Goal: Task Accomplishment & Management: Manage account settings

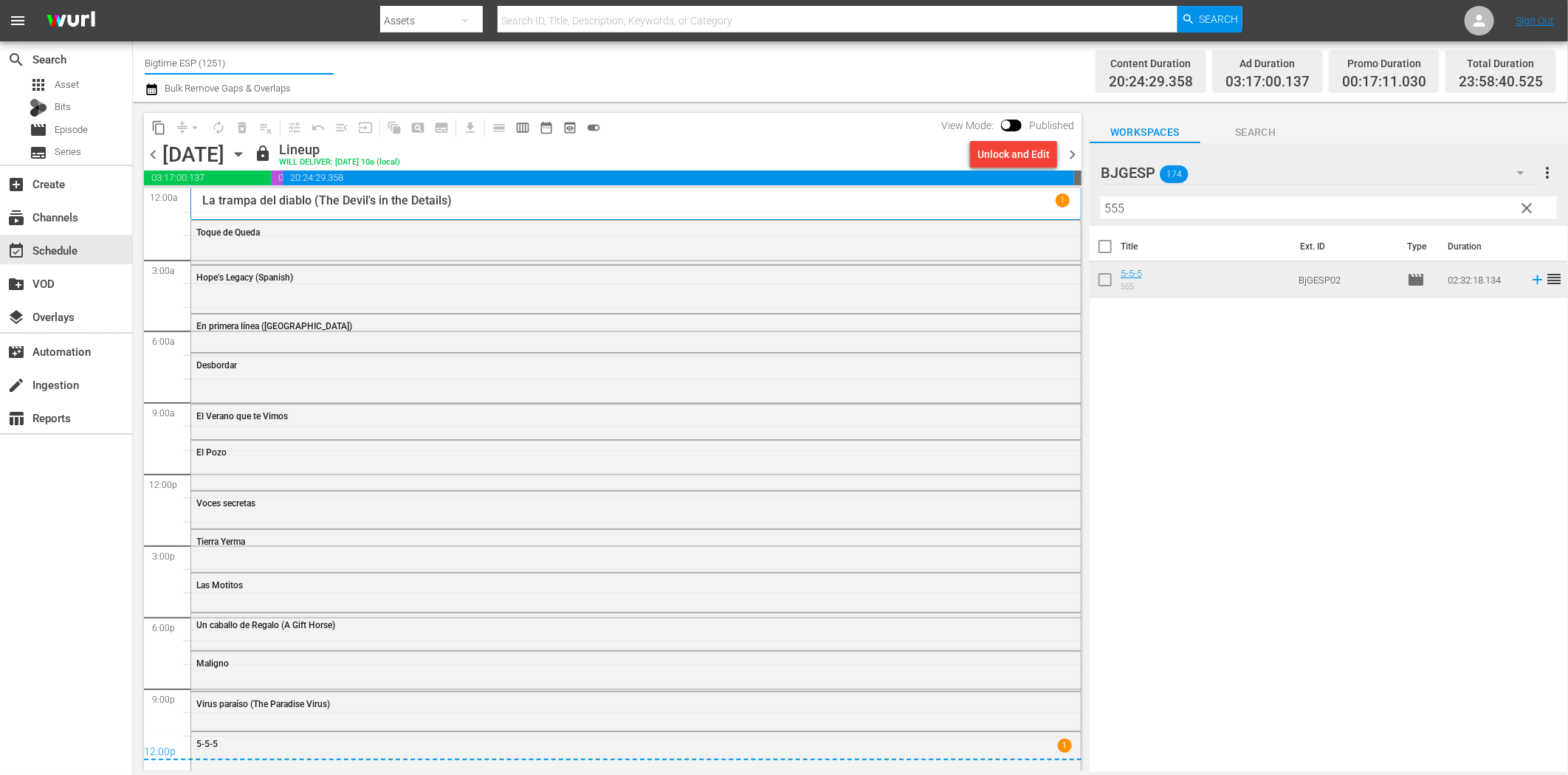
drag, startPoint x: 193, startPoint y: 65, endPoint x: 257, endPoint y: 56, distance: 64.6
click at [257, 56] on input "Bigtime ESP (1251)" at bounding box center [238, 63] width 189 height 36
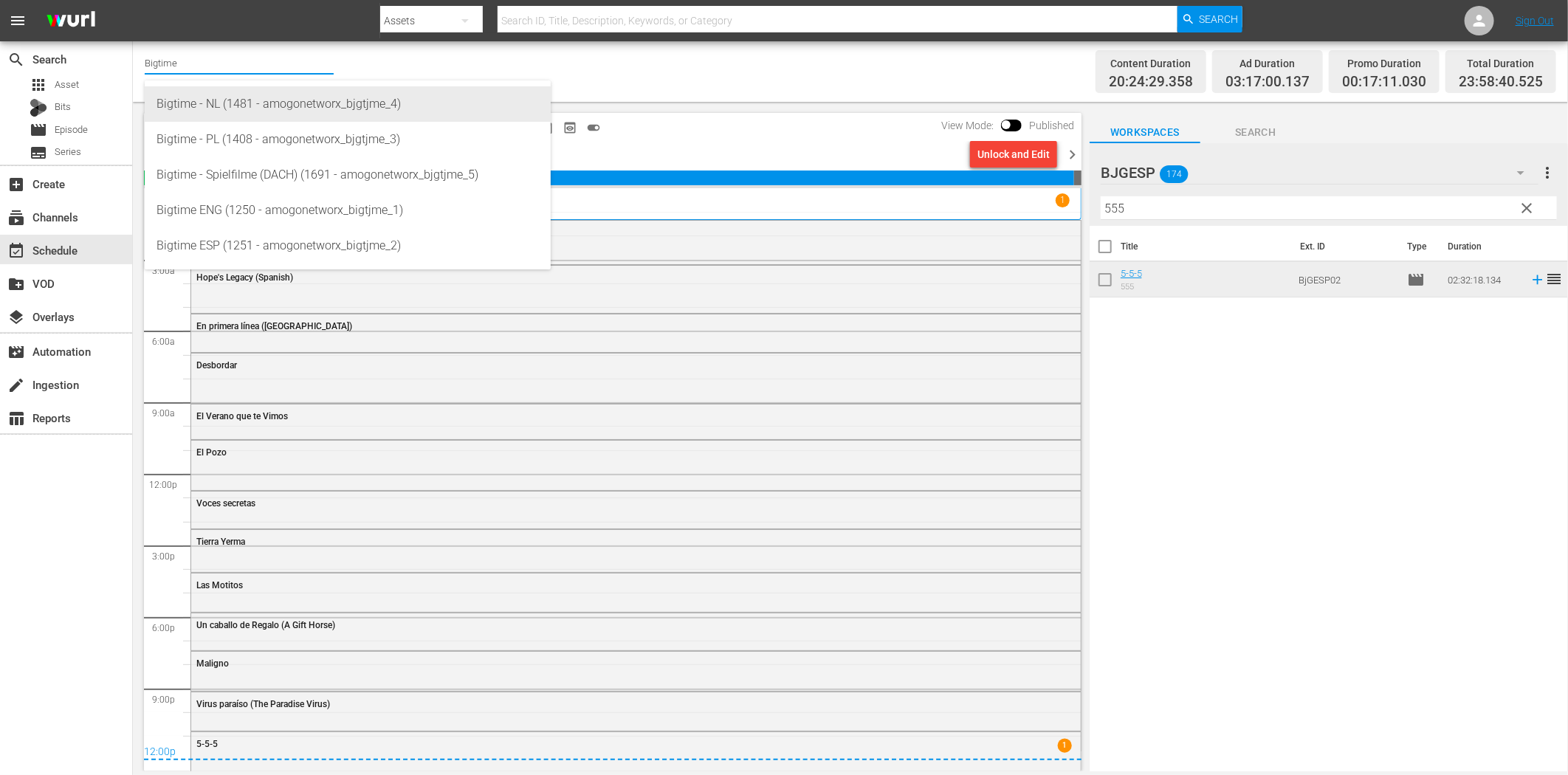
click at [249, 101] on div "Bigtime - NL (1481 - amogonetworx_bjgtjme_4)" at bounding box center [348, 104] width 383 height 36
type input "Bigtime - NL (1481 - amogonetworx_bjgtjme_4)"
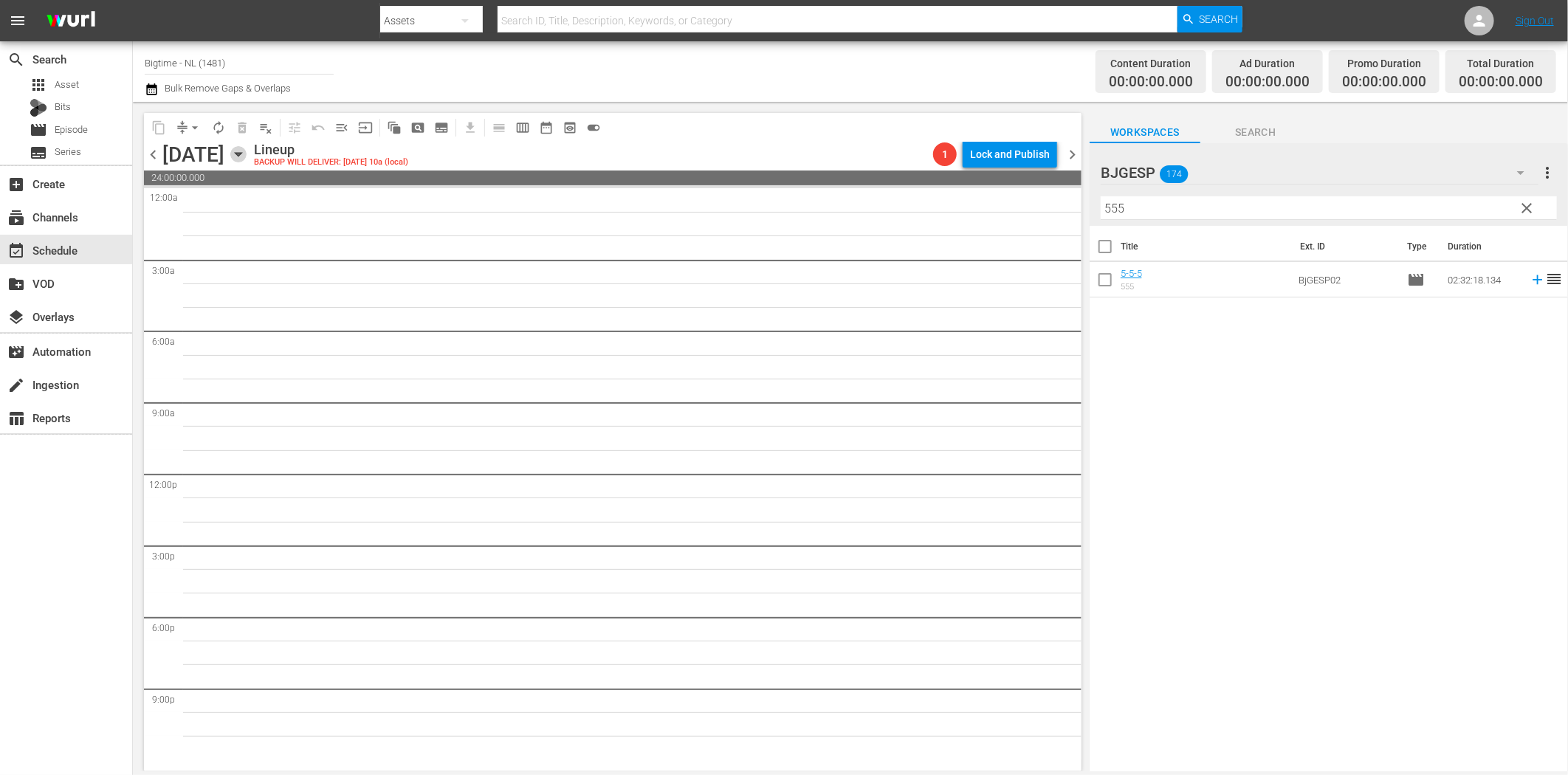
click at [241, 155] on icon "button" at bounding box center [237, 154] width 6 height 4
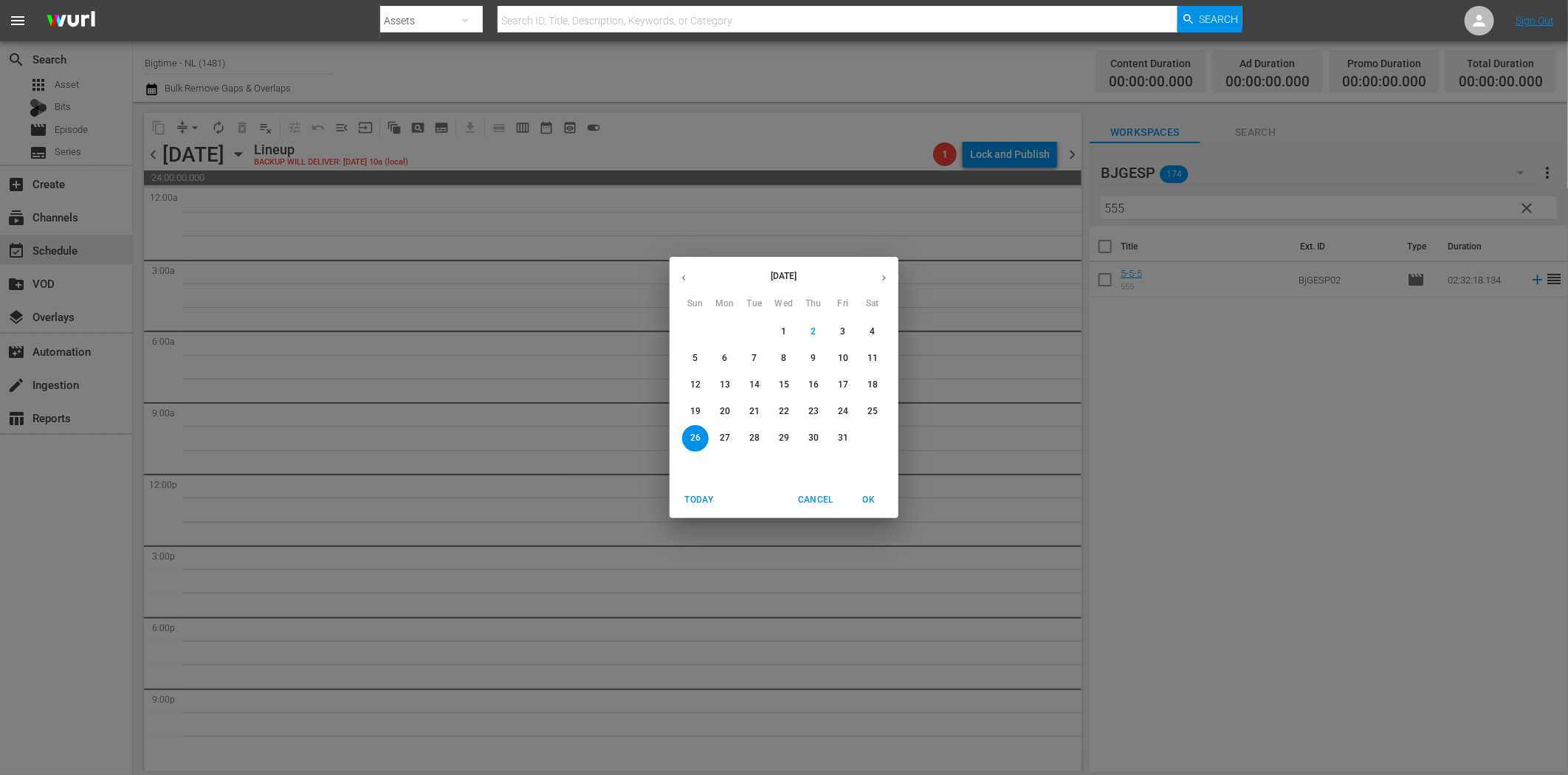
click at [729, 410] on p "20" at bounding box center [725, 412] width 10 height 13
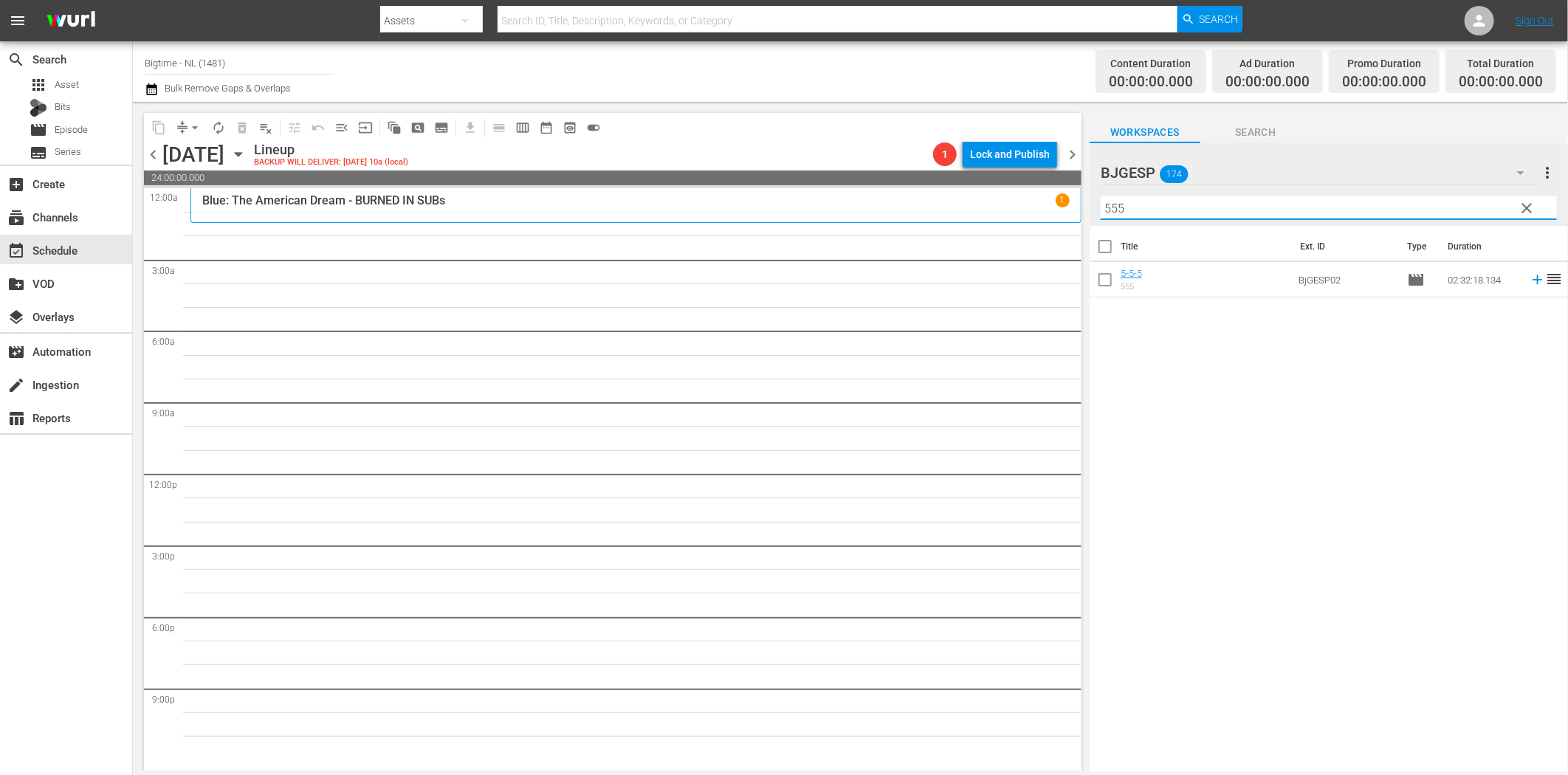
drag, startPoint x: 1151, startPoint y: 204, endPoint x: 1098, endPoint y: 203, distance: 53.0
click at [1098, 203] on div "BJGESP 174 BJGESP more_vert clear Filter by Title 555" at bounding box center [1329, 185] width 478 height 83
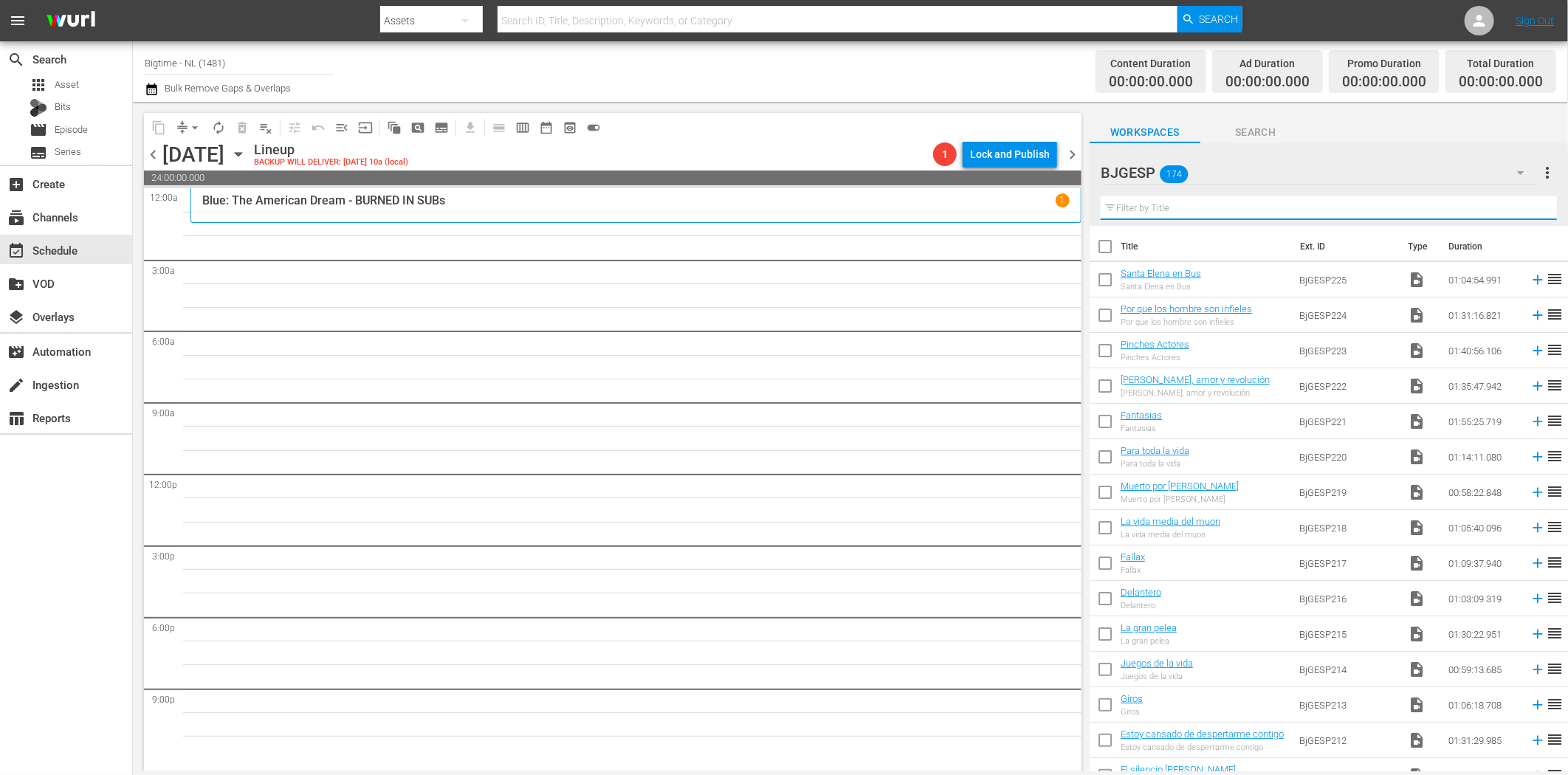
click at [1515, 171] on icon "button" at bounding box center [1520, 172] width 17 height 17
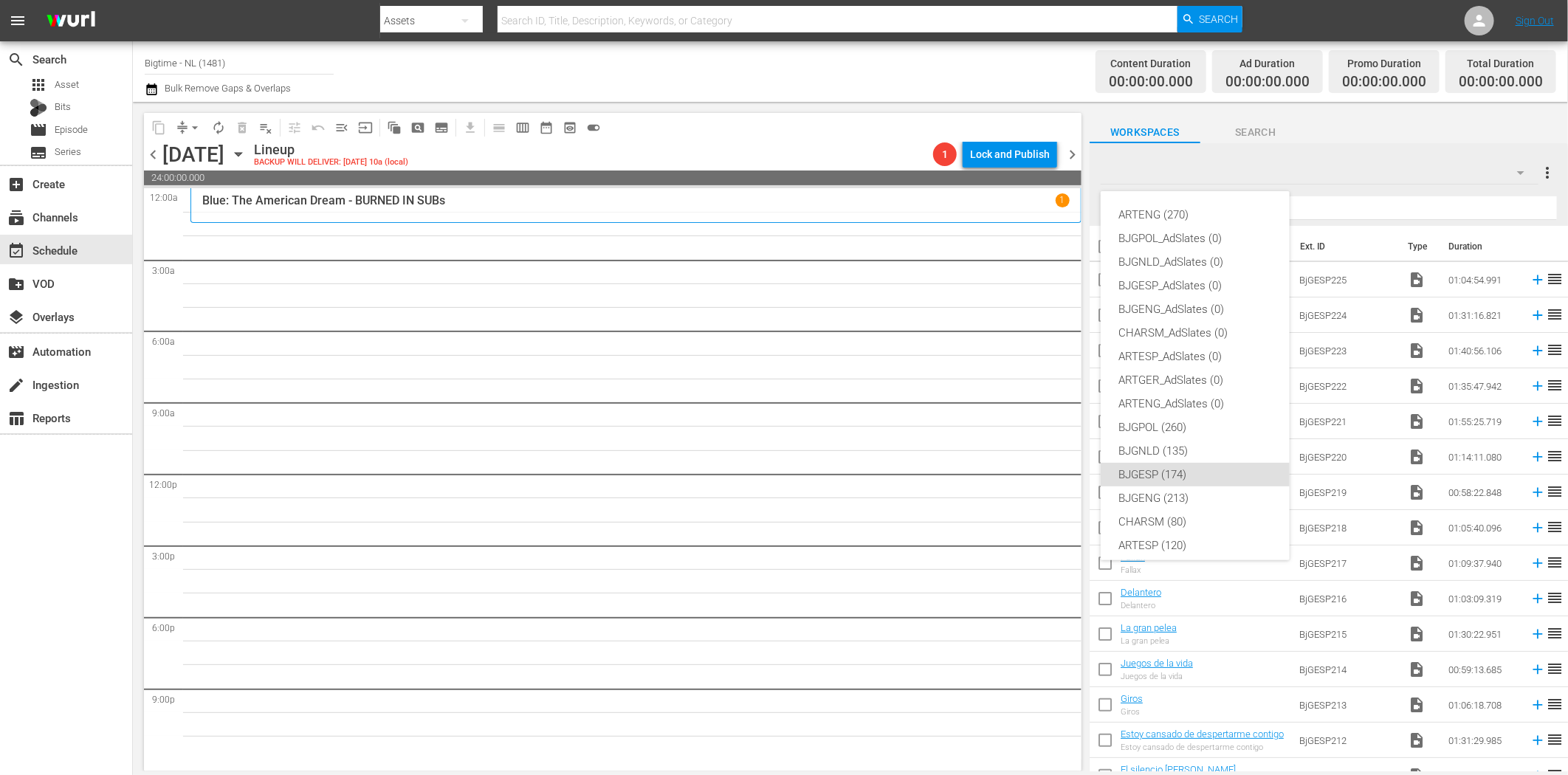
scroll to position [55, 0]
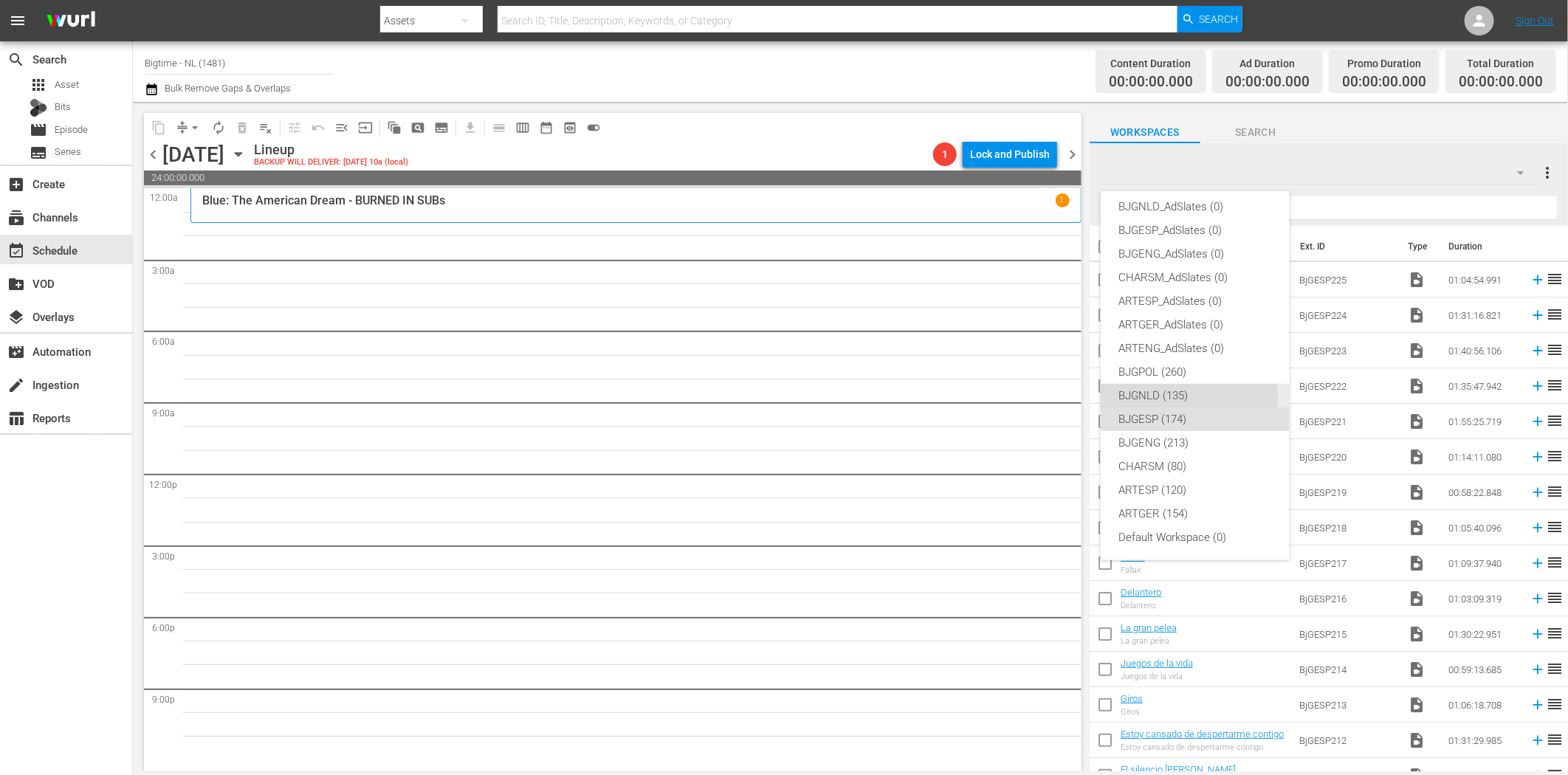
click at [1168, 394] on div "BJGNLD (135)" at bounding box center [1195, 395] width 154 height 24
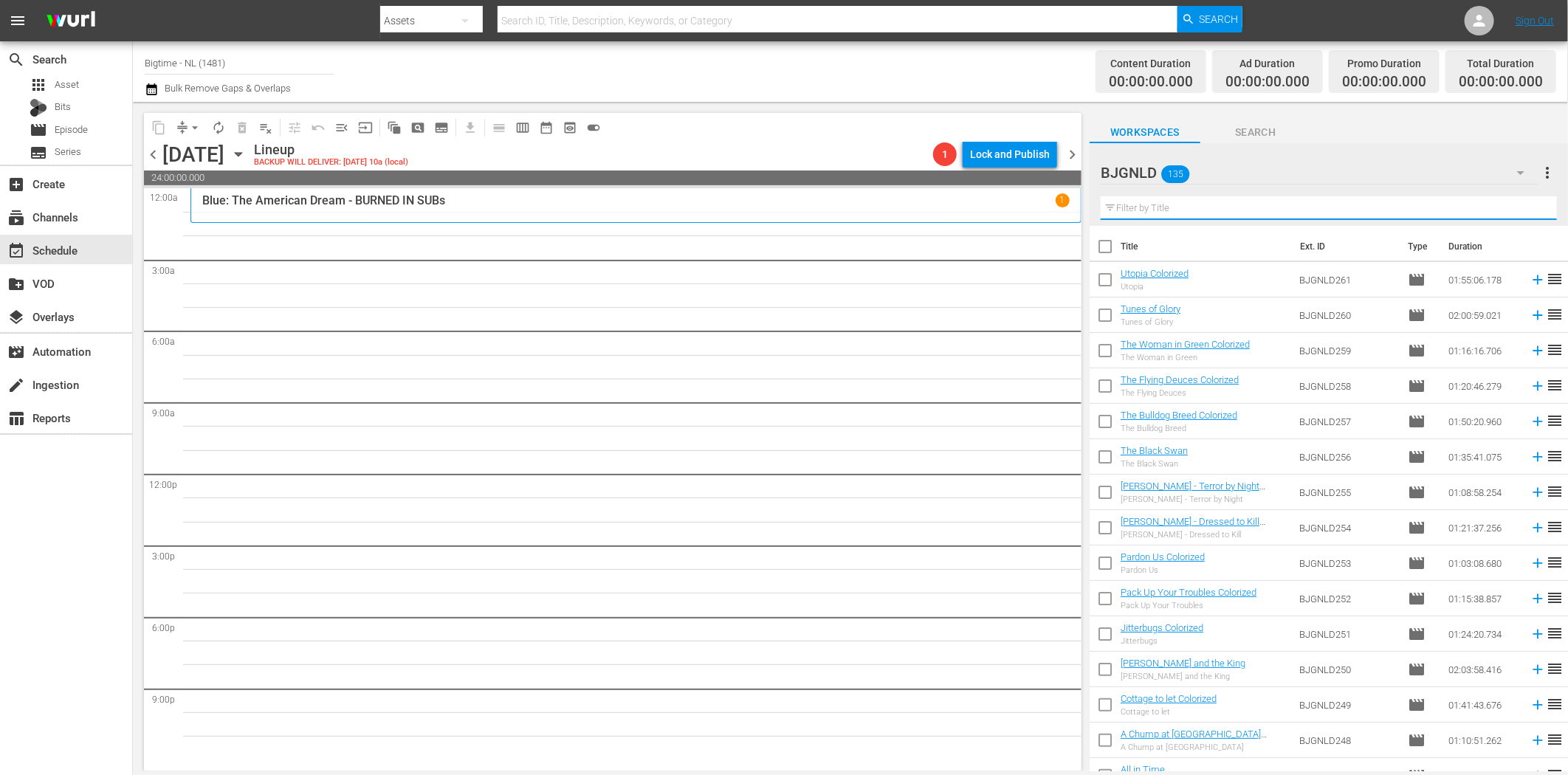
click at [1156, 212] on input "text" at bounding box center [1329, 209] width 456 height 24
paste input "Psychos"
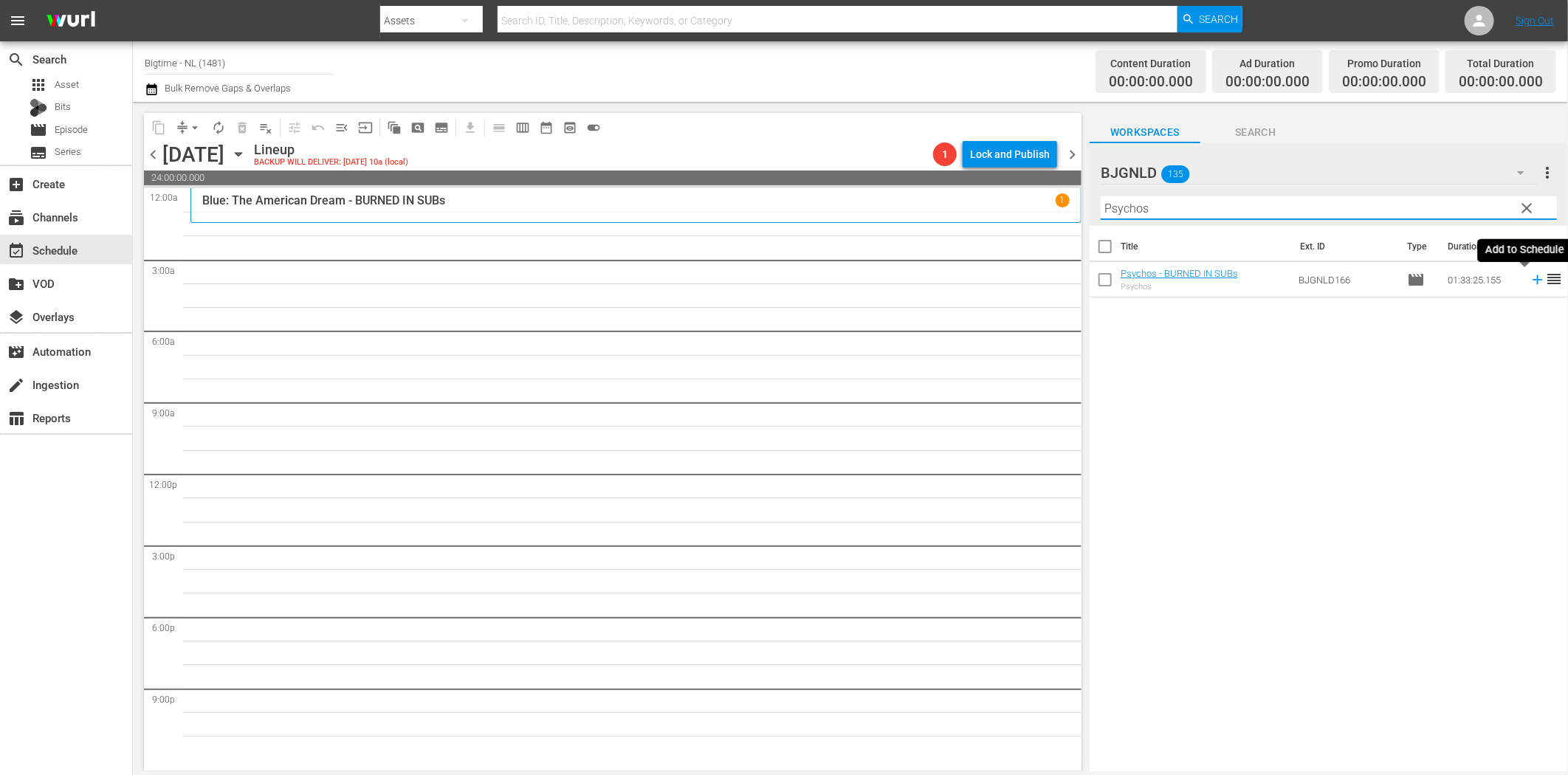
click at [1532, 279] on icon at bounding box center [1537, 279] width 9 height 9
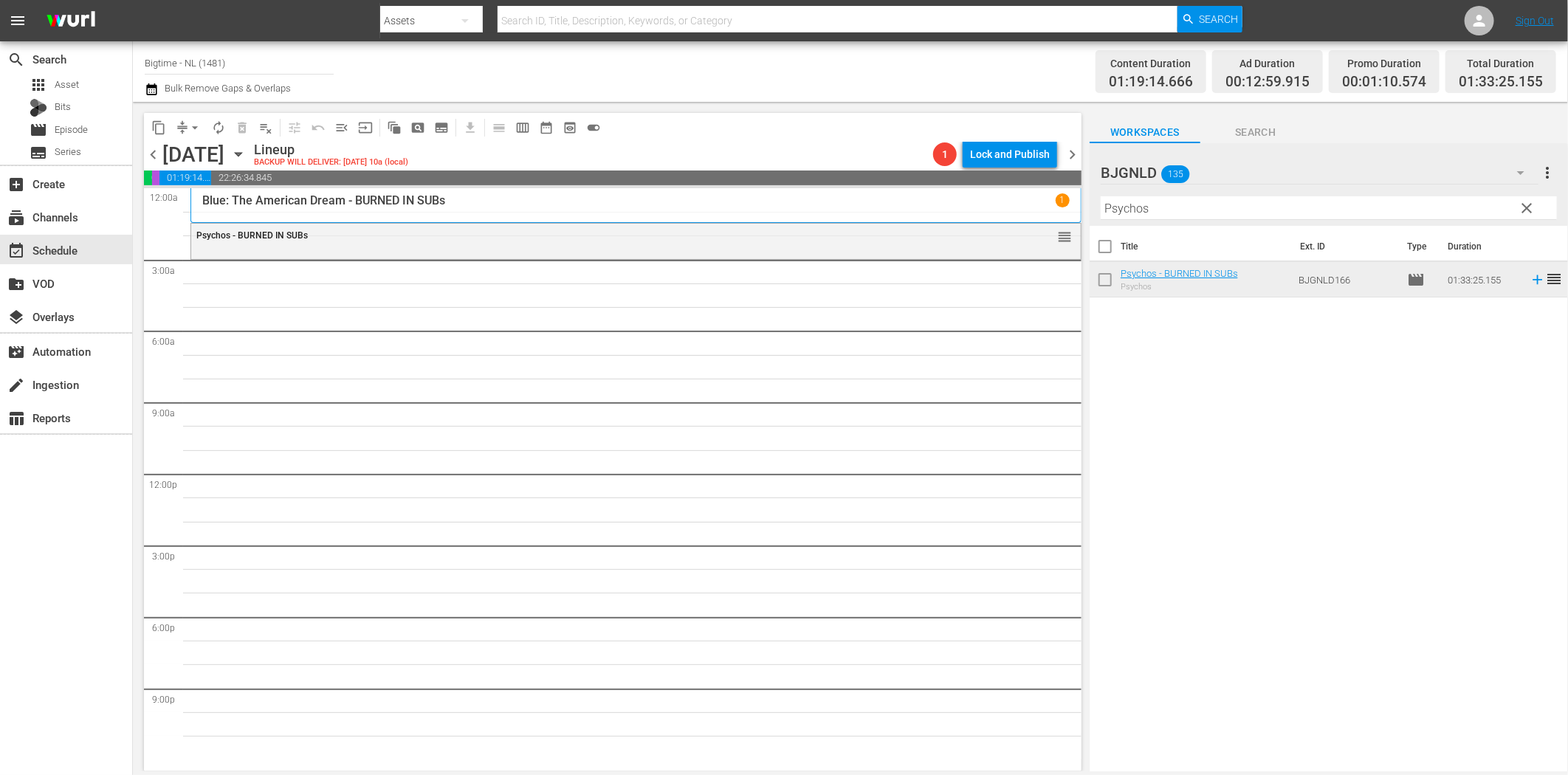
click at [1116, 211] on input "Psychos" at bounding box center [1329, 209] width 456 height 24
paste input "The Woman in Green Colorized"
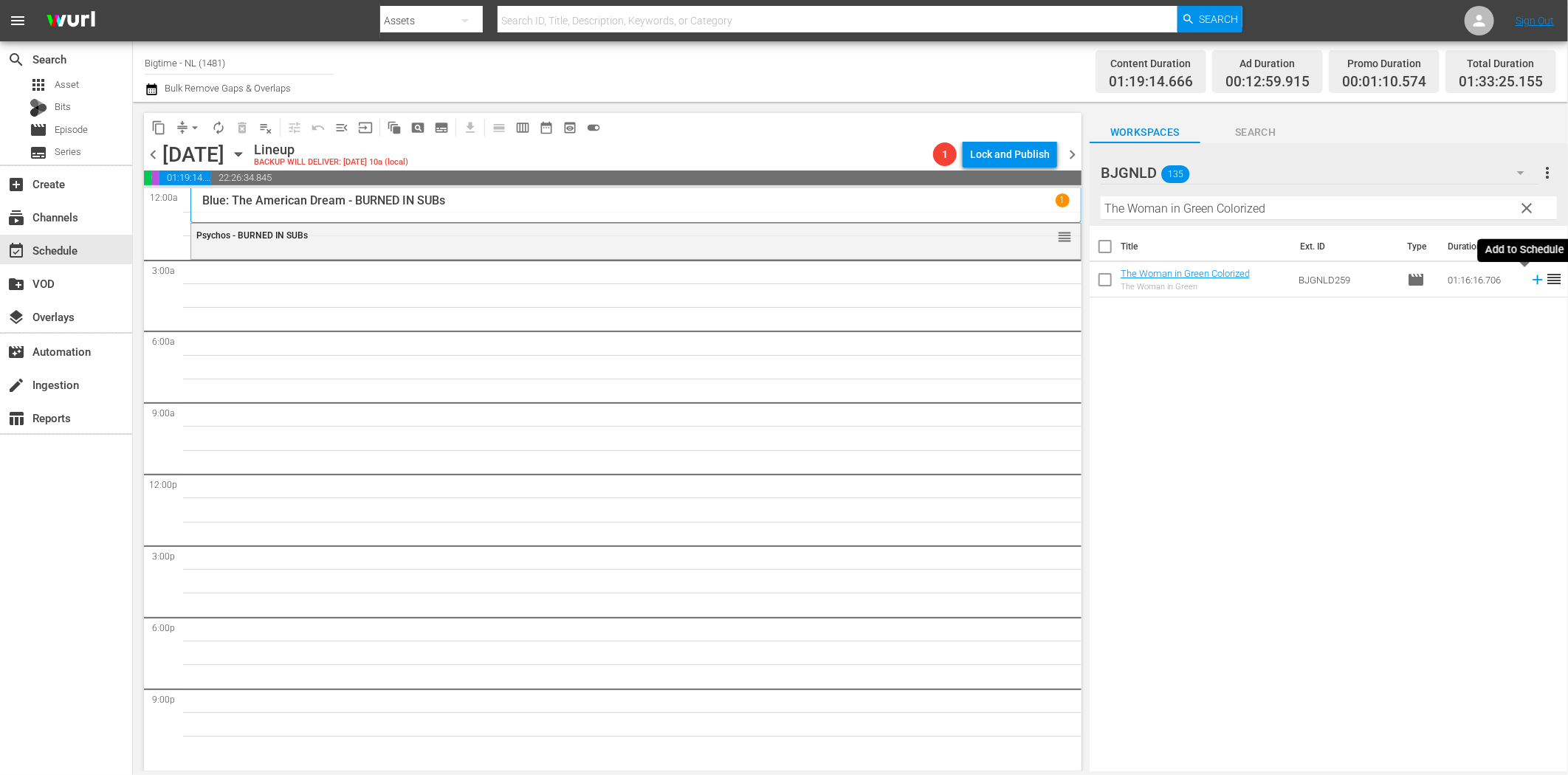
click at [1532, 279] on icon at bounding box center [1537, 279] width 9 height 9
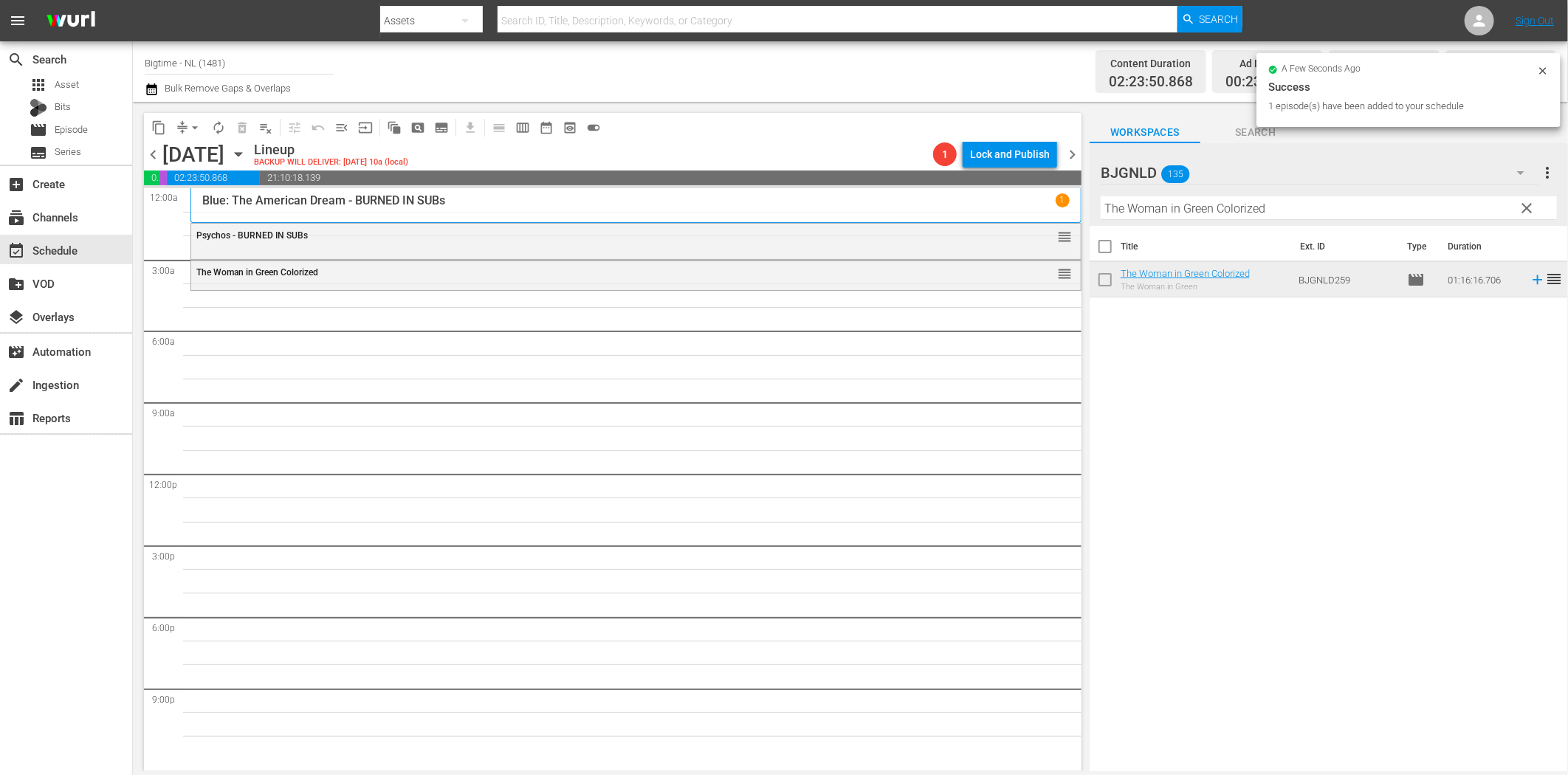
click at [1180, 211] on input "The Woman in Green Colorized" at bounding box center [1329, 209] width 456 height 24
paste input "Gold Fools"
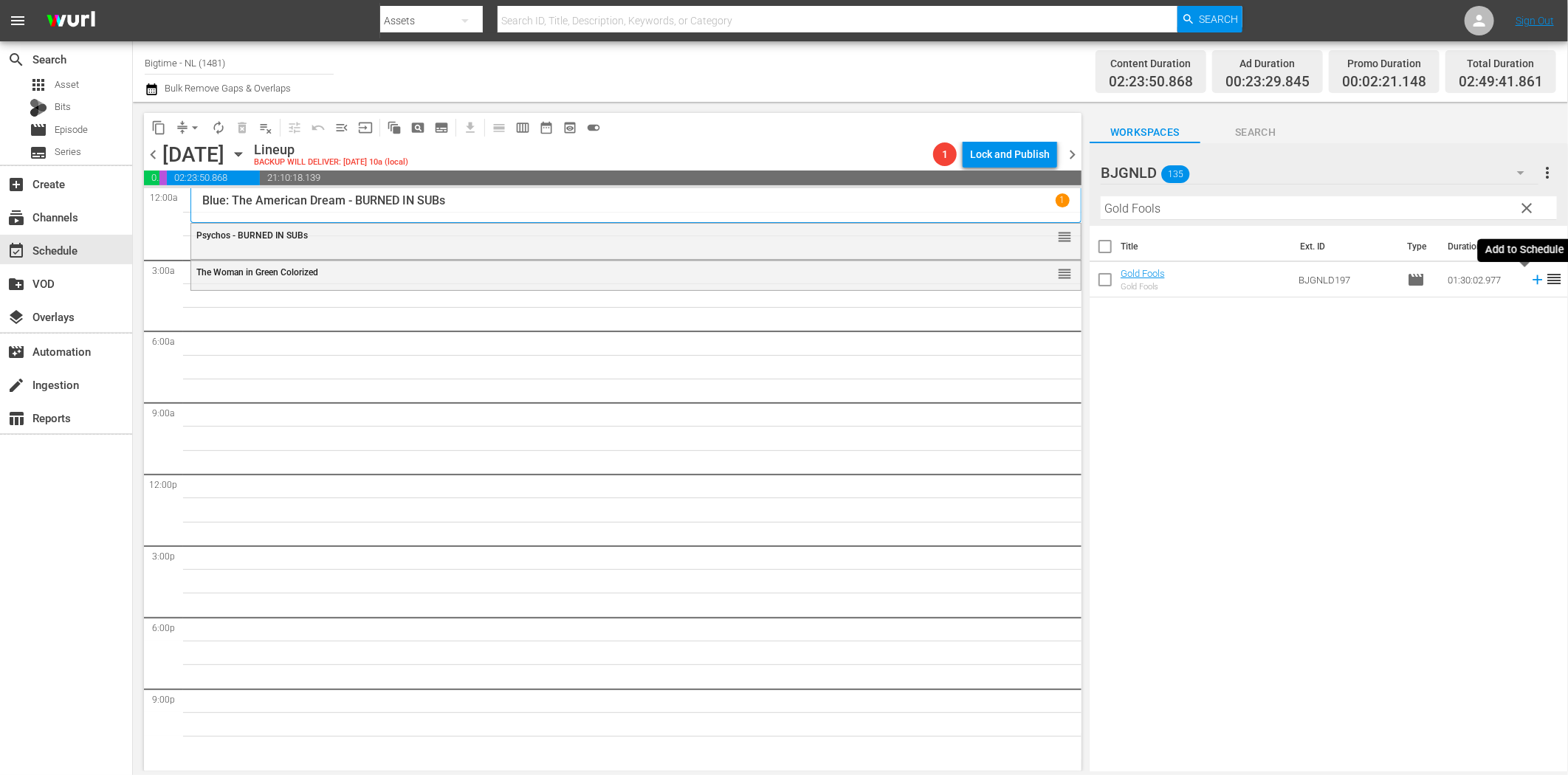
click at [1529, 275] on icon at bounding box center [1538, 279] width 17 height 17
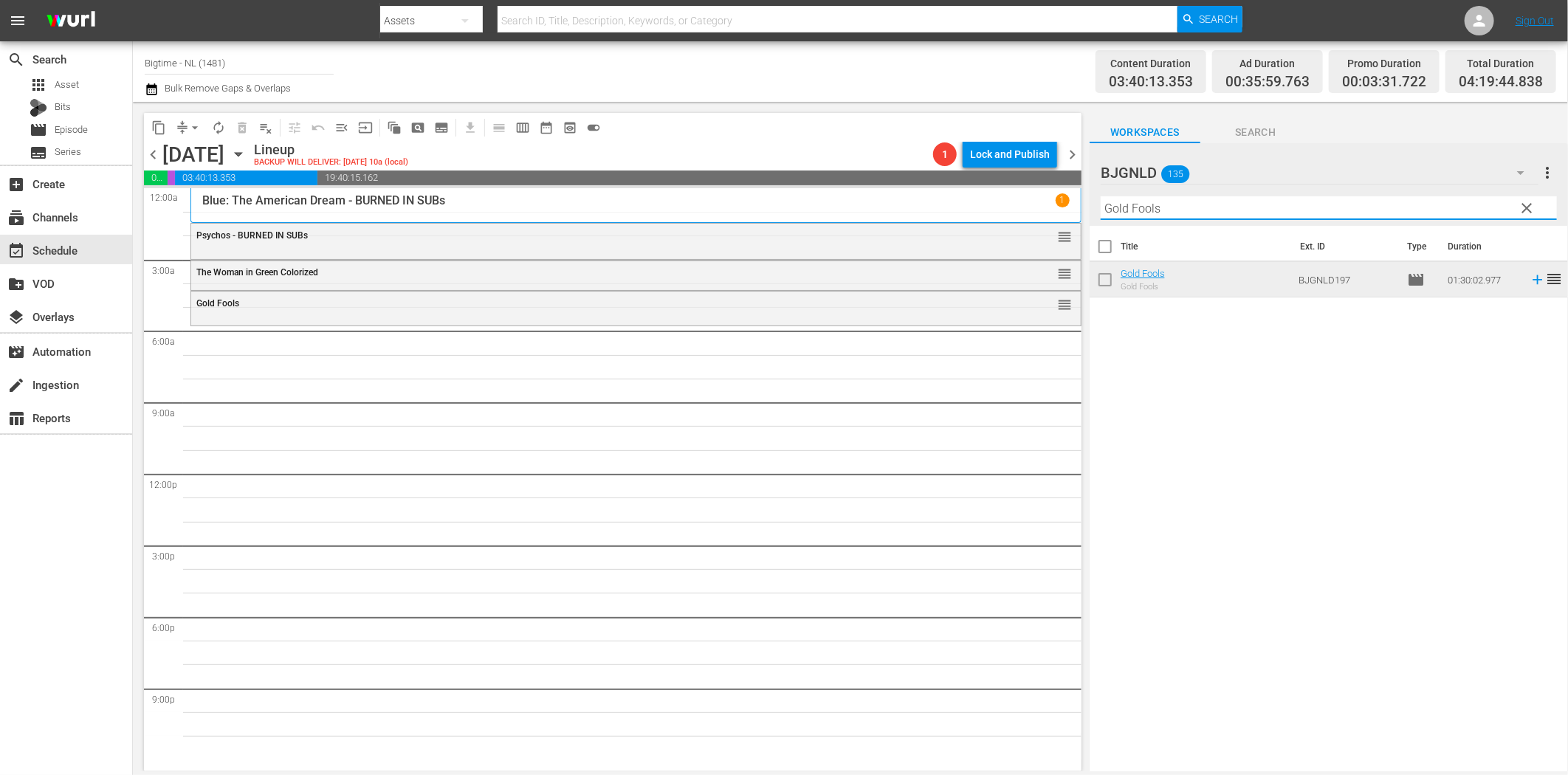
click at [1150, 214] on input "Gold Fools" at bounding box center [1329, 209] width 456 height 24
paste input "Living with the Dead: A Love Story"
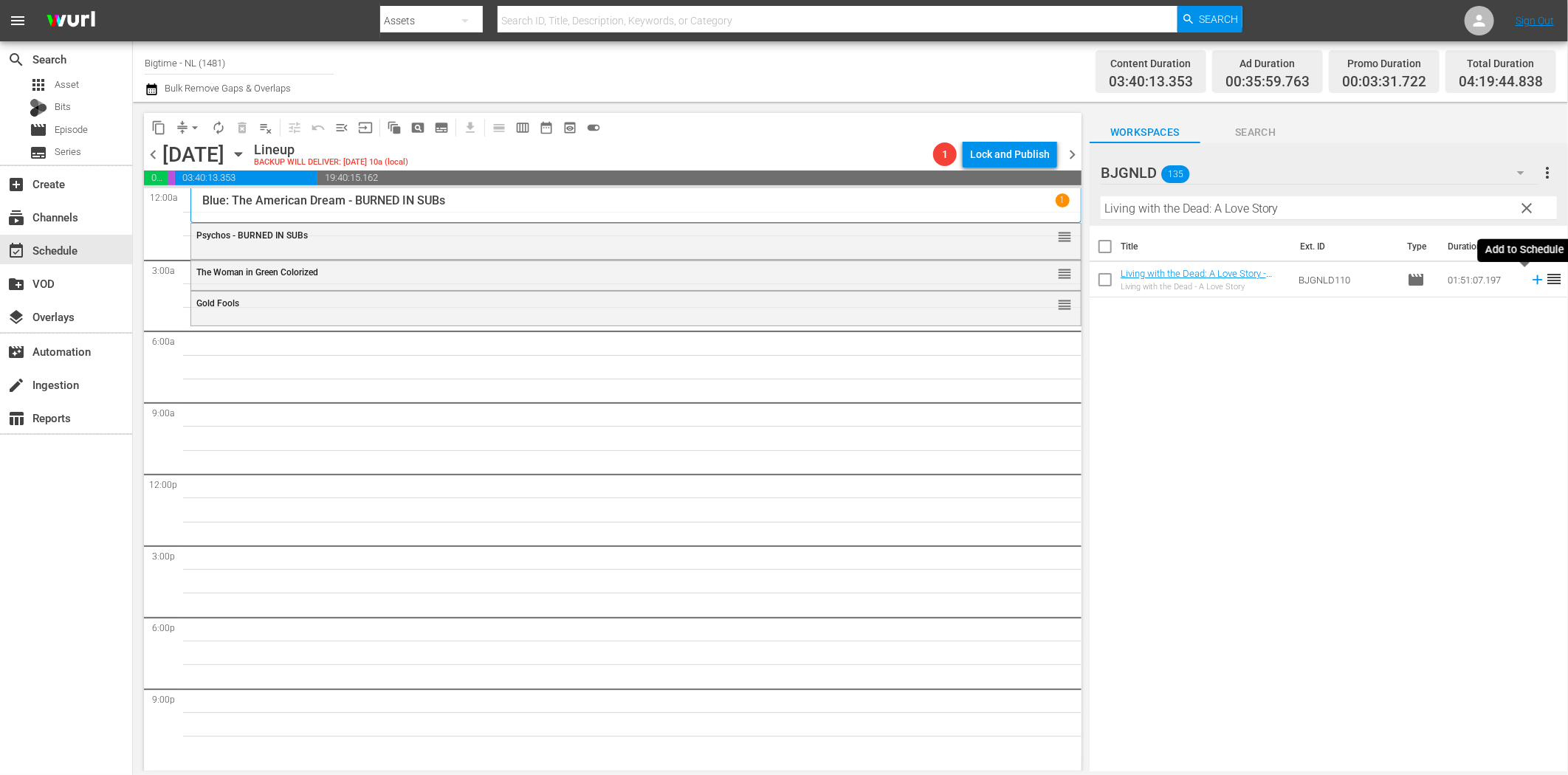
click at [1529, 283] on icon at bounding box center [1538, 279] width 17 height 17
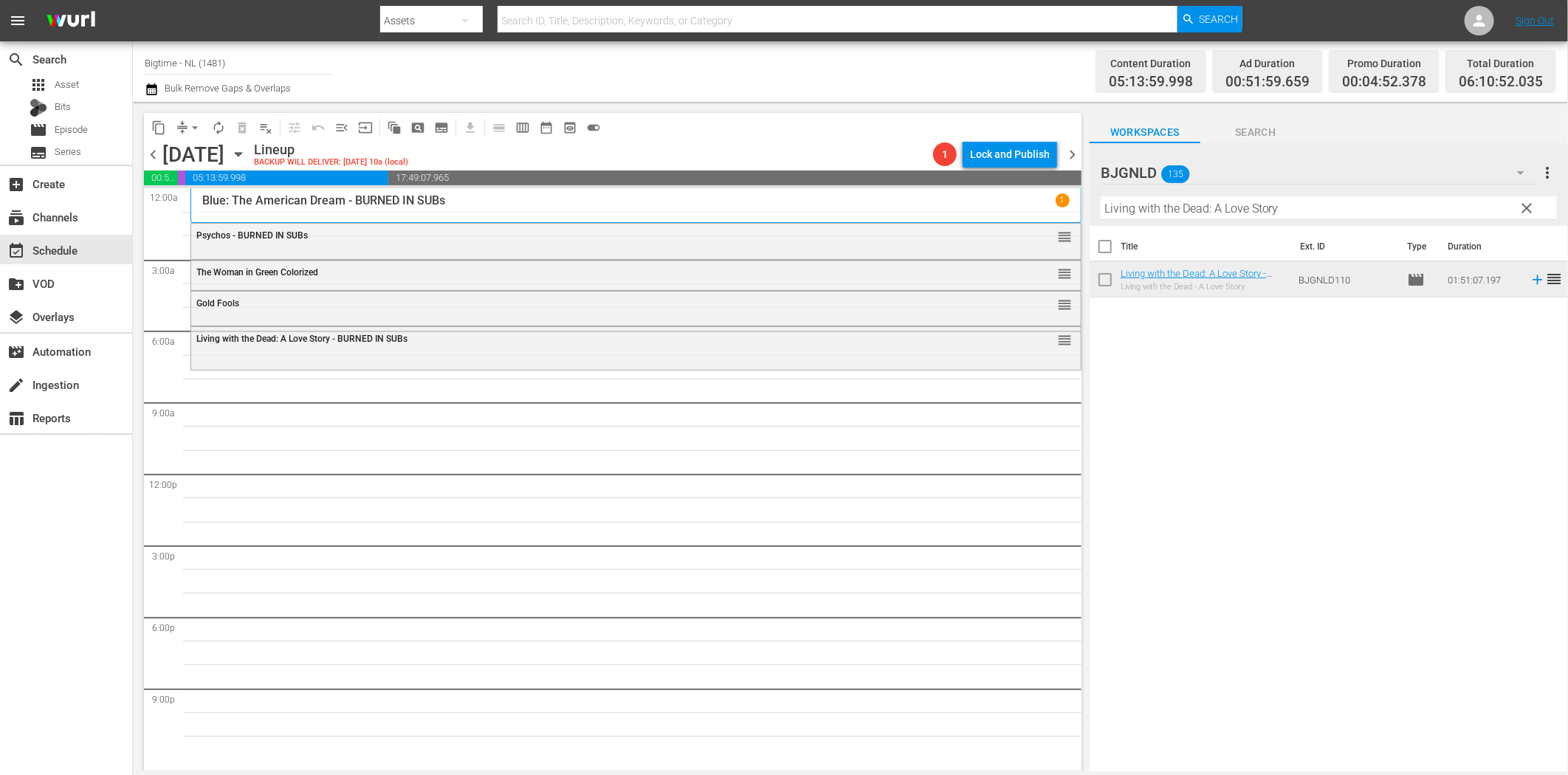
click at [1171, 208] on input "Living with the Dead: A Love Story" at bounding box center [1329, 209] width 456 height 24
paste input "A Year And Change"
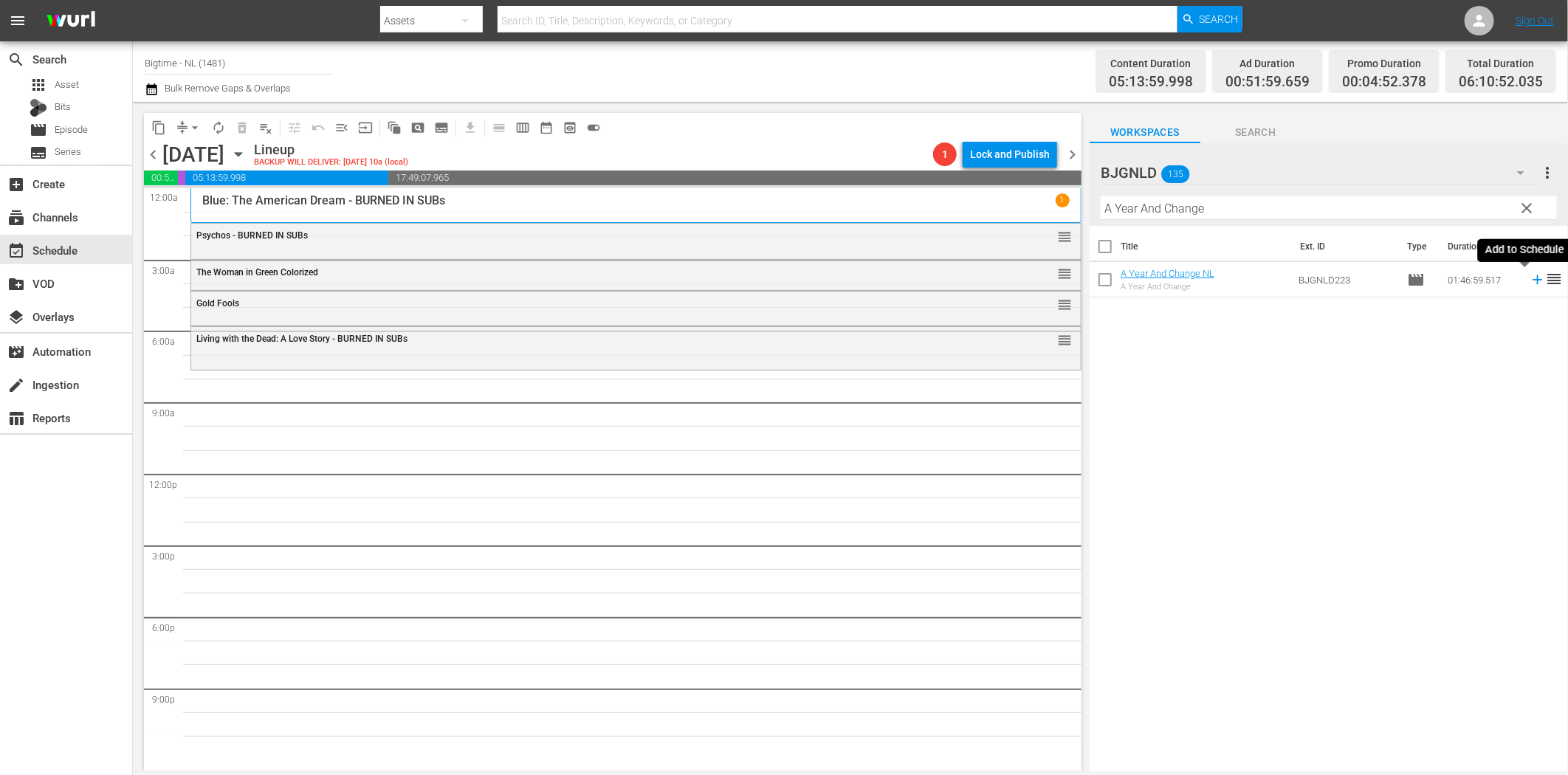
click at [1529, 277] on icon at bounding box center [1538, 279] width 17 height 17
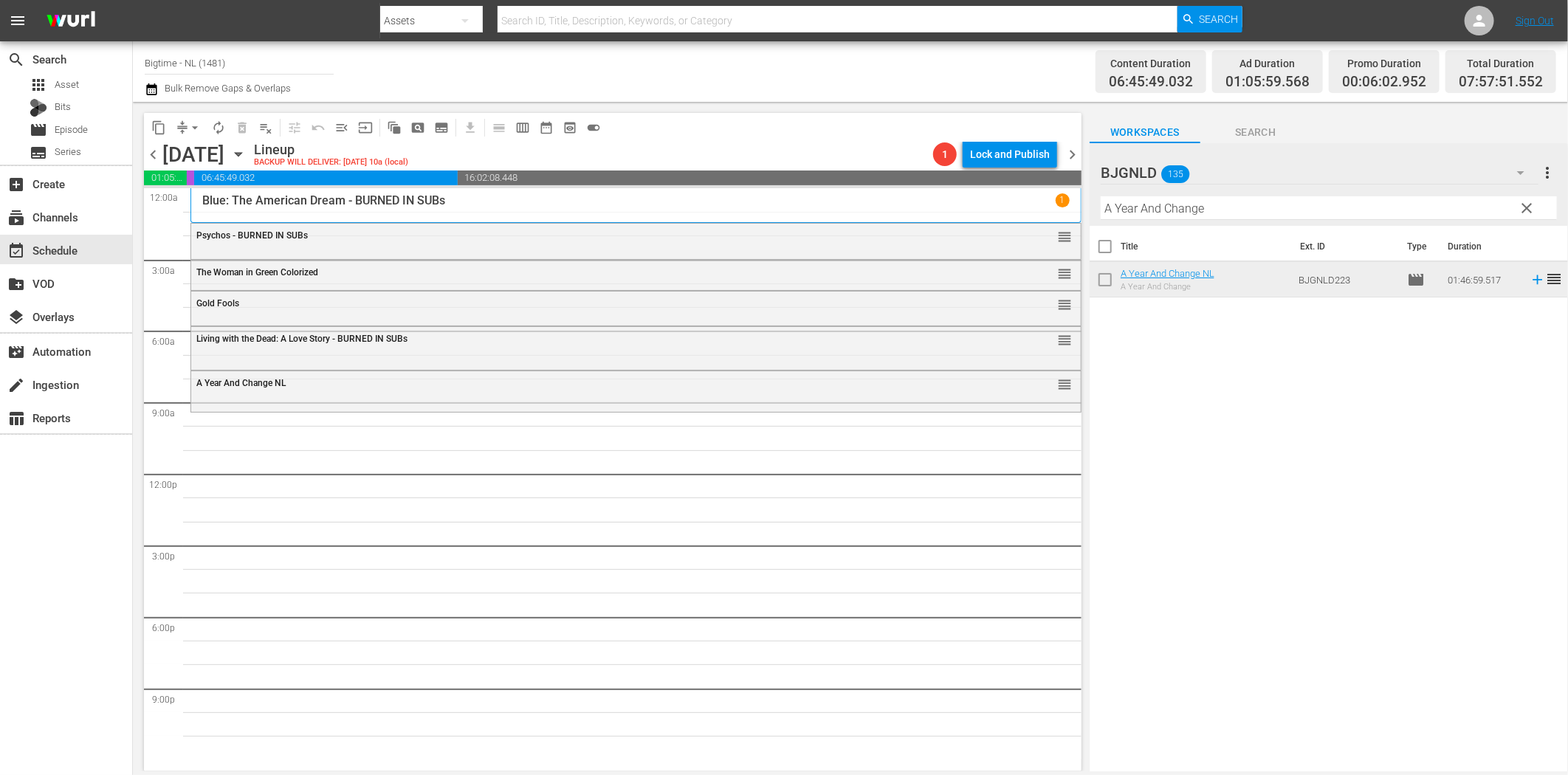
click at [1132, 211] on input "A Year And Change" at bounding box center [1329, 209] width 456 height 24
paste input "ll About [PERSON_NAME]"
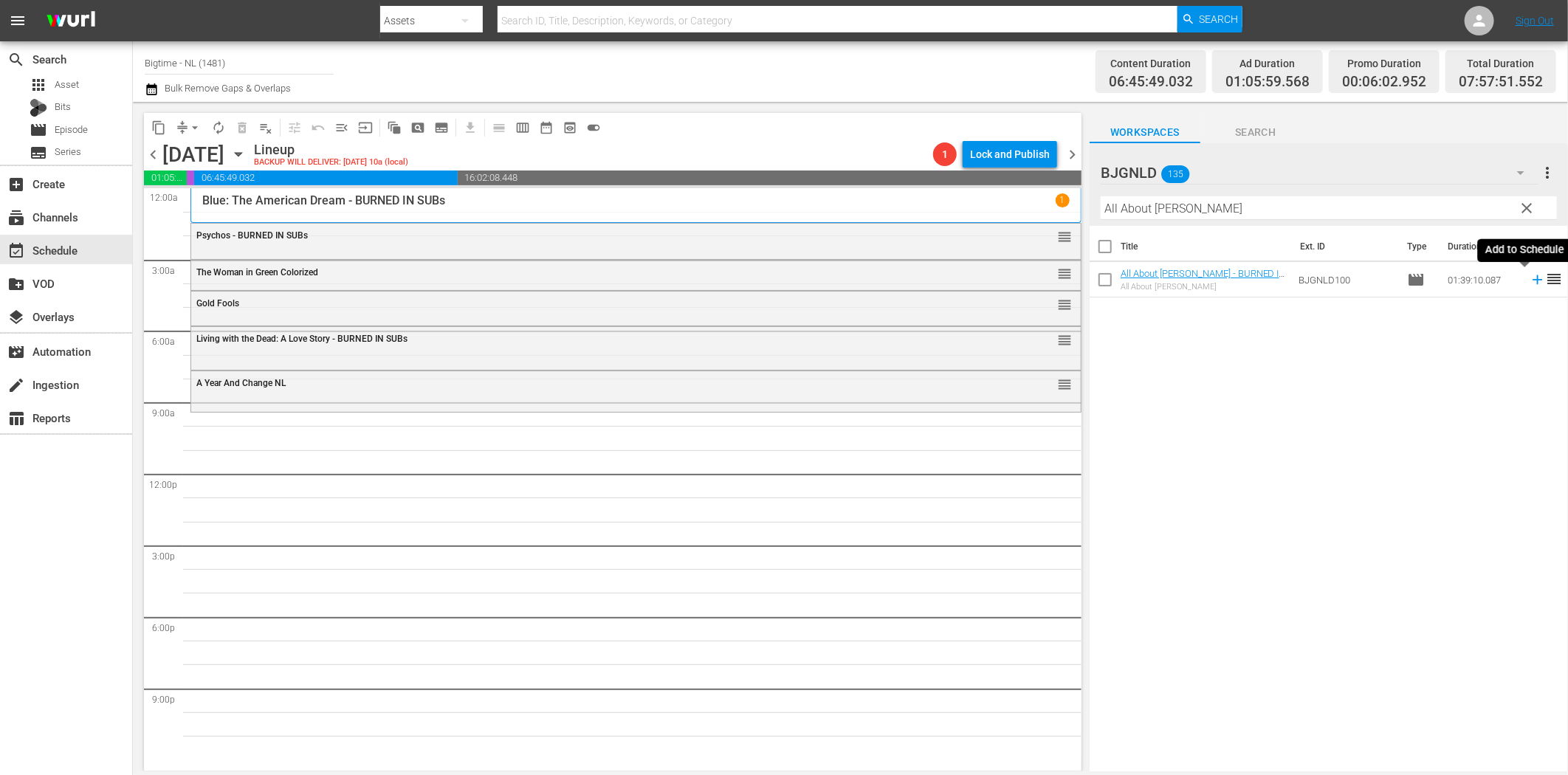
click at [1529, 278] on icon at bounding box center [1538, 279] width 17 height 17
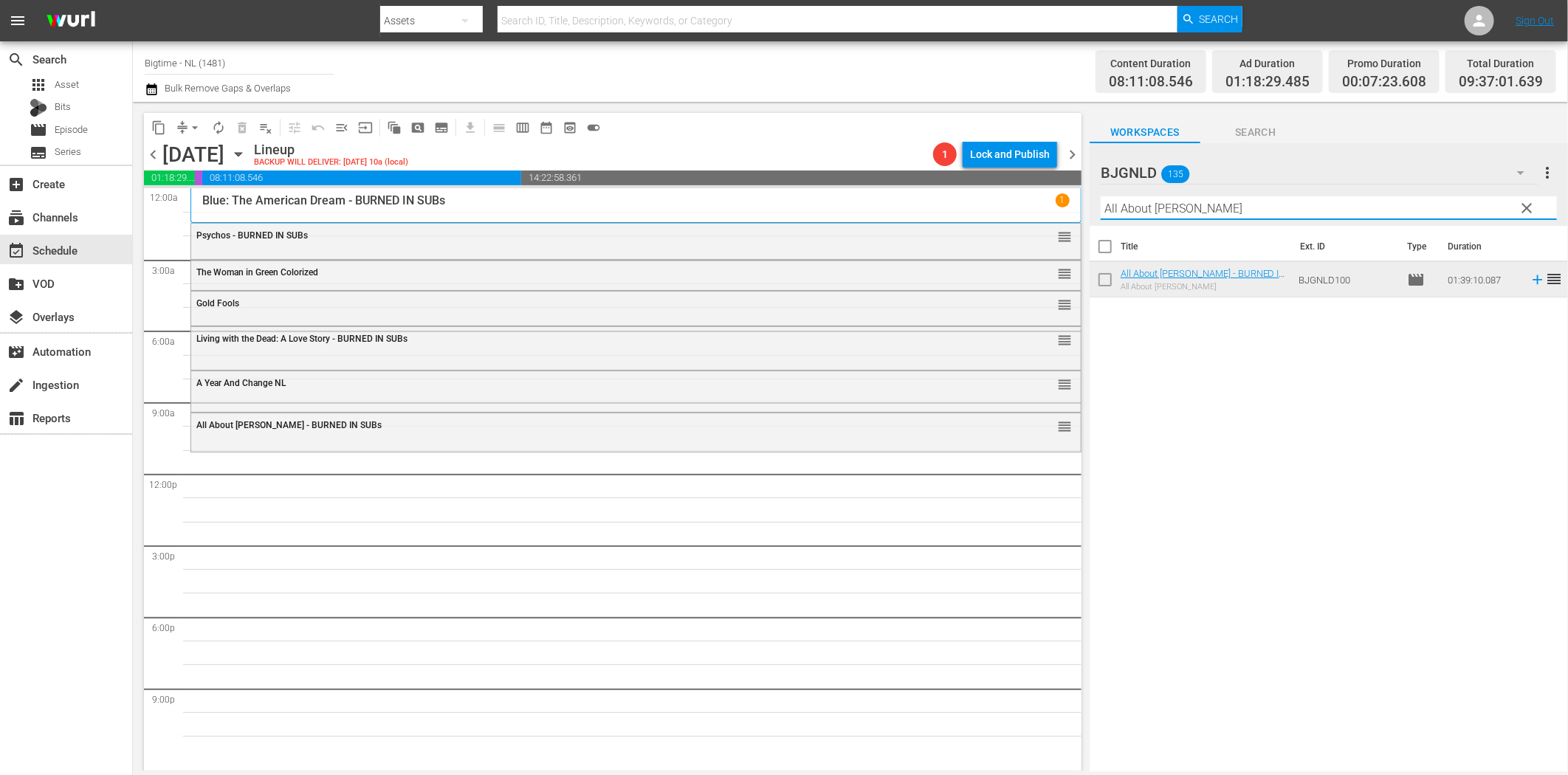
click at [1215, 208] on input "All About [PERSON_NAME]" at bounding box center [1329, 209] width 456 height 24
paste input "Clarity"
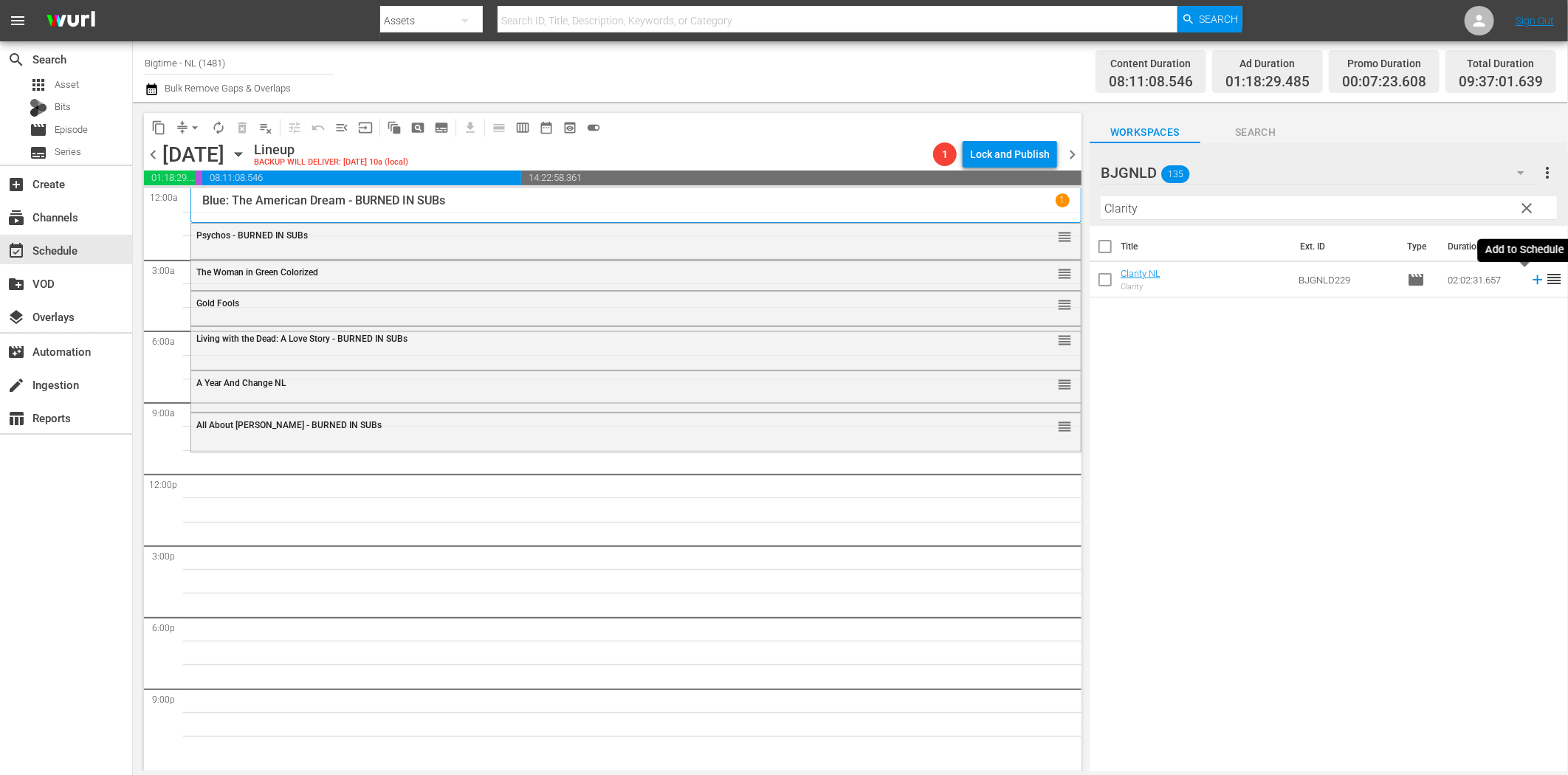
click at [1529, 279] on icon at bounding box center [1538, 279] width 17 height 17
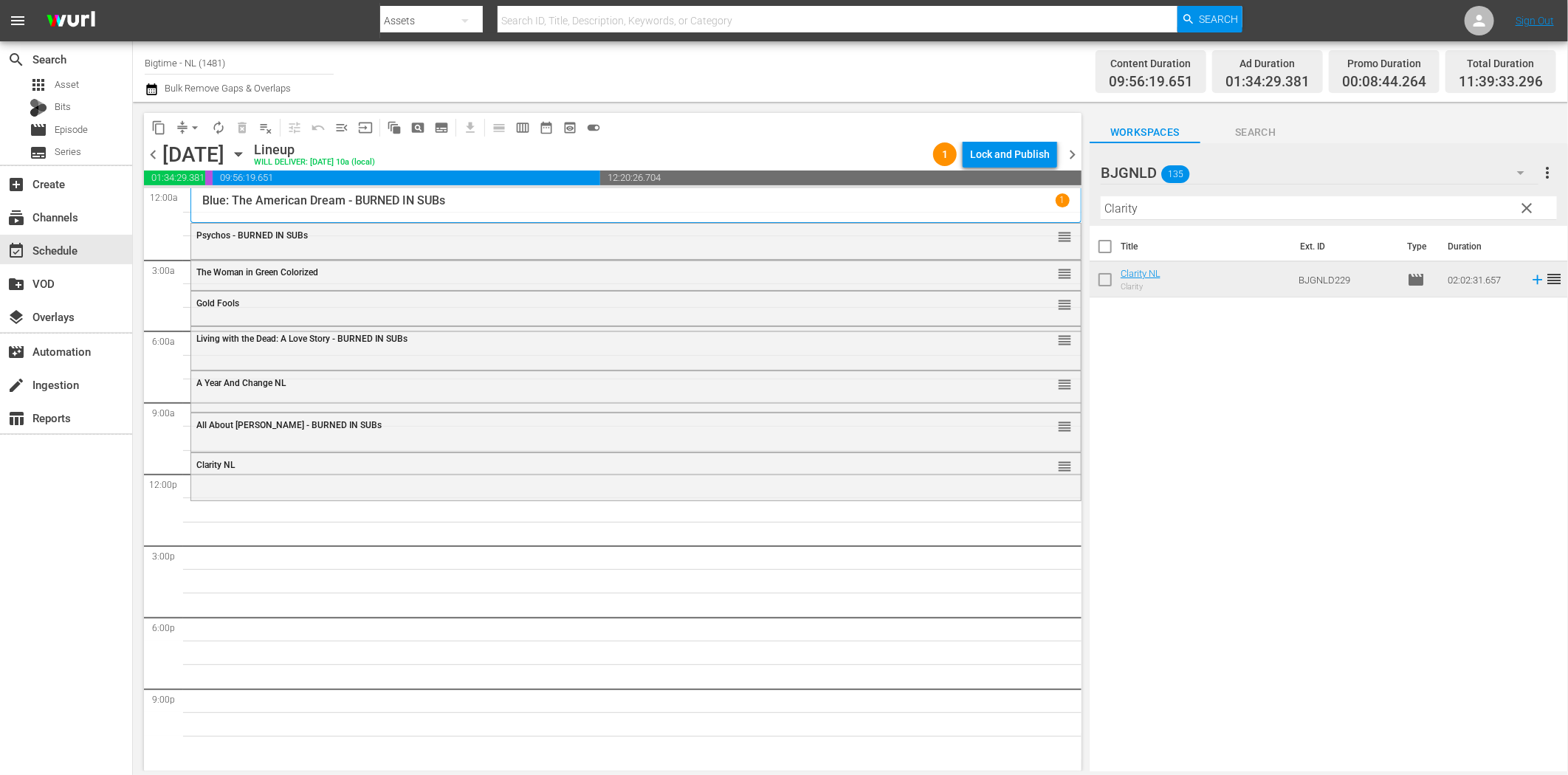
click at [1140, 216] on input "Clarity" at bounding box center [1329, 209] width 456 height 24
paste input "Jitterbugs Colorized"
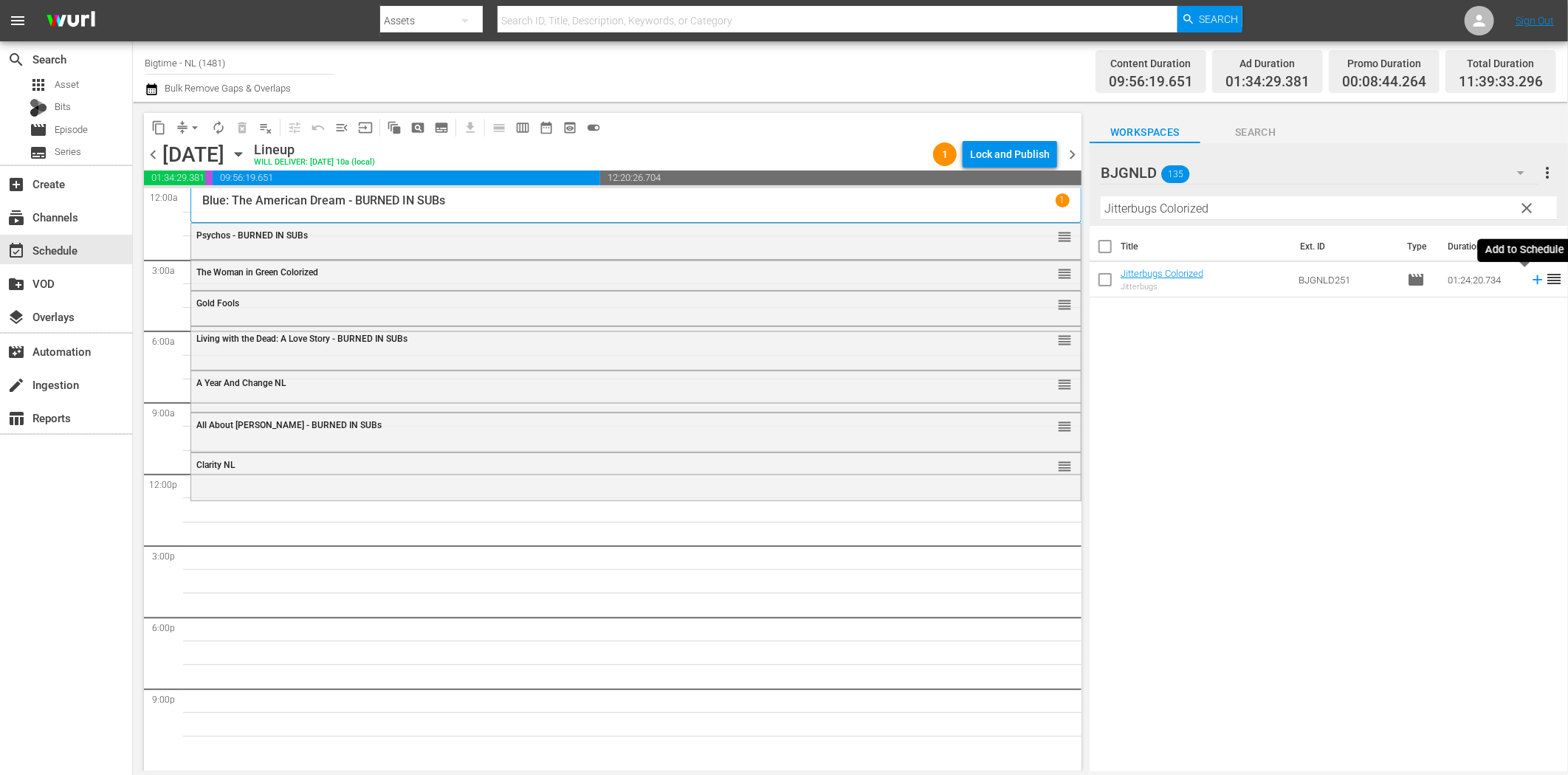
click at [1532, 282] on icon at bounding box center [1537, 279] width 9 height 9
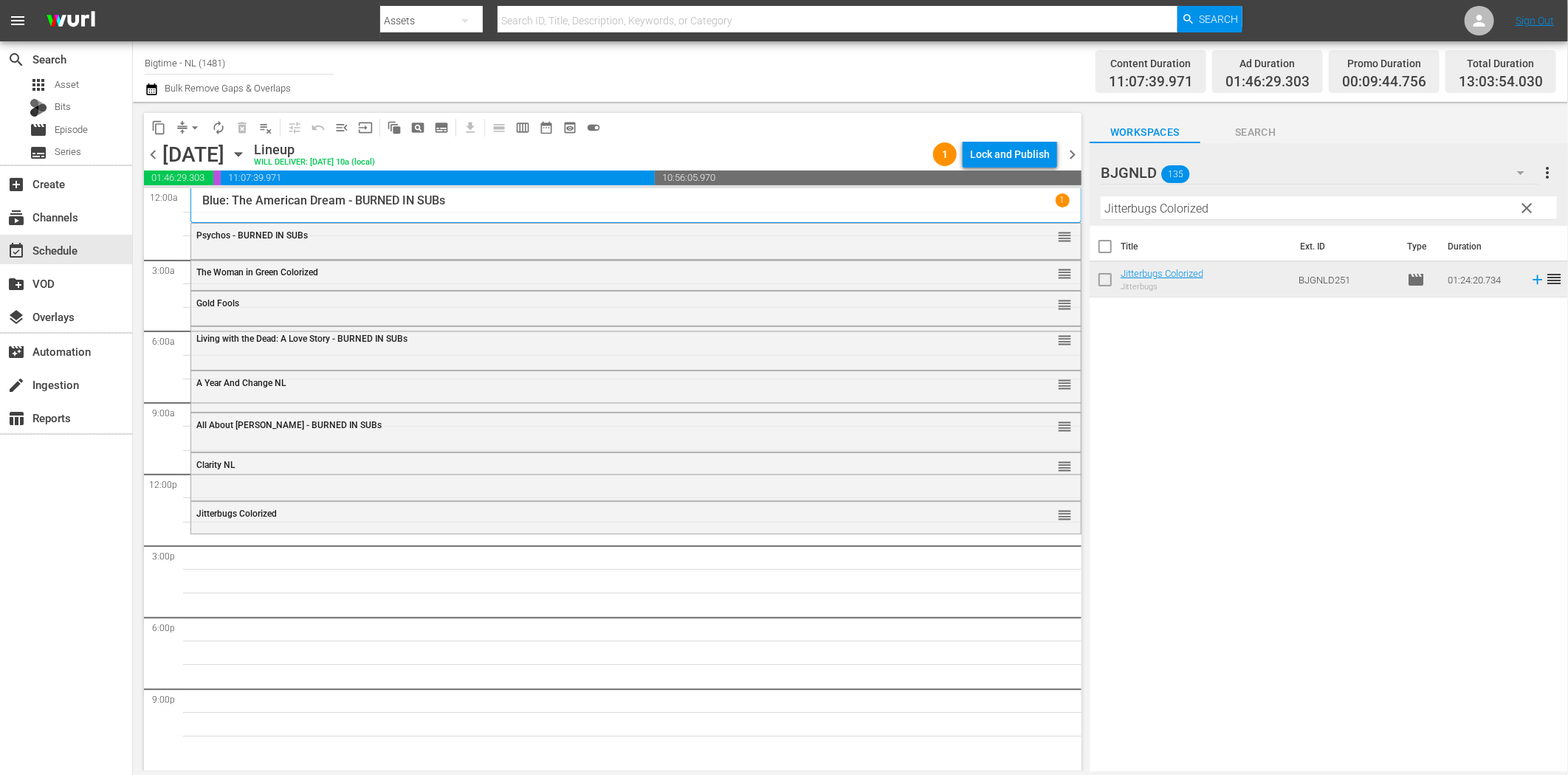
click at [1188, 214] on input "Jitterbugs Colorized" at bounding box center [1329, 209] width 456 height 24
paste input "IRL (In Real Life)"
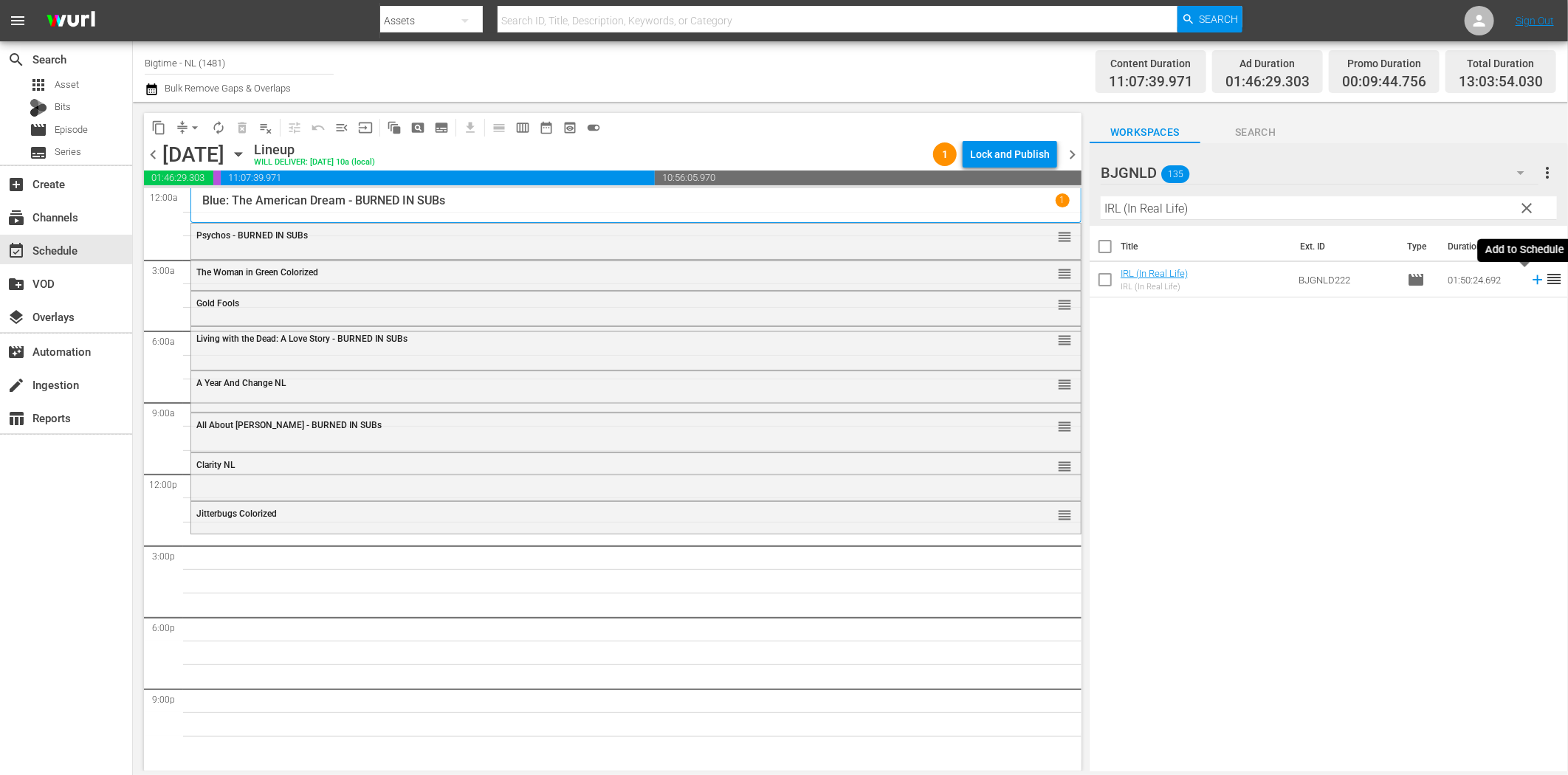
click at [1529, 283] on icon at bounding box center [1538, 279] width 17 height 17
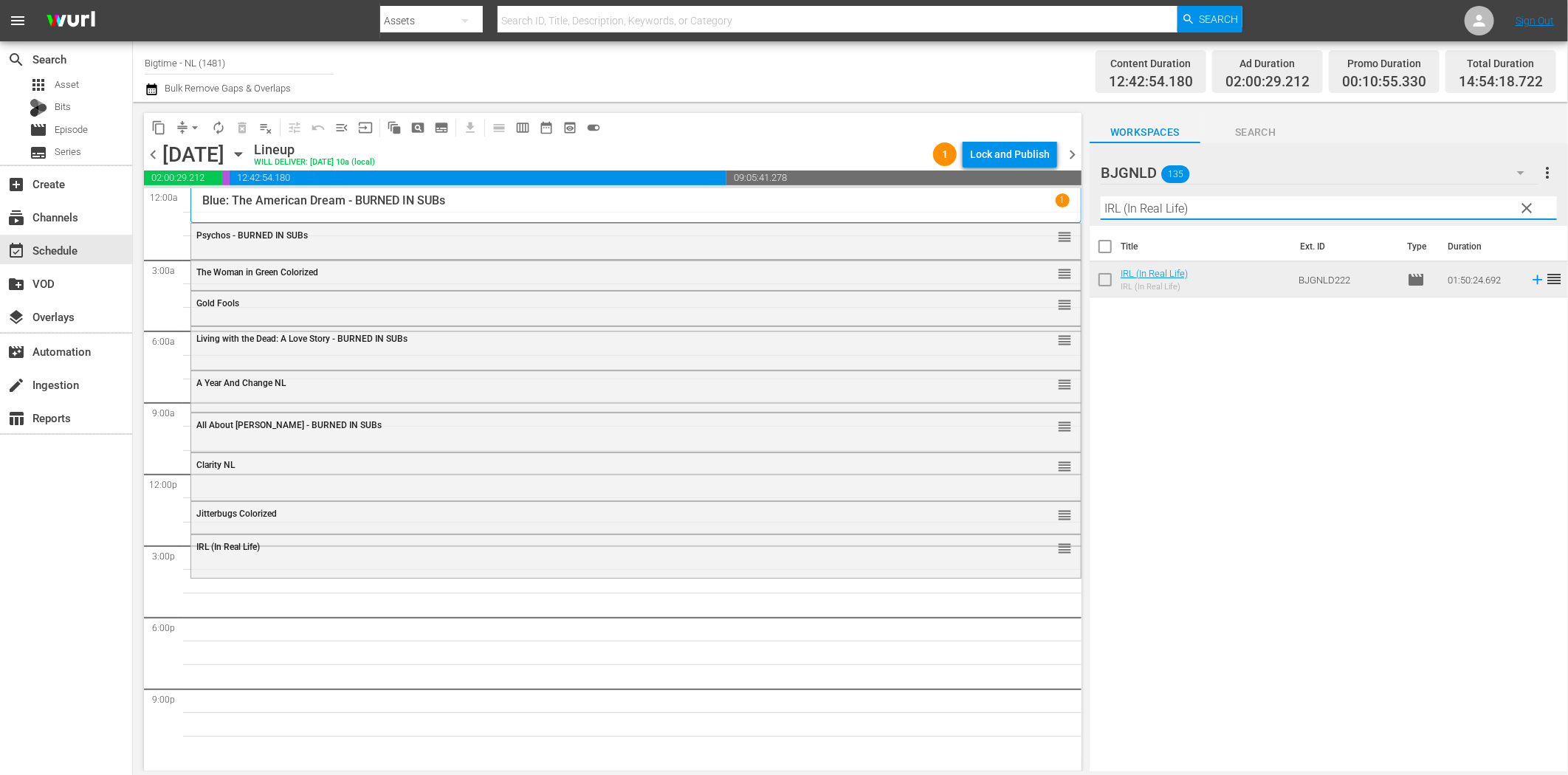
click at [1218, 202] on input "IRL (In Real Life)" at bounding box center [1329, 209] width 456 height 24
paste input "Mind Blown"
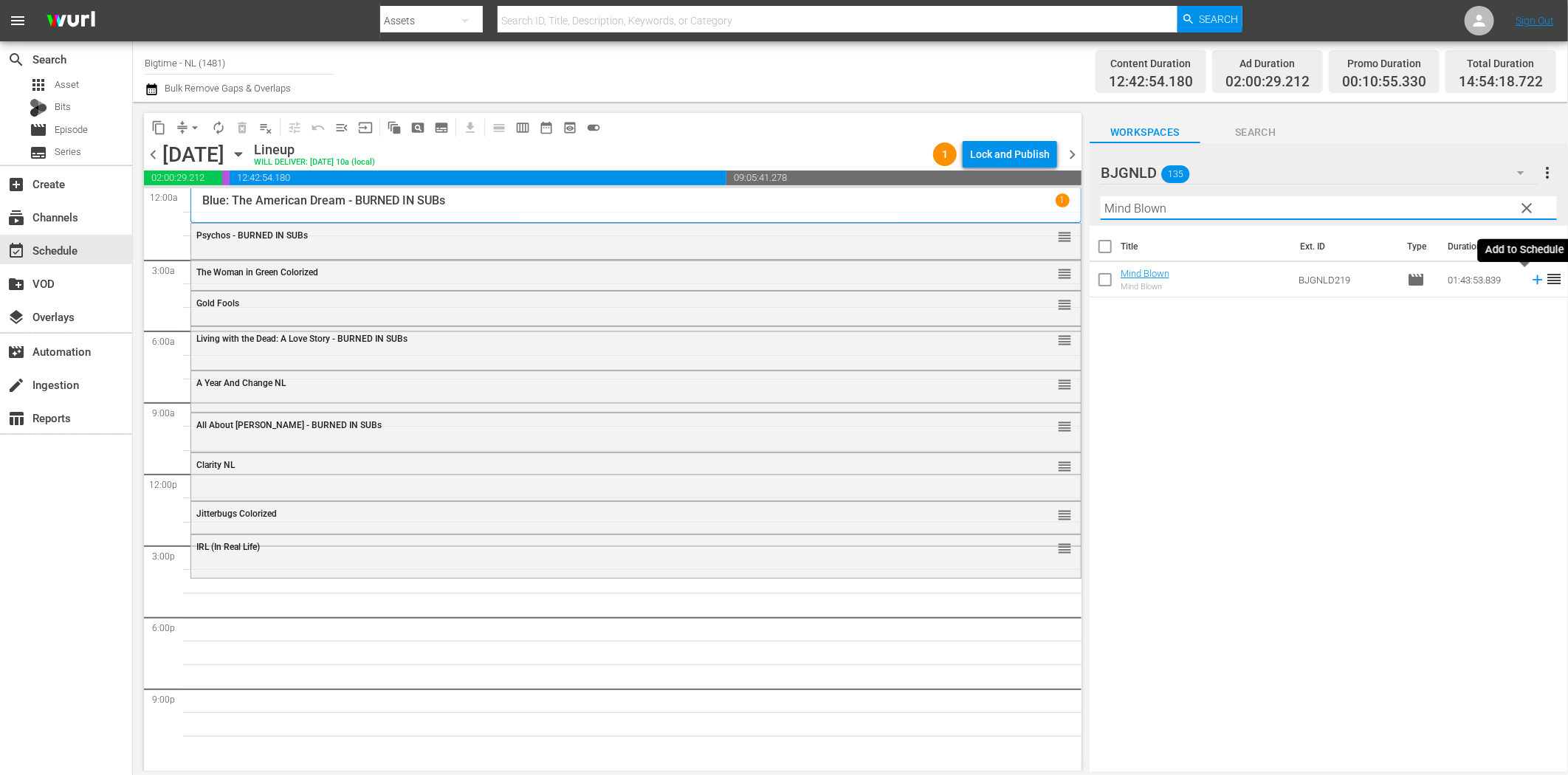
click at [1529, 278] on icon at bounding box center [1538, 279] width 17 height 17
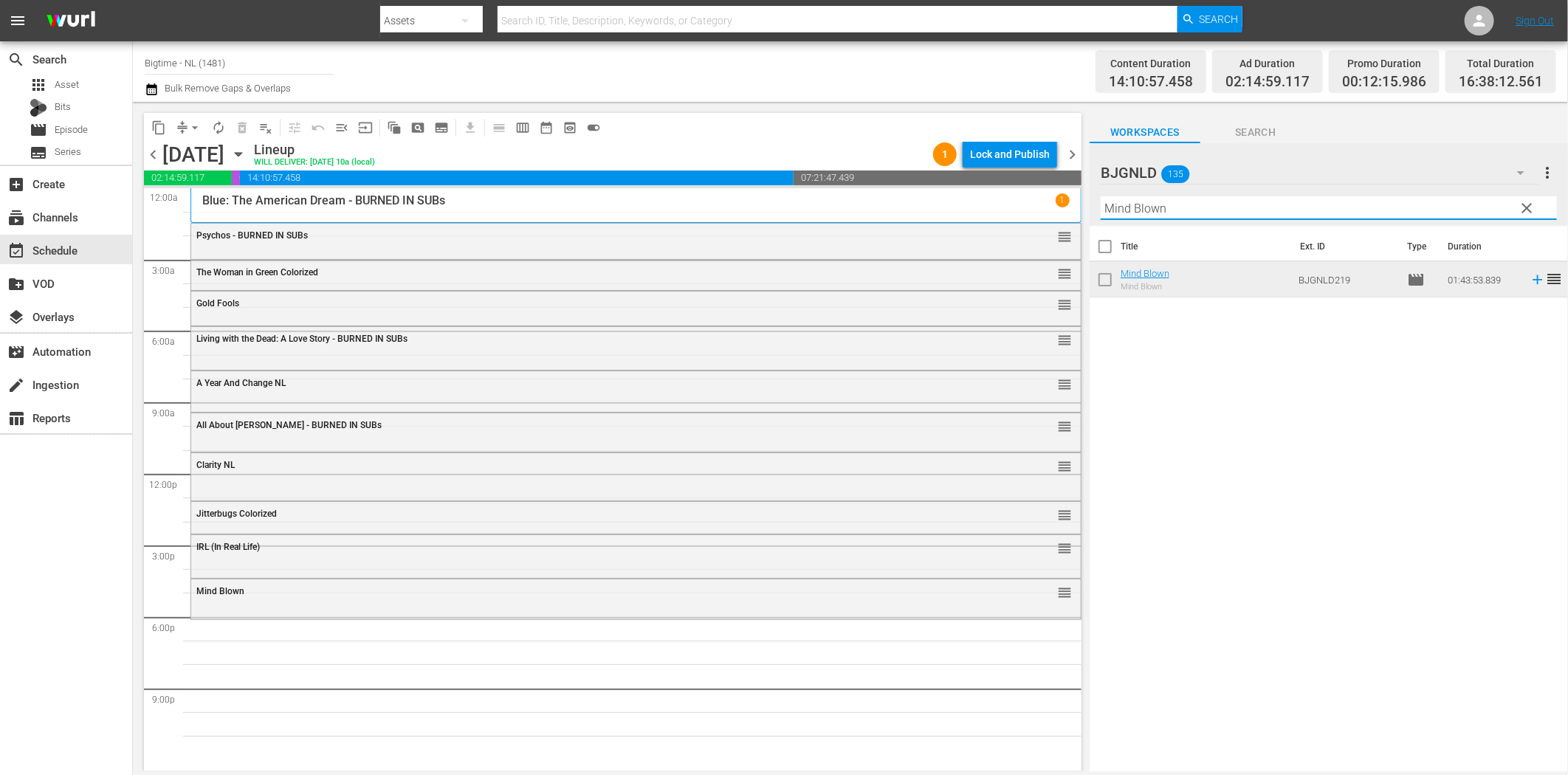
click at [1136, 211] on input "Mind Blown" at bounding box center [1329, 209] width 456 height 24
paste input "Twice"
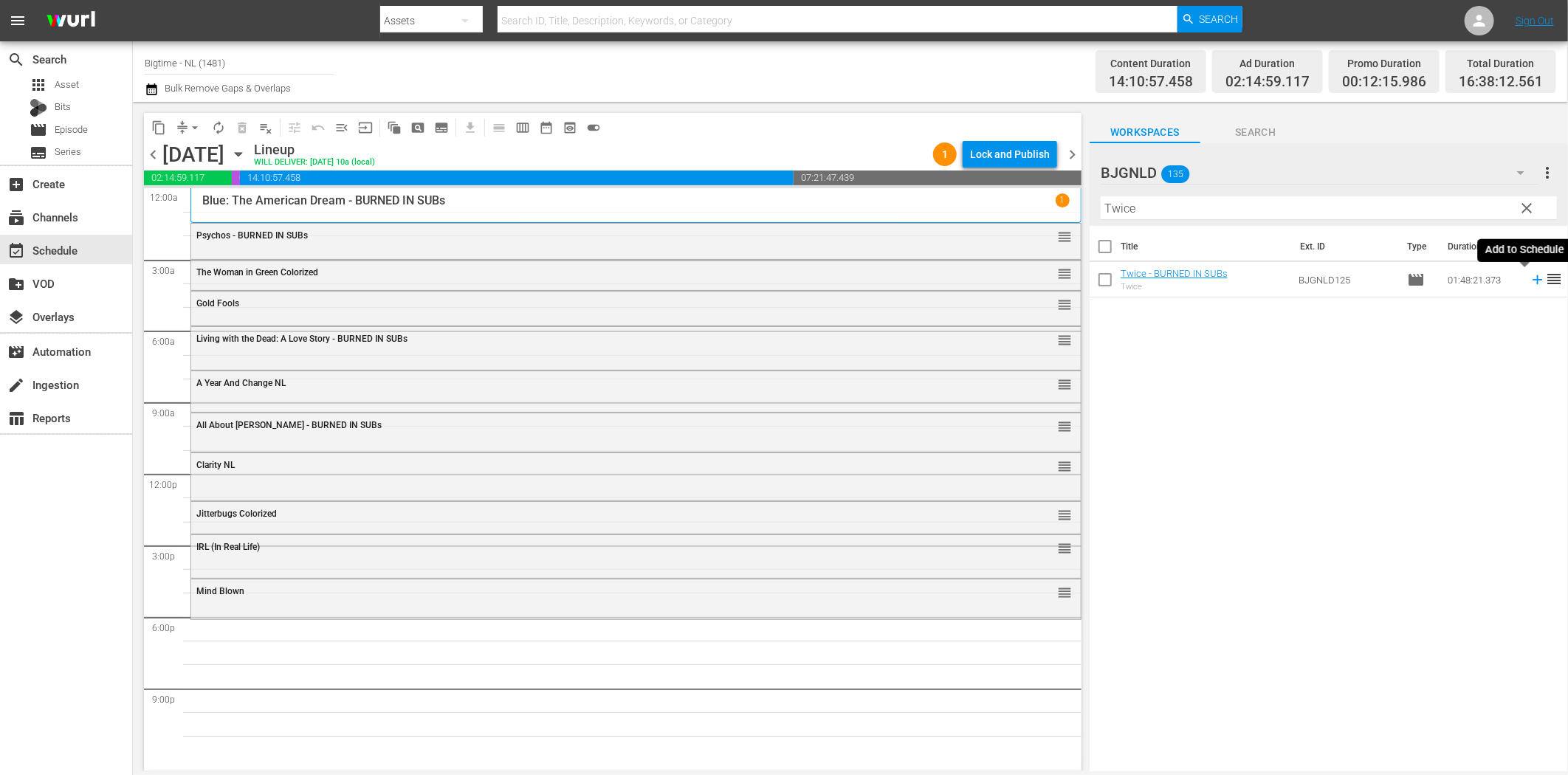
click at [1529, 279] on icon at bounding box center [1538, 279] width 17 height 17
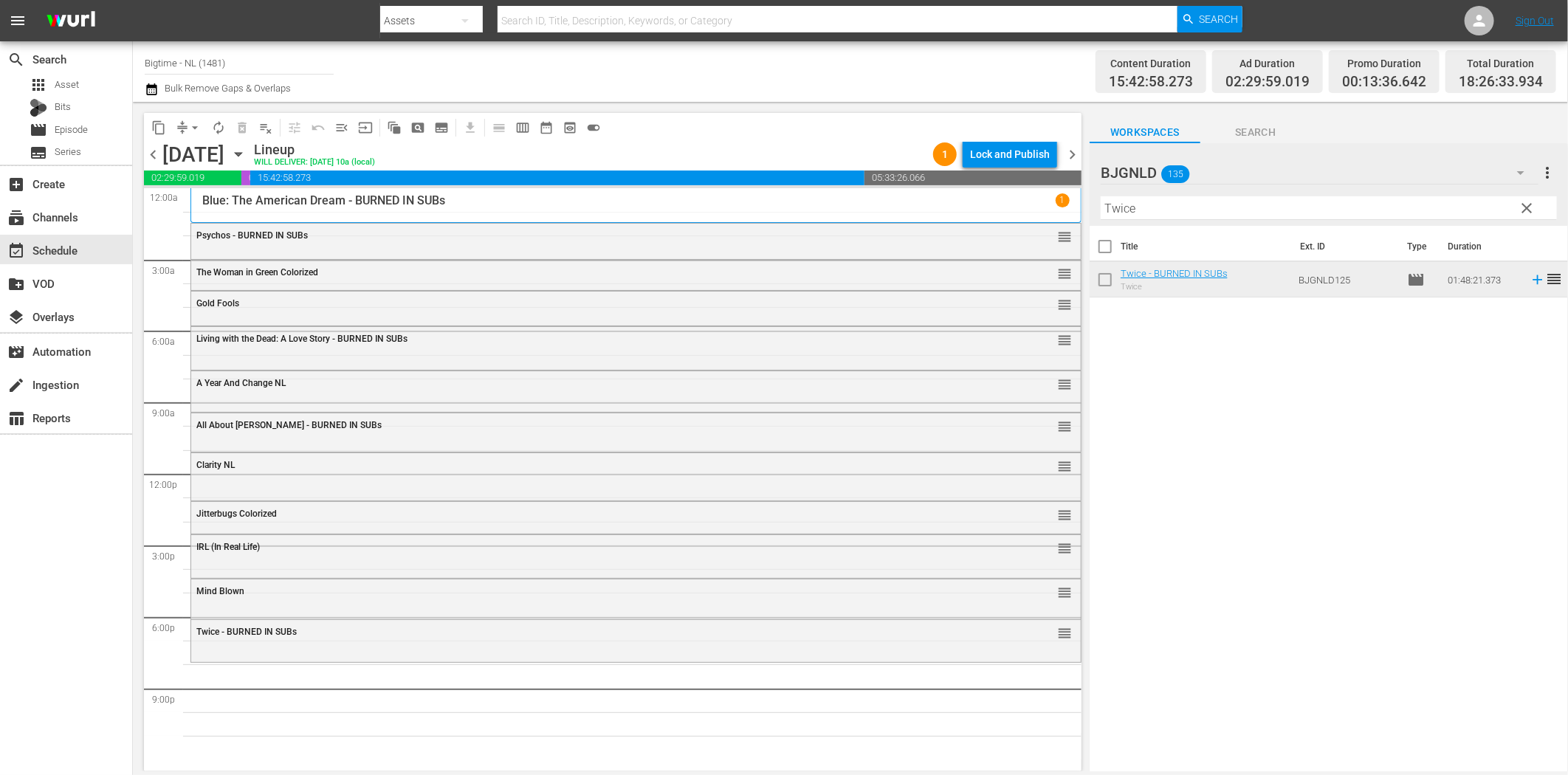
click at [1195, 208] on input "Twice" at bounding box center [1329, 209] width 456 height 24
paste input "More Beautiful for Having Been Broken"
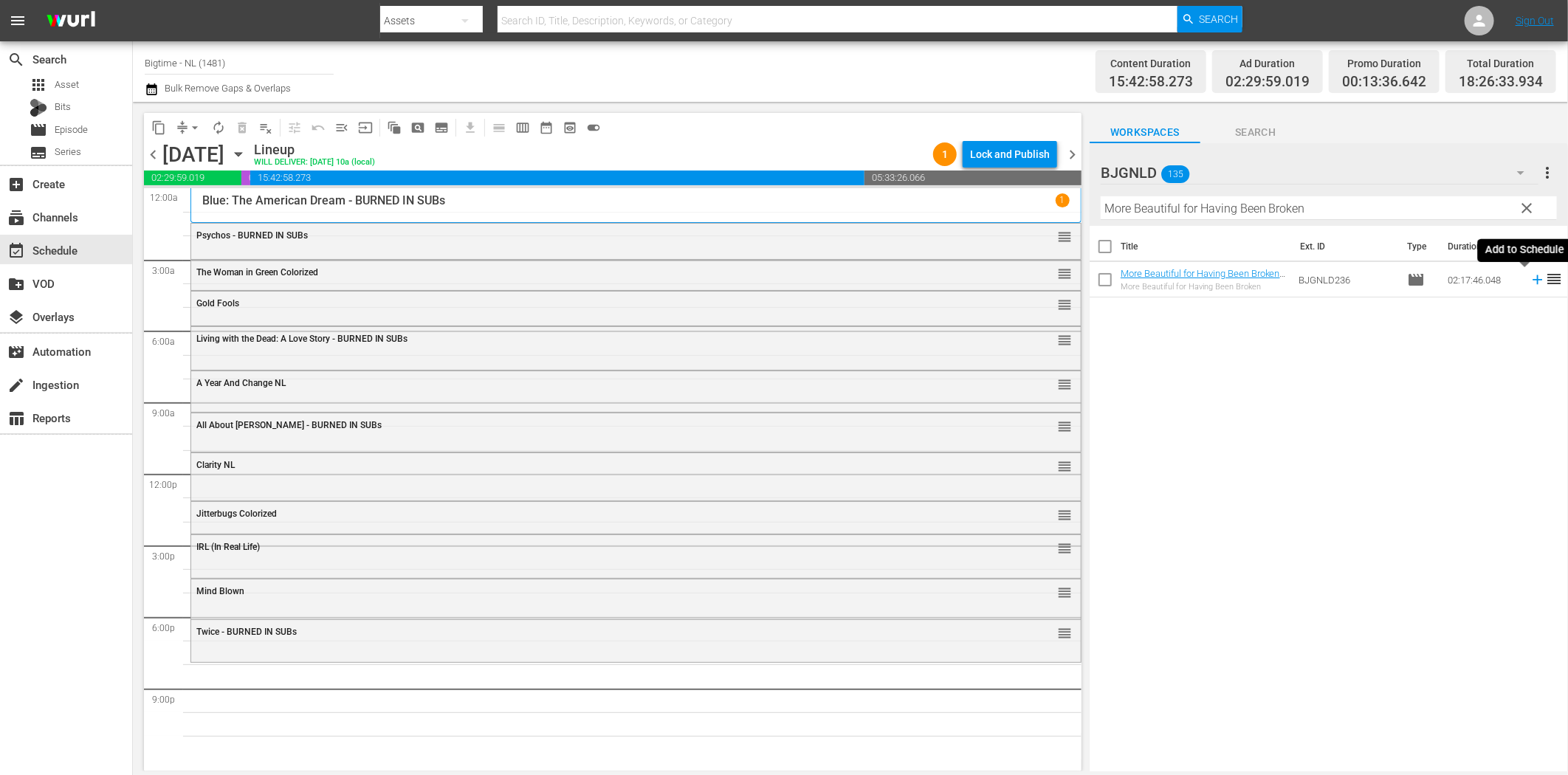
click at [1529, 275] on icon at bounding box center [1538, 279] width 17 height 17
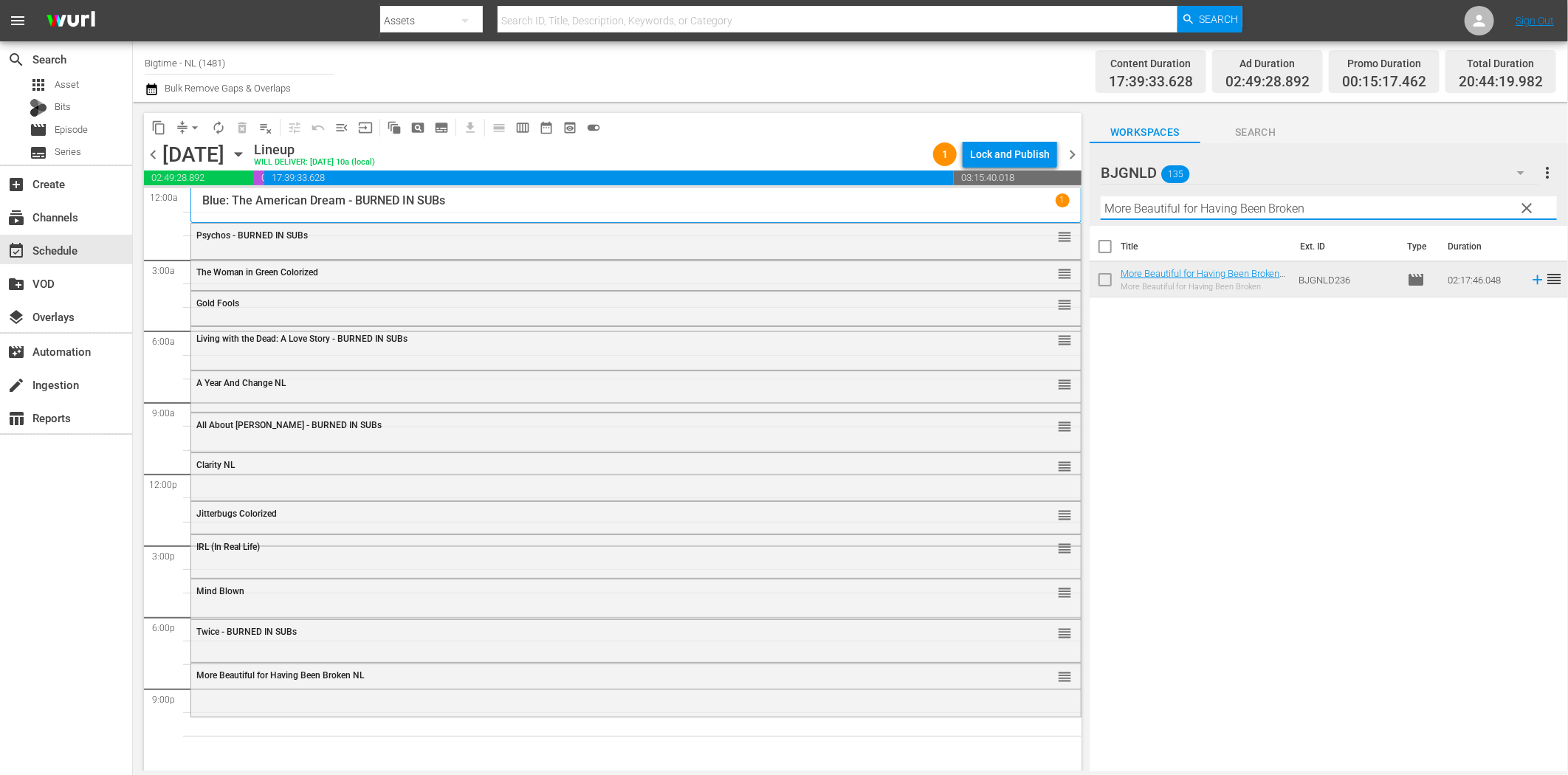
click at [1171, 210] on input "More Beautiful for Having Been Broken" at bounding box center [1329, 209] width 456 height 24
paste input "Bittersweet [DATE]"
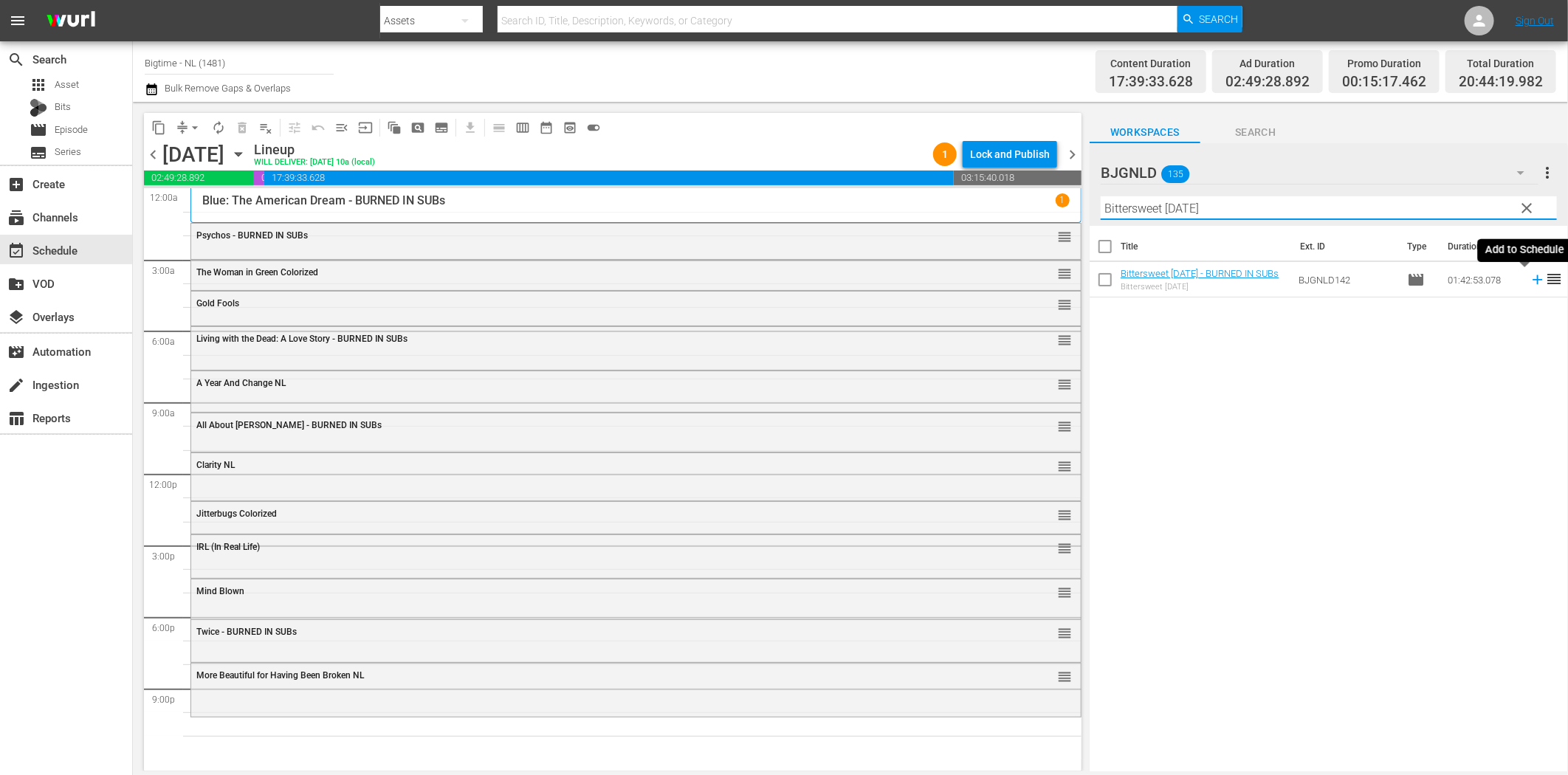
click at [1532, 279] on icon at bounding box center [1537, 279] width 9 height 9
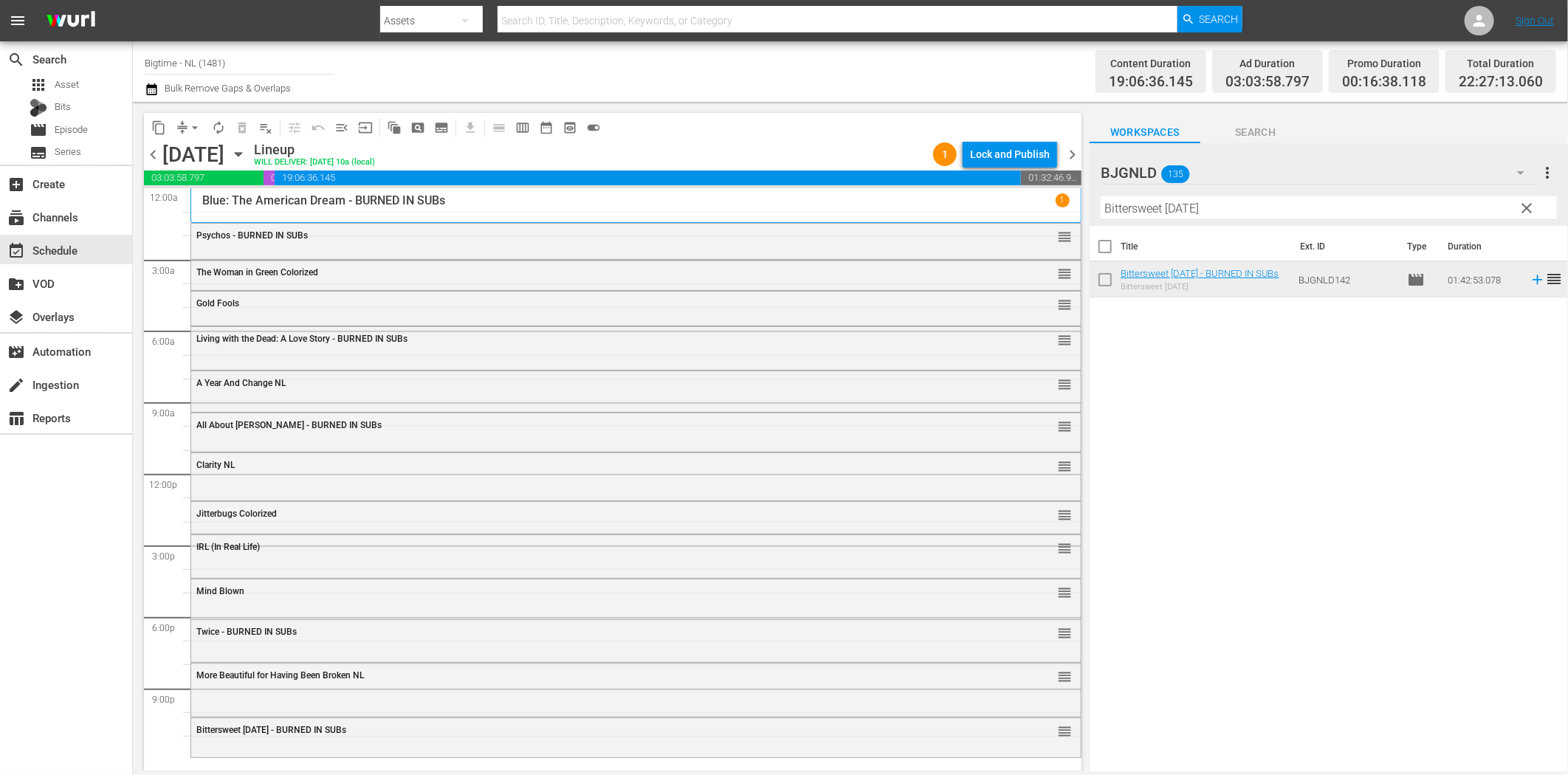
click at [1138, 216] on input "Bittersweet [DATE]" at bounding box center [1329, 209] width 456 height 24
paste input "Solar Attack"
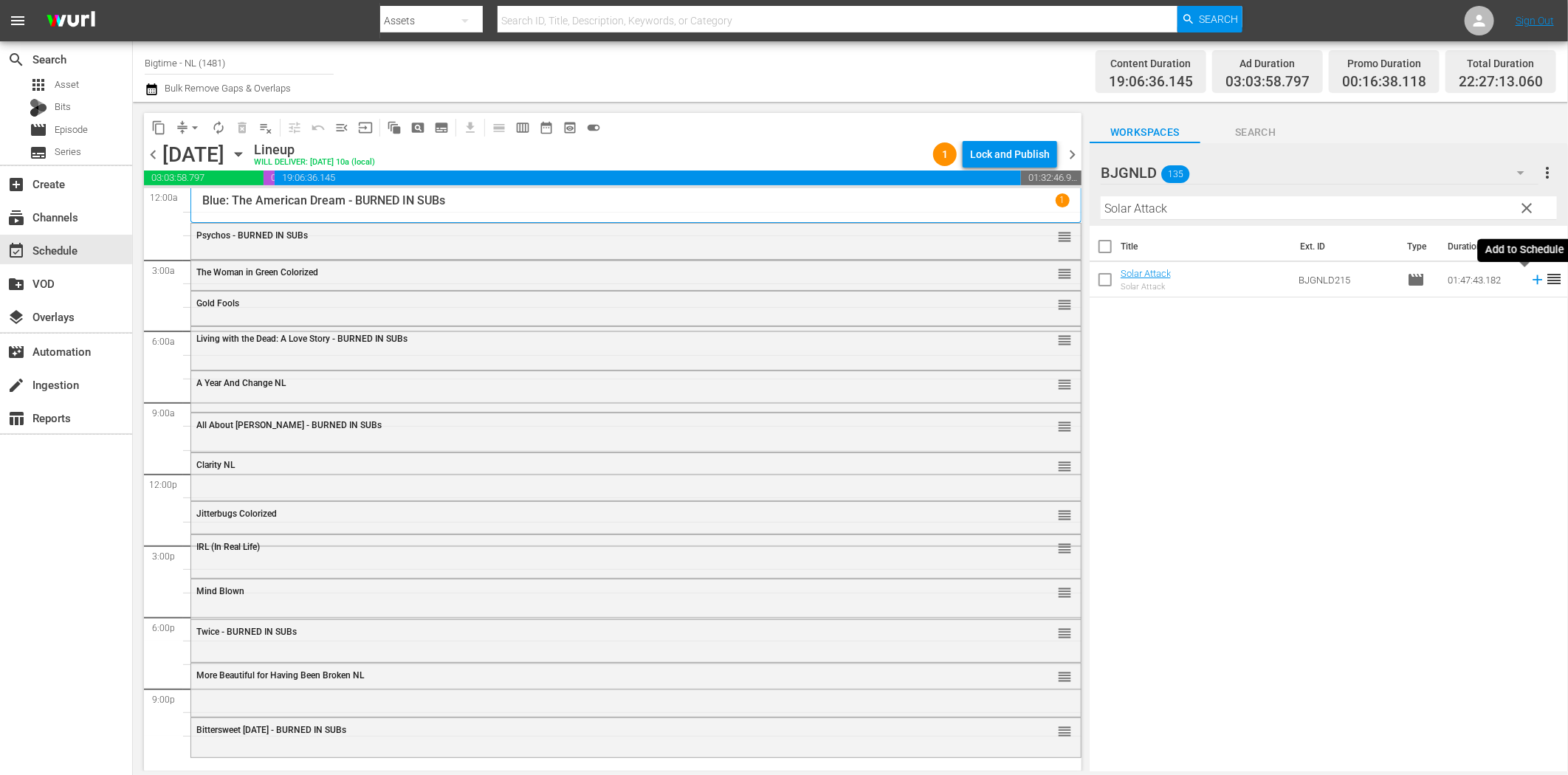
click at [1529, 282] on icon at bounding box center [1538, 279] width 17 height 17
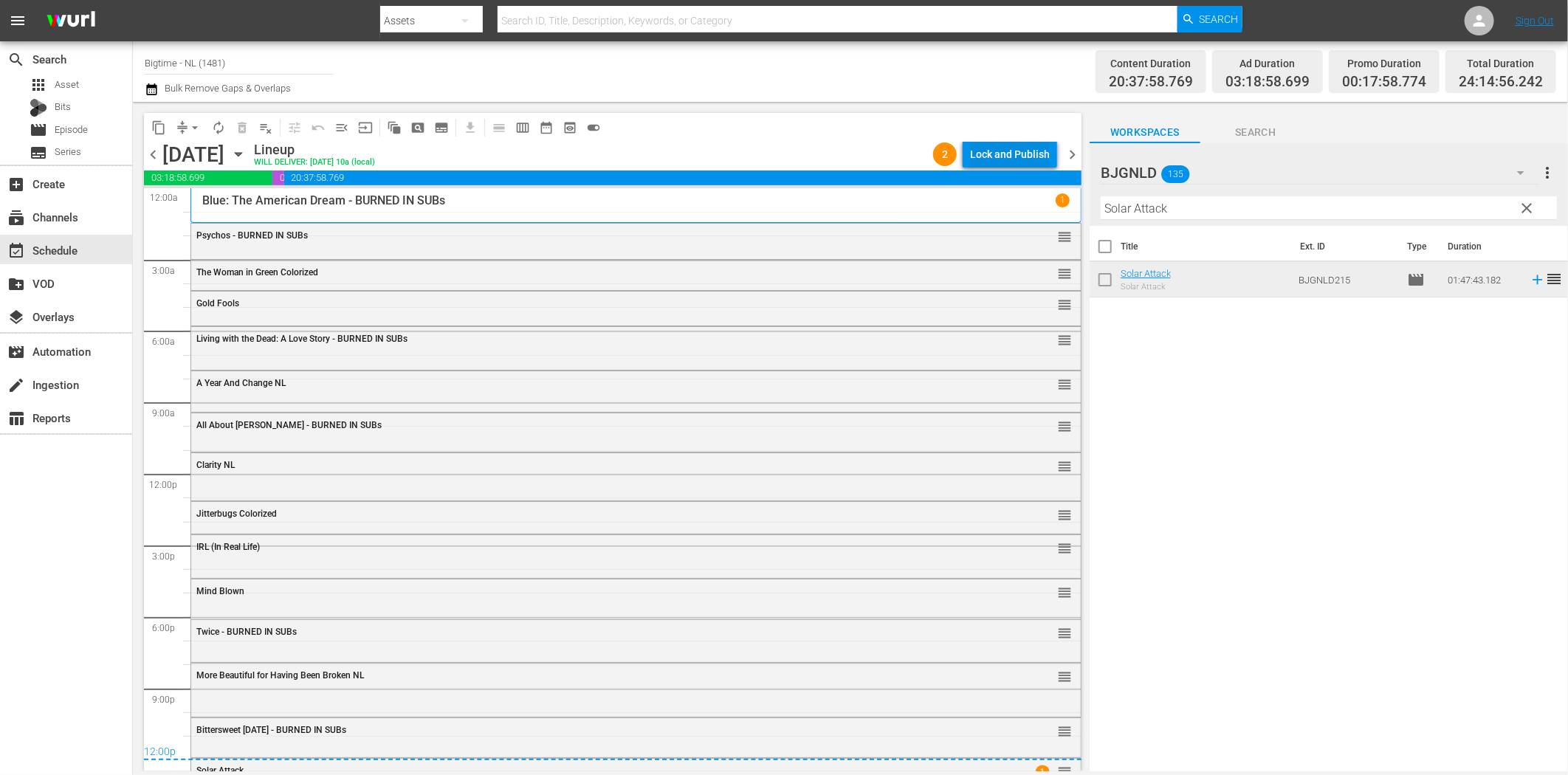
click at [1017, 152] on div "Lock and Publish" at bounding box center [1010, 154] width 80 height 27
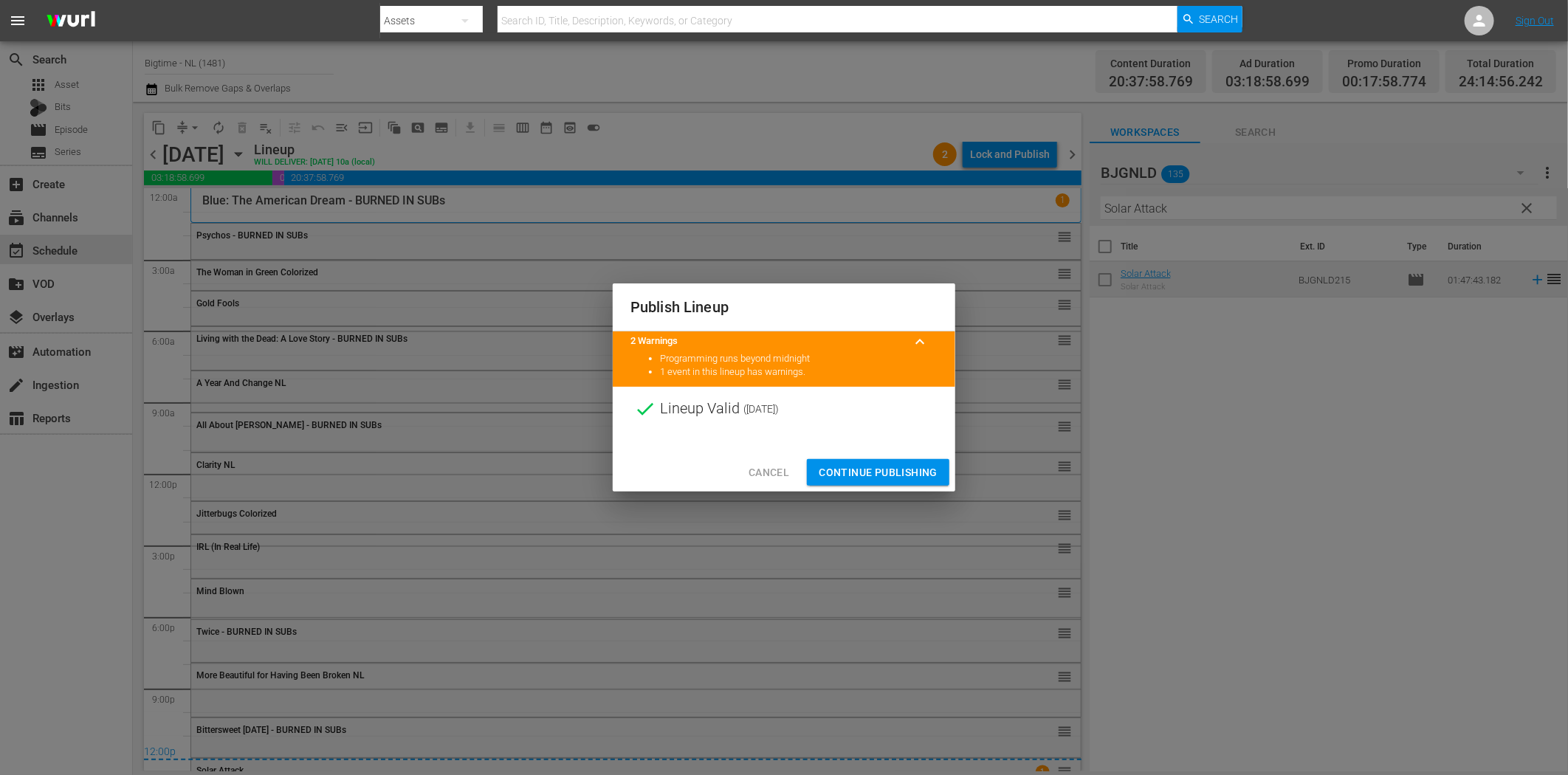
click at [855, 468] on span "Continue Publishing" at bounding box center [877, 473] width 119 height 18
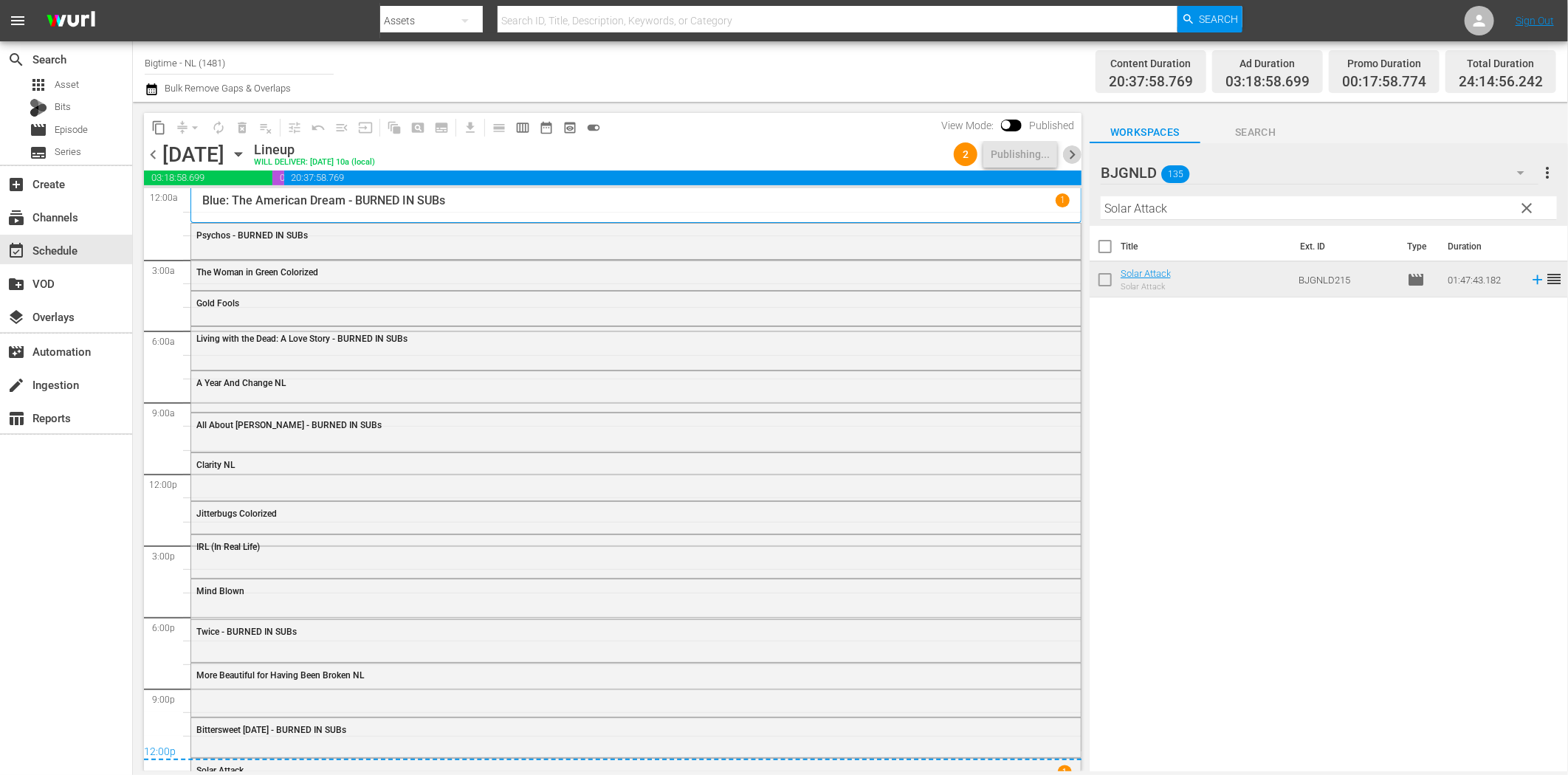
click at [1068, 159] on span "chevron_right" at bounding box center [1072, 154] width 18 height 18
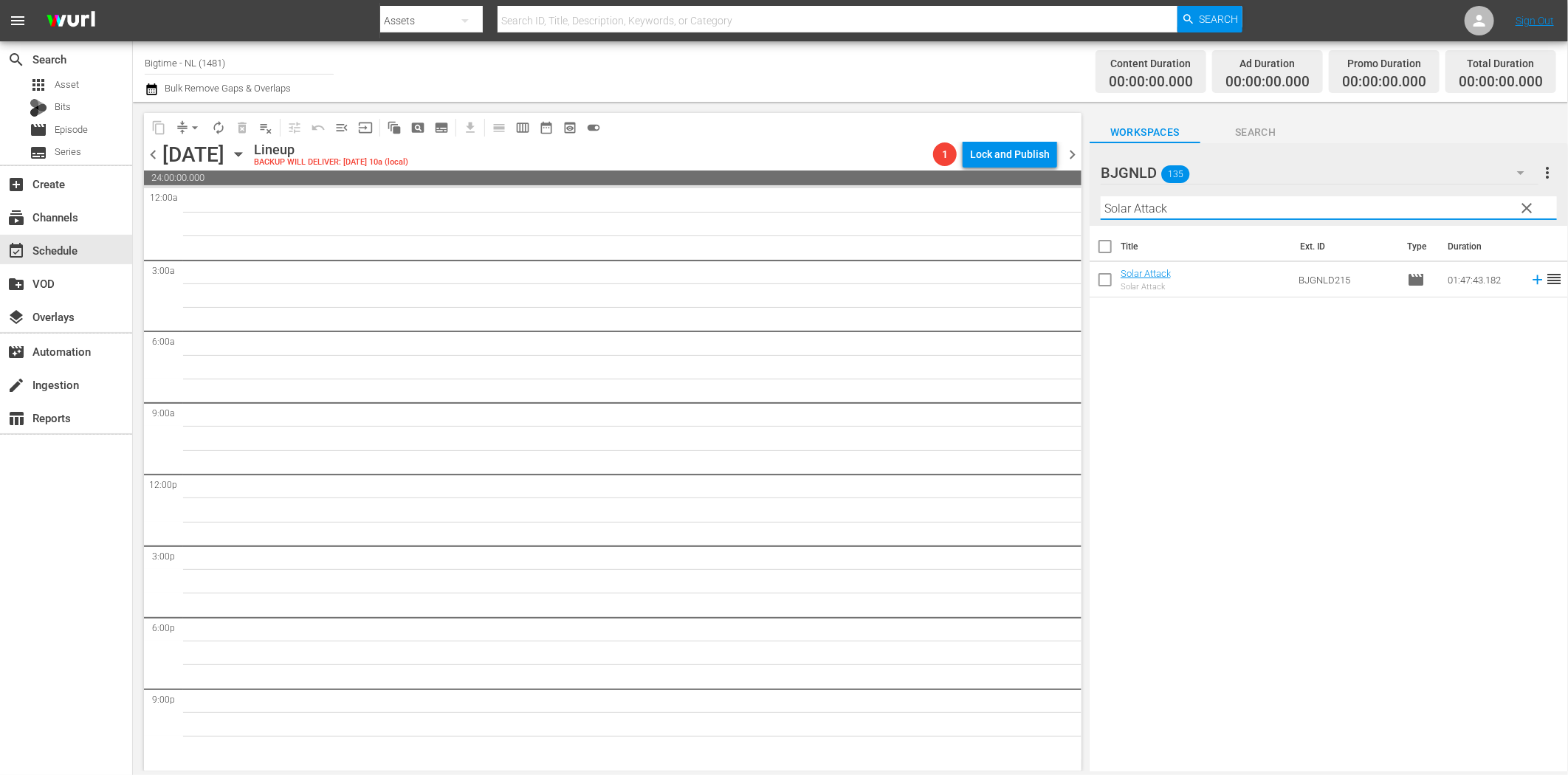
click at [1165, 208] on input "Solar Attack" at bounding box center [1329, 209] width 456 height 24
paste input "Hibiscus"
click at [1532, 279] on icon at bounding box center [1537, 279] width 9 height 9
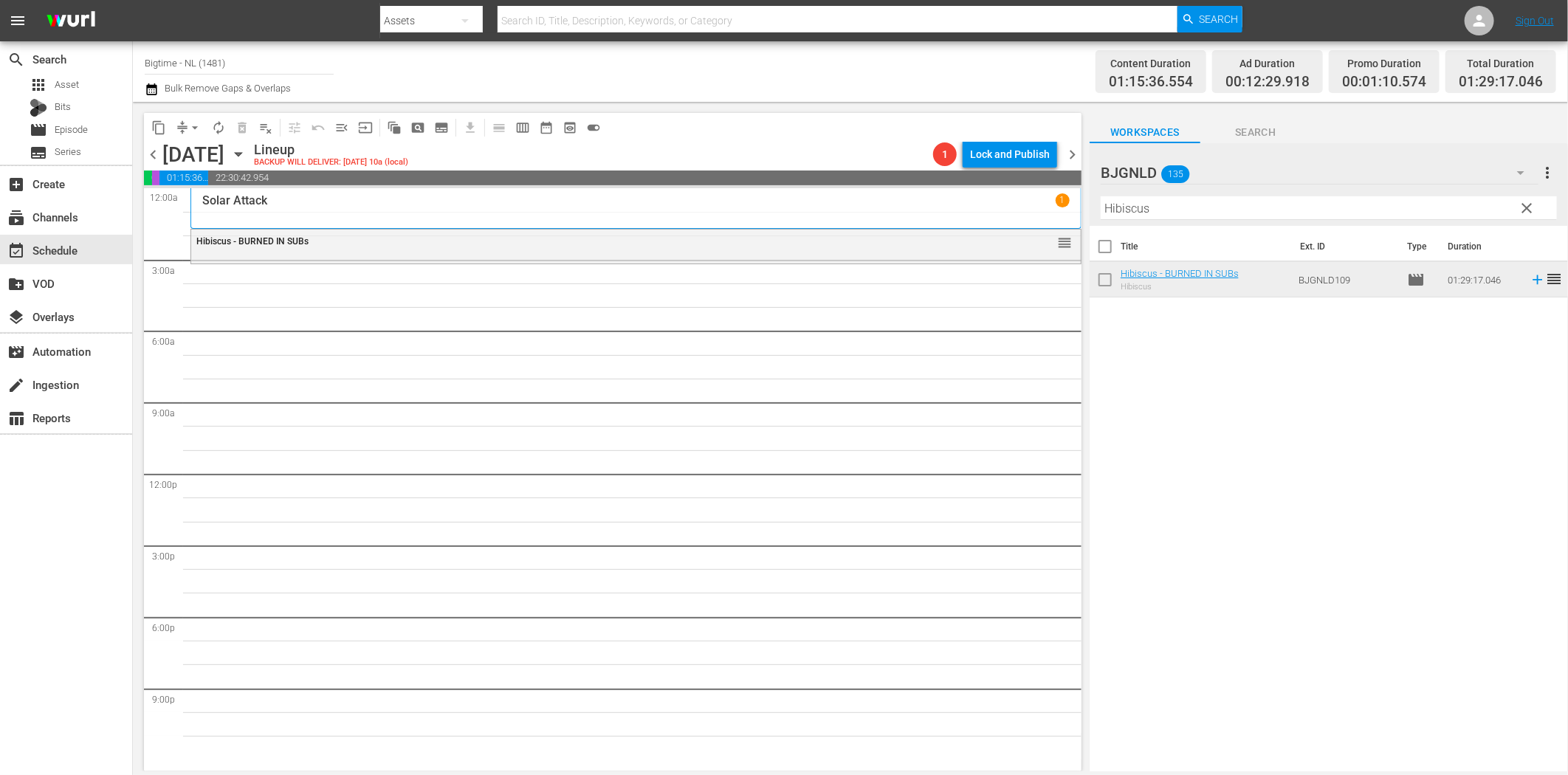
click at [1168, 215] on input "Hibiscus" at bounding box center [1329, 209] width 456 height 24
paste input "Stunt Game"
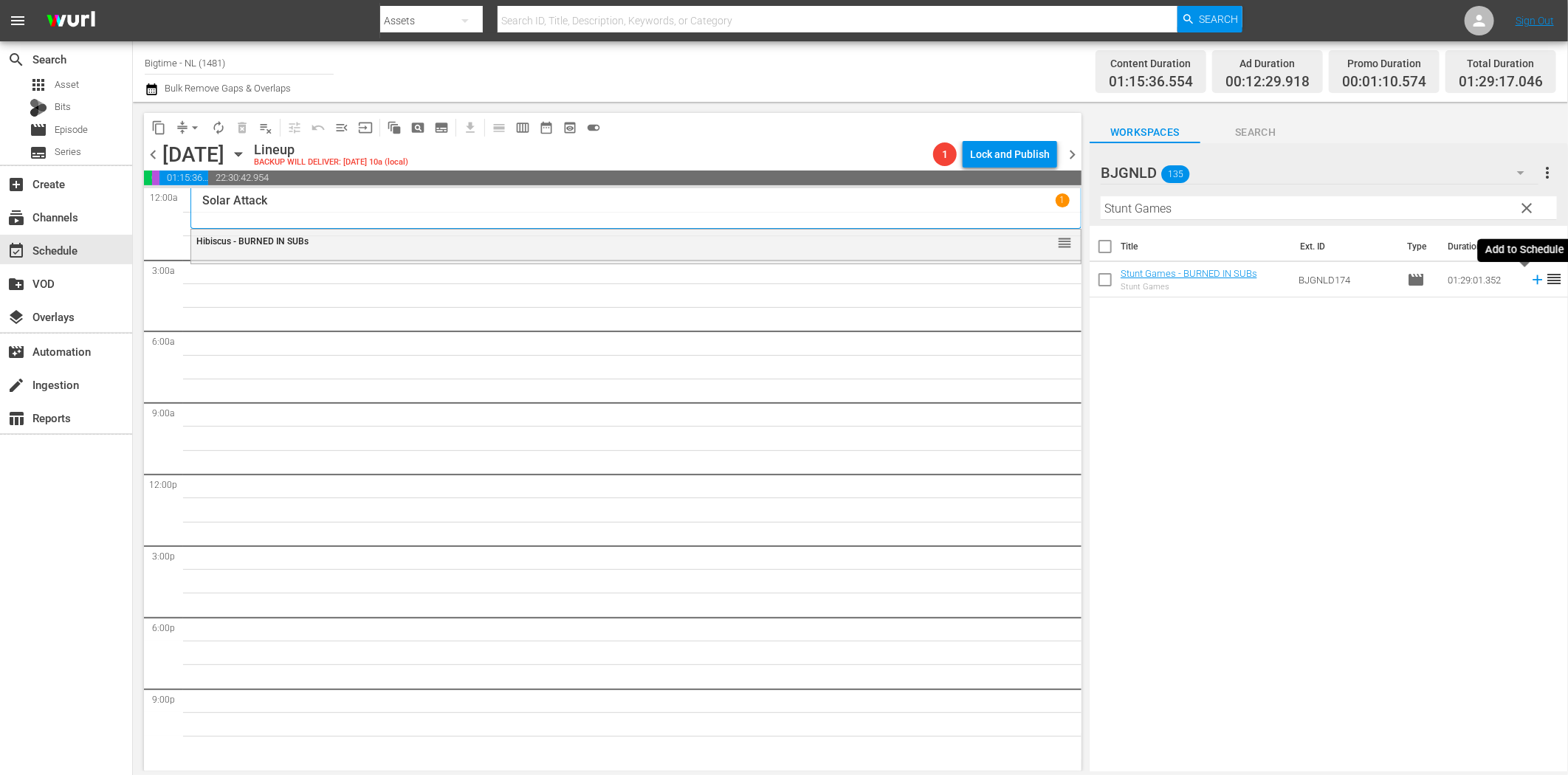
click at [1532, 280] on icon at bounding box center [1537, 279] width 9 height 9
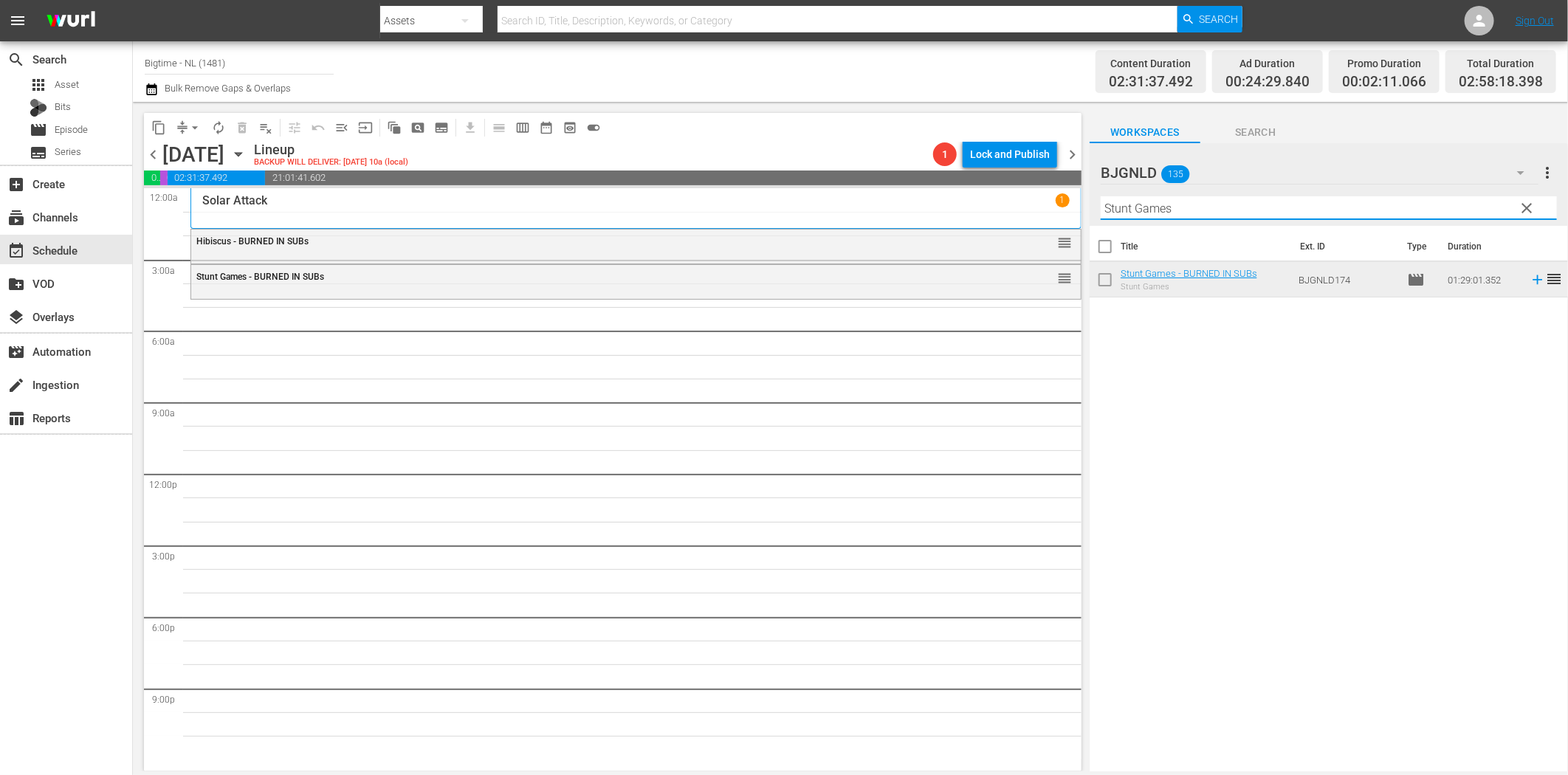
click at [1126, 208] on input "Stunt Games" at bounding box center [1329, 209] width 456 height 24
paste input "Waking [PERSON_NAME]"
click at [1532, 282] on icon at bounding box center [1537, 279] width 9 height 9
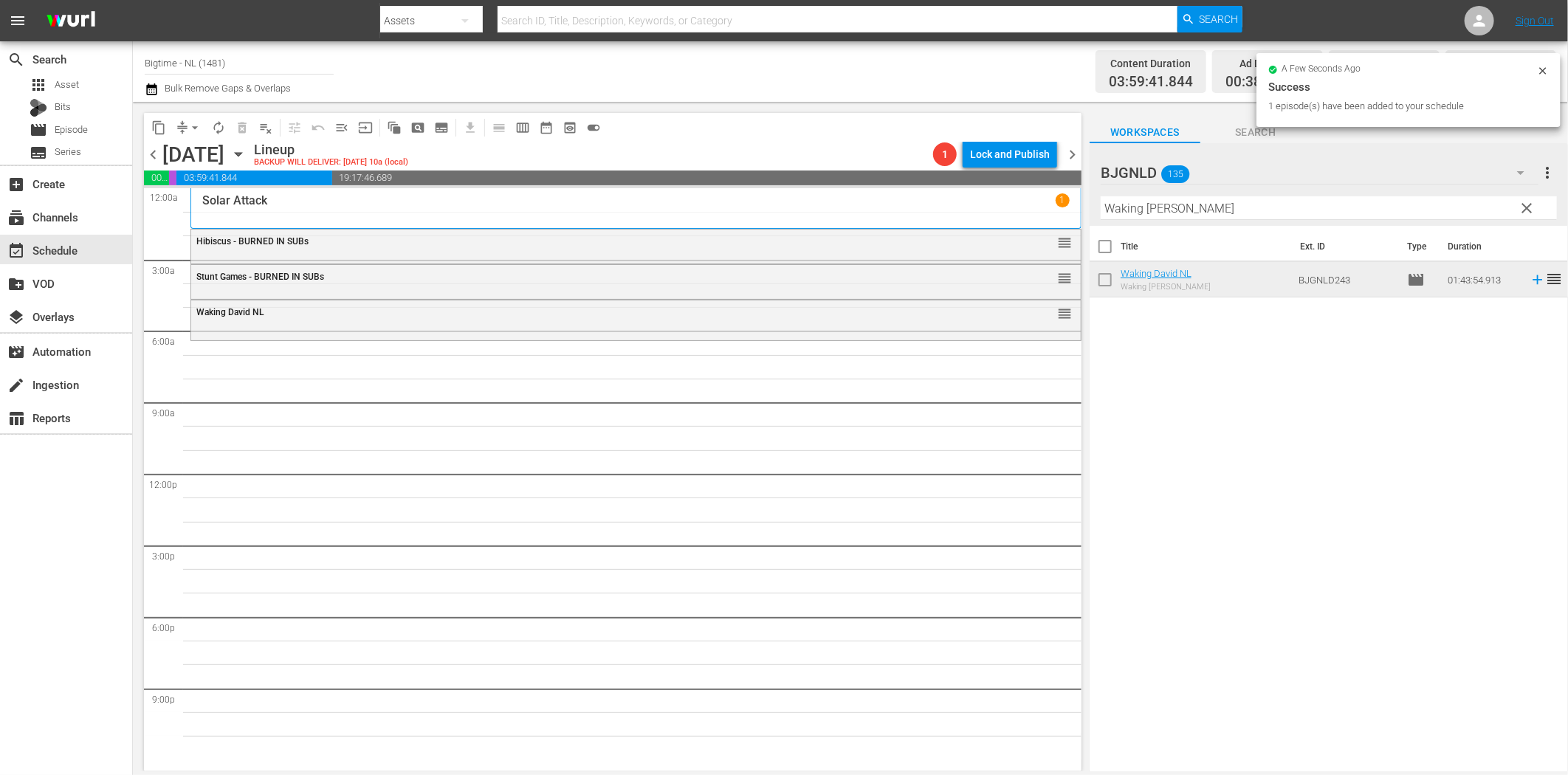
click at [1169, 208] on input "Waking [PERSON_NAME]" at bounding box center [1329, 209] width 456 height 24
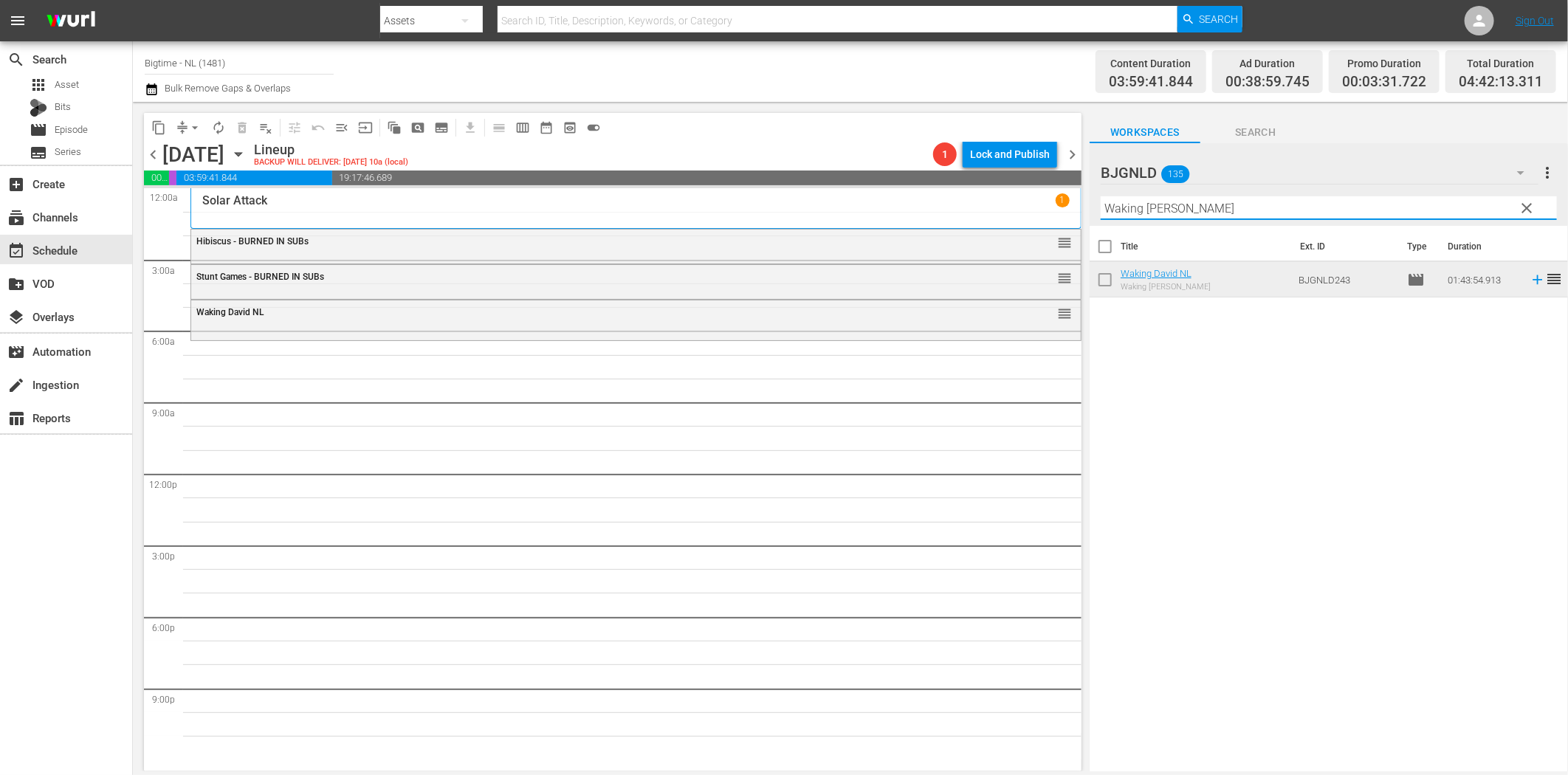
paste input "Bad People"
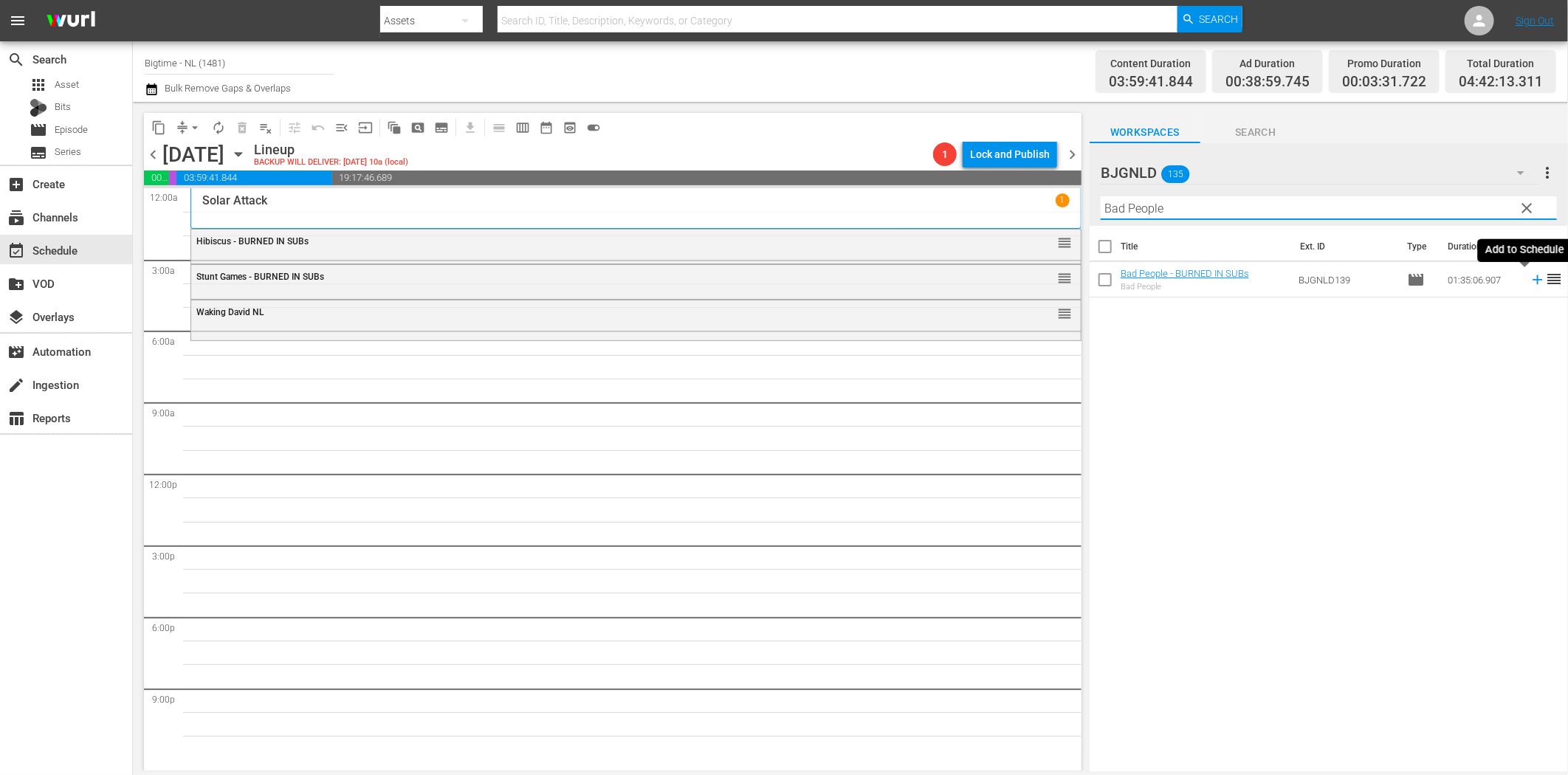
click at [1529, 285] on icon at bounding box center [1538, 279] width 17 height 17
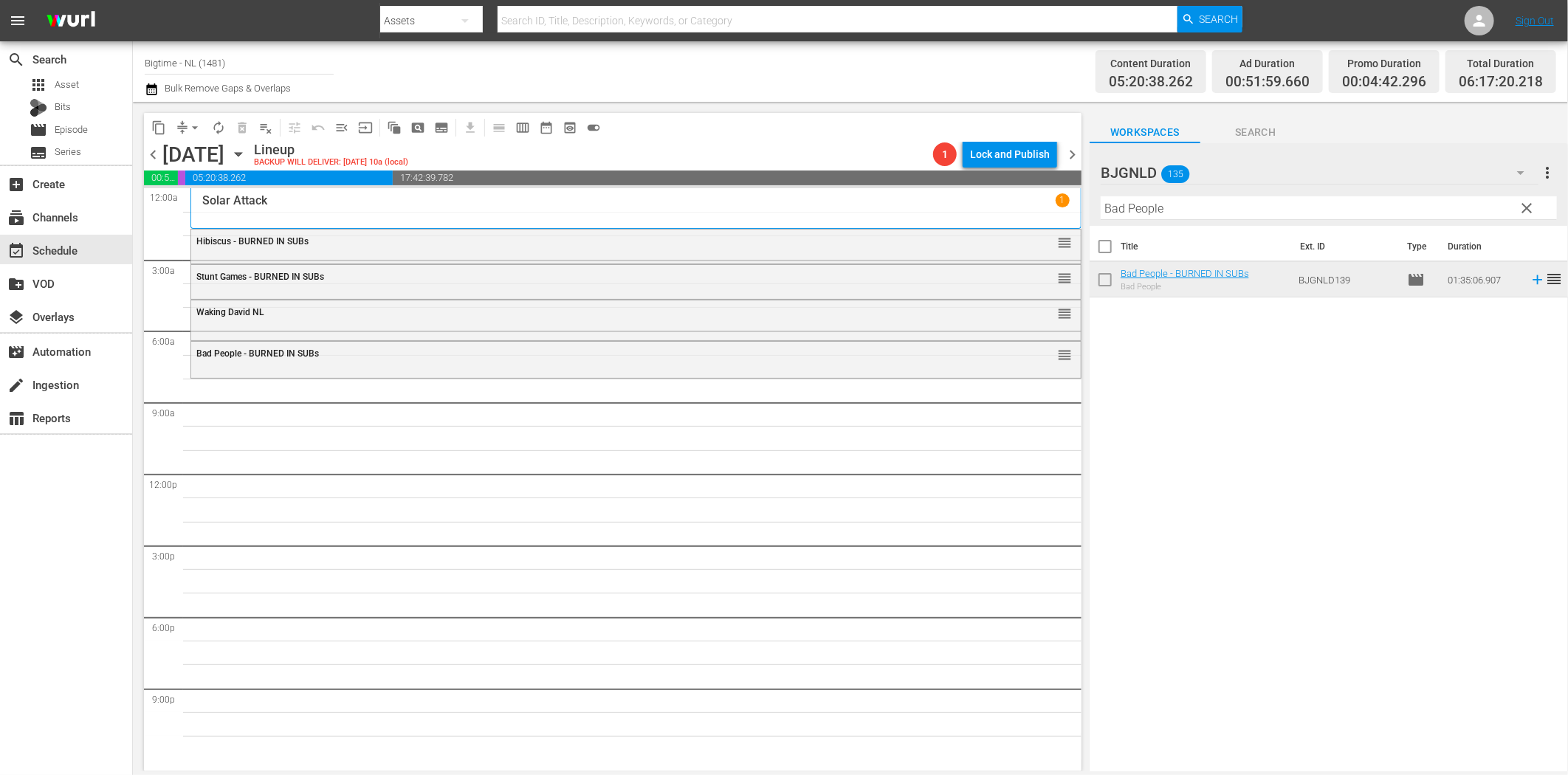
click at [1249, 207] on input "Bad People" at bounding box center [1329, 209] width 456 height 24
paste input "At the [GEOGRAPHIC_DATA]"
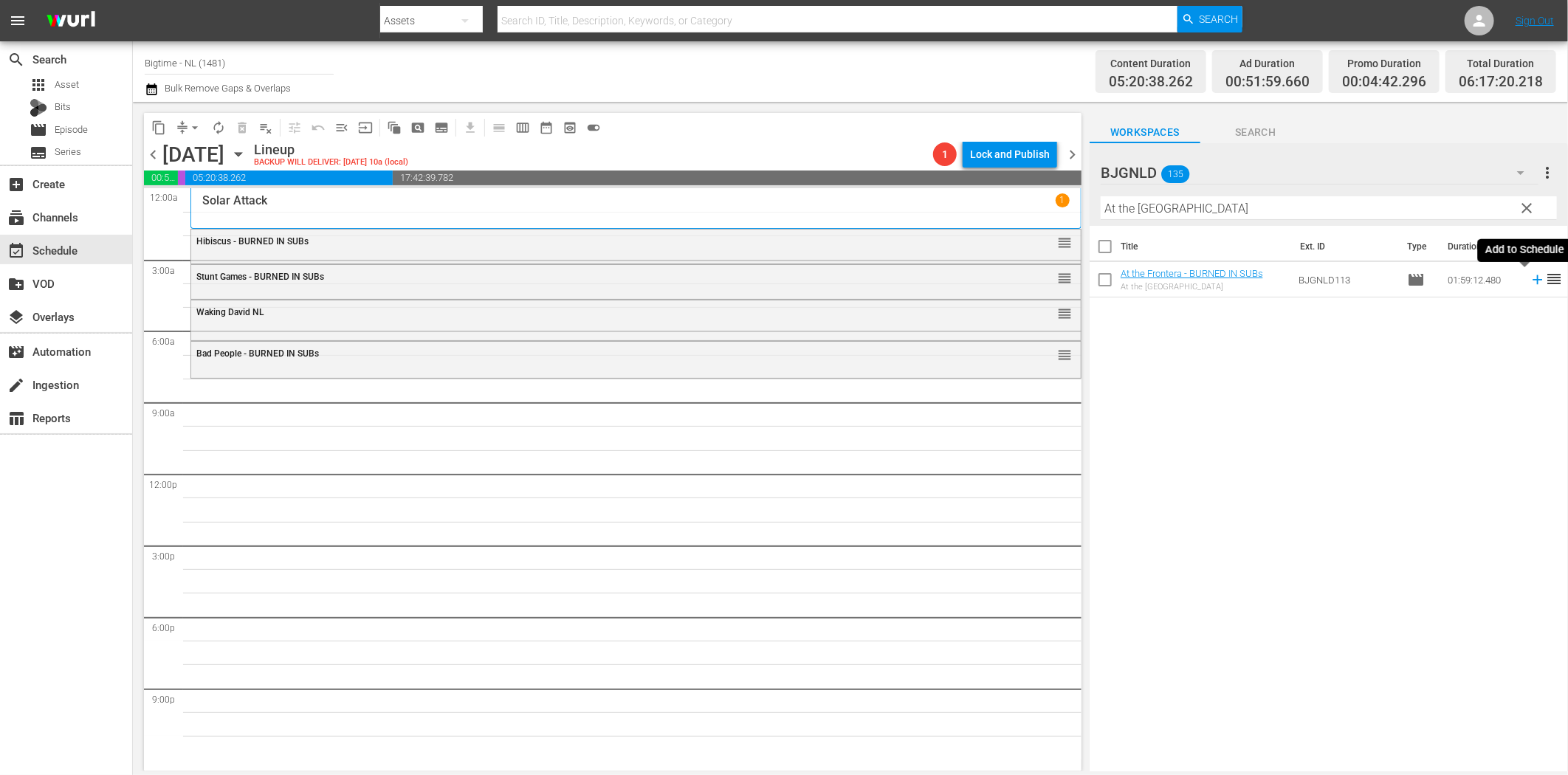
click at [1529, 282] on icon at bounding box center [1538, 279] width 17 height 17
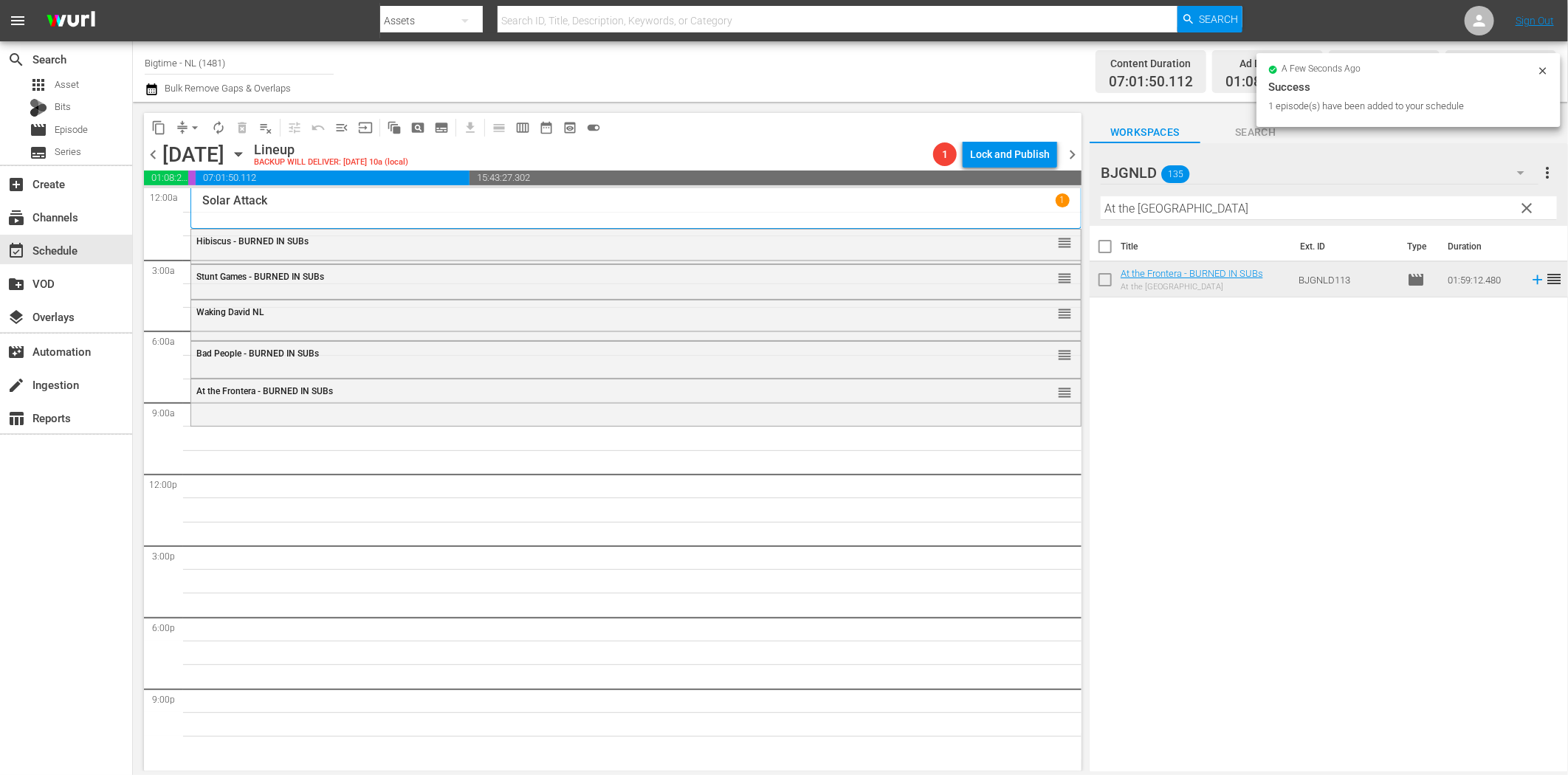
click at [1115, 211] on input "At the [GEOGRAPHIC_DATA]" at bounding box center [1329, 209] width 456 height 24
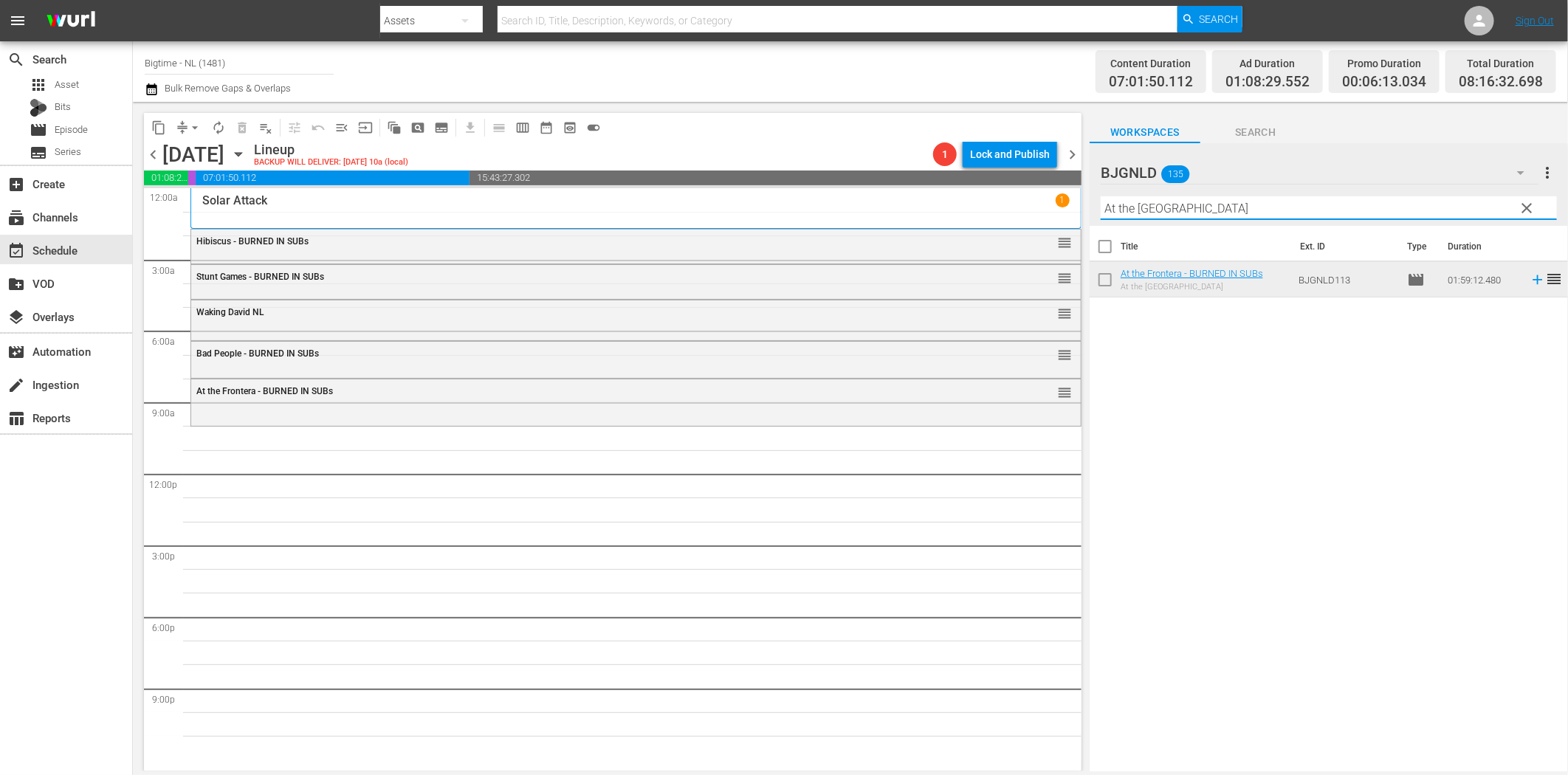
paste input "Past Present Future"
click at [1529, 276] on icon at bounding box center [1538, 279] width 17 height 17
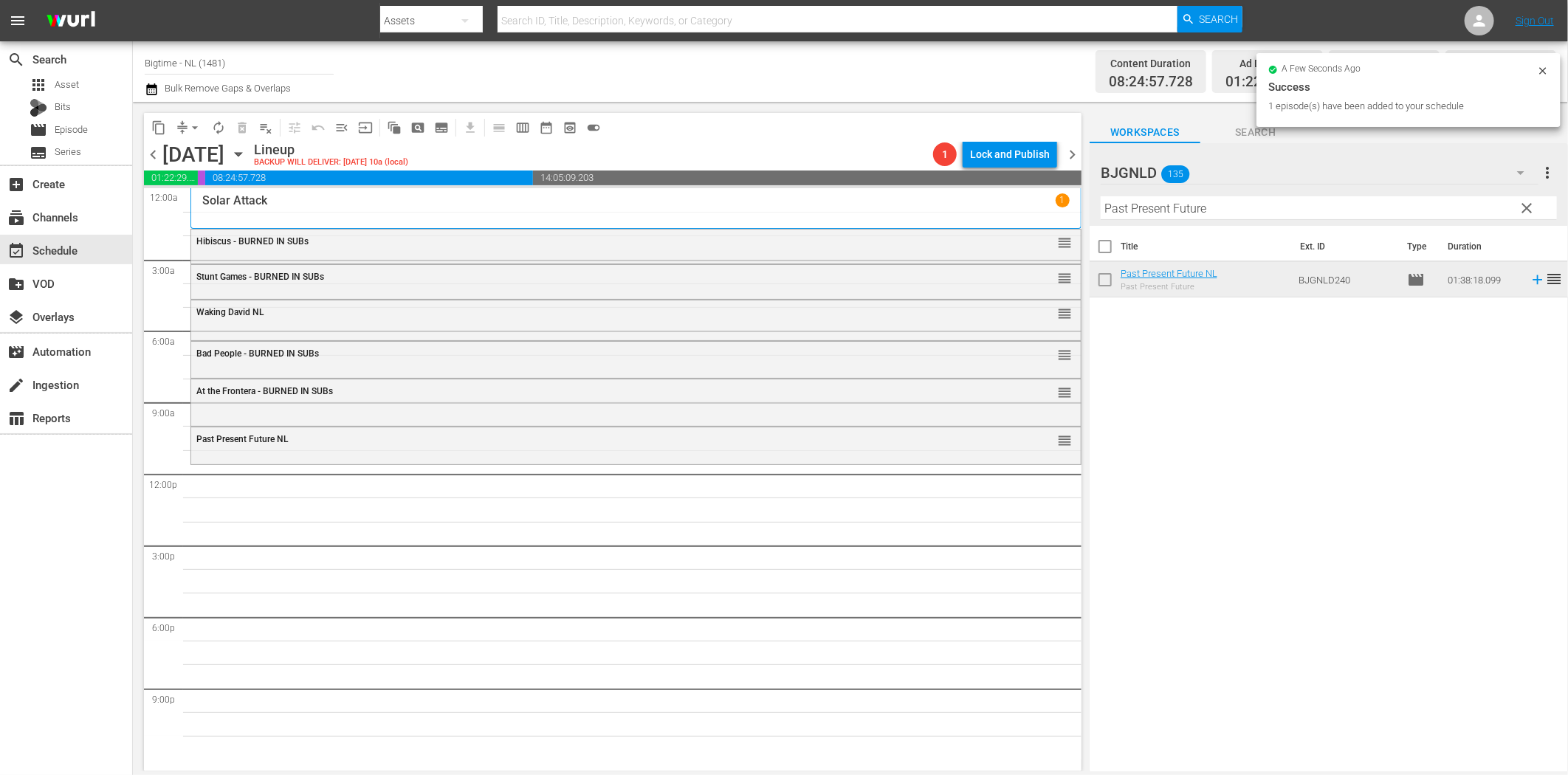
click at [1127, 210] on input "Past Present Future" at bounding box center [1329, 209] width 456 height 24
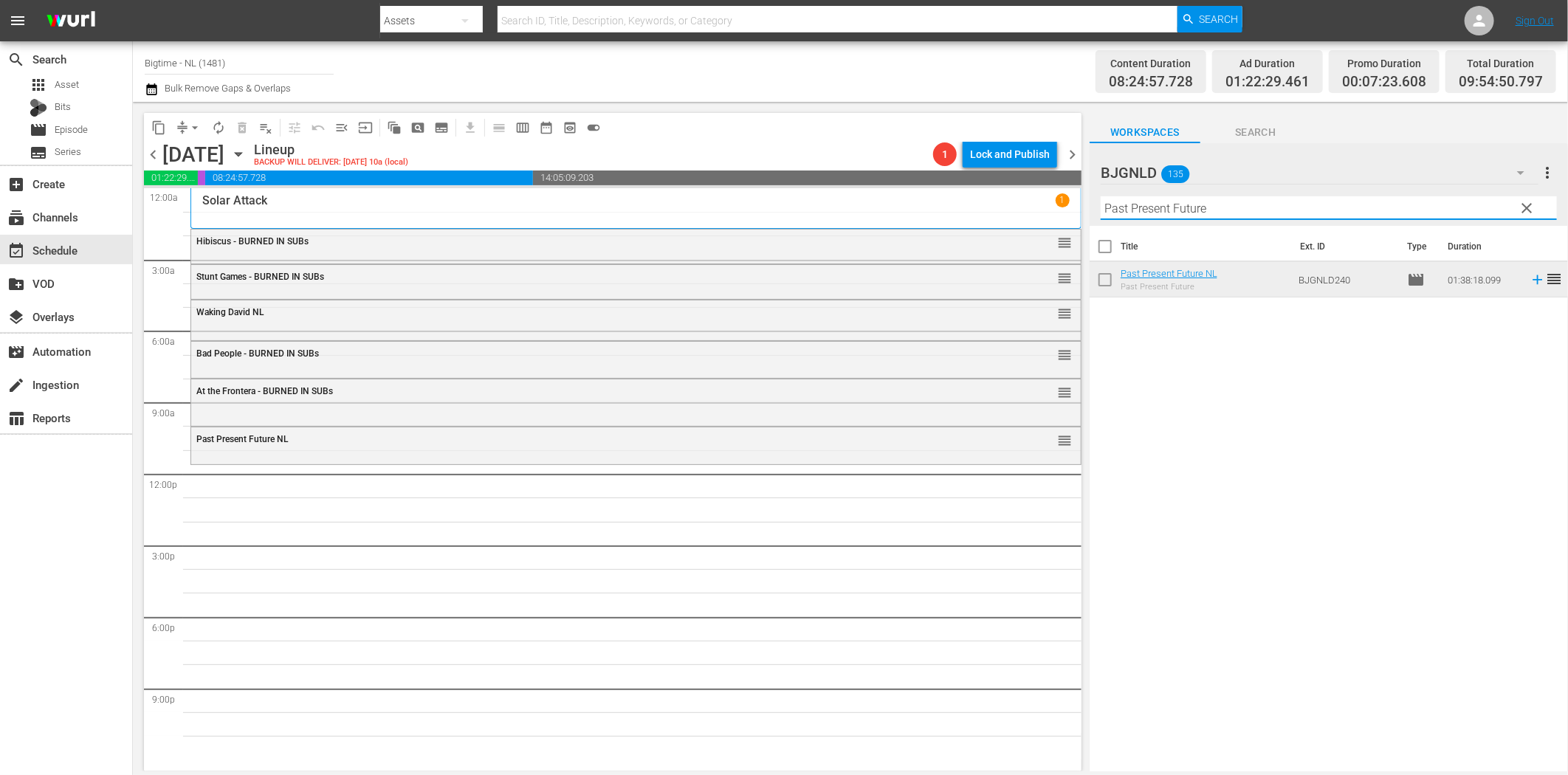
paste input "Friends Foes and Fireworks"
click at [1529, 281] on icon at bounding box center [1538, 279] width 17 height 17
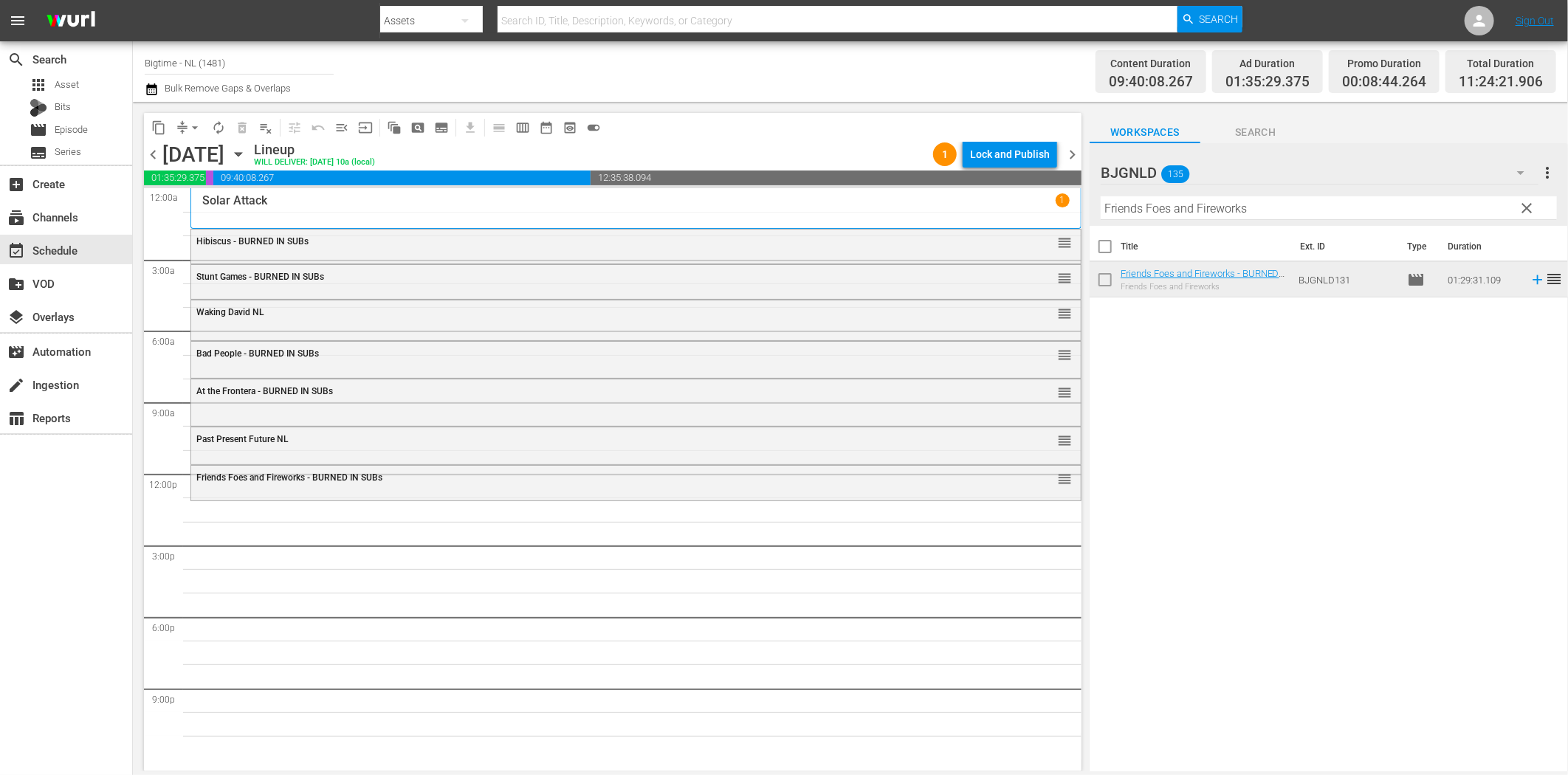
click at [1186, 215] on input "Friends Foes and Fireworks" at bounding box center [1329, 209] width 456 height 24
paste input "Love is Blind"
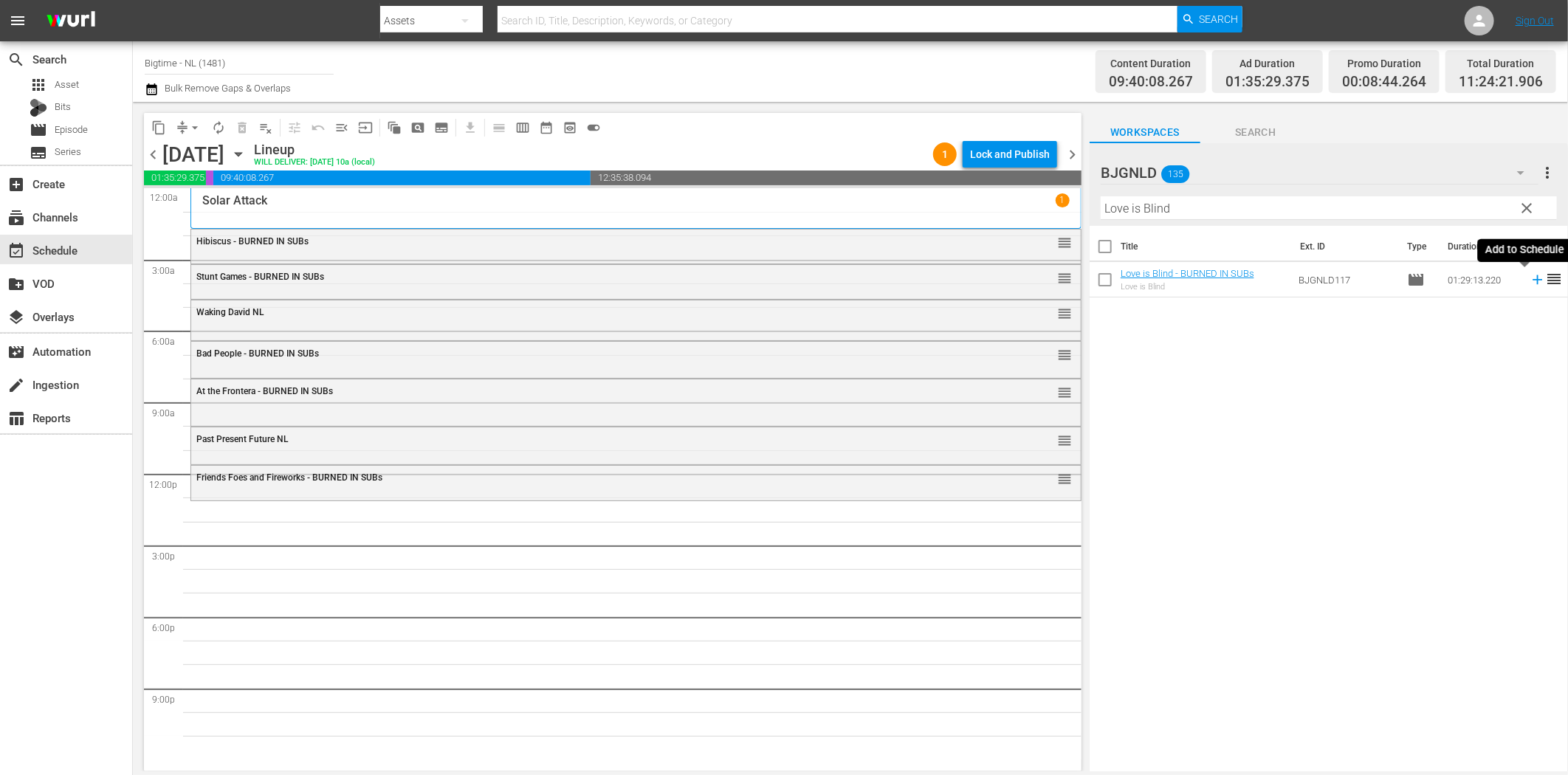
click at [1532, 280] on icon at bounding box center [1537, 279] width 9 height 9
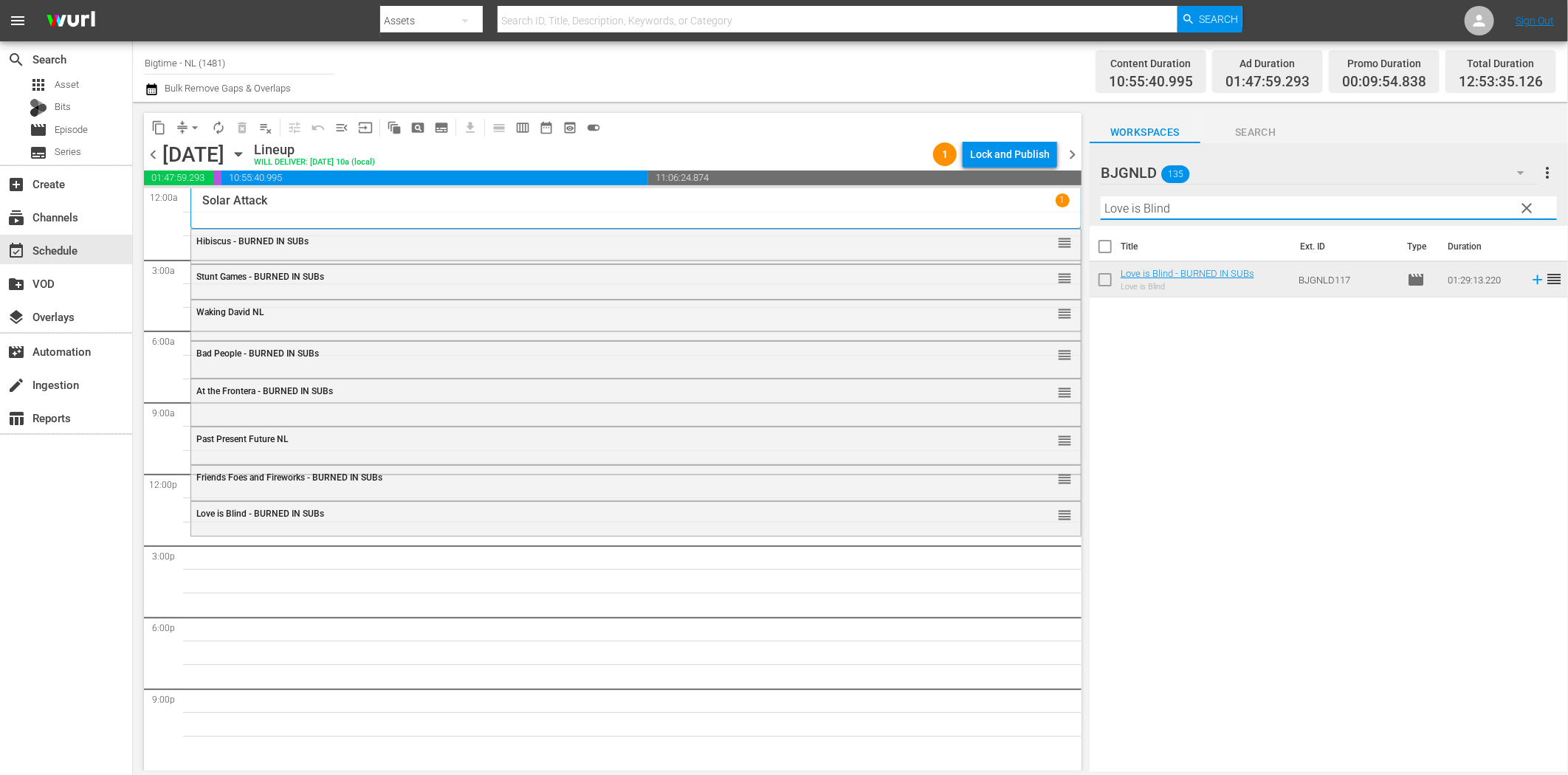
click at [1134, 215] on input "Love is Blind" at bounding box center [1329, 209] width 456 height 24
paste input "Riding 79 (Beach Love)"
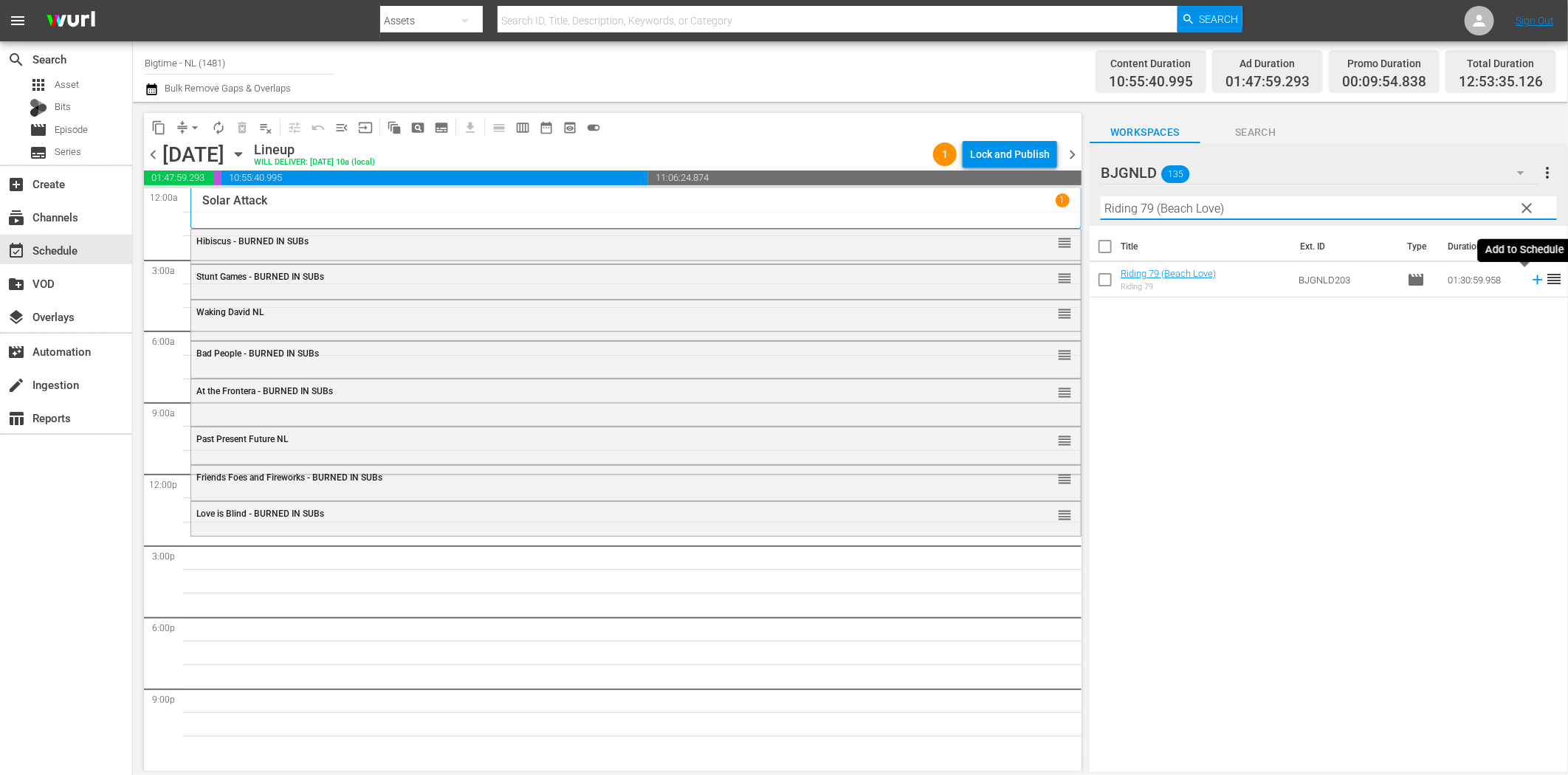
click at [1529, 284] on icon at bounding box center [1538, 279] width 17 height 17
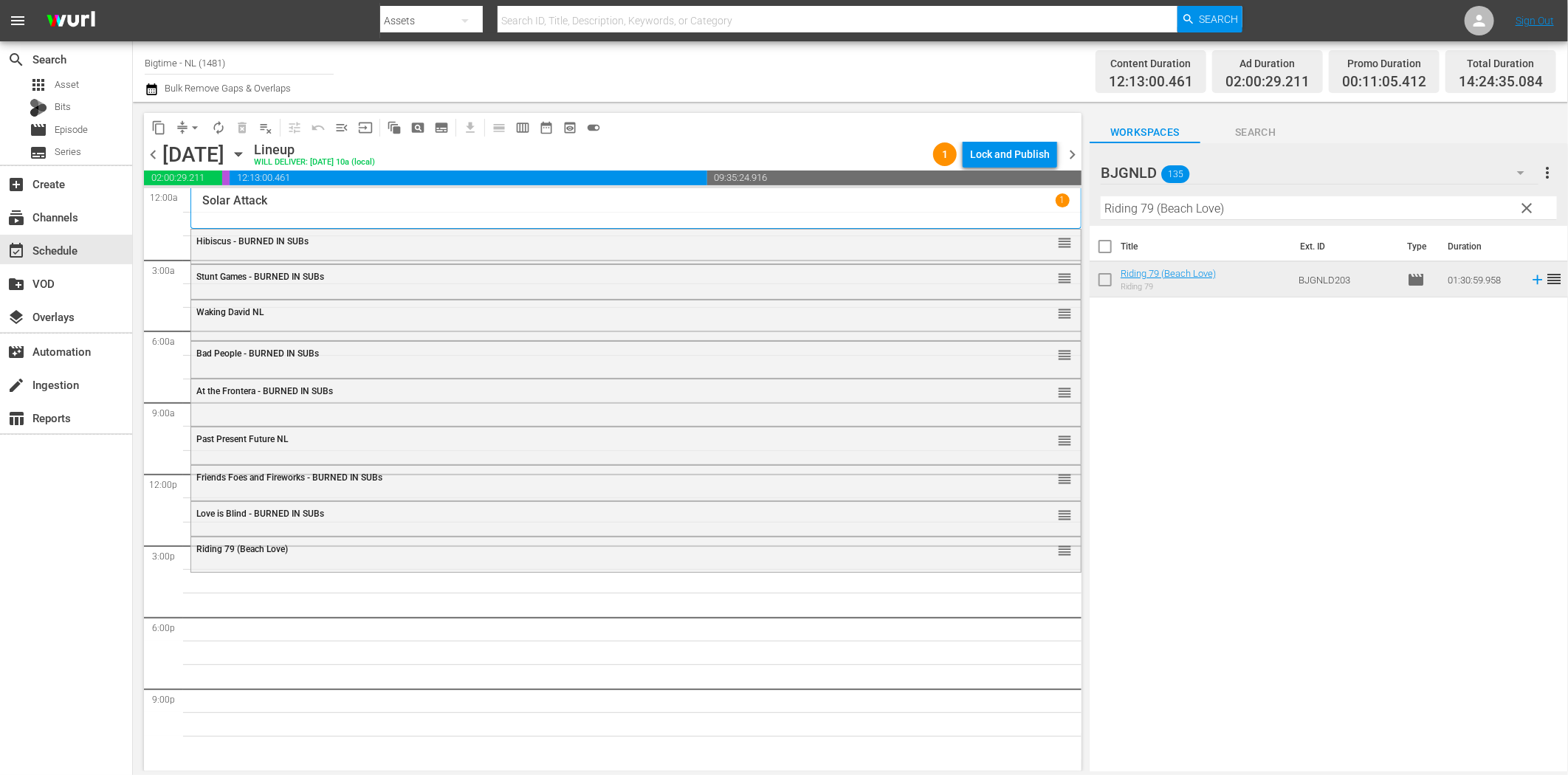
click at [1189, 207] on input "Riding 79 (Beach Love)" at bounding box center [1329, 209] width 456 height 24
paste input "Chelsea"
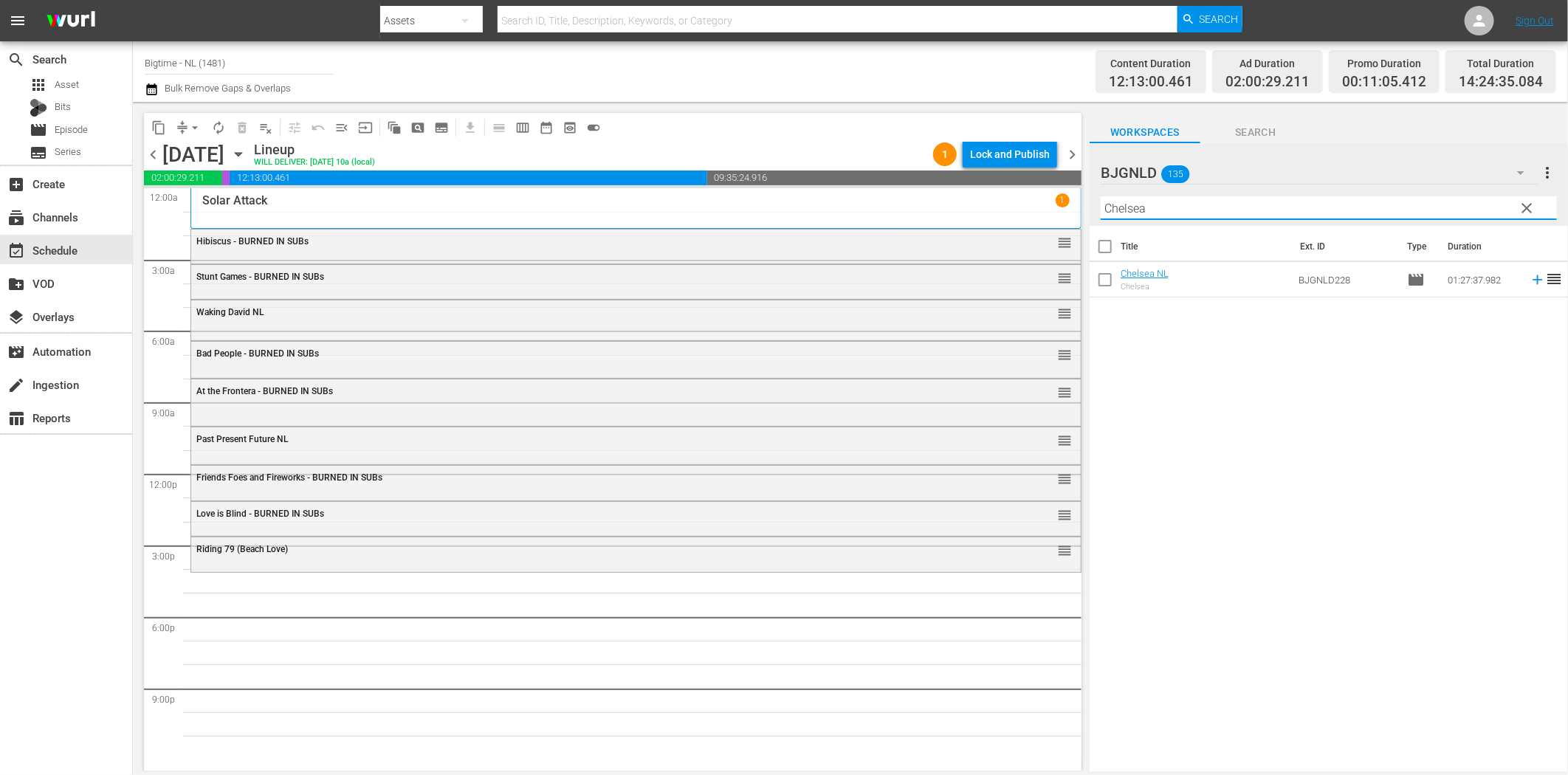
click at [1529, 283] on icon at bounding box center [1538, 279] width 17 height 17
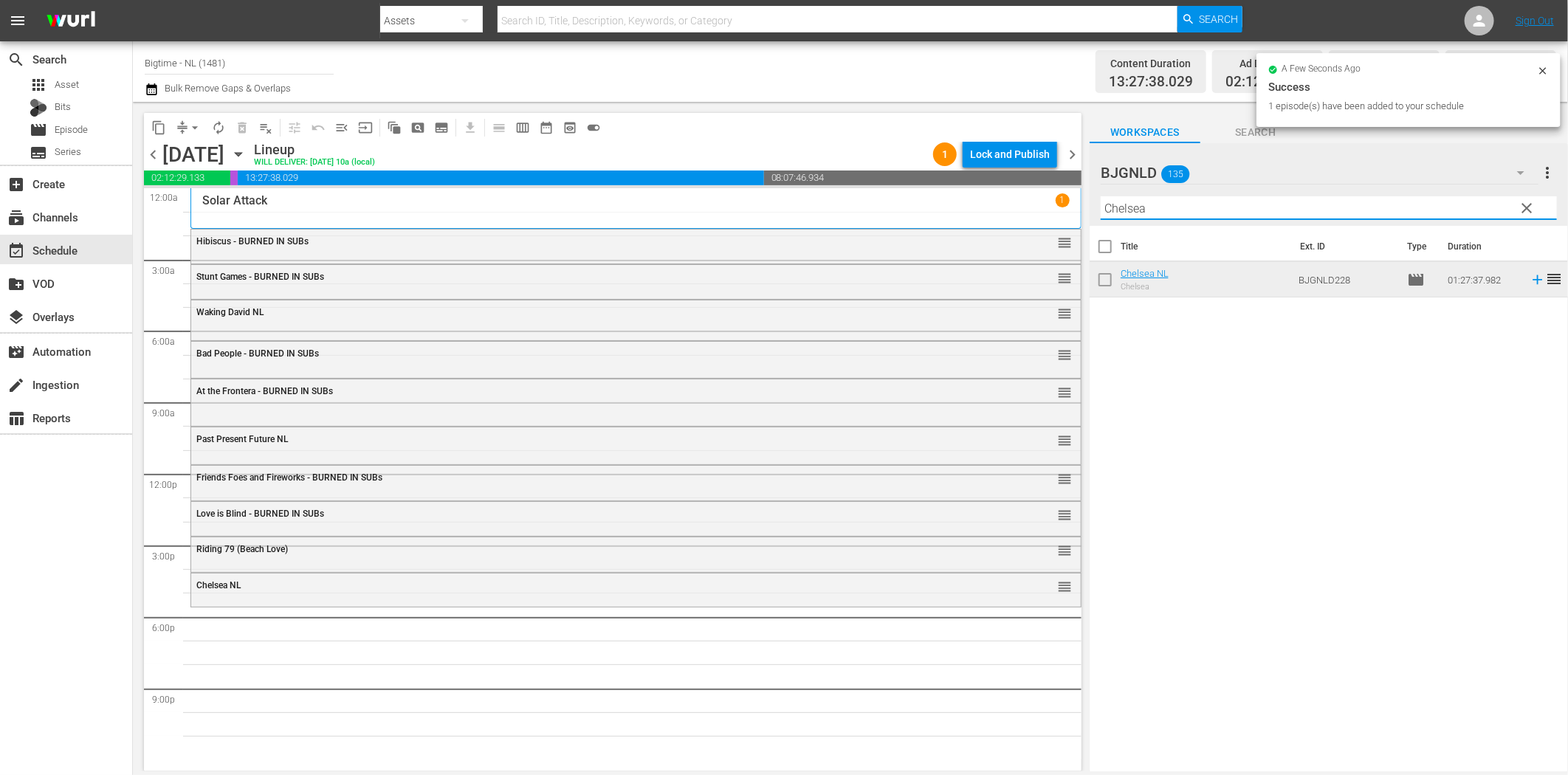
click at [1150, 208] on input "Chelsea" at bounding box center [1329, 209] width 456 height 24
paste input "Eternal Code"
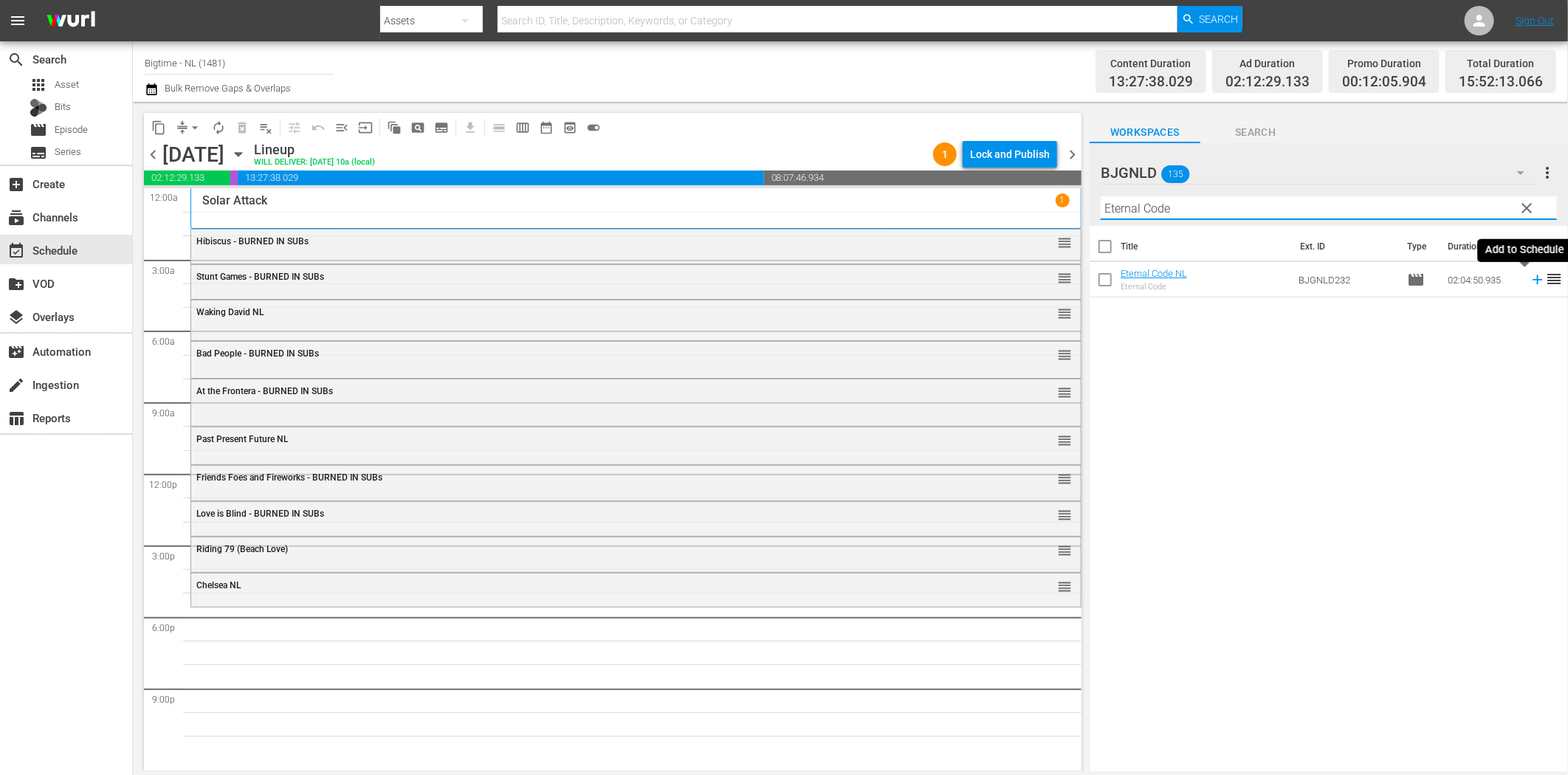
click at [1529, 286] on icon at bounding box center [1538, 279] width 17 height 17
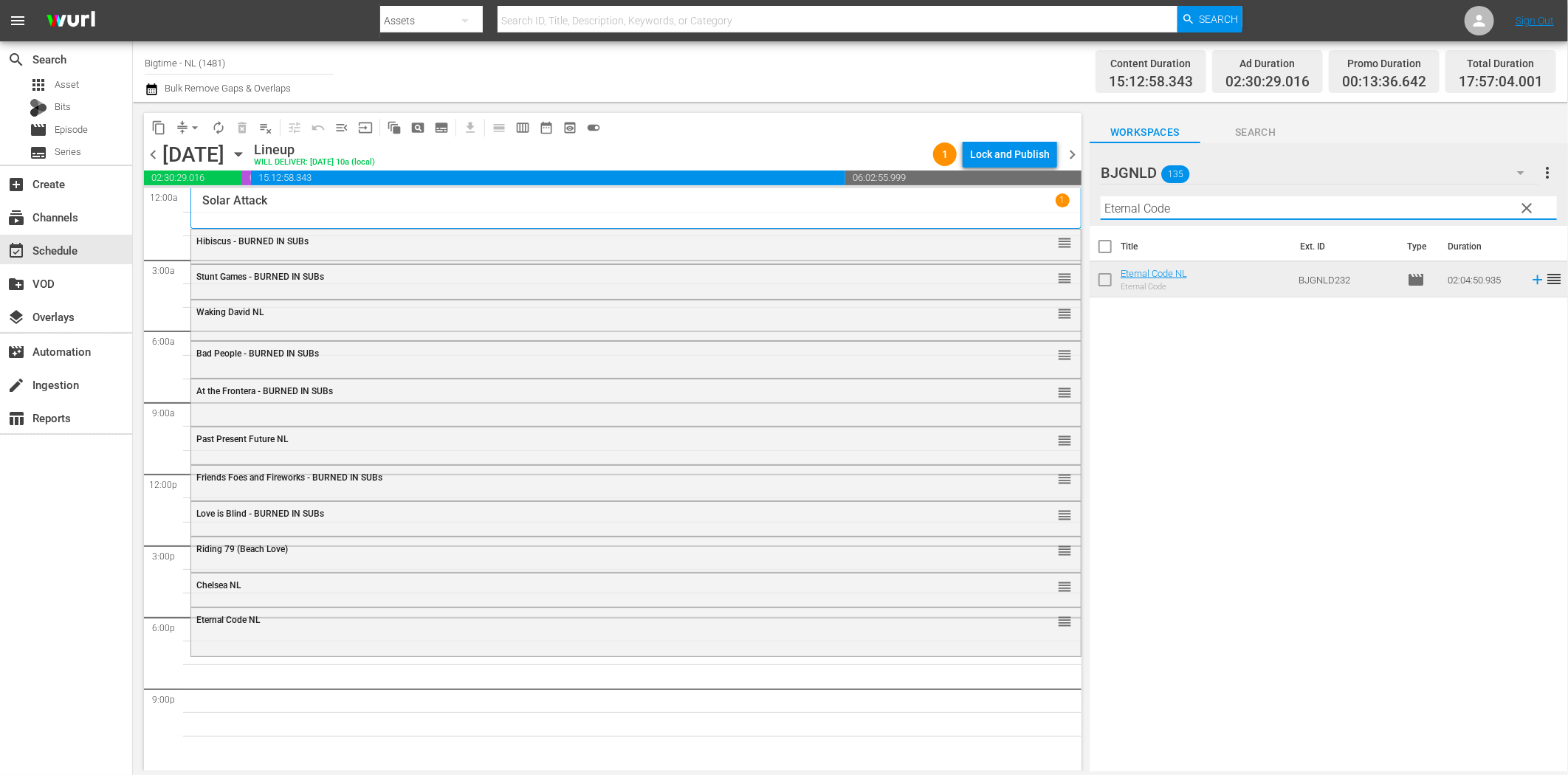
click at [1157, 211] on input "Eternal Code" at bounding box center [1329, 209] width 456 height 24
paste input "American Sophomor"
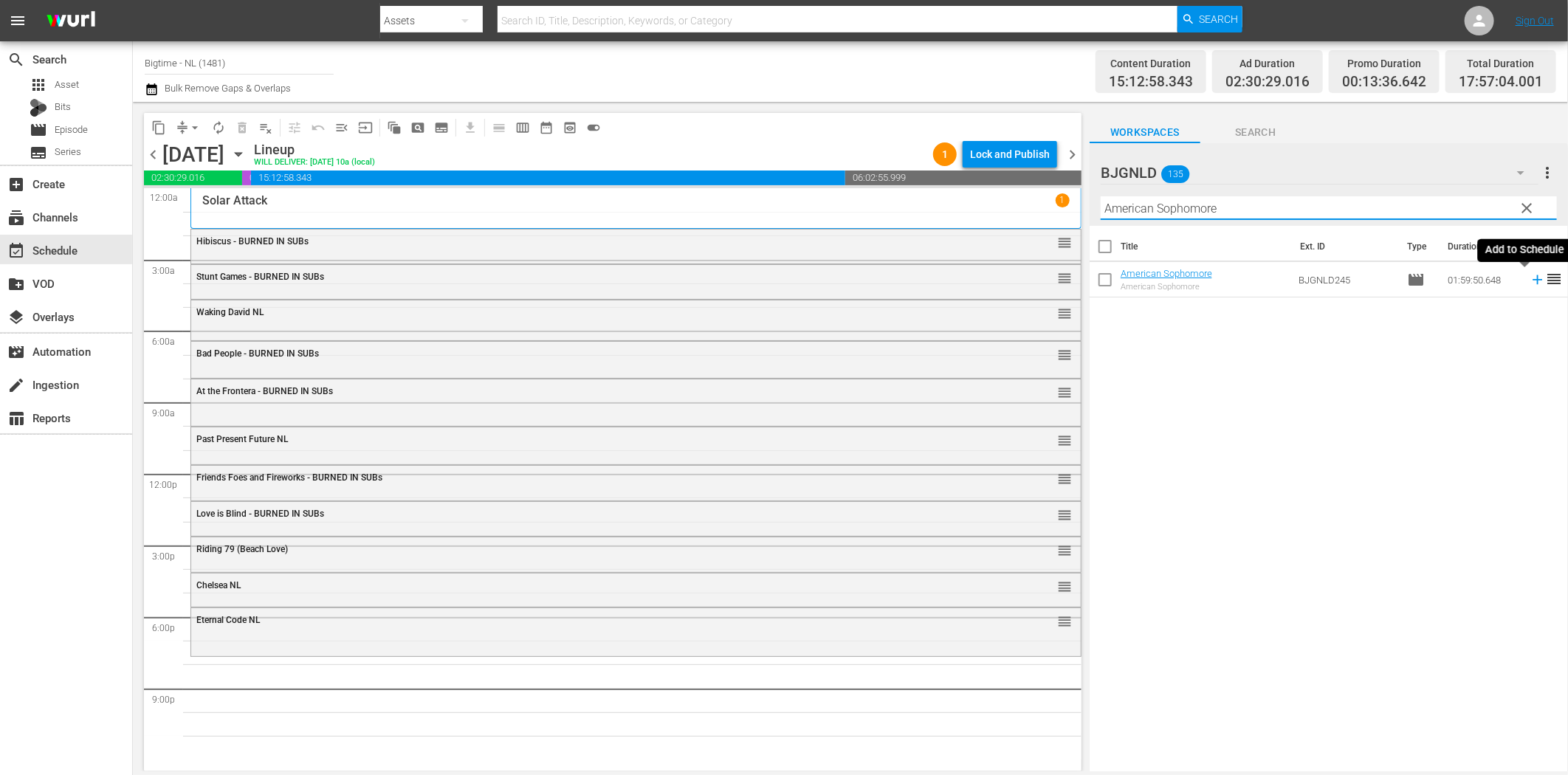
click at [1532, 280] on icon at bounding box center [1537, 279] width 9 height 9
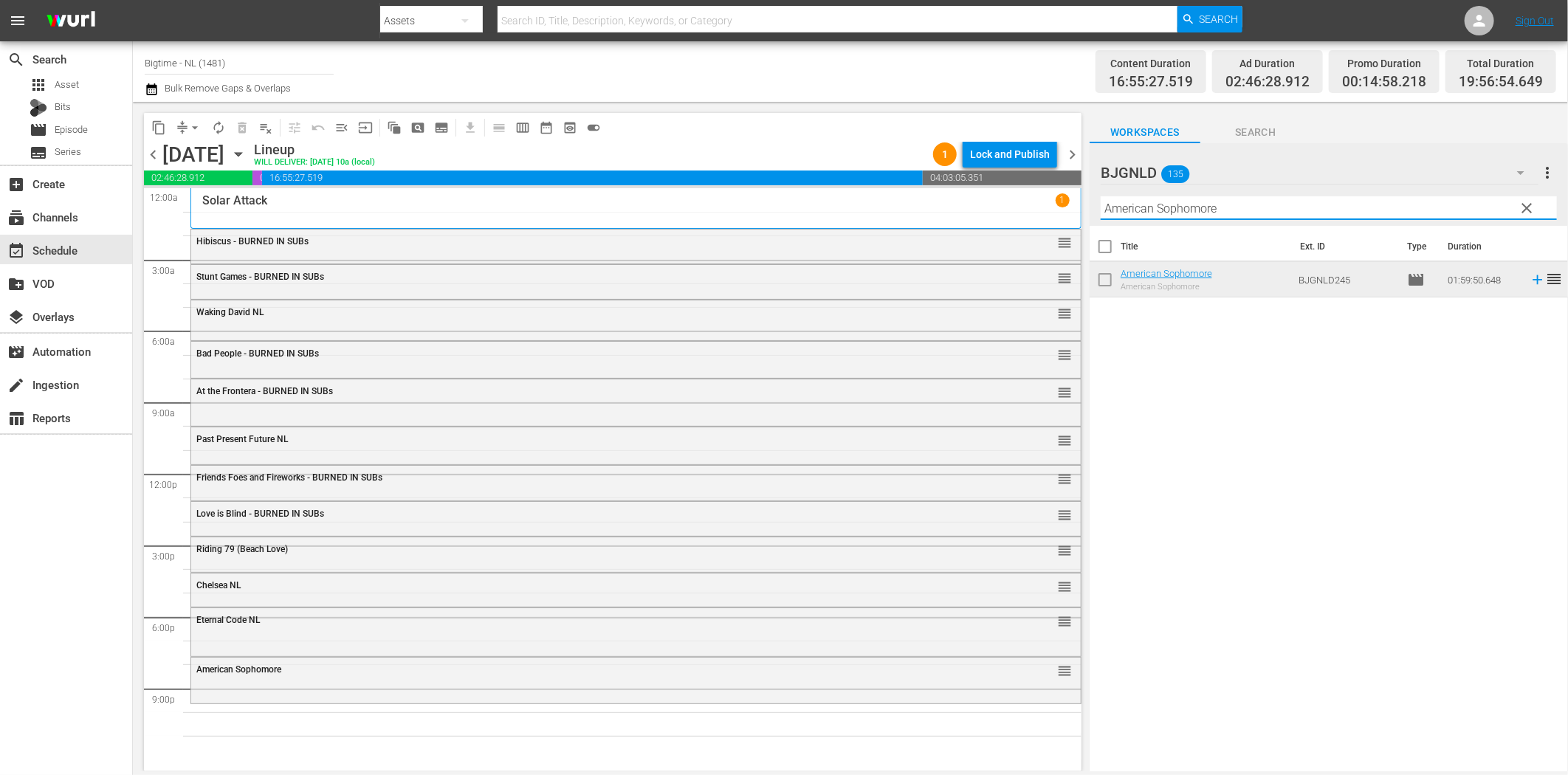
click at [1162, 216] on input "American Sophomore" at bounding box center [1329, 209] width 456 height 24
paste input "Betrayed"
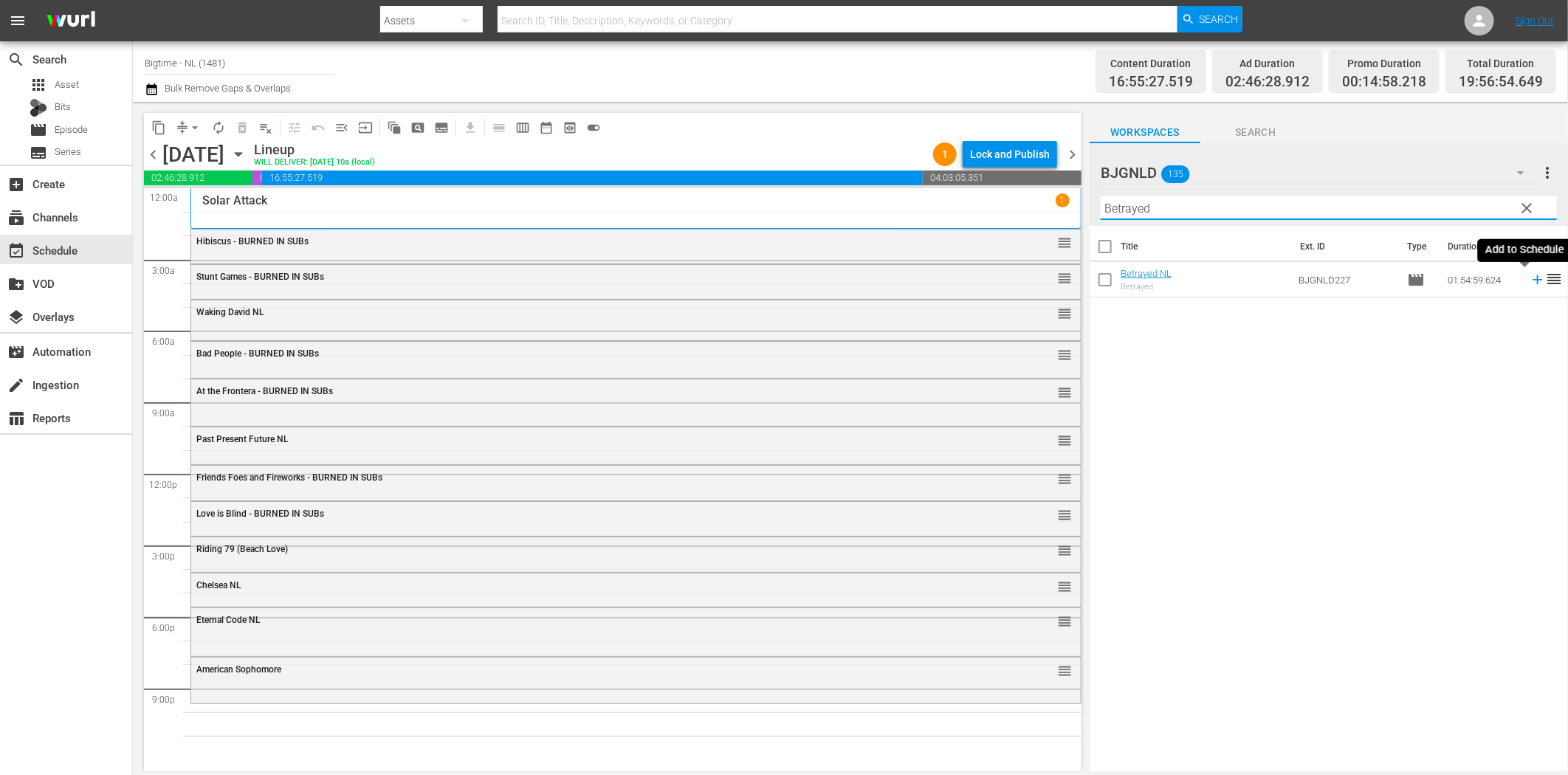
click at [1529, 286] on icon at bounding box center [1538, 279] width 17 height 17
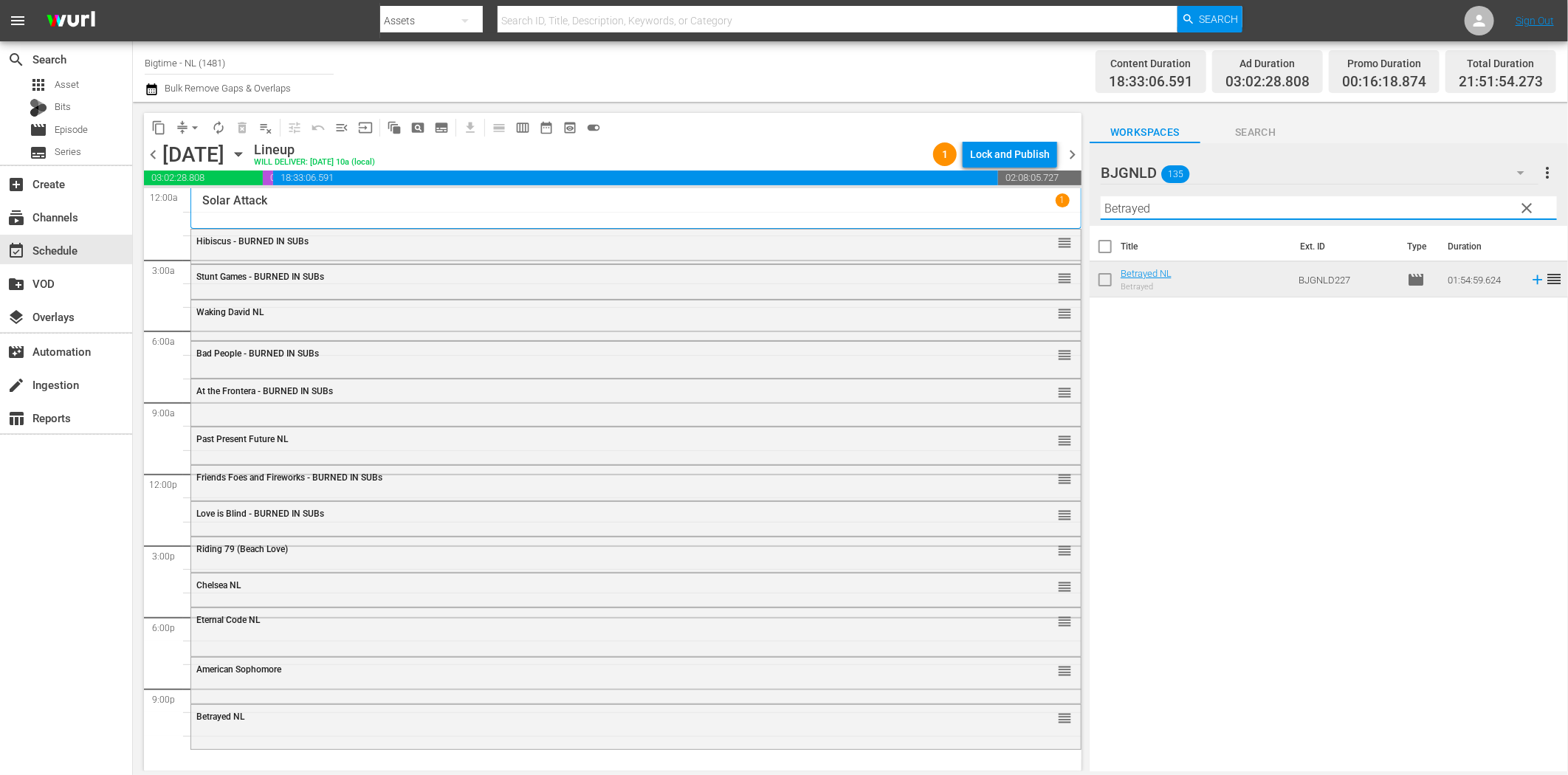
click at [1142, 208] on input "Betrayed" at bounding box center [1329, 209] width 456 height 24
paste input "Survive or Die"
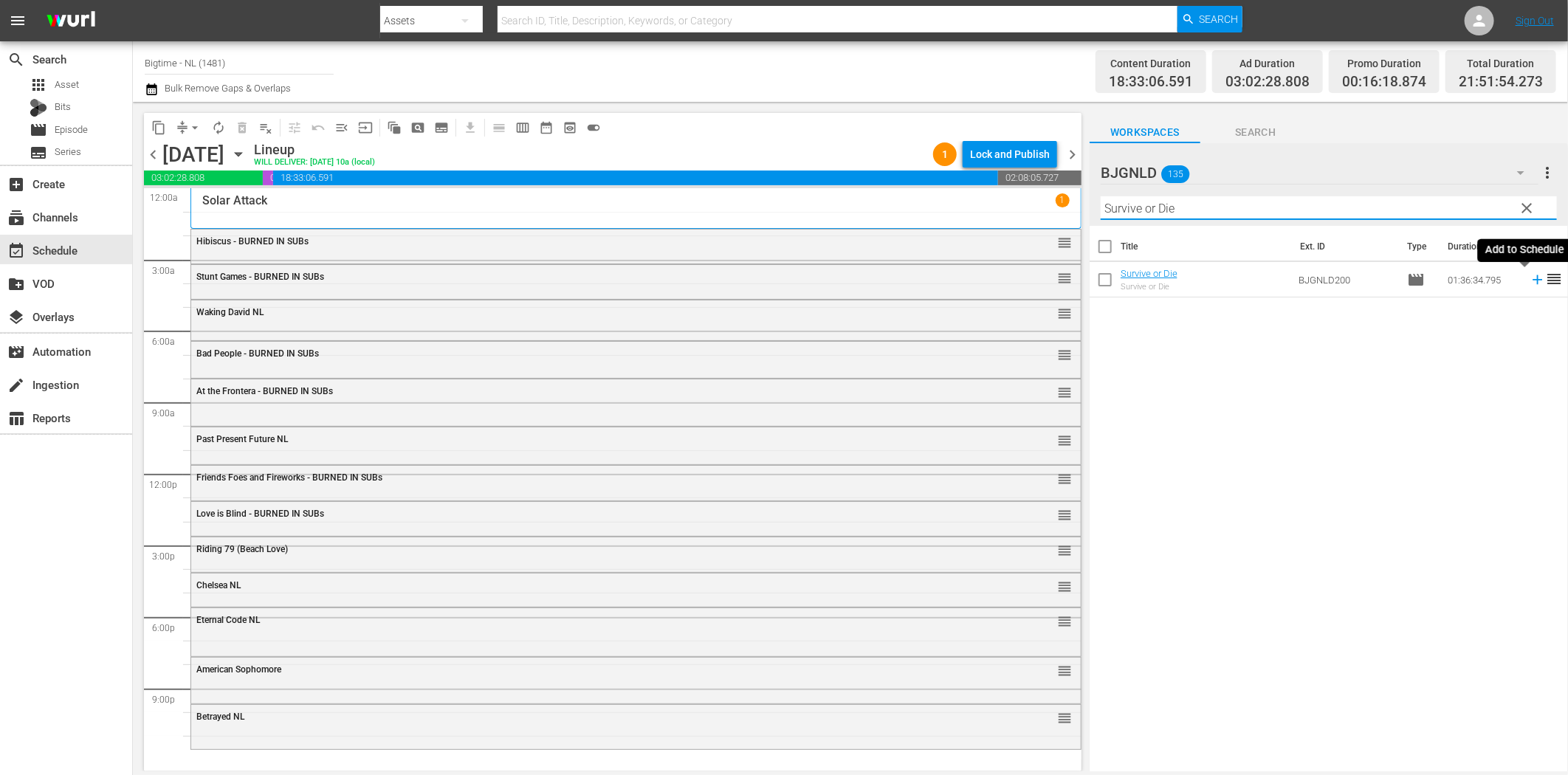
click at [1532, 282] on icon at bounding box center [1537, 279] width 9 height 9
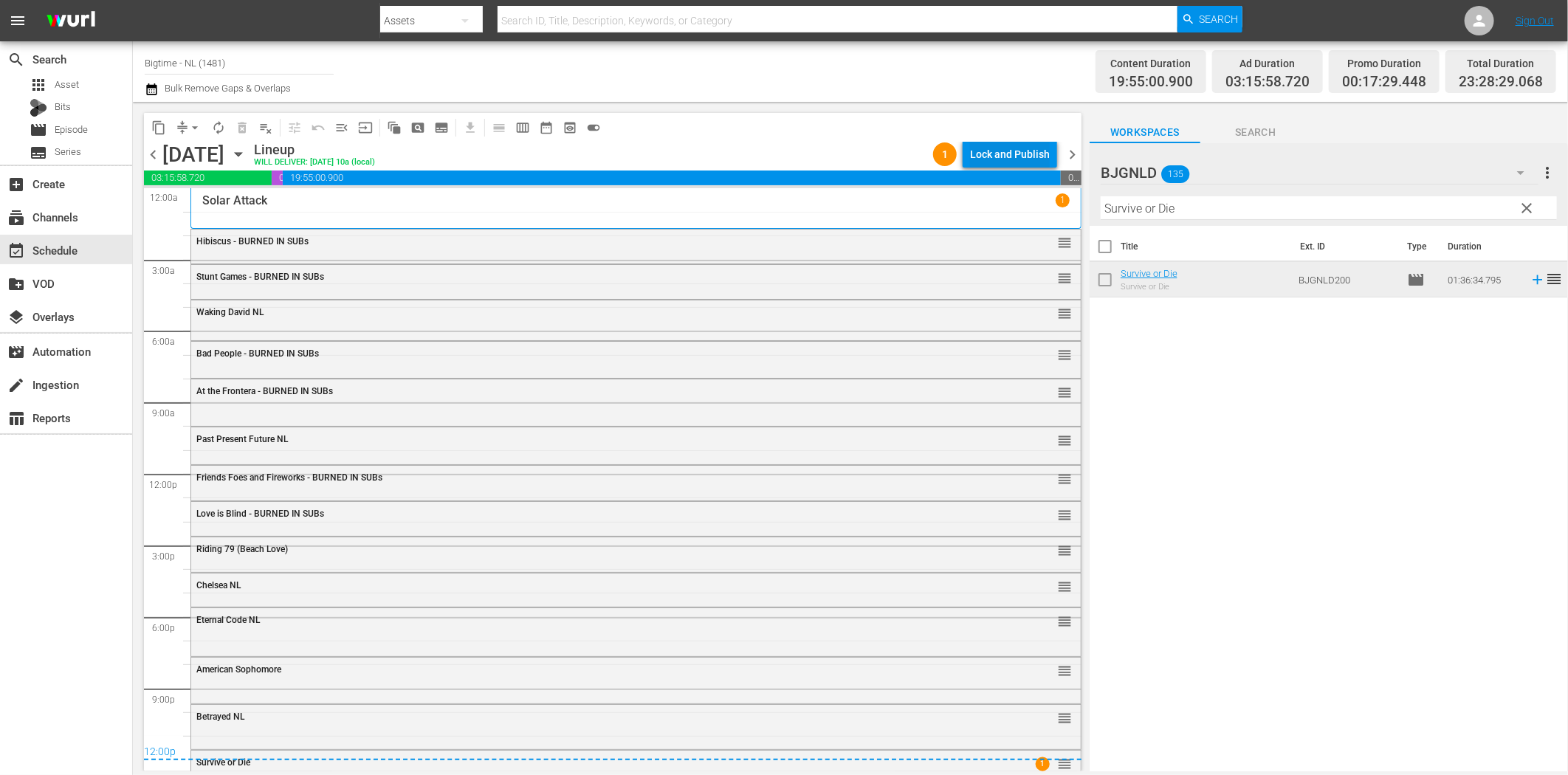
click at [993, 158] on div "Lock and Publish" at bounding box center [1010, 154] width 80 height 27
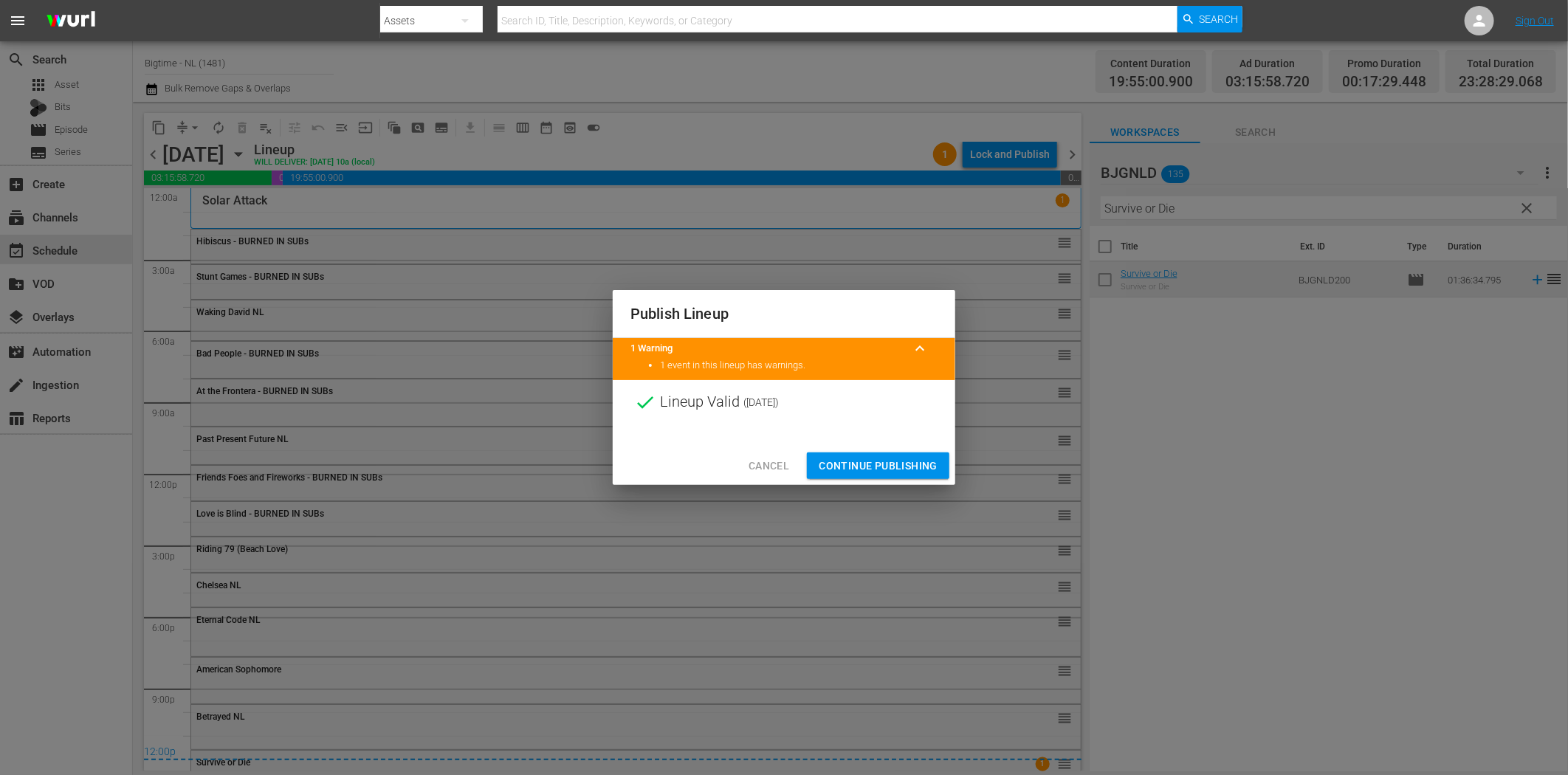
click at [871, 473] on span "Continue Publishing" at bounding box center [877, 466] width 119 height 18
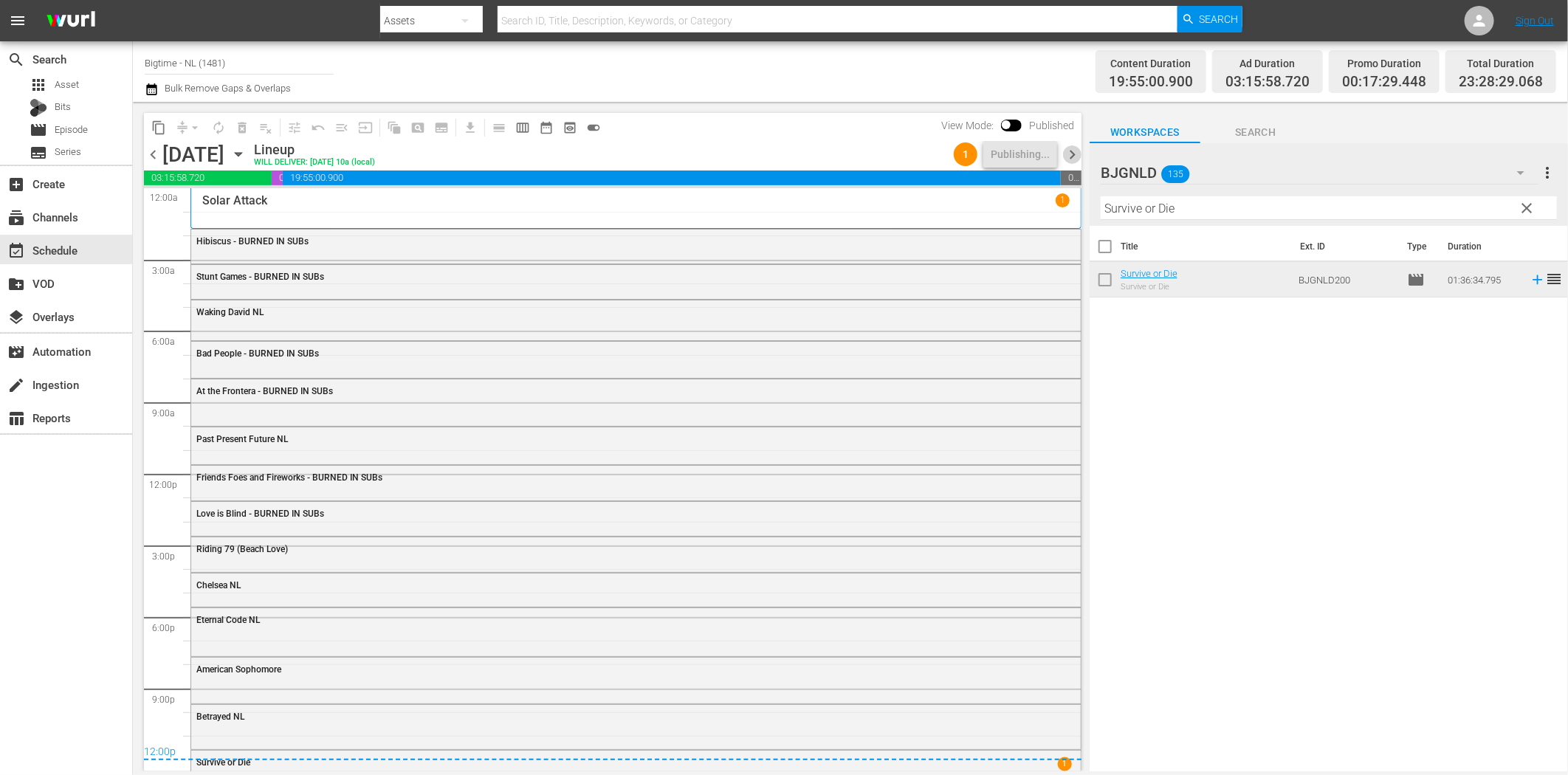
click at [1073, 155] on span "chevron_right" at bounding box center [1072, 154] width 18 height 18
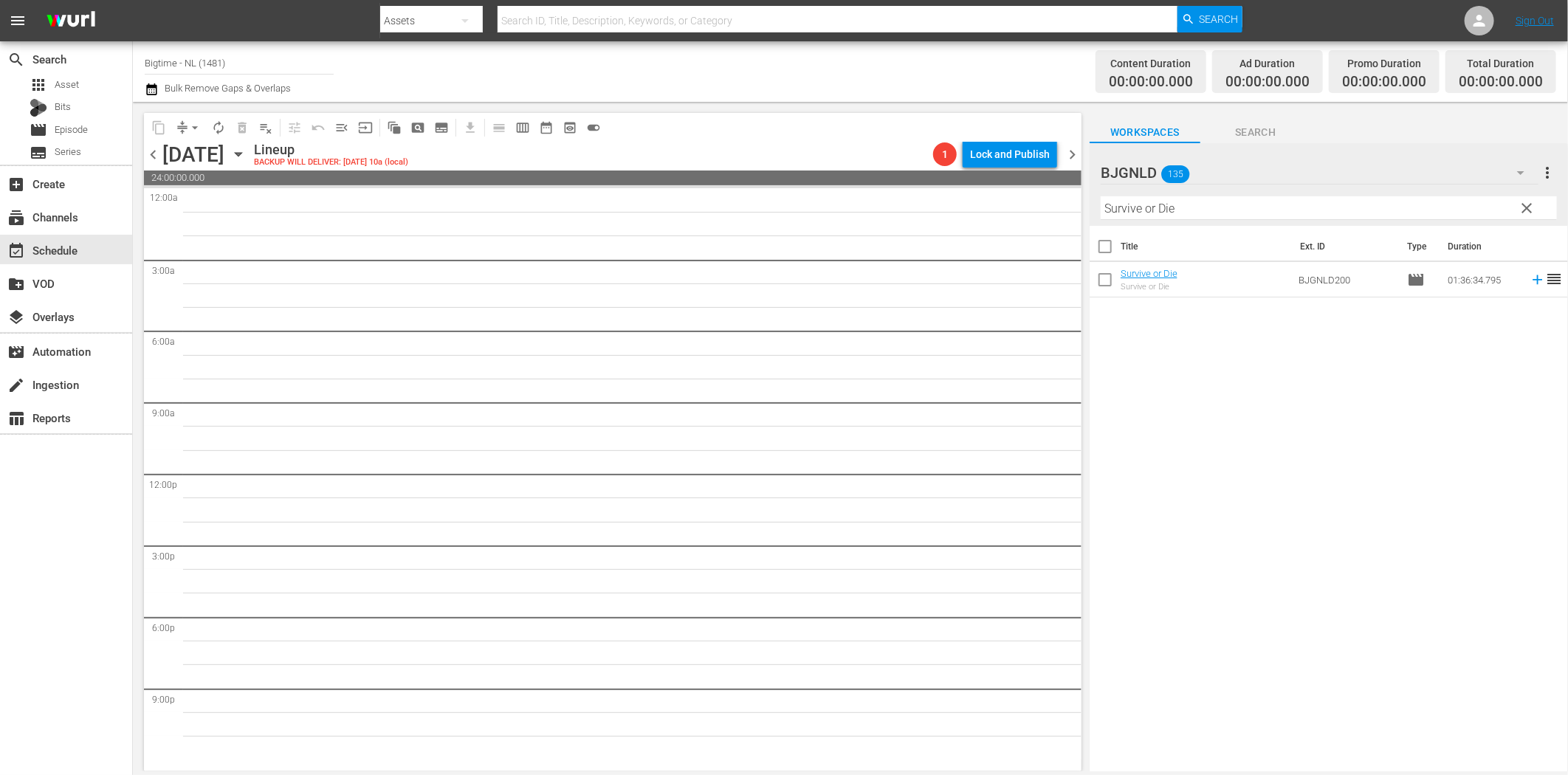
click at [1148, 210] on input "Survive or Die" at bounding box center [1329, 209] width 456 height 24
paste input "The Shattering"
click at [1529, 278] on icon at bounding box center [1538, 279] width 17 height 17
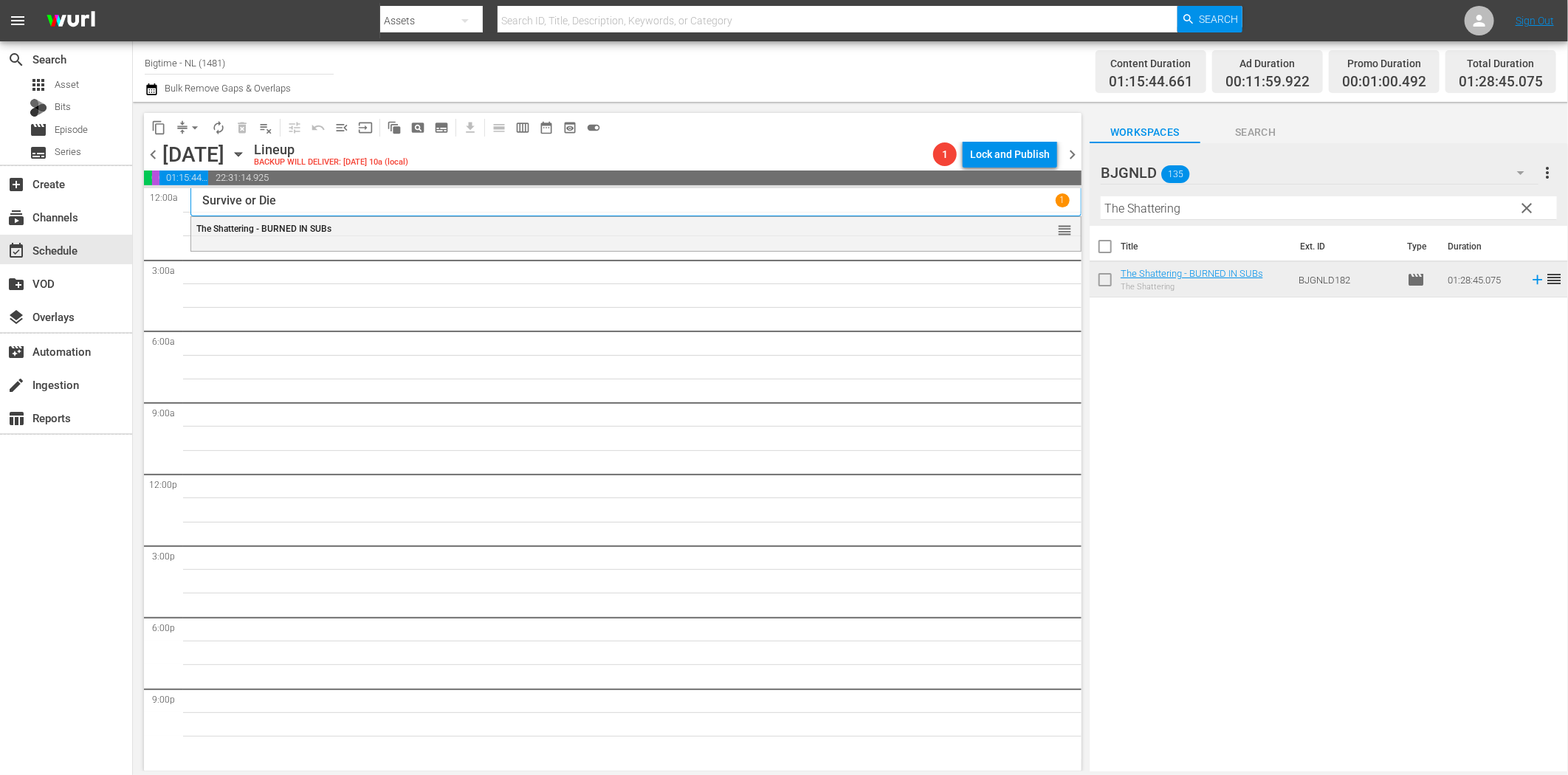
click at [1206, 216] on input "The Shattering" at bounding box center [1329, 209] width 456 height 24
paste input "Burn Your Name"
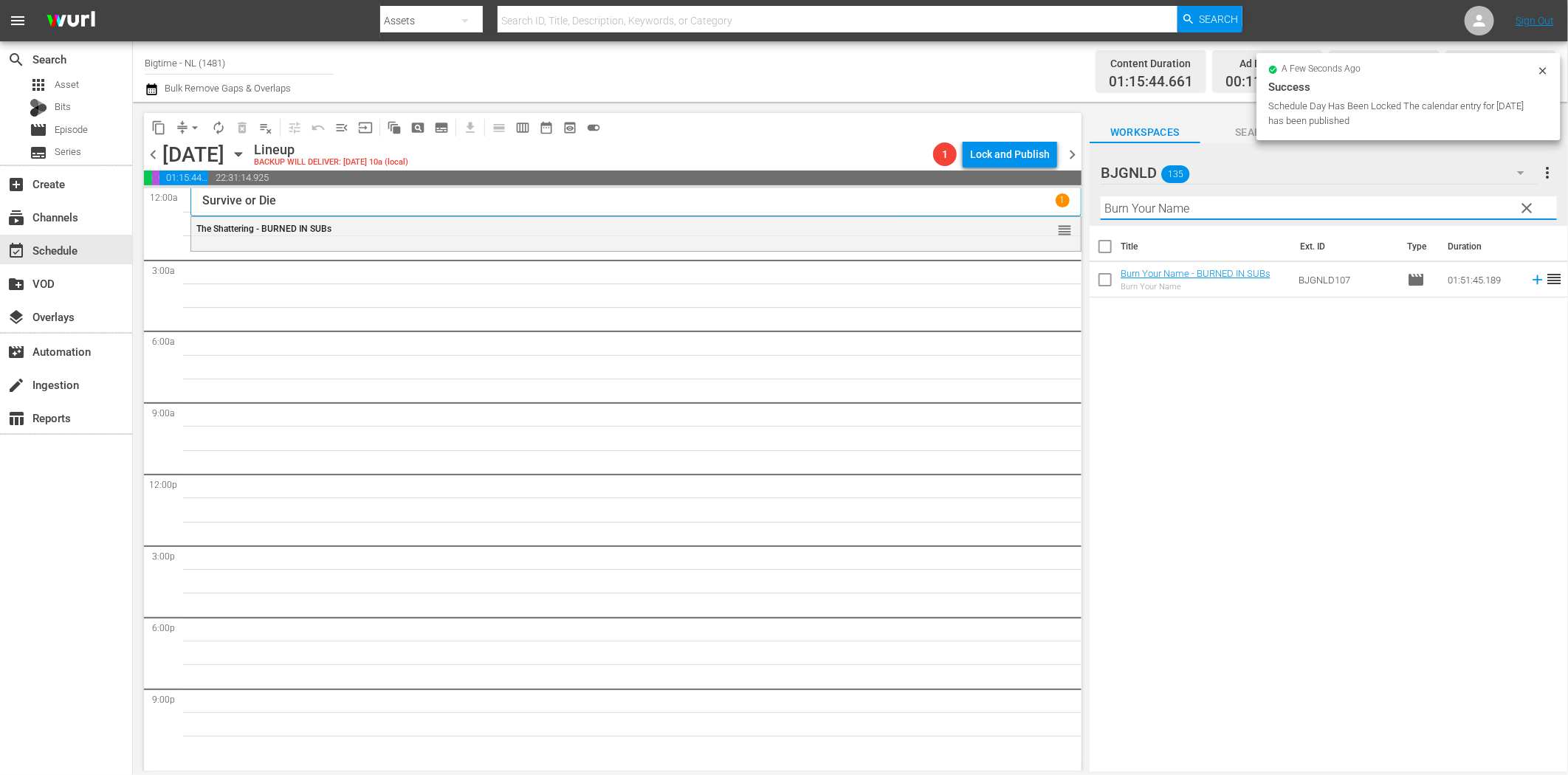
click at [1529, 277] on icon at bounding box center [1538, 279] width 17 height 17
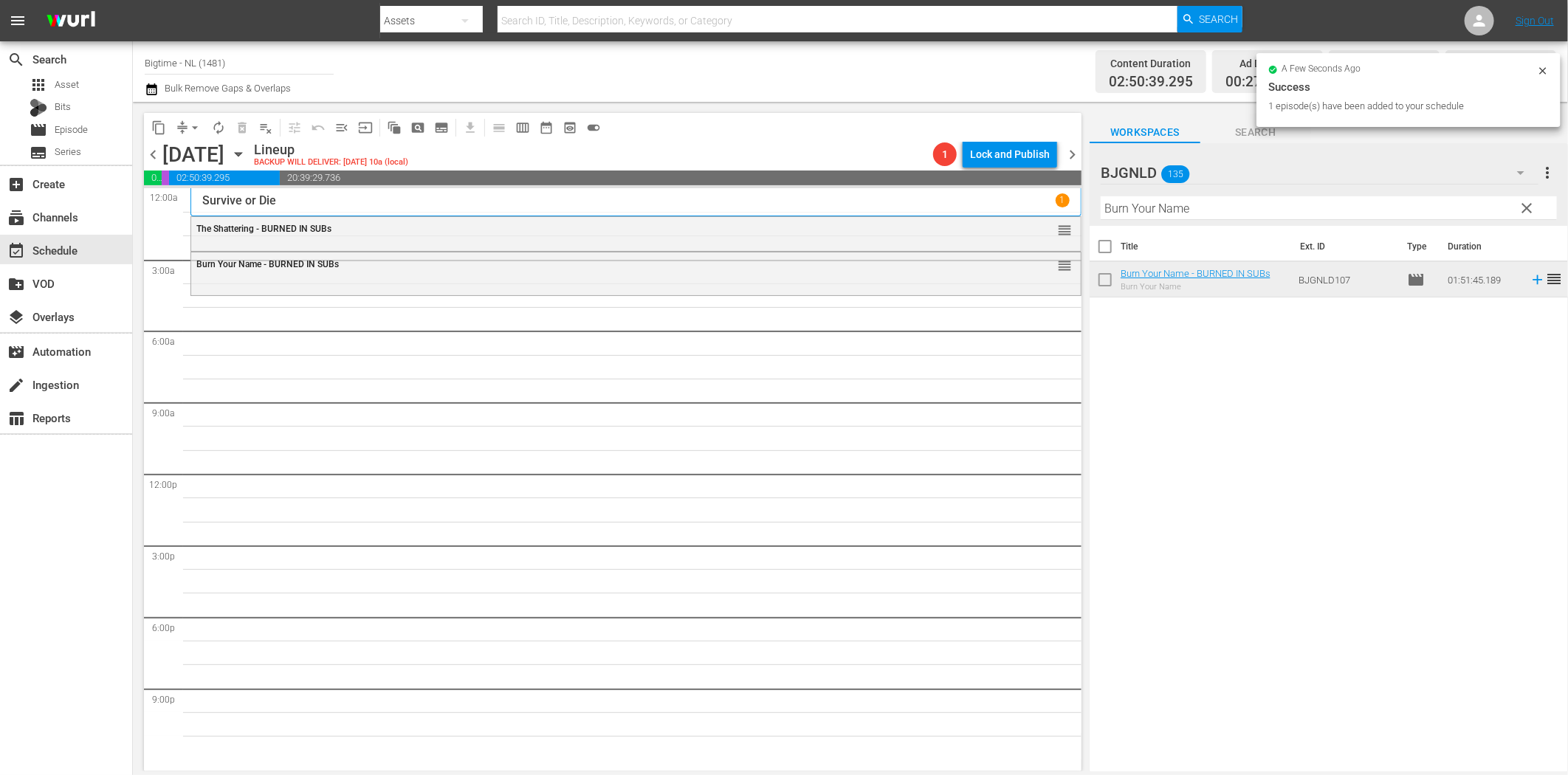
click at [1169, 204] on input "Burn Your Name" at bounding box center [1329, 209] width 456 height 24
paste input "The Hardest Thing"
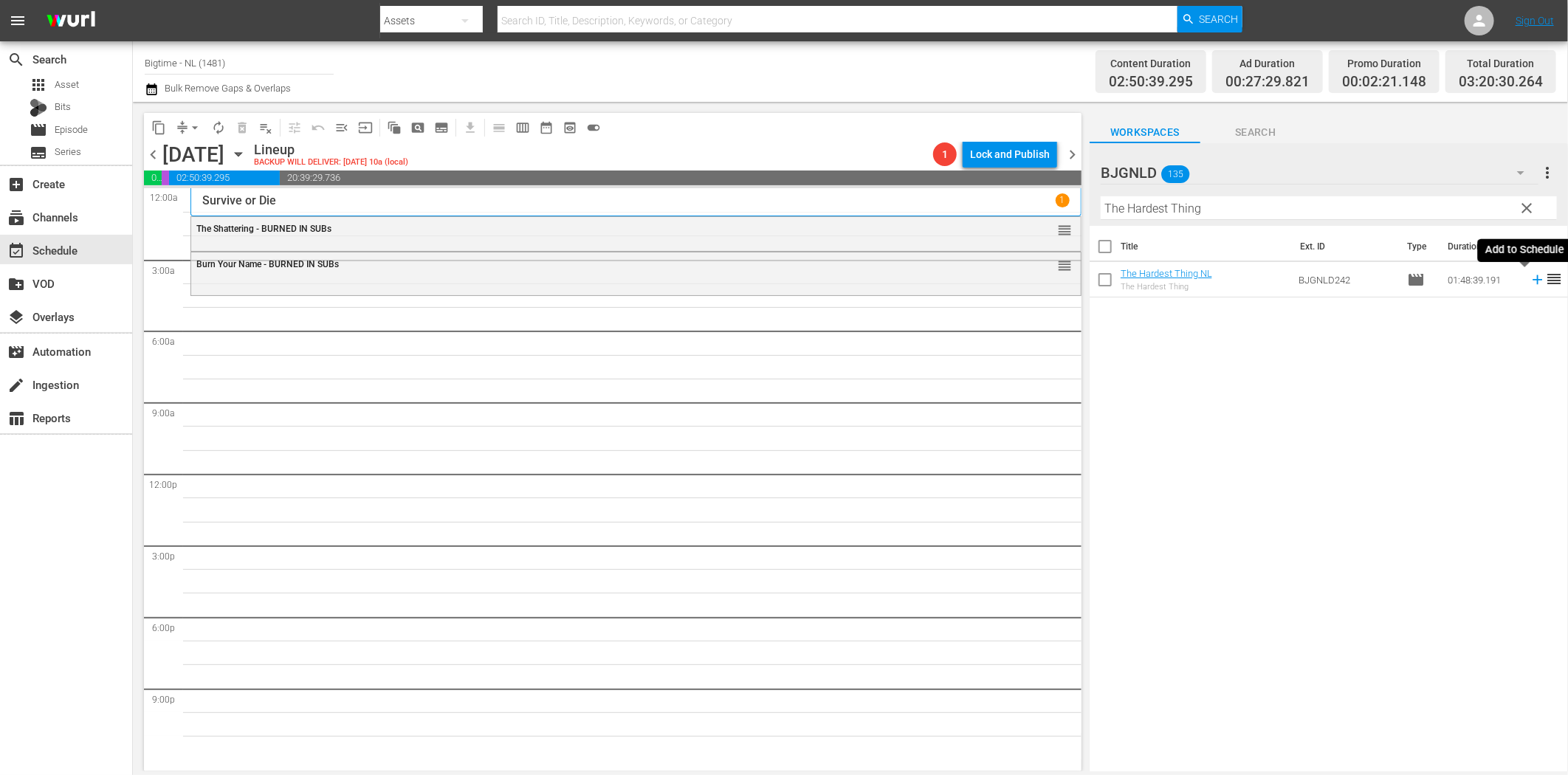
click at [1529, 278] on icon at bounding box center [1538, 279] width 17 height 17
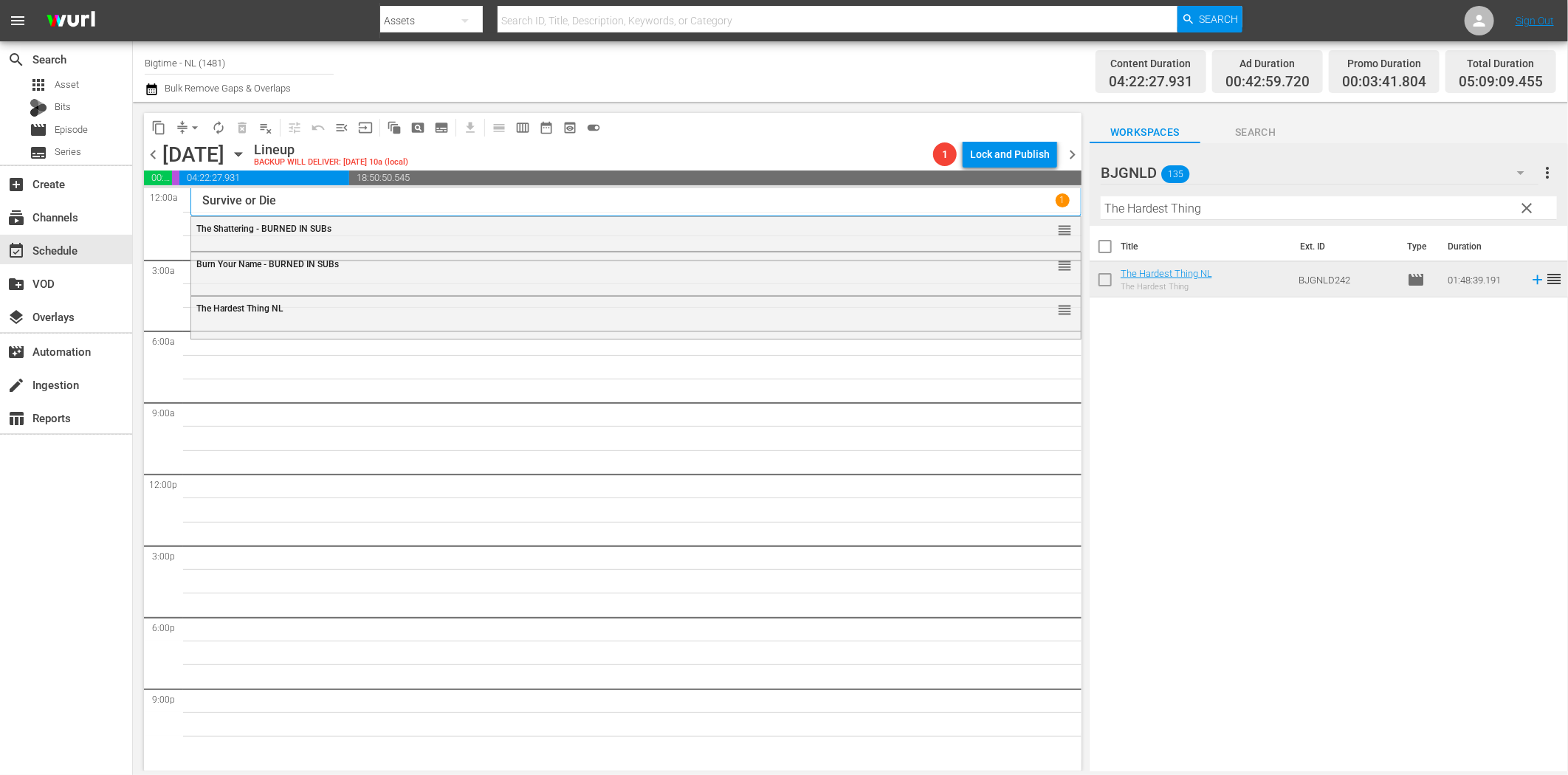
click at [1196, 209] on input "The Hardest Thing" at bounding box center [1329, 209] width 456 height 24
paste input "Broken Contract"
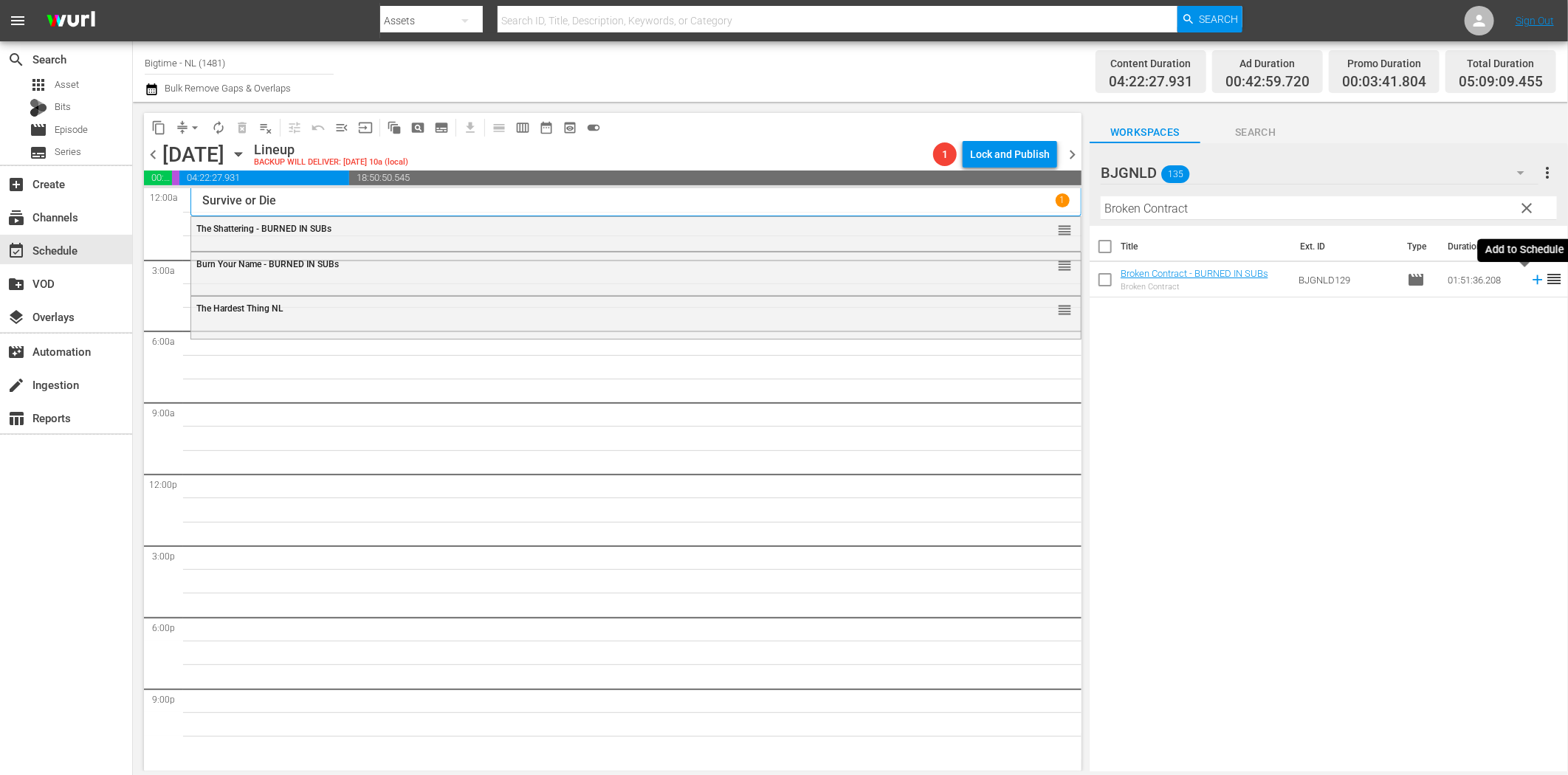
click at [1532, 282] on icon at bounding box center [1537, 279] width 9 height 9
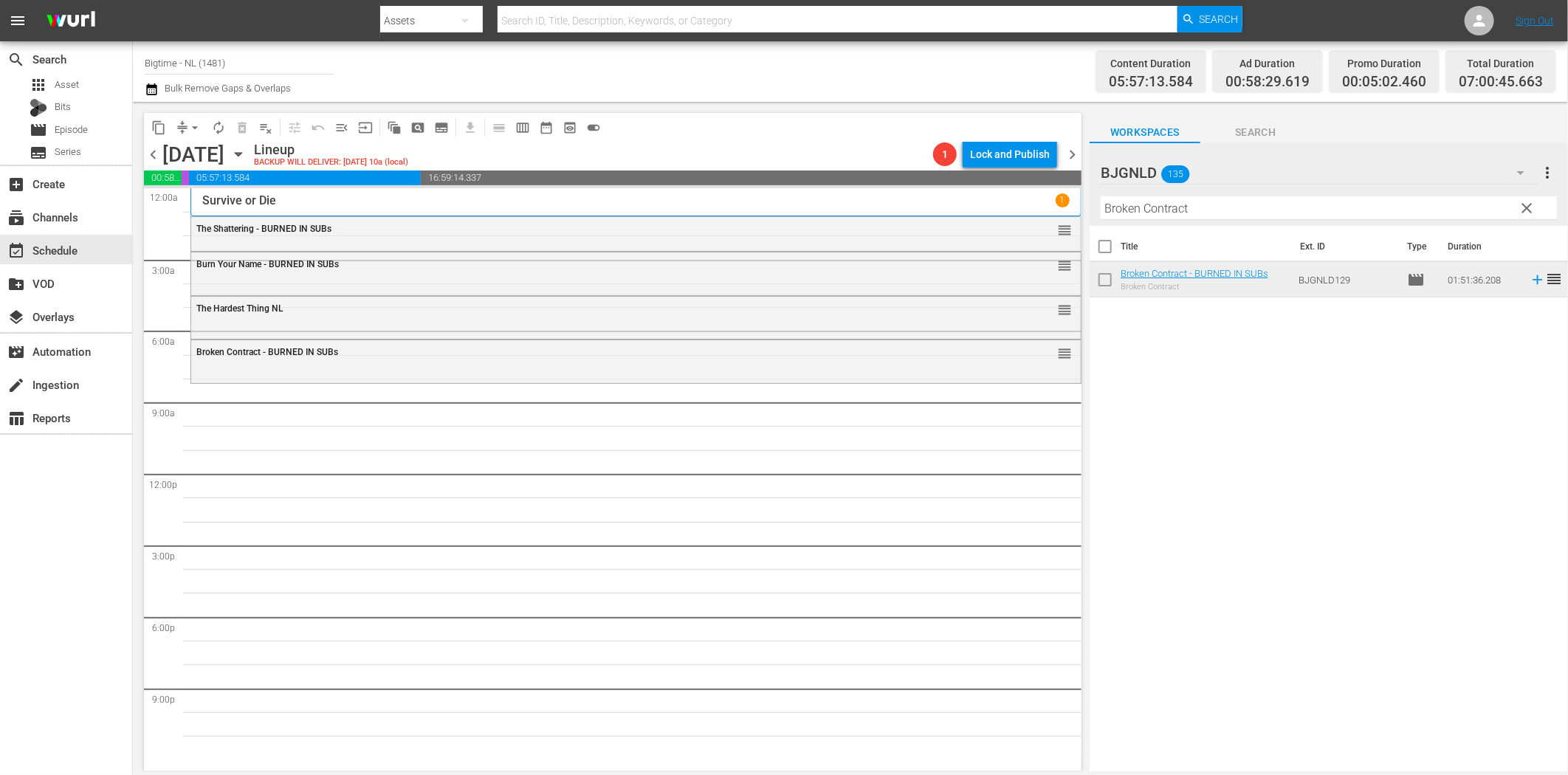
click at [1153, 209] on input "Broken Contract" at bounding box center [1329, 209] width 456 height 24
paste input "eaking Barbi"
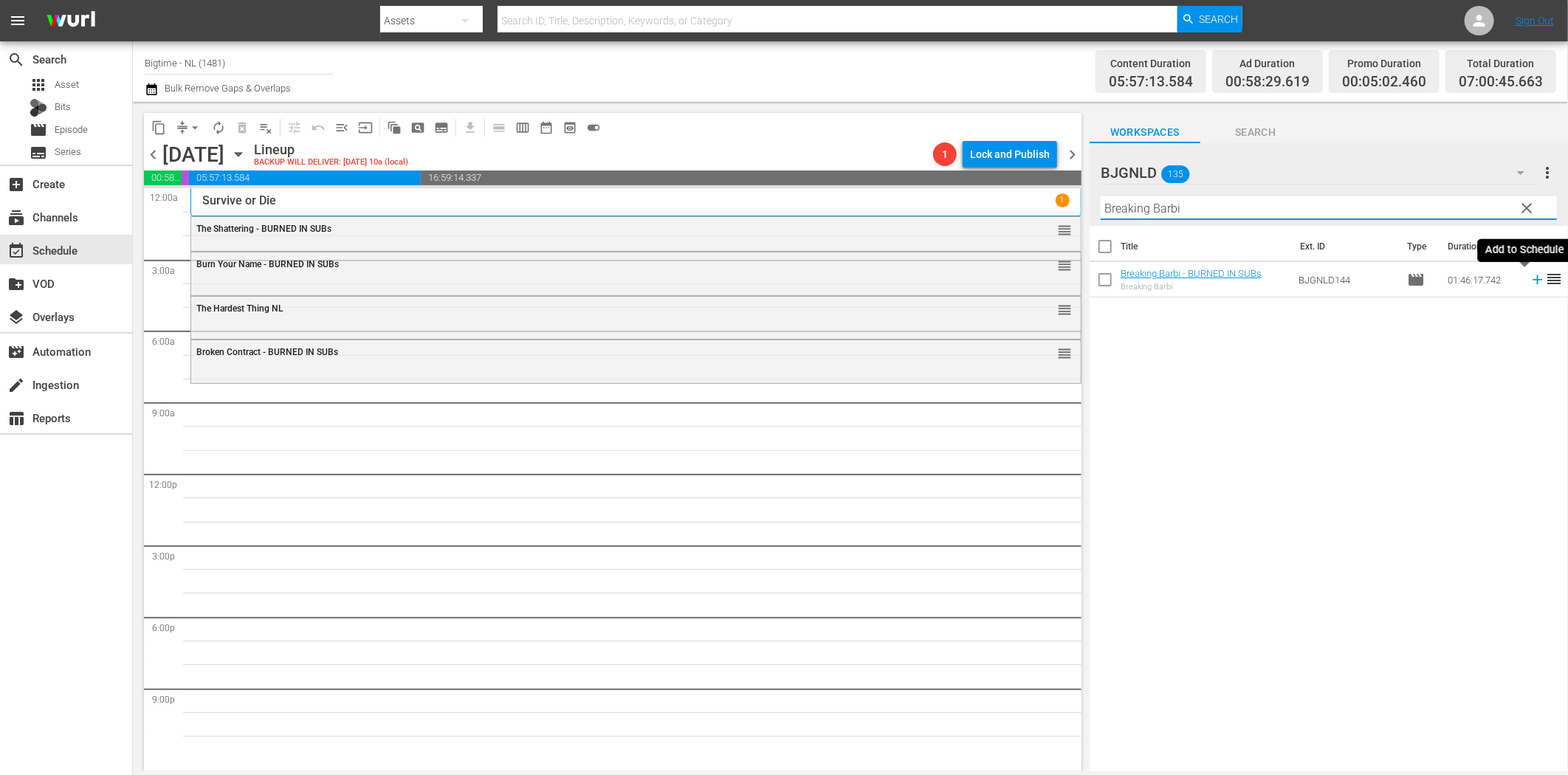
click at [1529, 281] on icon at bounding box center [1538, 279] width 17 height 17
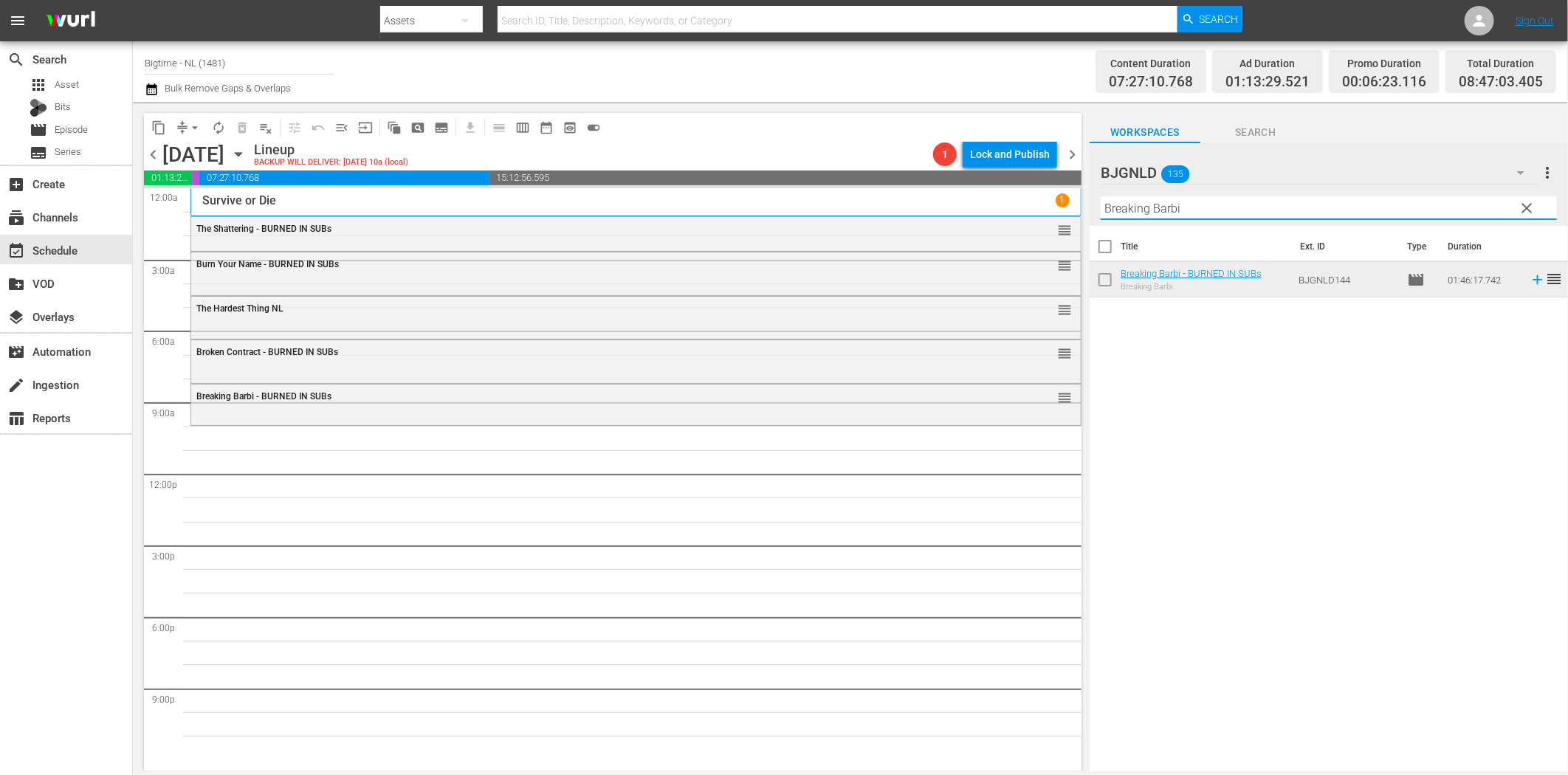
click at [1242, 210] on input "Breaking Barbi" at bounding box center [1329, 209] width 456 height 24
paste input "Admins"
click at [1529, 281] on icon at bounding box center [1538, 279] width 17 height 17
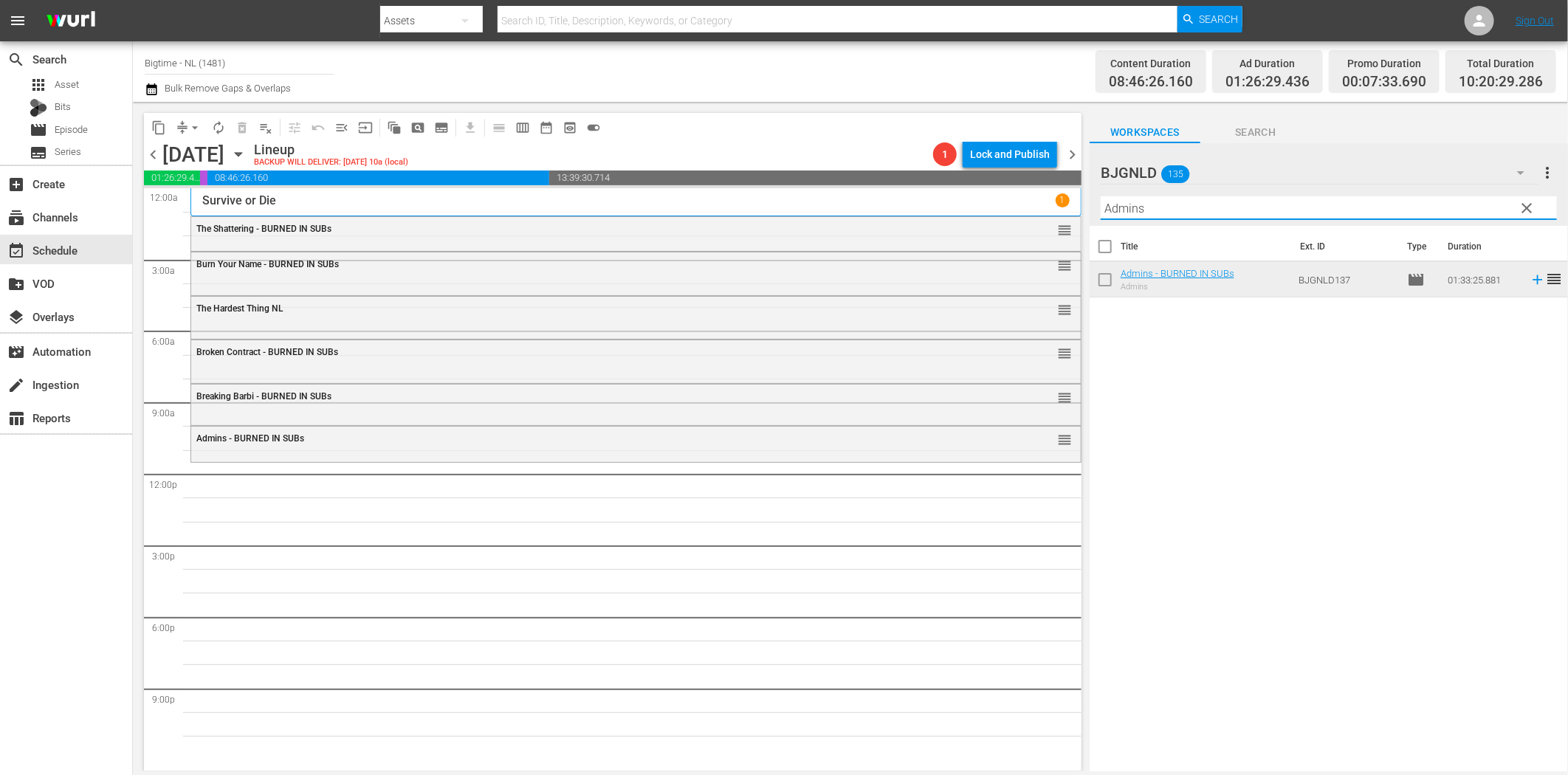
click at [1127, 208] on input "Admins" at bounding box center [1329, 209] width 456 height 24
paste input "Living Room Coffin"
click at [1532, 279] on icon at bounding box center [1537, 279] width 9 height 9
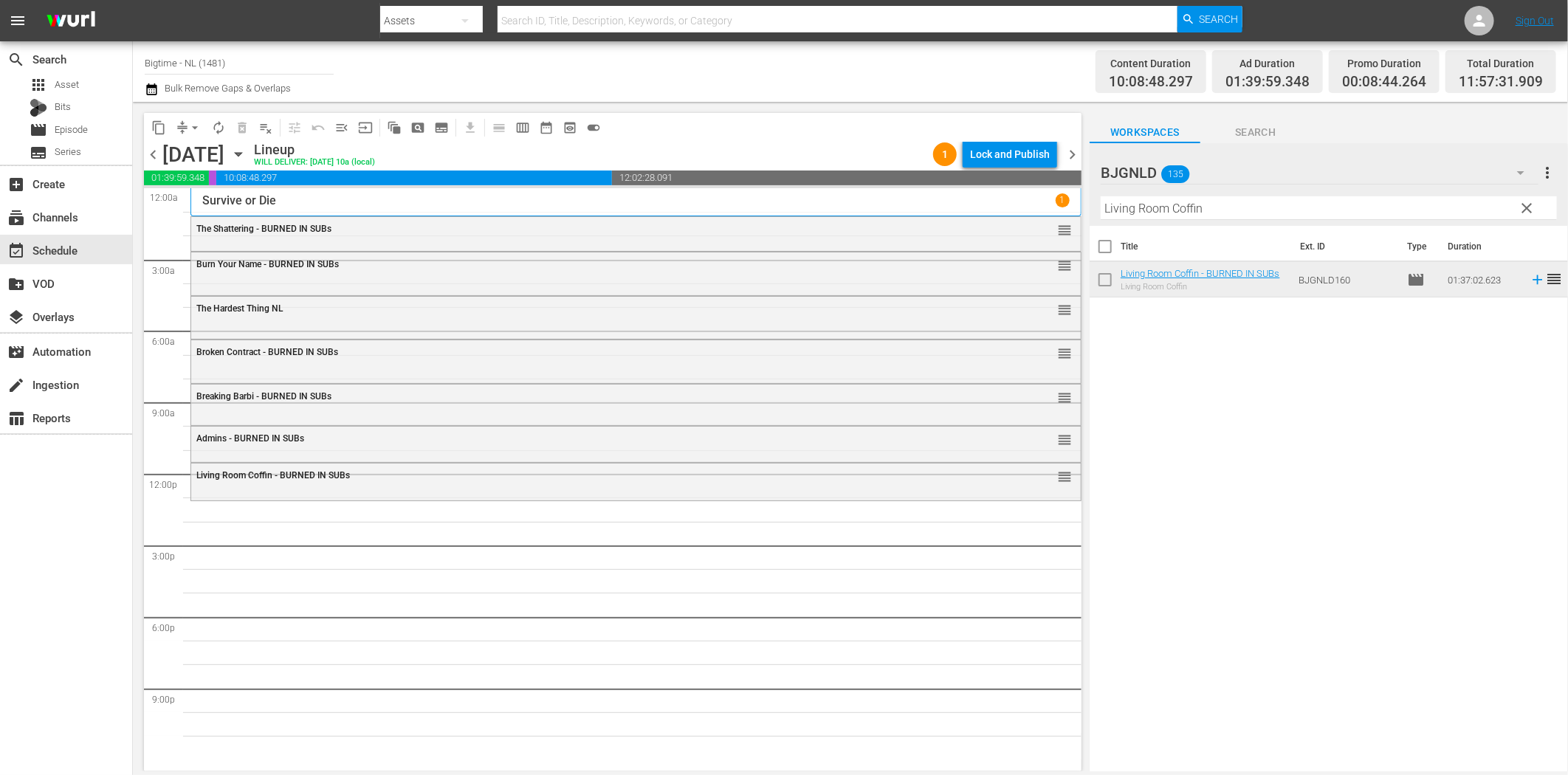
click at [1162, 208] on input "Living Room Coffin" at bounding box center [1329, 209] width 456 height 24
paste input "Maybe I'm Fine"
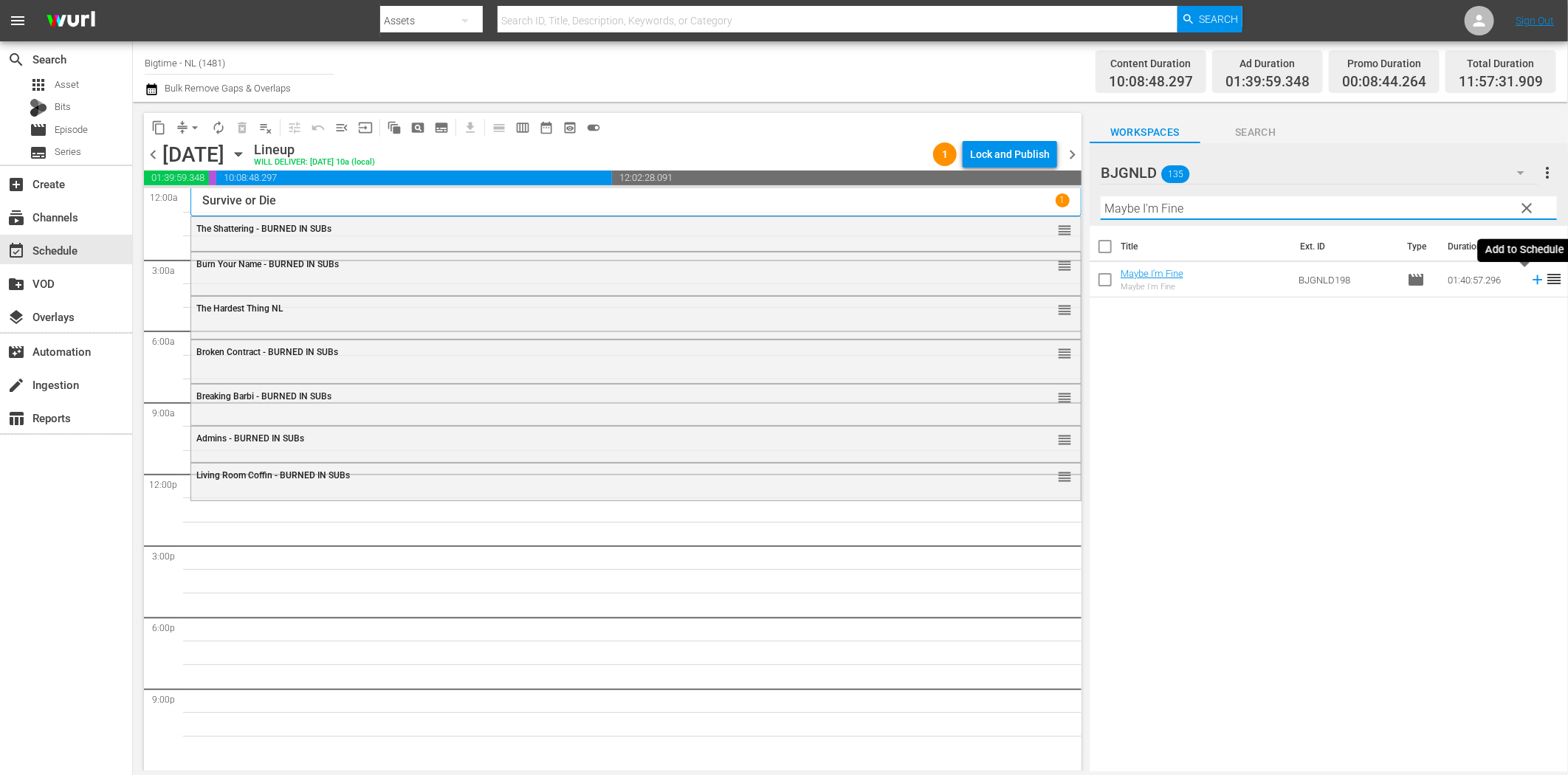
click at [1532, 280] on icon at bounding box center [1537, 279] width 9 height 9
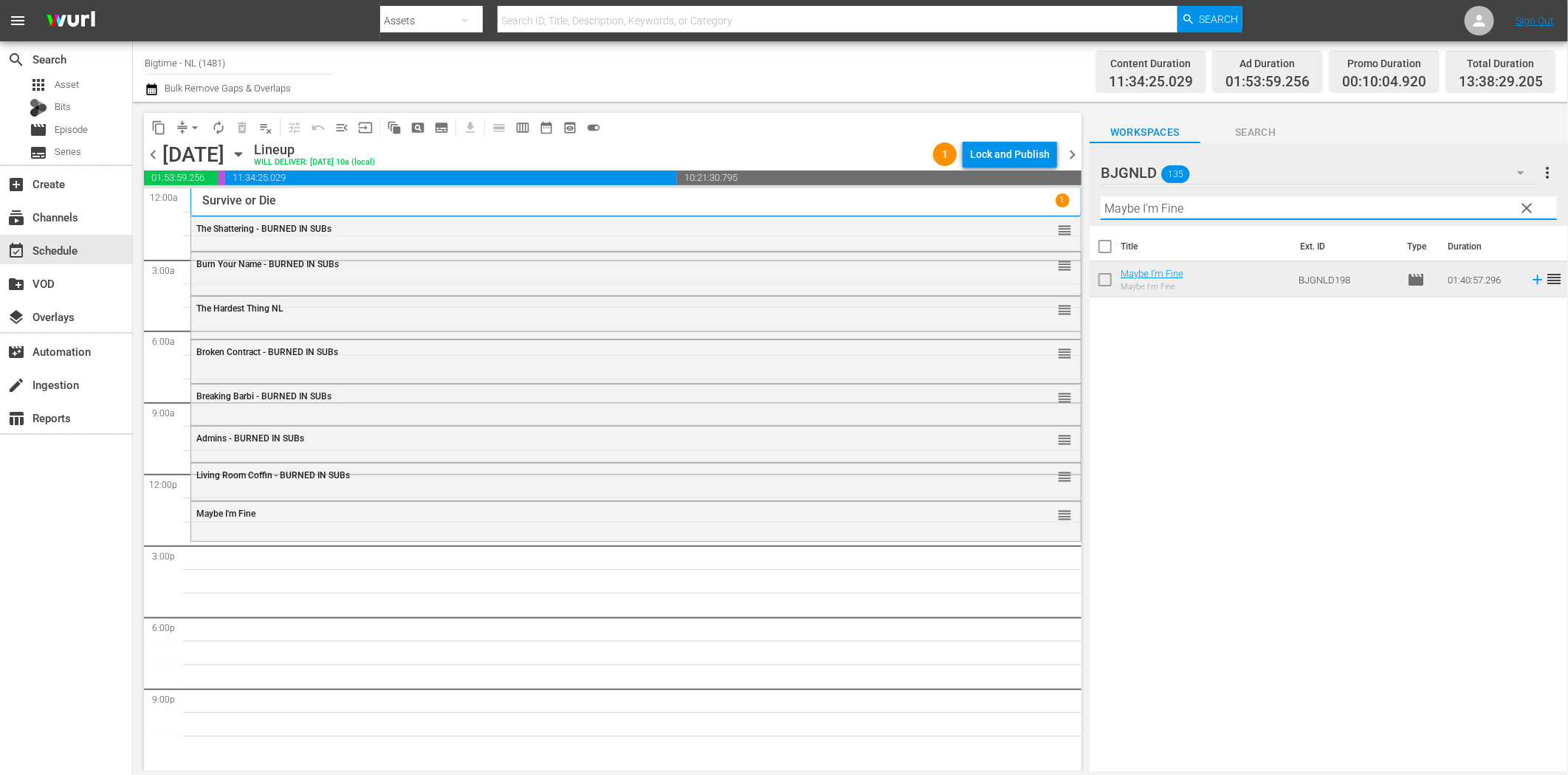
click at [1179, 209] on input "Maybe I'm Fine" at bounding box center [1329, 209] width 456 height 24
paste input "Fast and Frantic"
click at [1529, 277] on icon at bounding box center [1538, 279] width 17 height 17
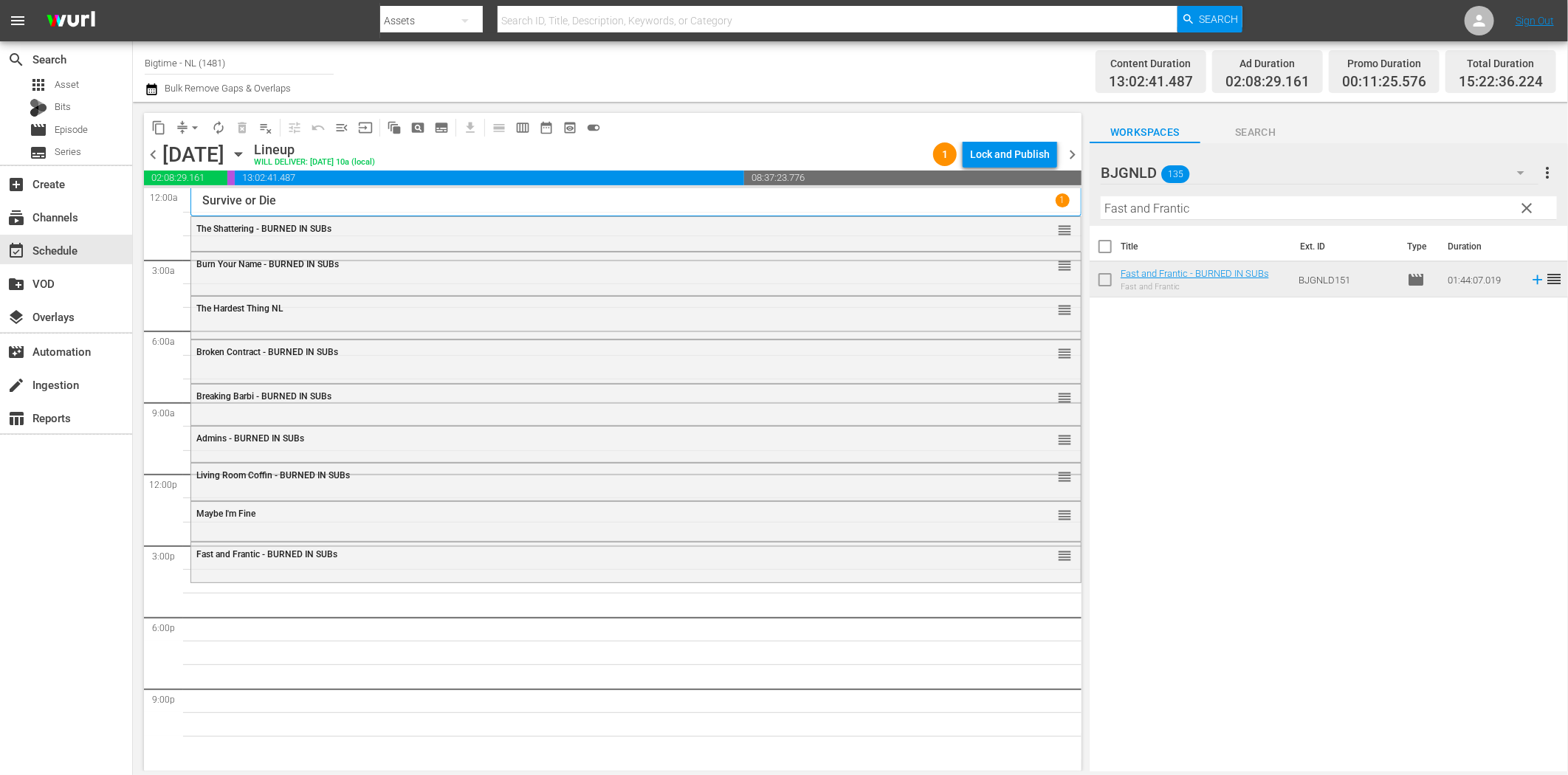
click at [1172, 214] on input "Fast and Frantic" at bounding box center [1329, 209] width 456 height 24
paste input "Rum Runners"
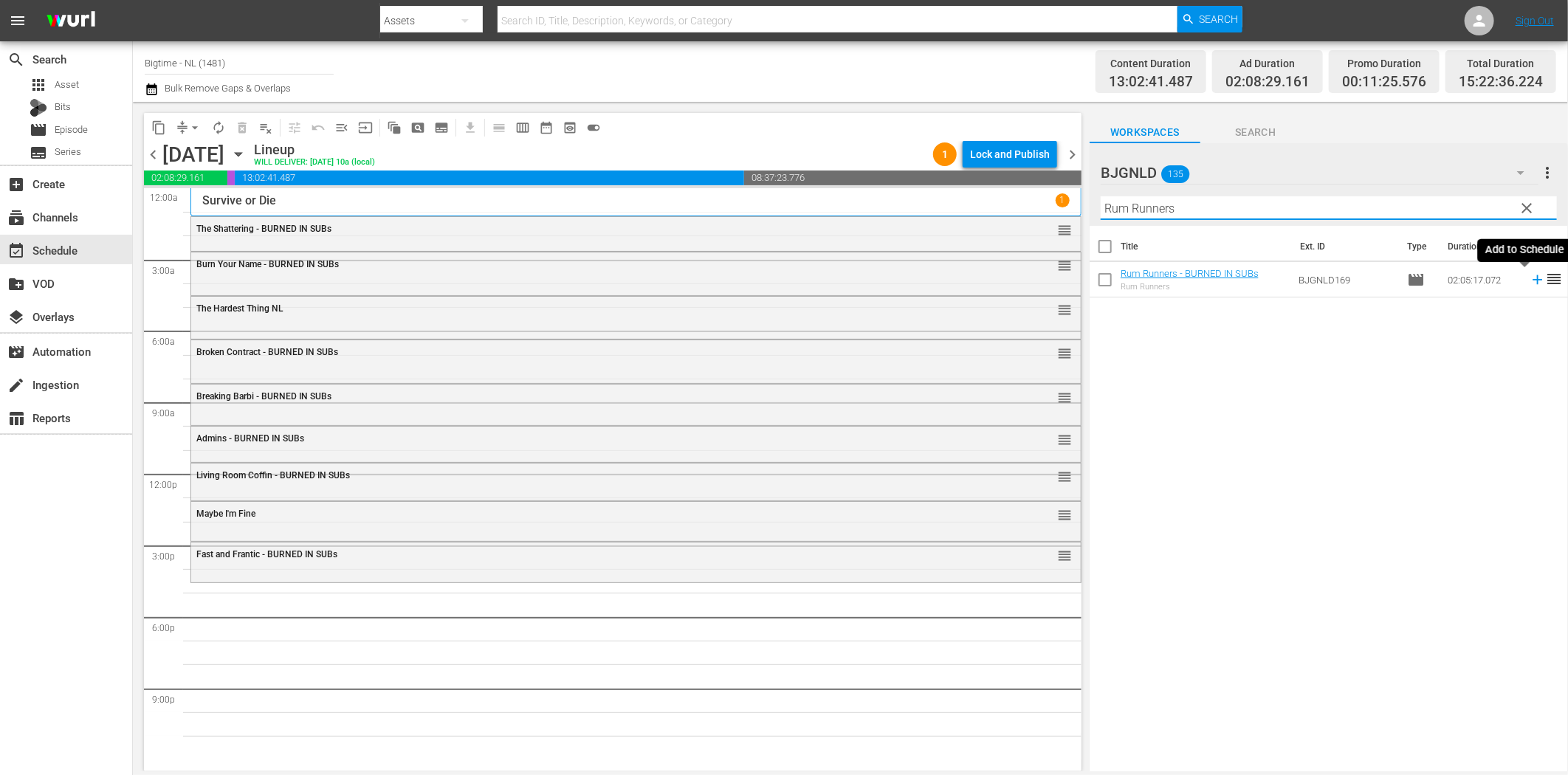
click at [1529, 282] on icon at bounding box center [1538, 279] width 17 height 17
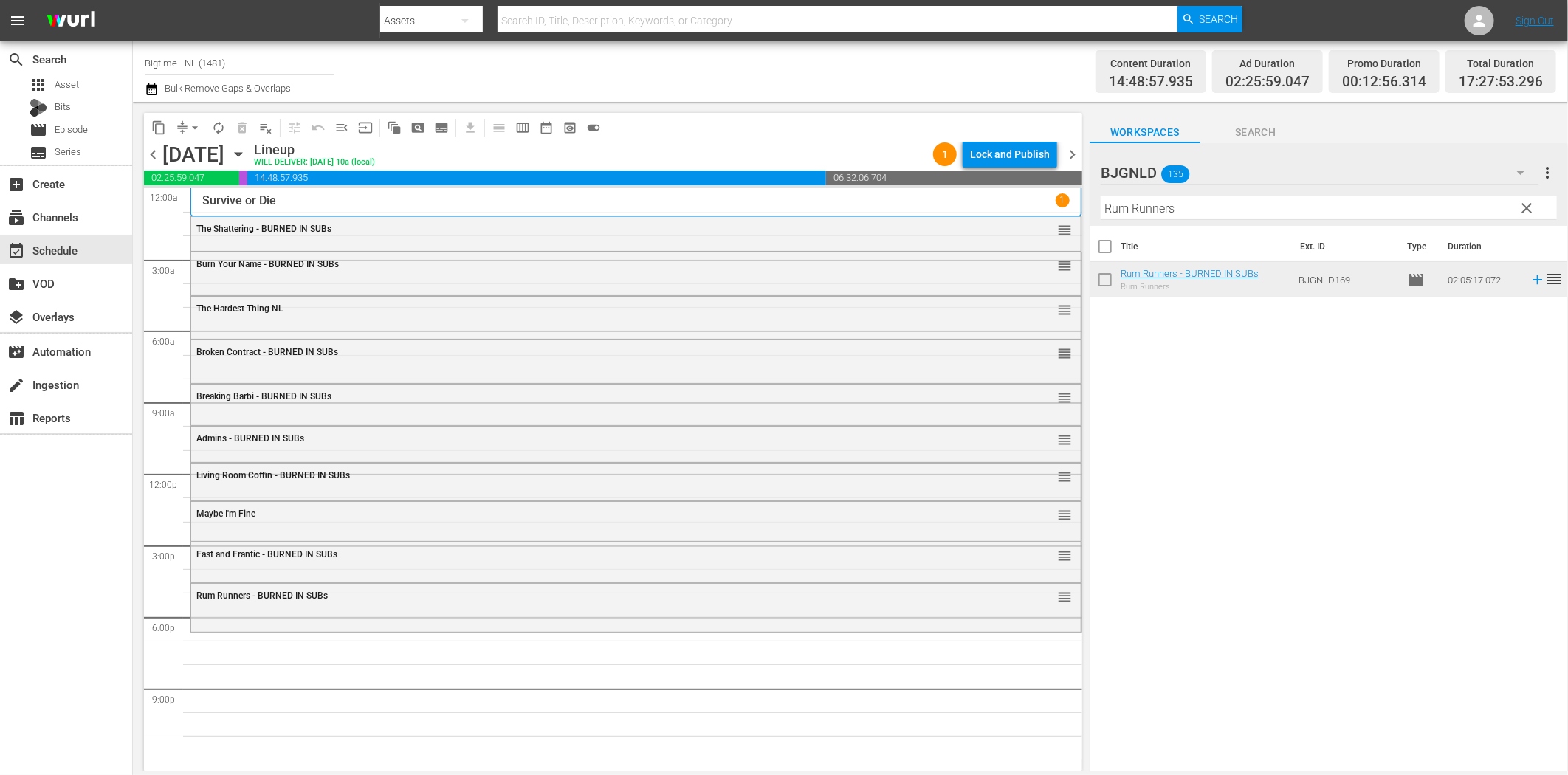
click at [1144, 205] on input "Rum Runners" at bounding box center [1329, 209] width 456 height 24
paste input "Without Warrant"
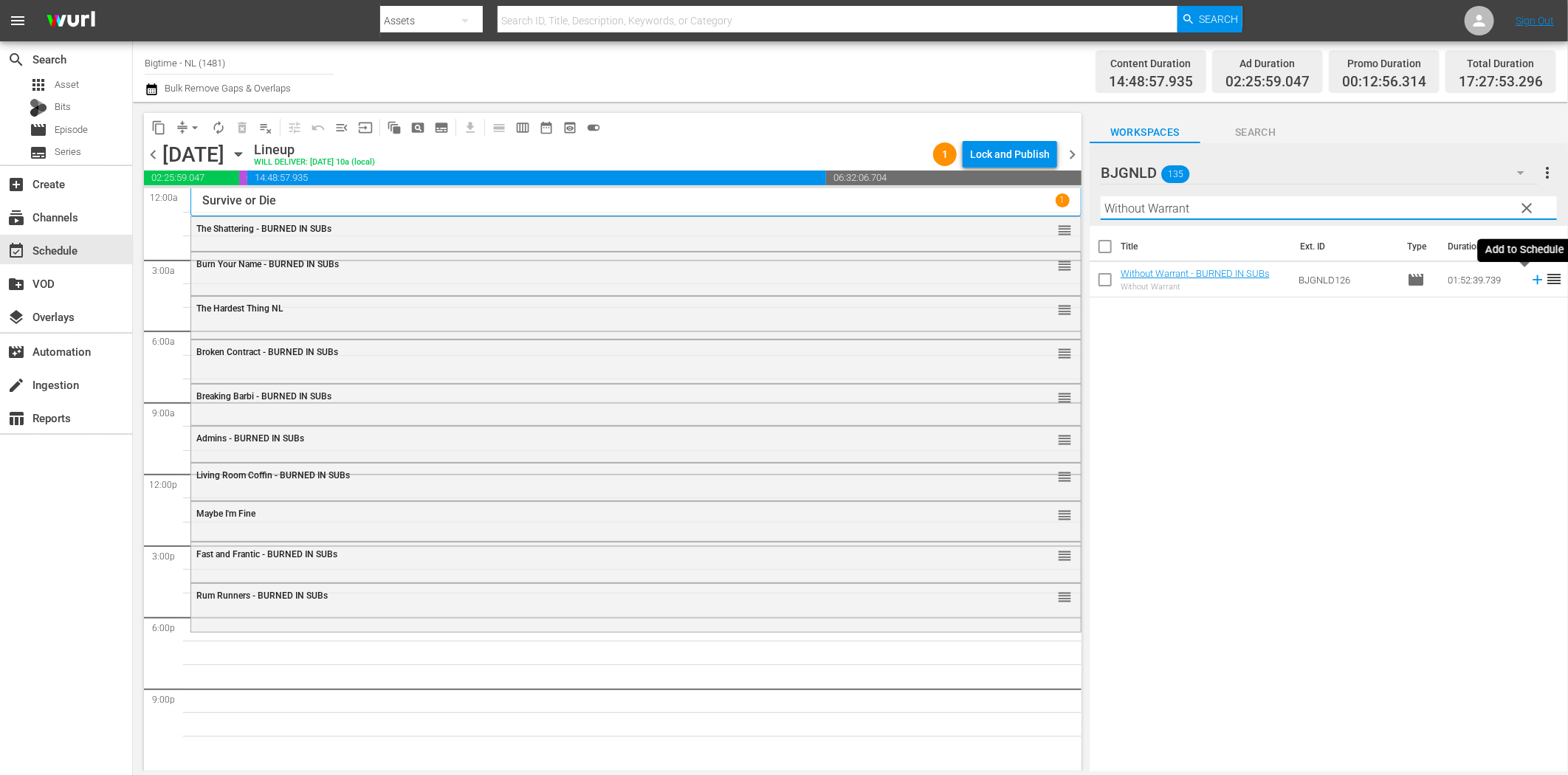
click at [1532, 282] on icon at bounding box center [1537, 279] width 9 height 9
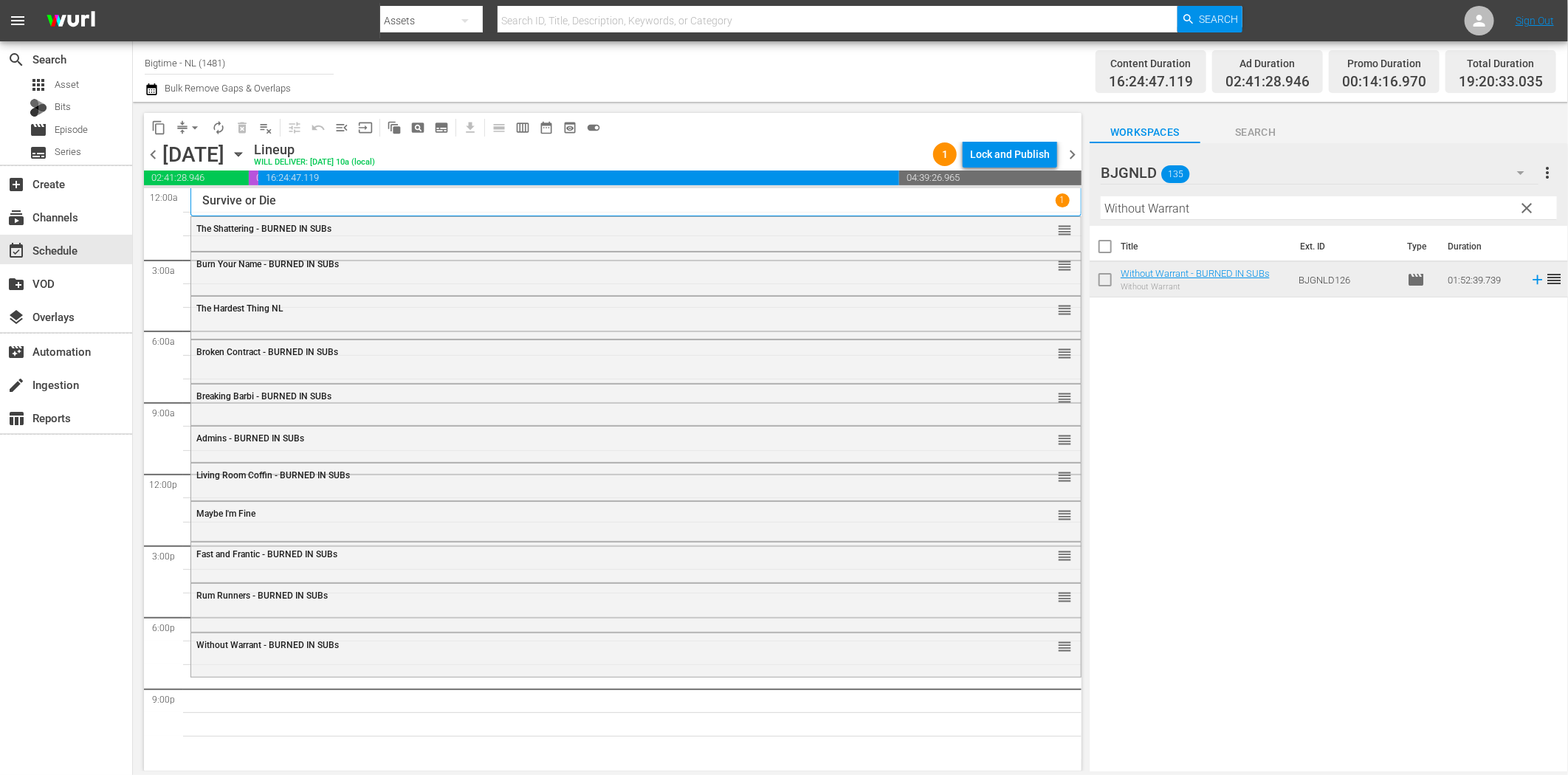
click at [1144, 212] on input "Without Warrant" at bounding box center [1329, 209] width 456 height 24
paste input "Dirty Dead Con Men"
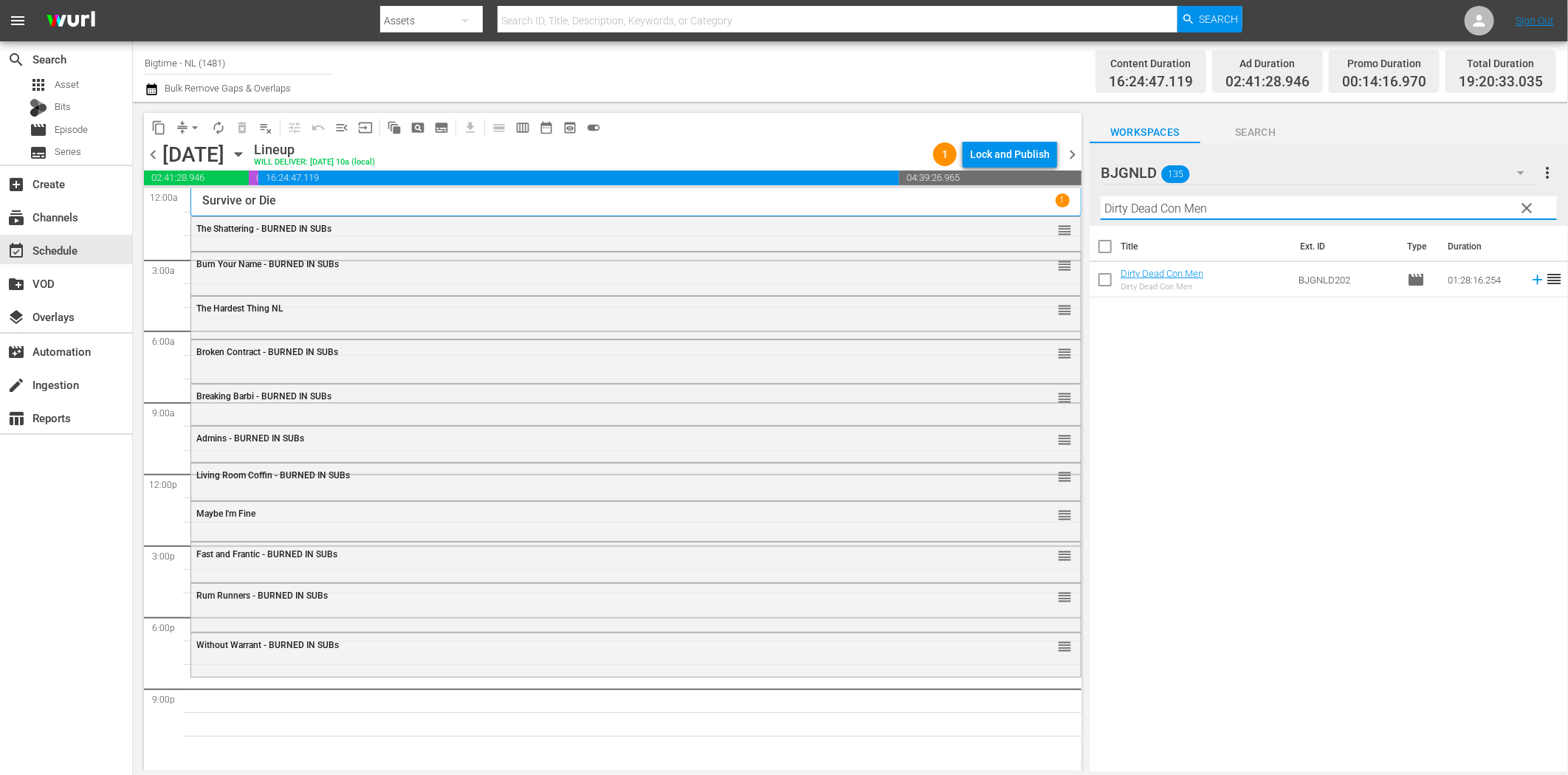
click at [1529, 279] on icon at bounding box center [1538, 279] width 17 height 17
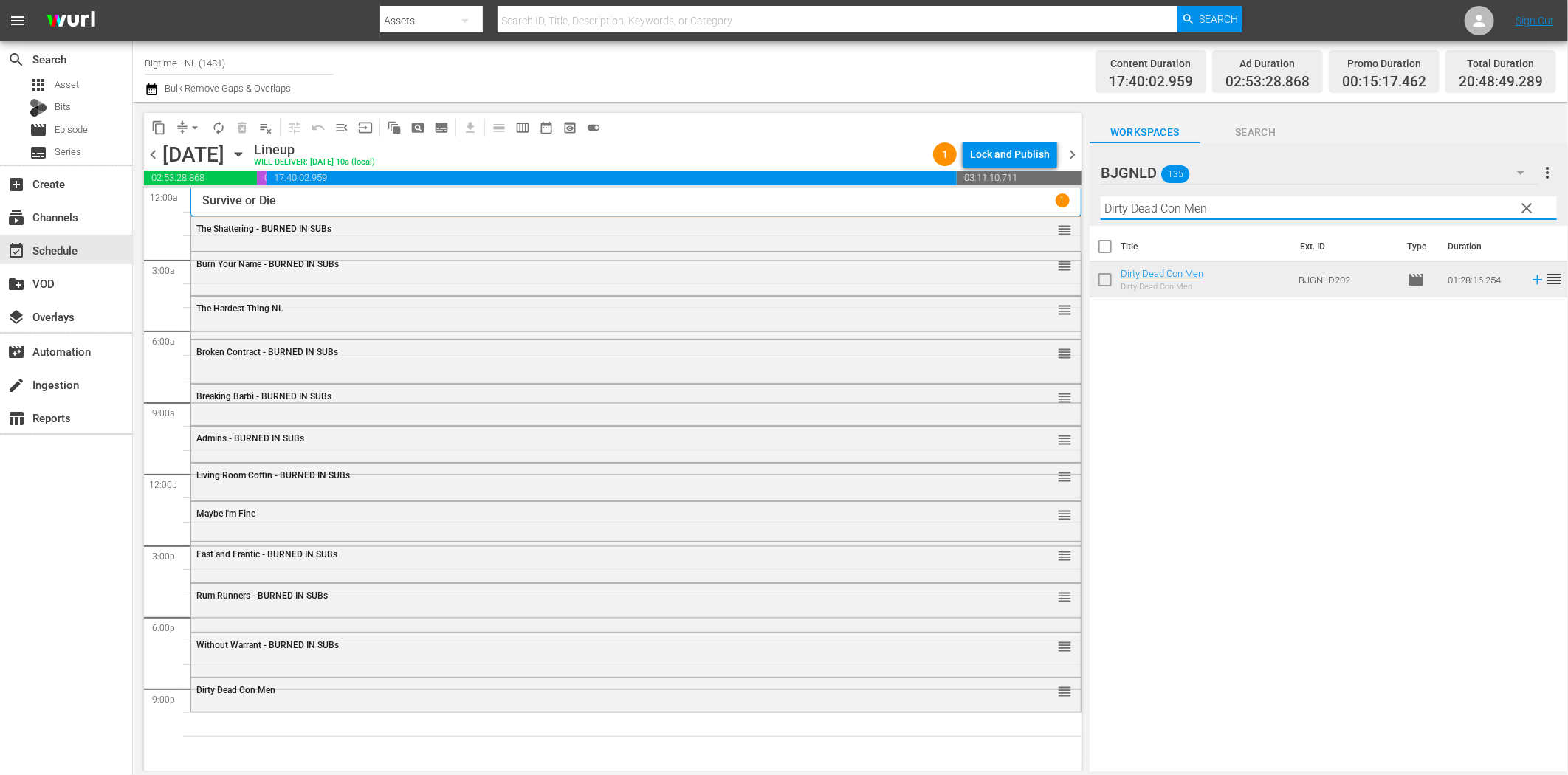
click at [1218, 210] on input "Dirty Dead Con Men" at bounding box center [1329, 209] width 456 height 24
paste input "Slaughter is the Best Medicine"
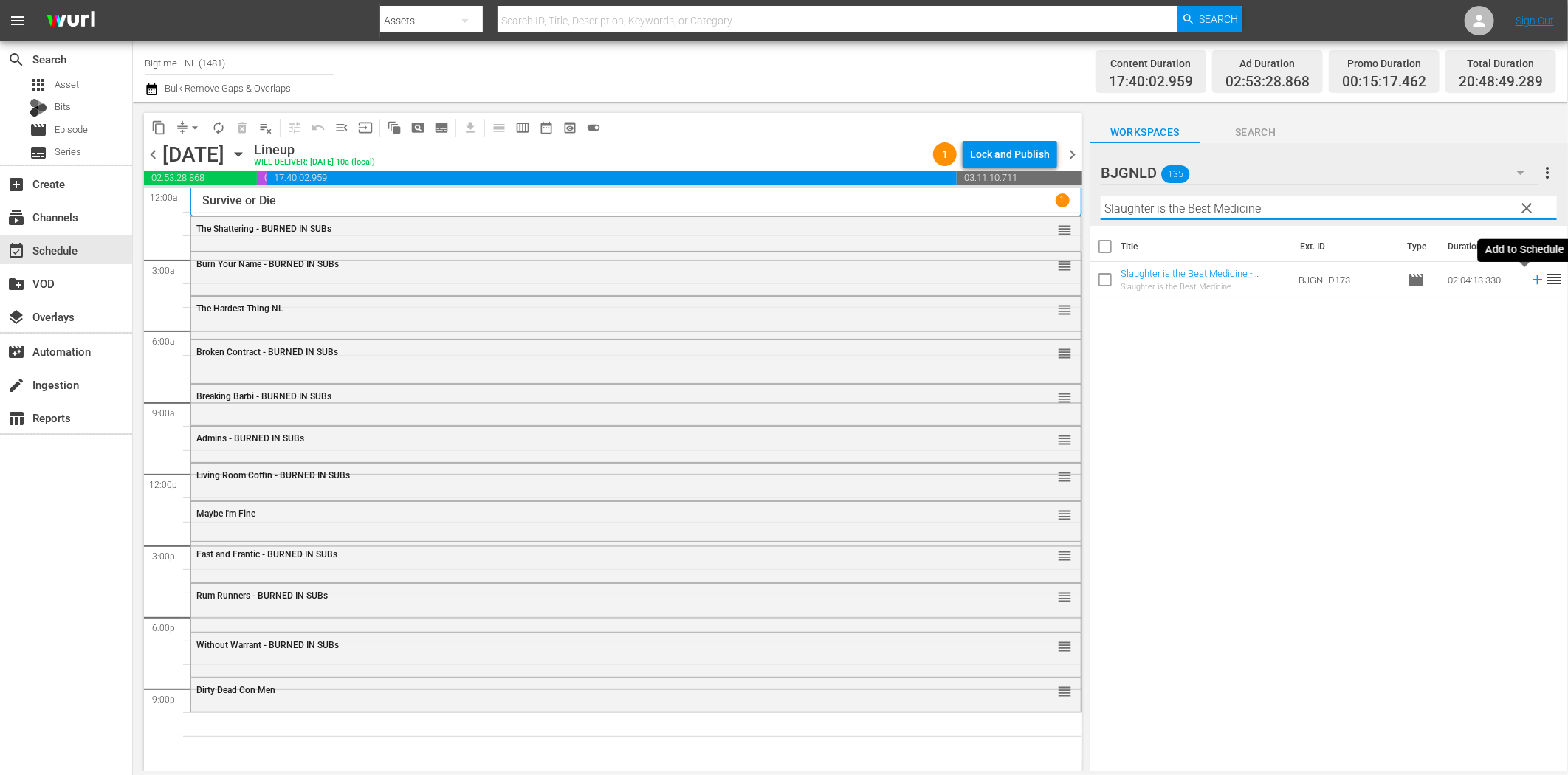
click at [1532, 280] on icon at bounding box center [1537, 279] width 9 height 9
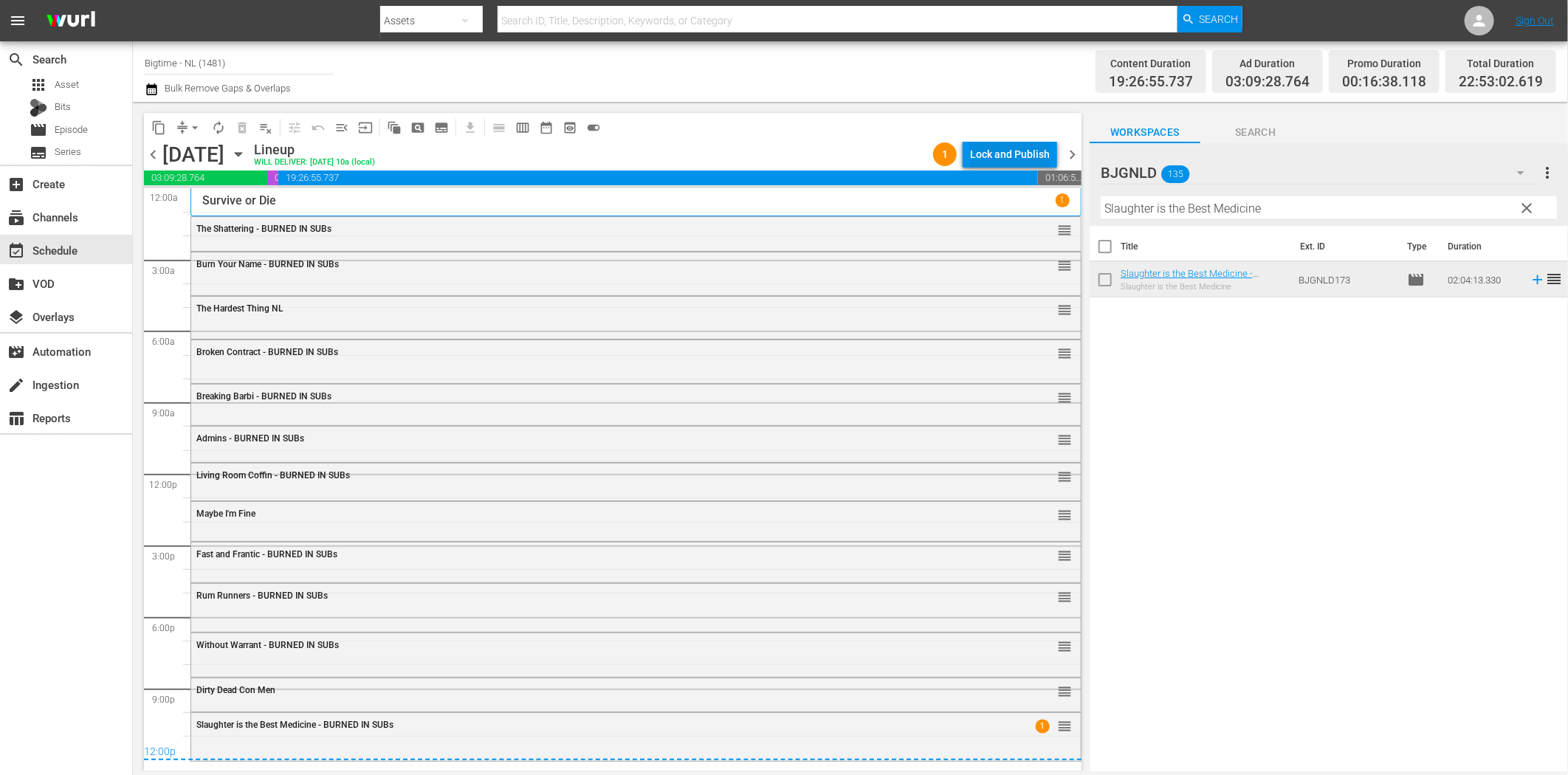
click at [986, 158] on div "Lock and Publish" at bounding box center [1010, 154] width 80 height 27
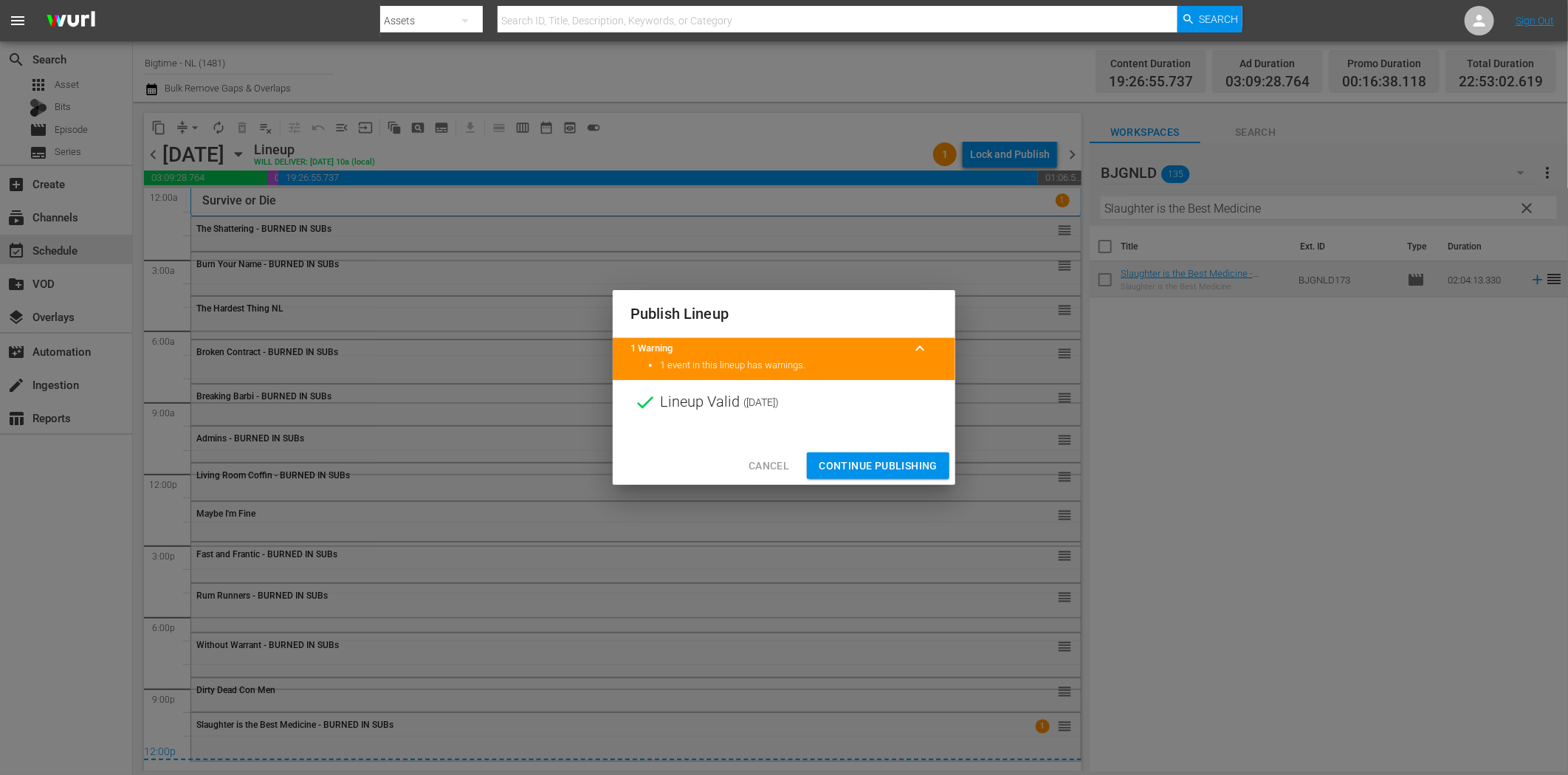
click at [887, 466] on span "Continue Publishing" at bounding box center [877, 466] width 119 height 18
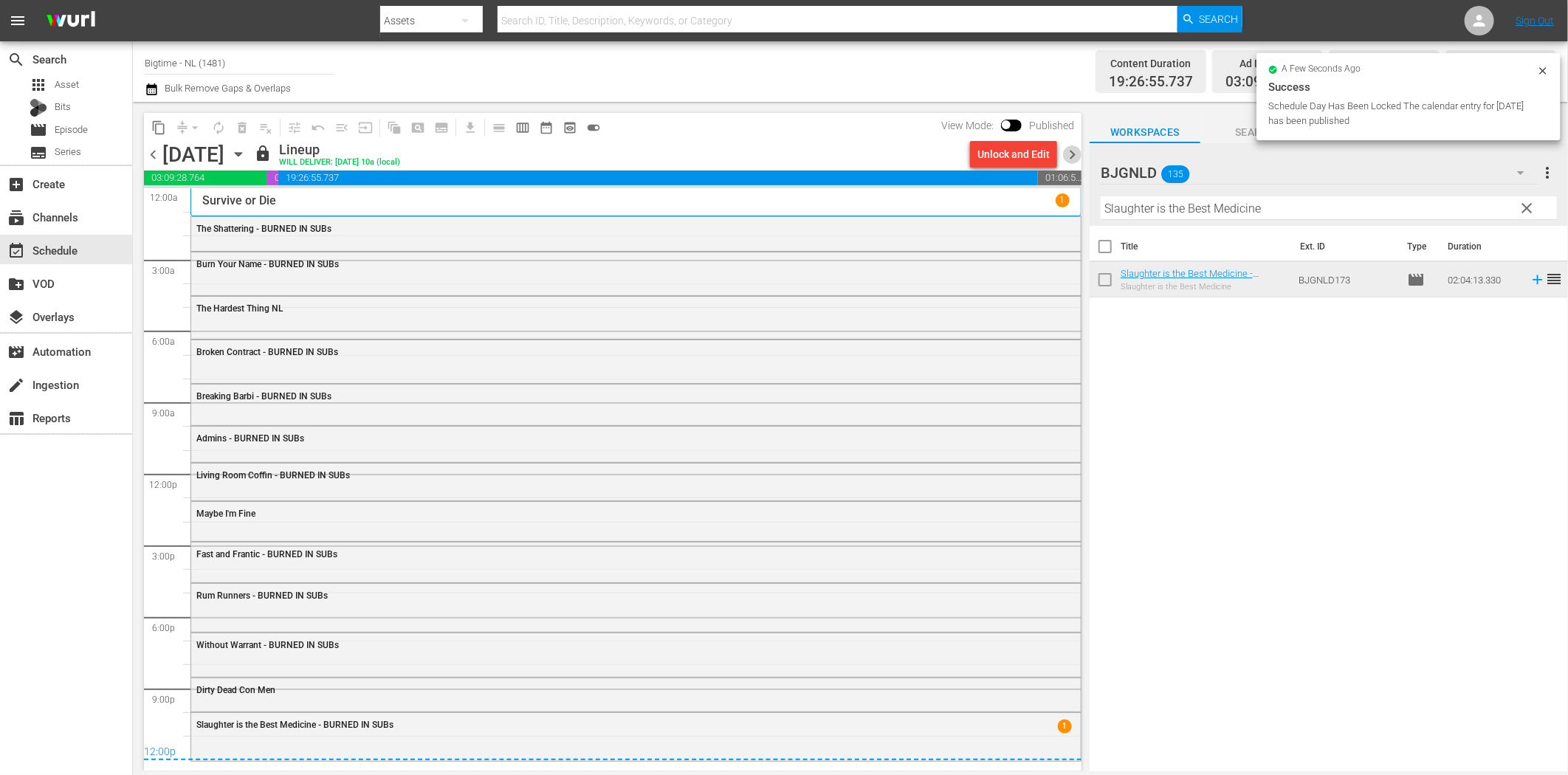
click at [1072, 156] on span "chevron_right" at bounding box center [1072, 154] width 18 height 18
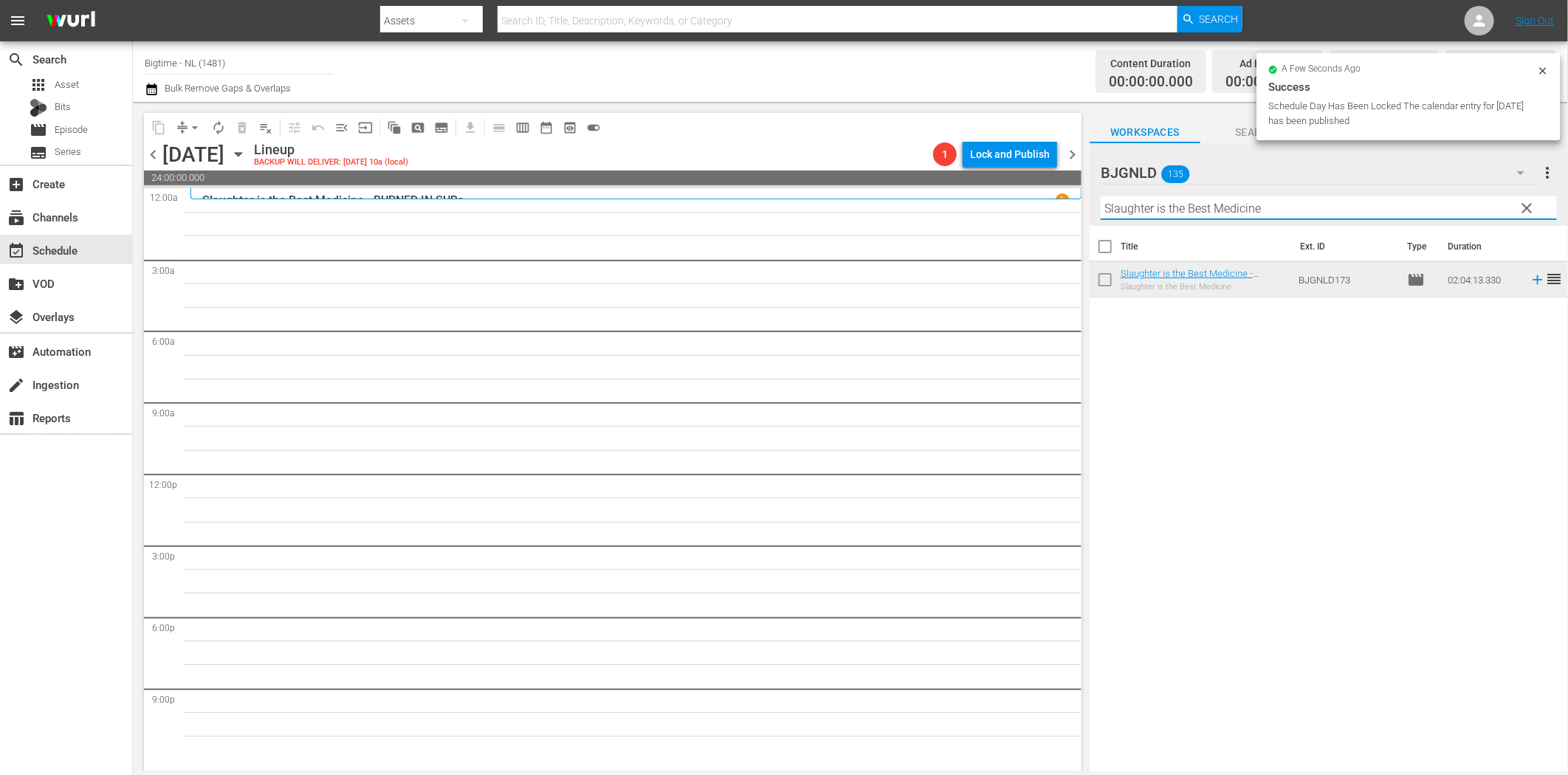
click at [1185, 211] on input "Slaughter is the Best Medicine" at bounding box center [1329, 209] width 456 height 24
paste input "Tunes of Glory"
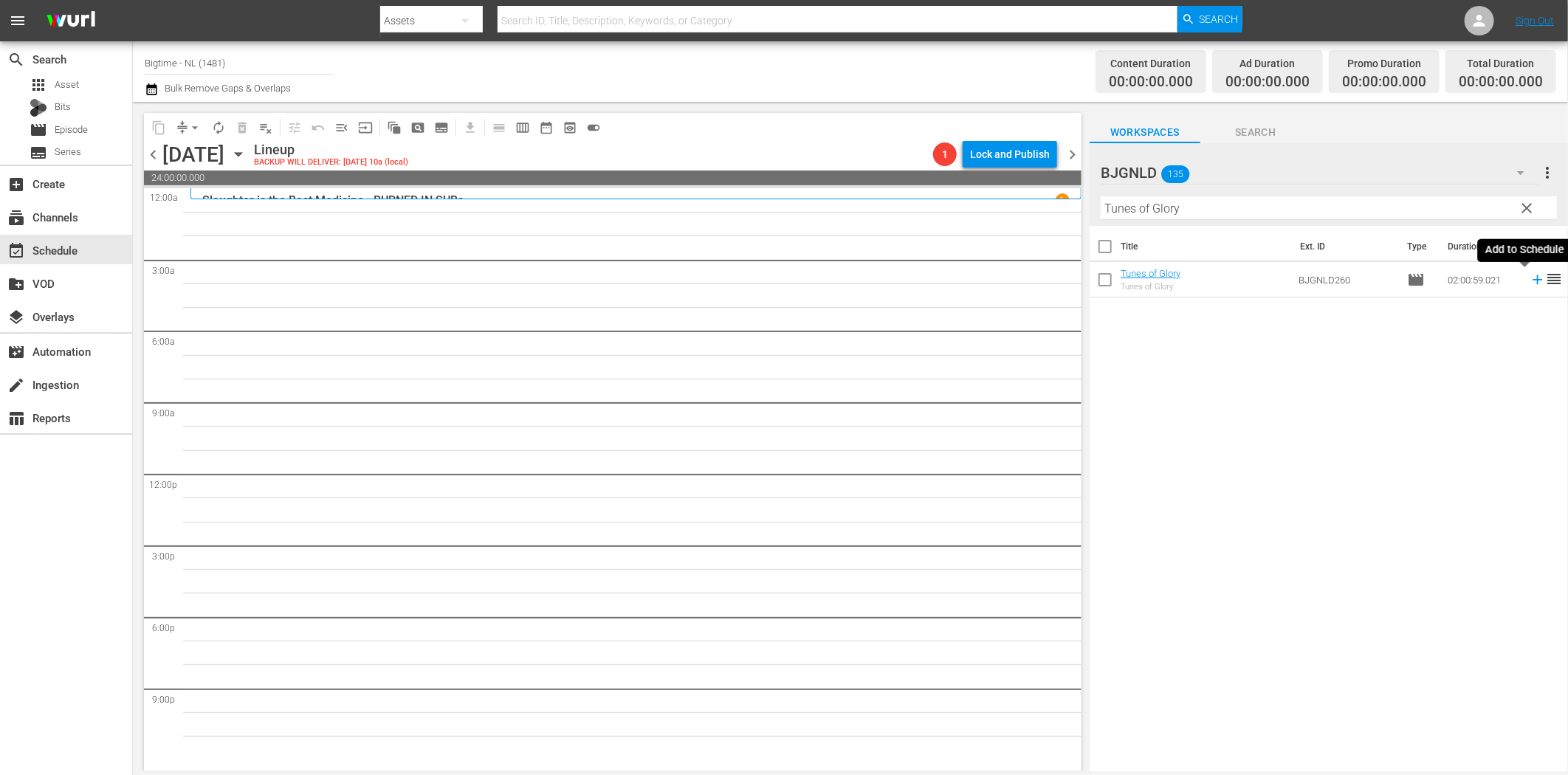
click at [1529, 278] on icon at bounding box center [1538, 279] width 17 height 17
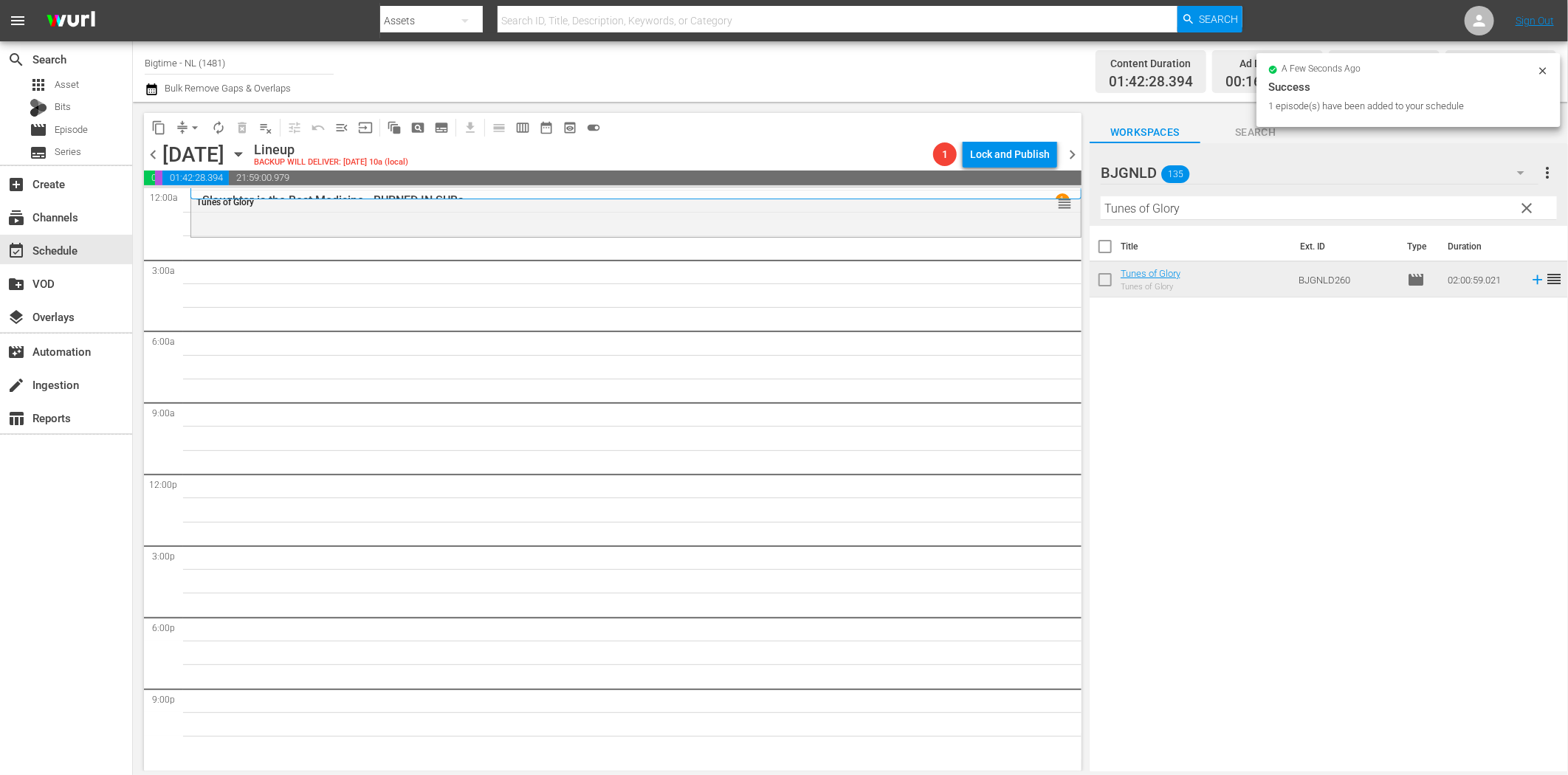
click at [1123, 210] on input "Tunes of Glory" at bounding box center [1329, 209] width 456 height 24
paste input "Light of Mine"
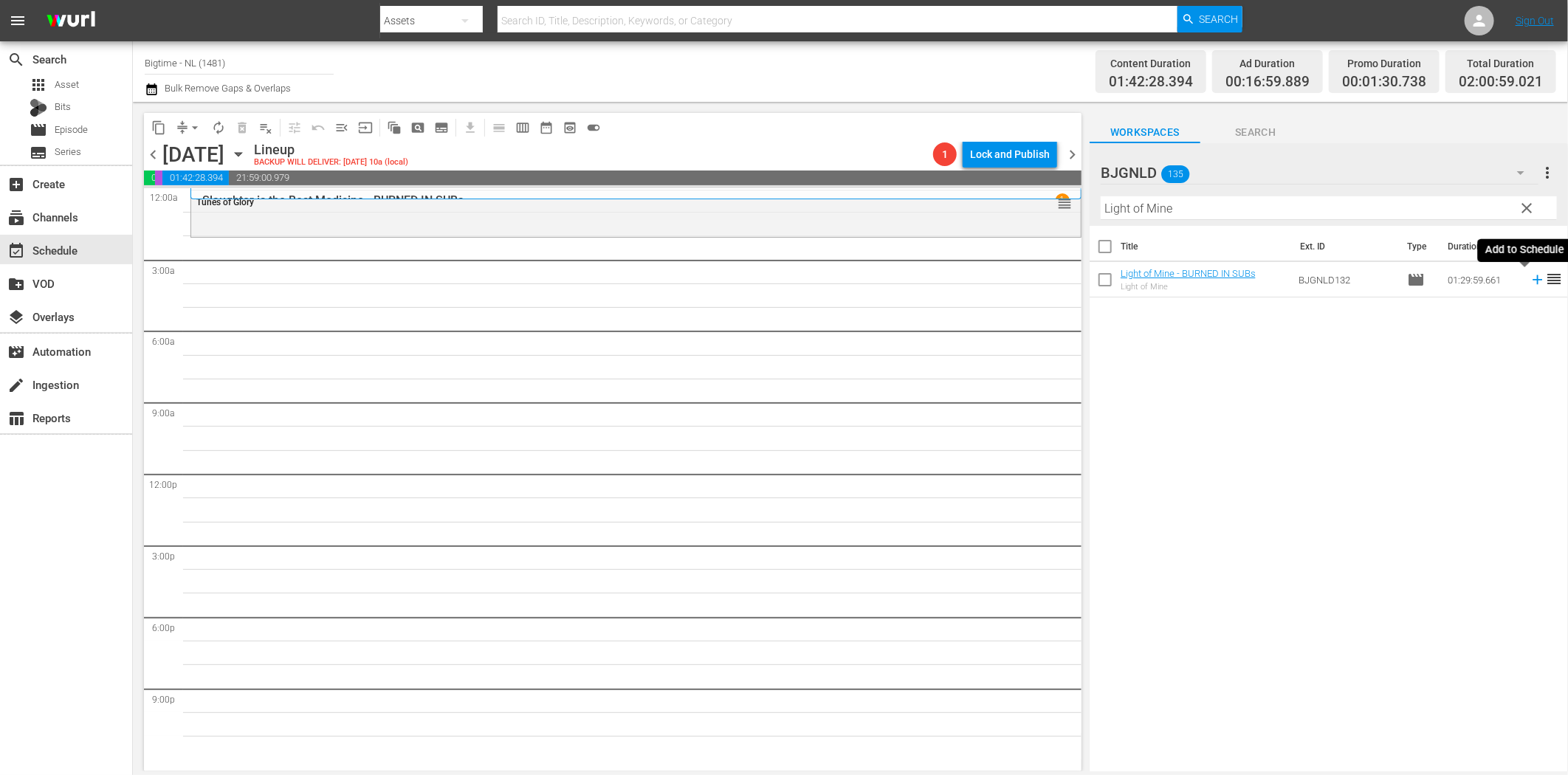
click at [1529, 282] on icon at bounding box center [1538, 279] width 17 height 17
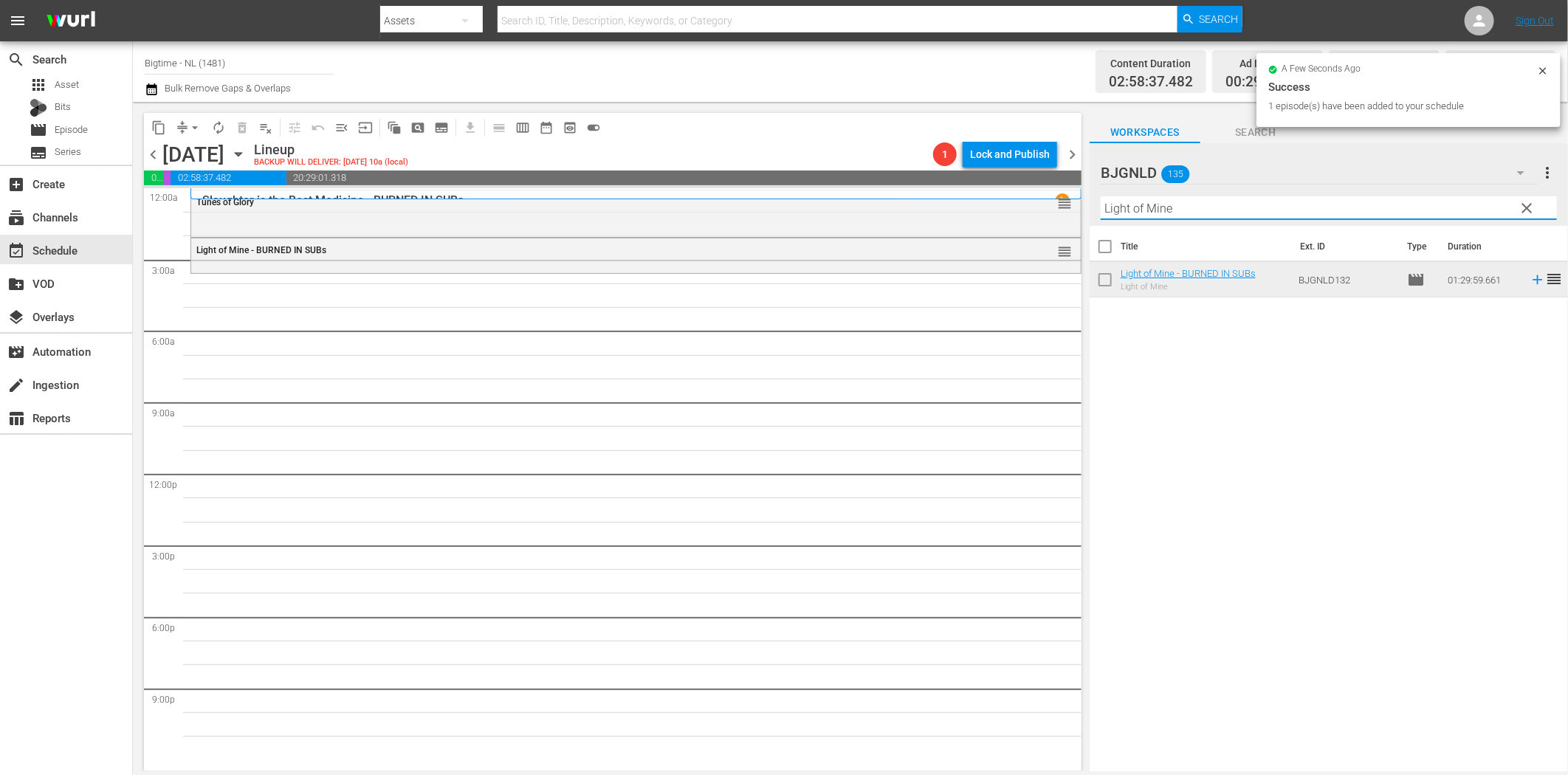
click at [1158, 208] on input "Light of Mine" at bounding box center [1329, 209] width 456 height 24
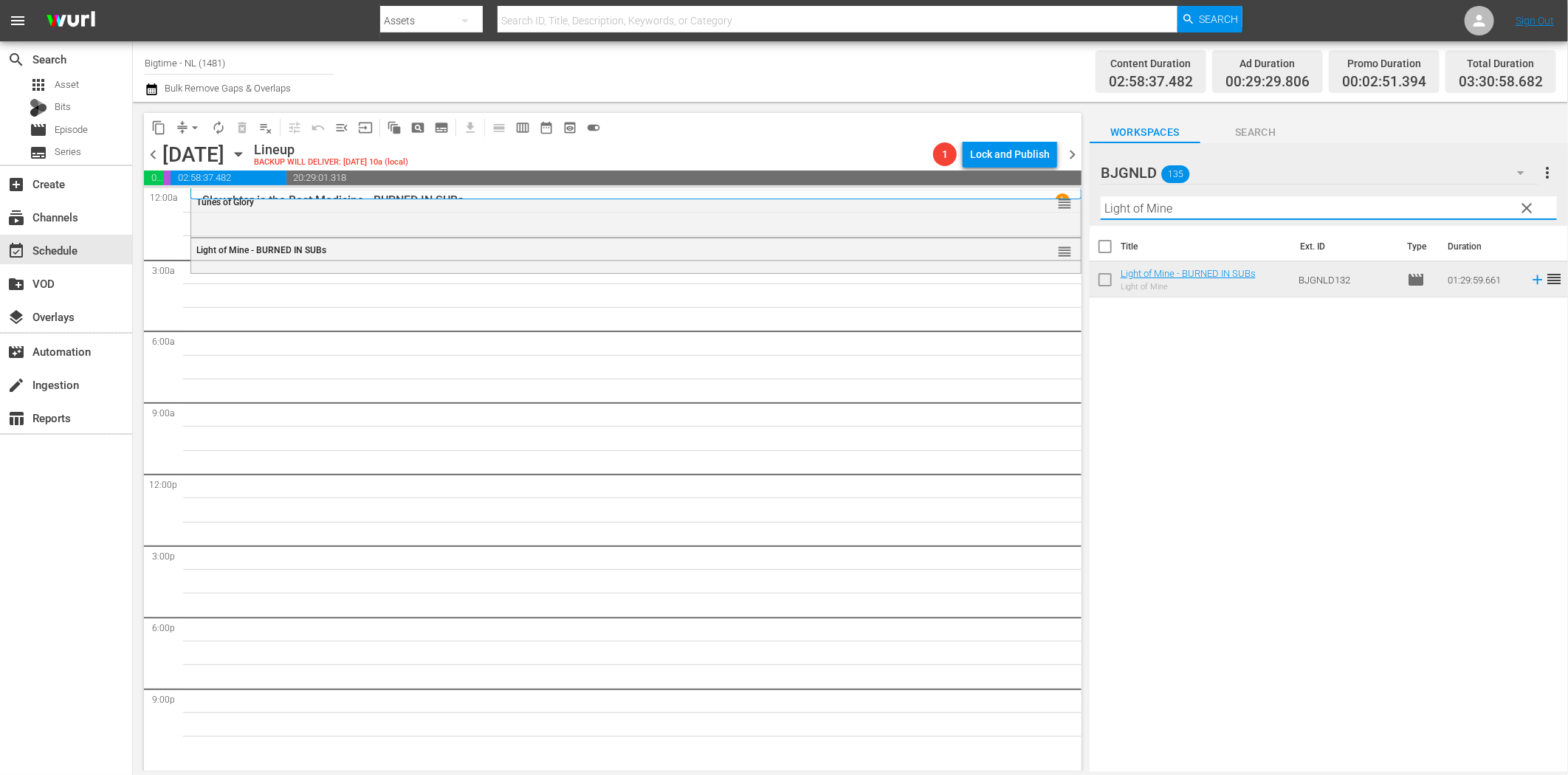
paste input "Blissfully Unmarried"
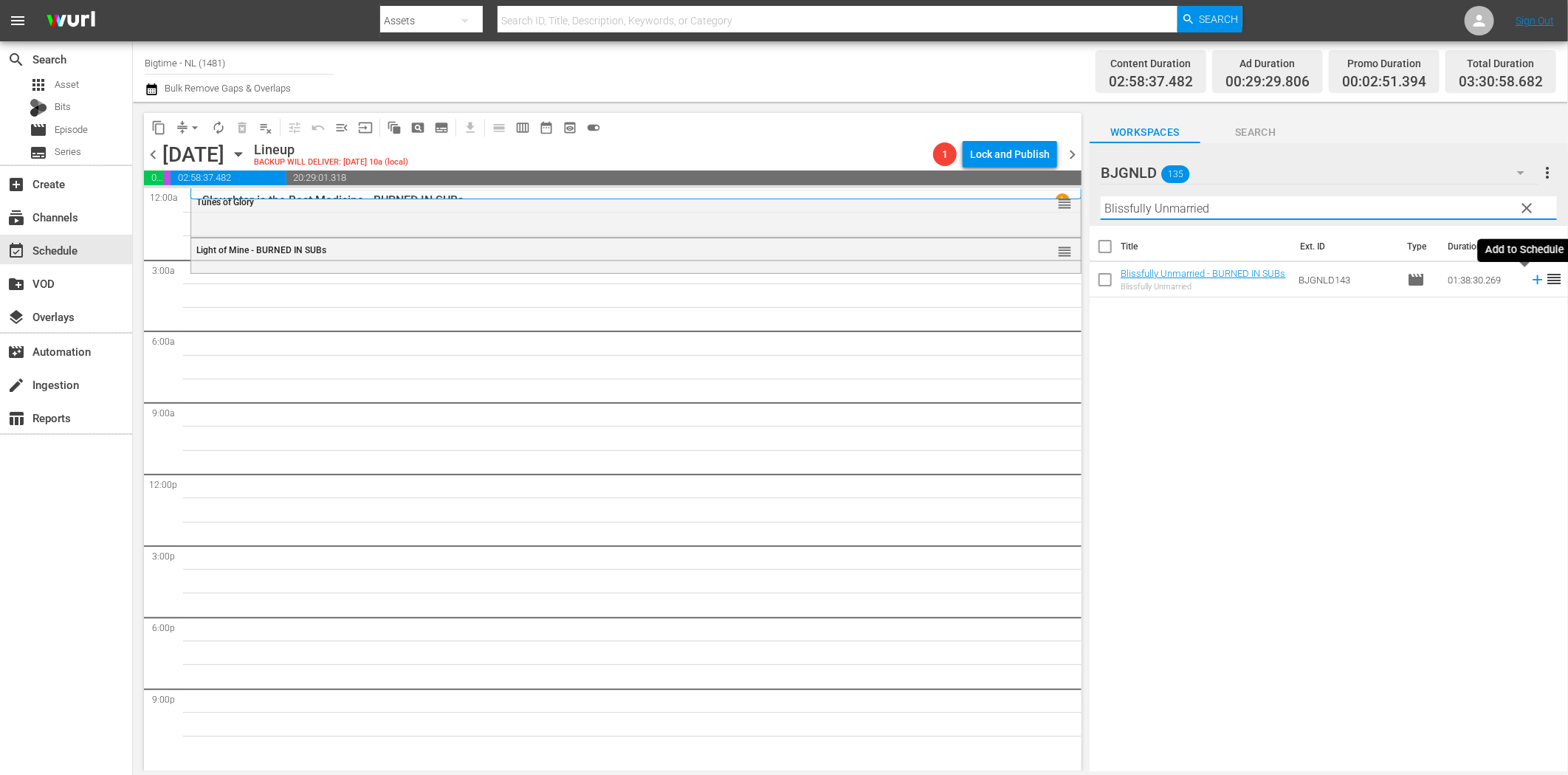
click at [1529, 279] on icon at bounding box center [1538, 279] width 17 height 17
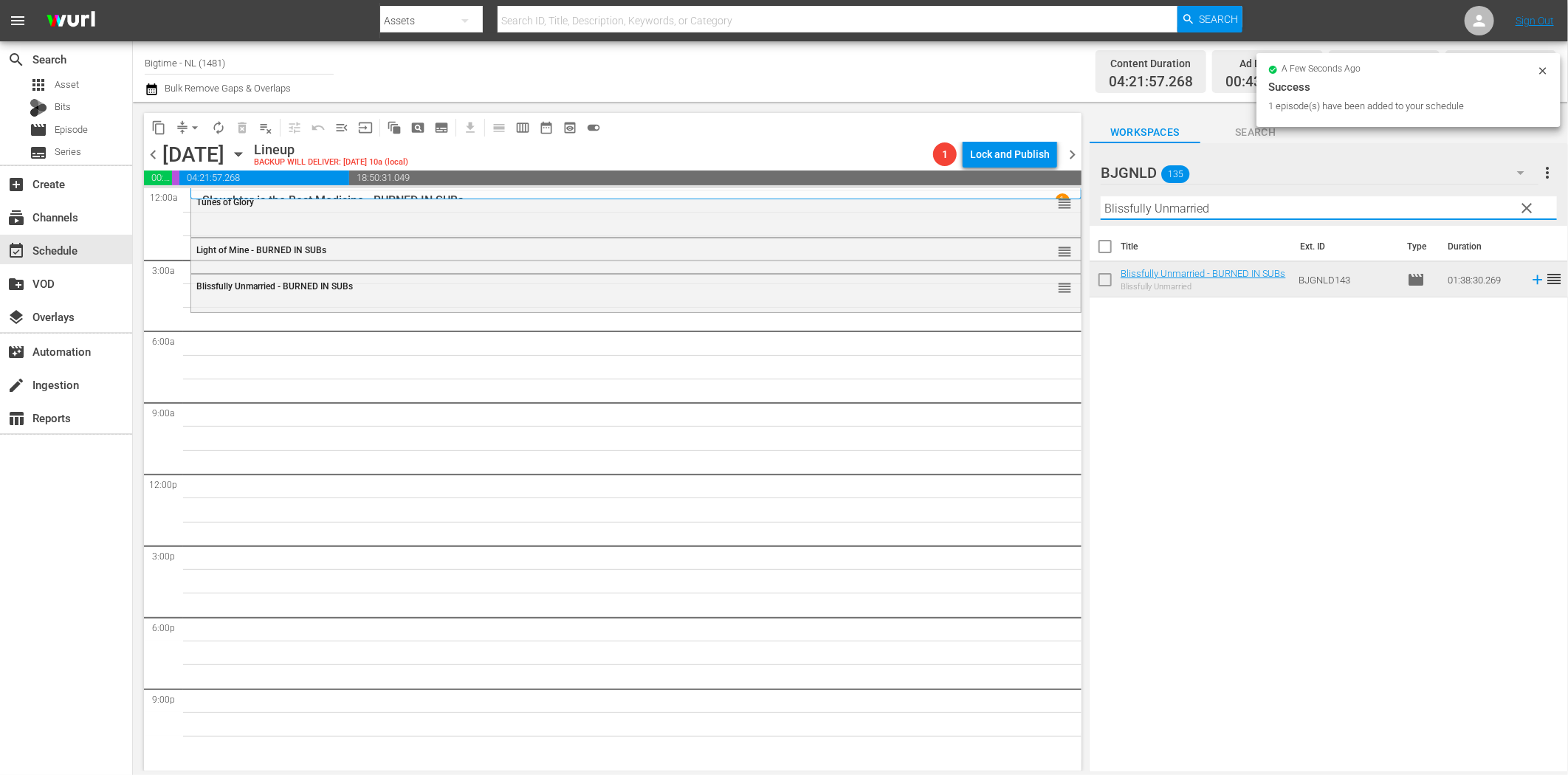
click at [1162, 210] on input "Blissfully Unmarried" at bounding box center [1329, 209] width 456 height 24
paste input "Colourful & Impossible"
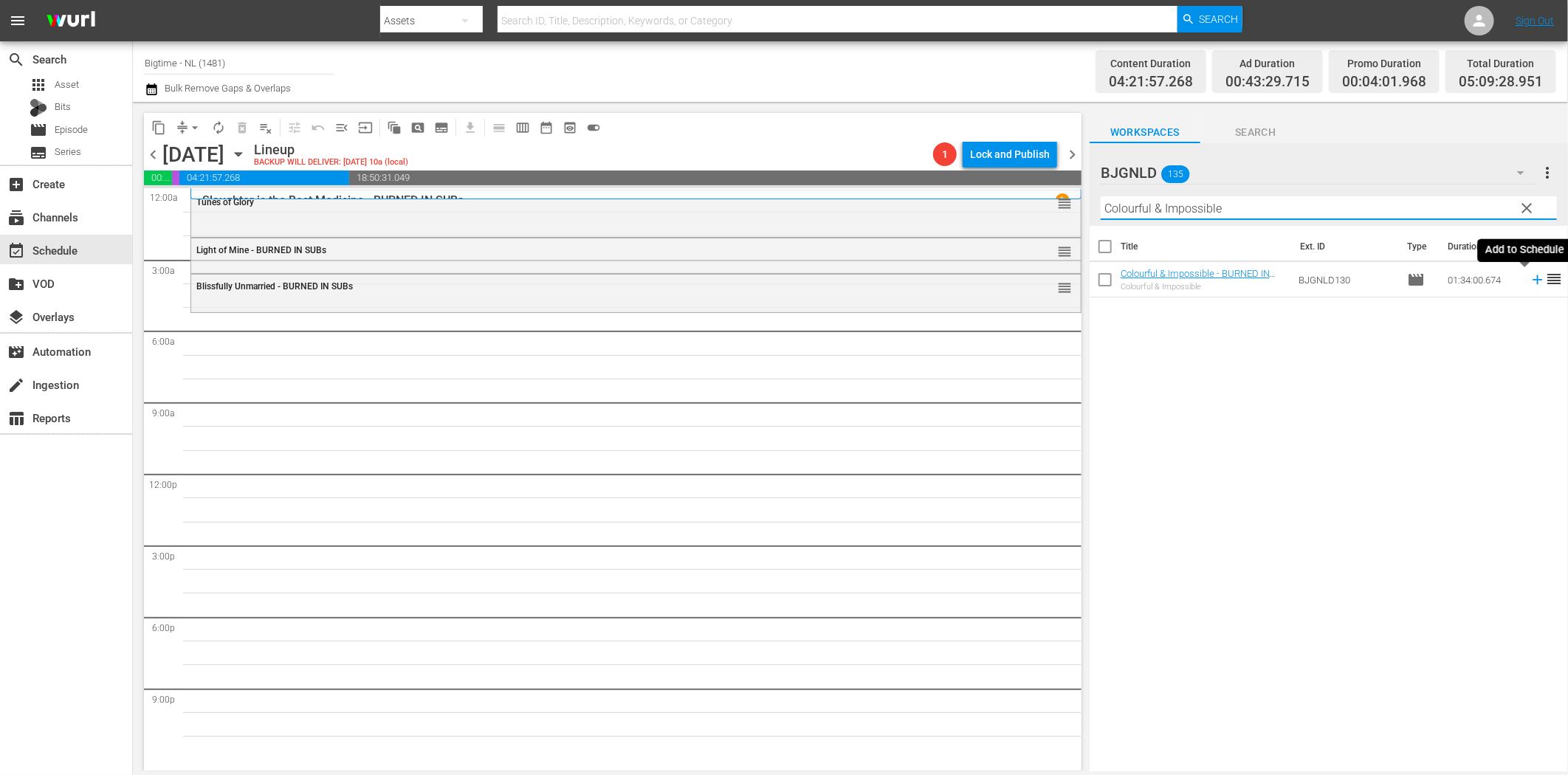
click at [1532, 280] on icon at bounding box center [1537, 279] width 9 height 9
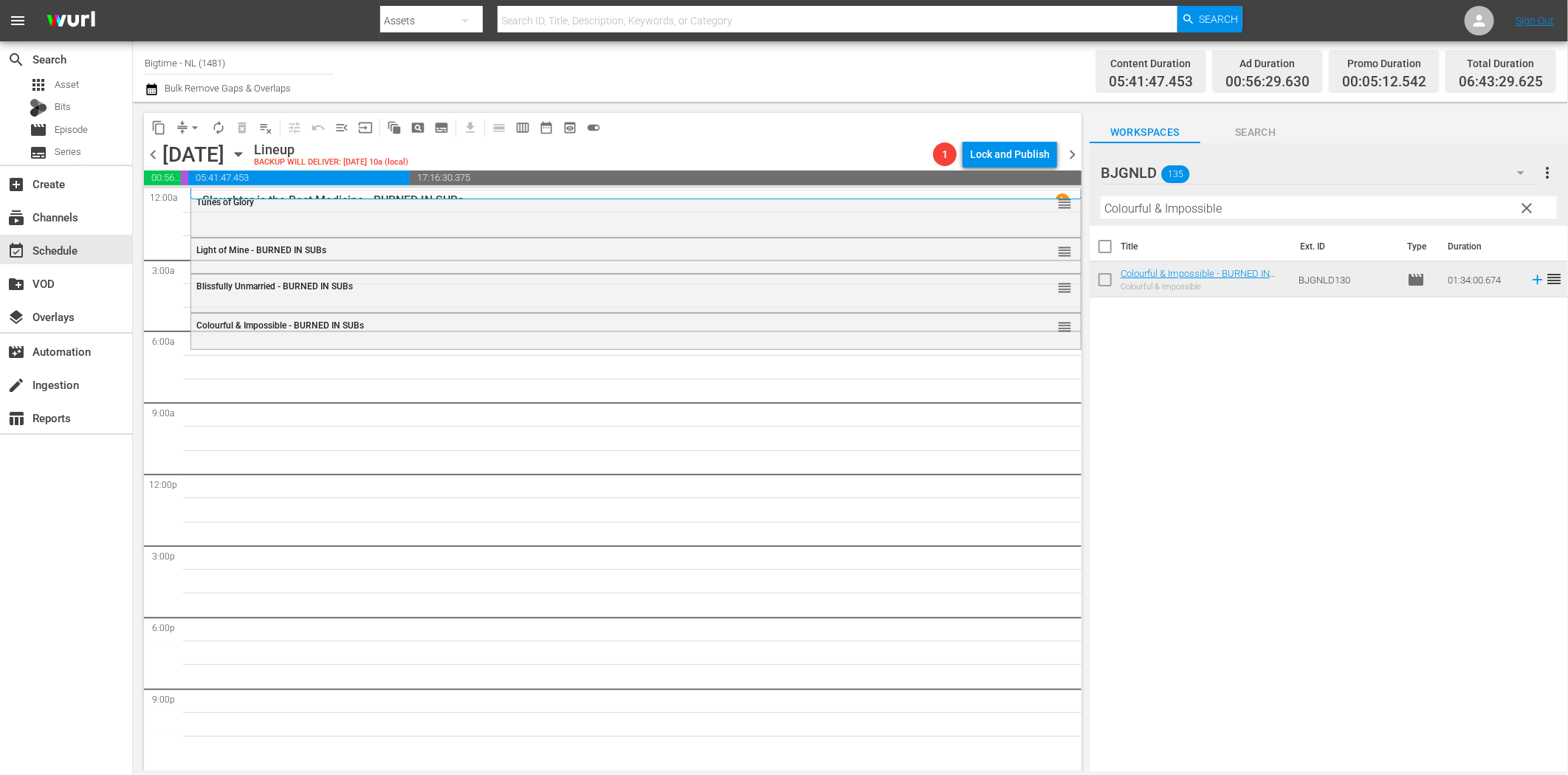
click at [1160, 208] on input "Colourful & Impossible" at bounding box center [1329, 209] width 456 height 24
paste input "Nobody's Angel"
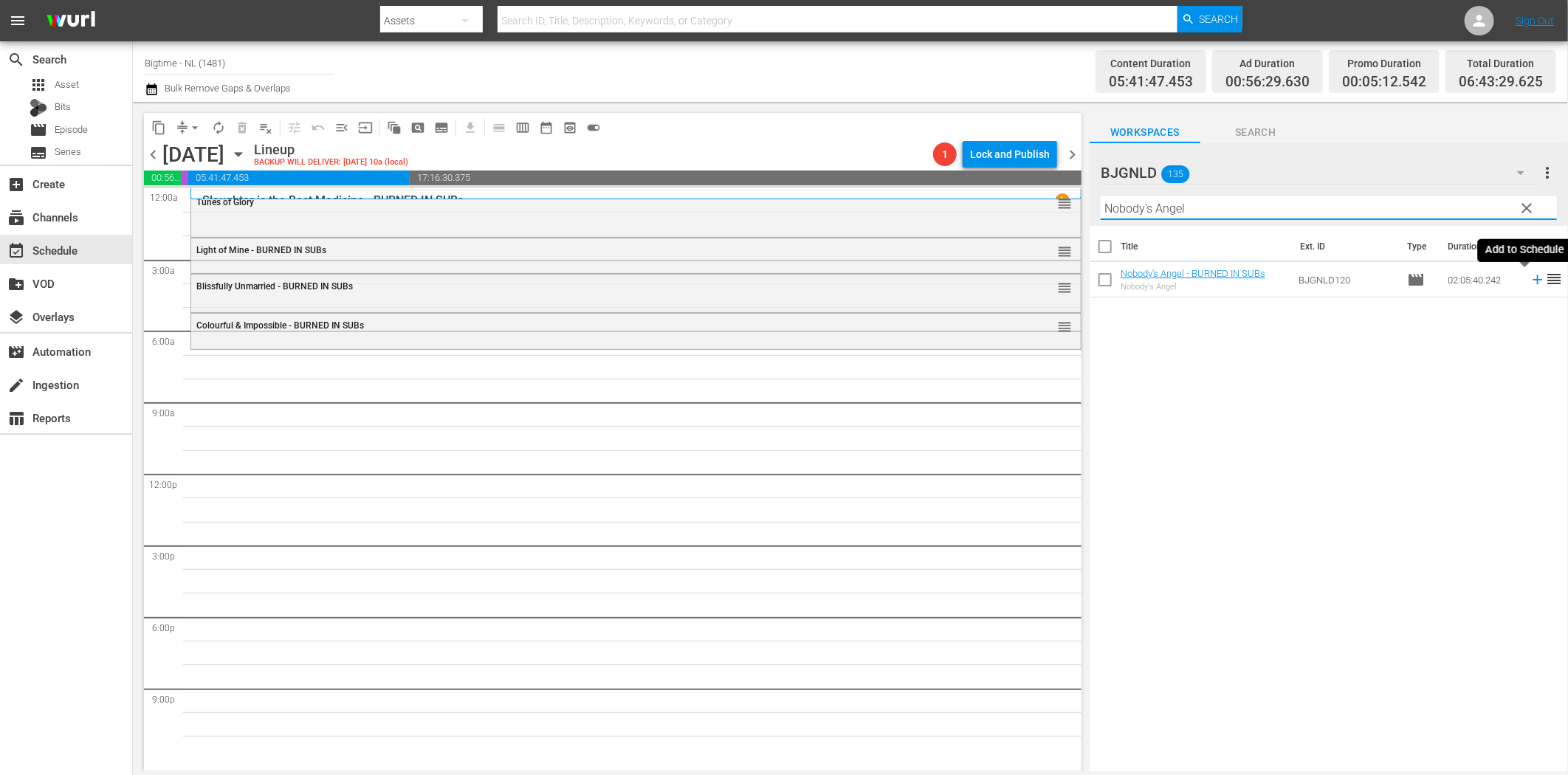
click at [1529, 277] on icon at bounding box center [1538, 279] width 17 height 17
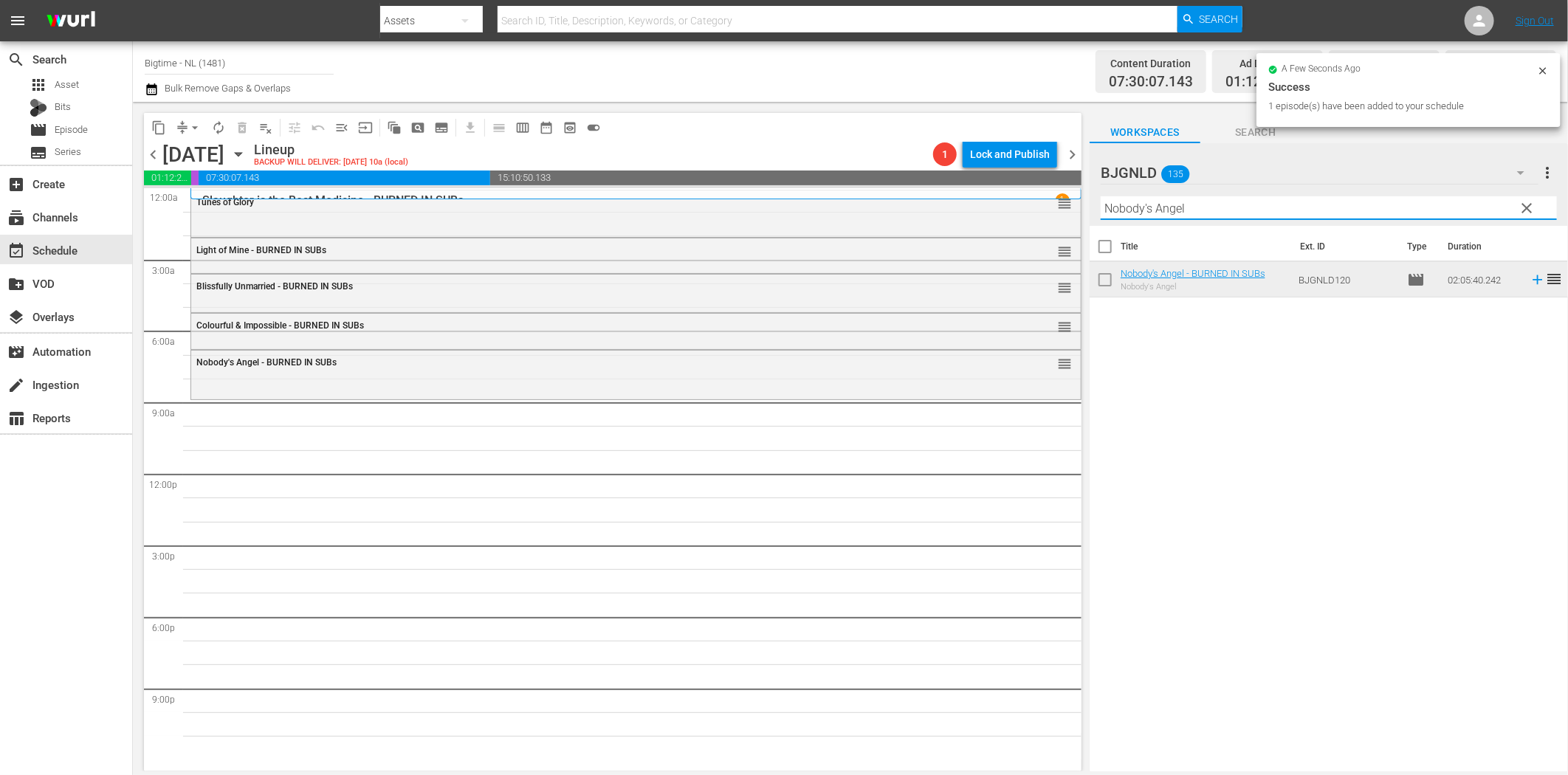
click at [1158, 210] on input "Nobody's Angel" at bounding box center [1329, 209] width 456 height 24
paste input "In Circles"
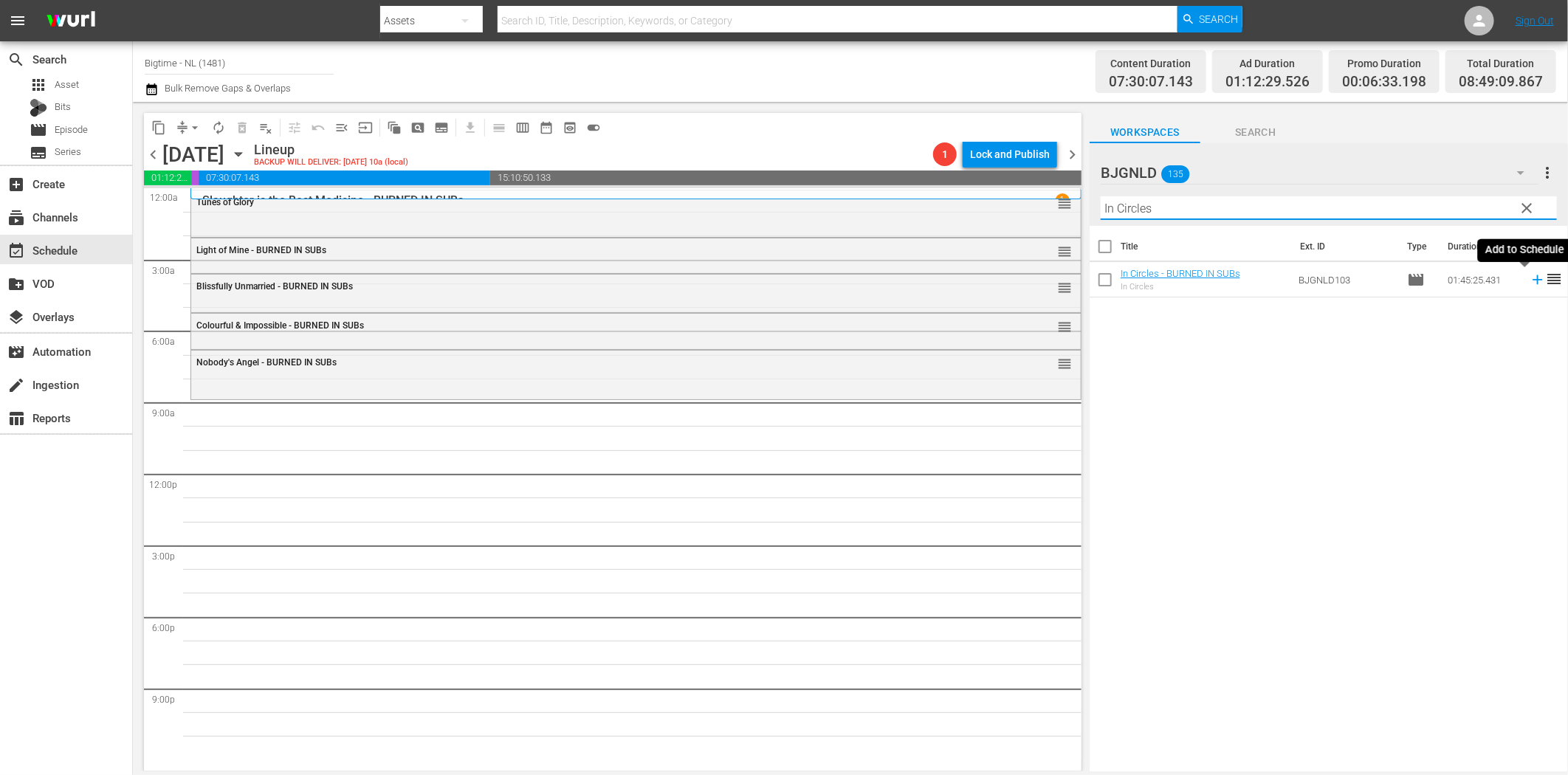
click at [1529, 282] on icon at bounding box center [1538, 279] width 17 height 17
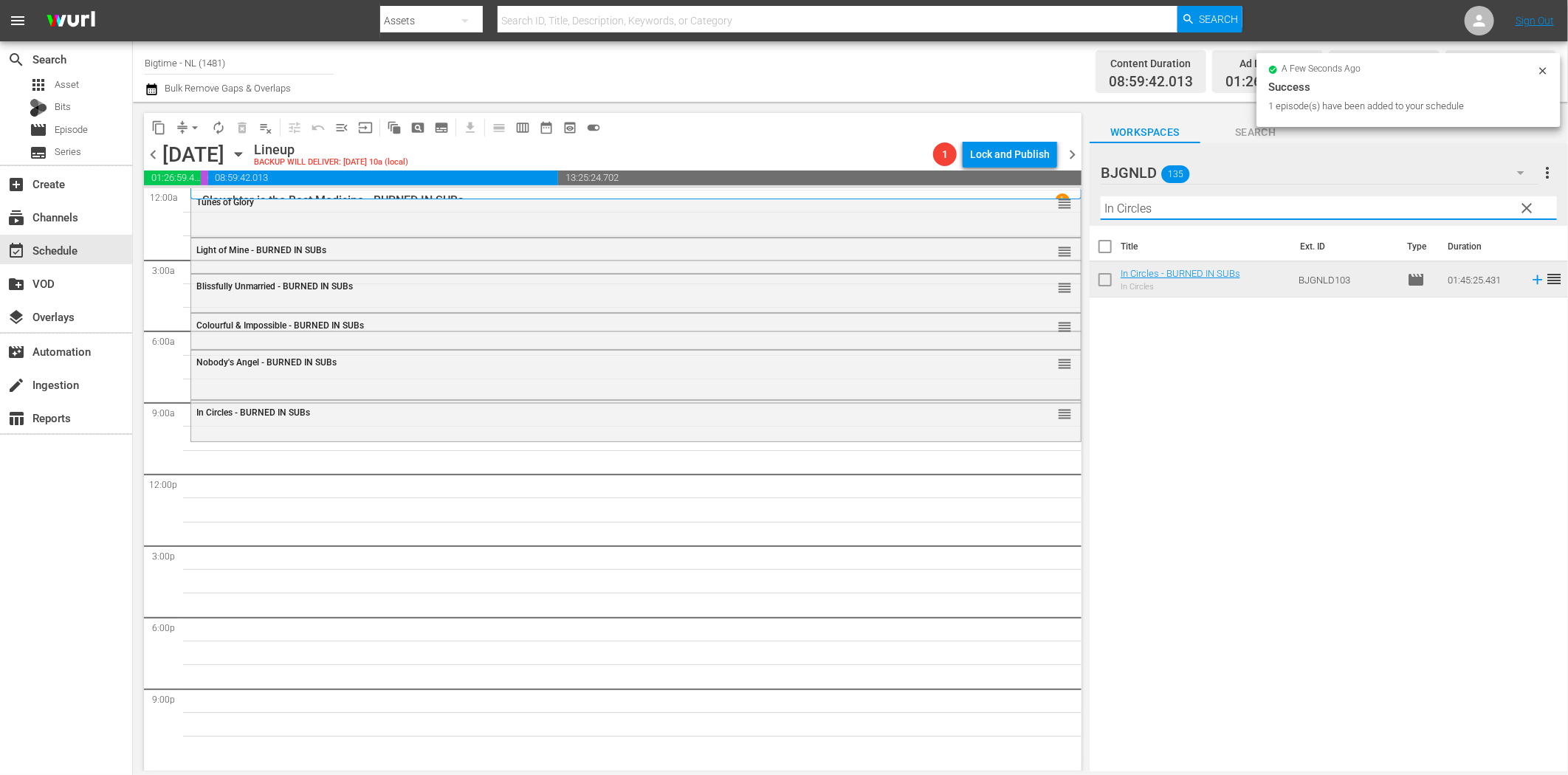
click at [1154, 209] on input "In Circles" at bounding box center [1329, 209] width 456 height 24
paste input "[PERSON_NAME] Hills Bandit"
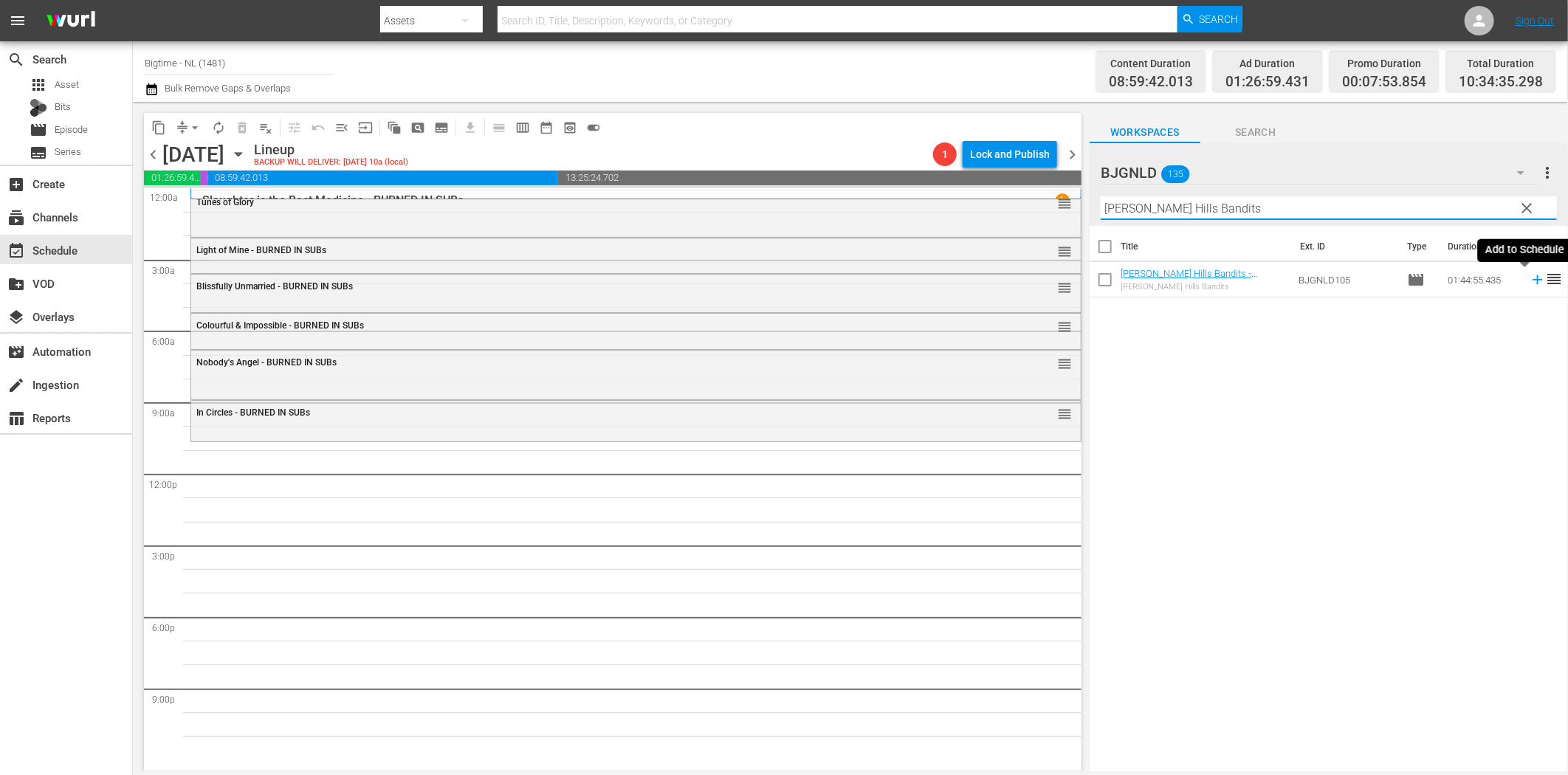
click at [1529, 282] on icon at bounding box center [1538, 279] width 17 height 17
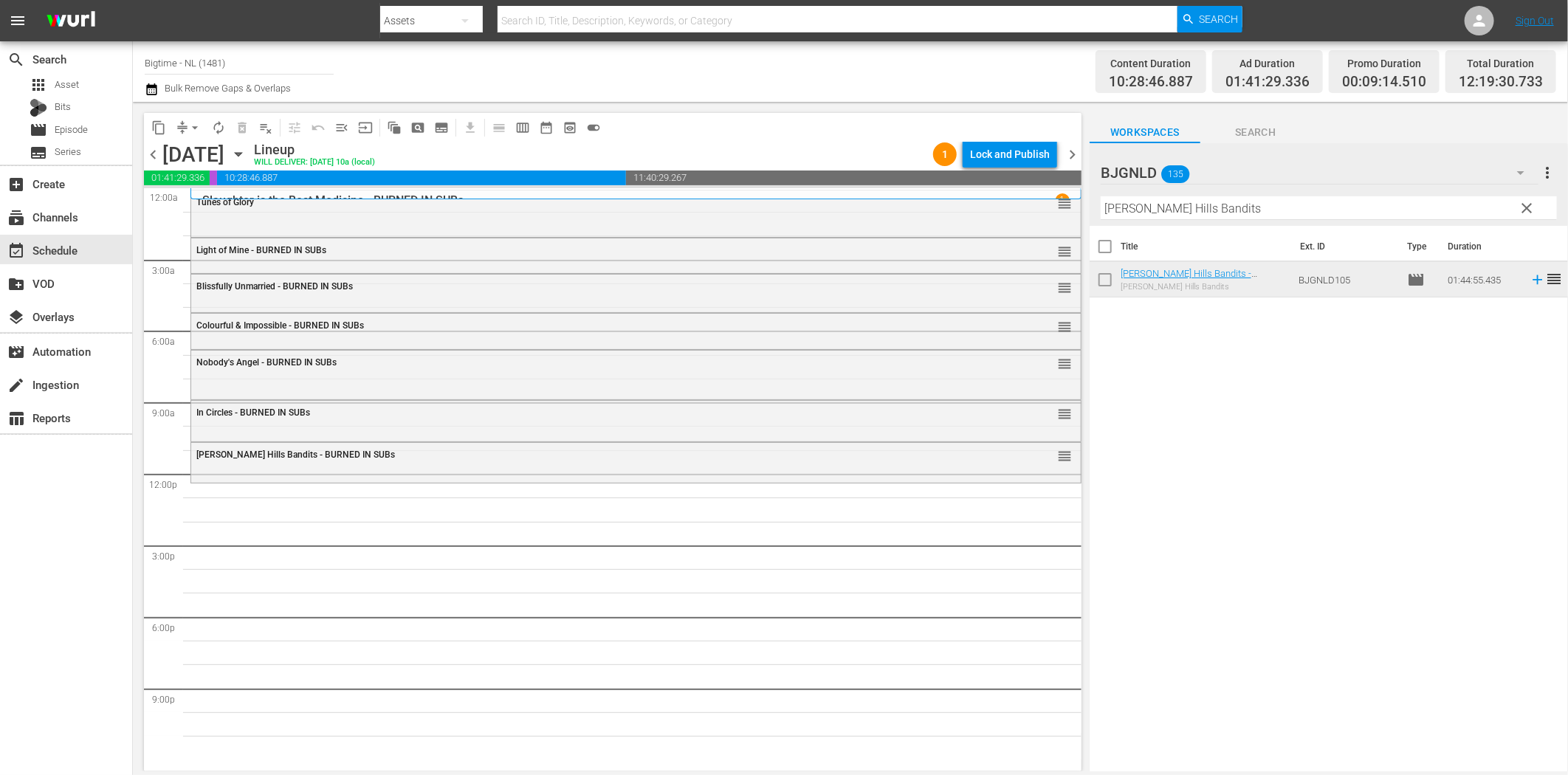
click at [1142, 205] on input "[PERSON_NAME] Hills Bandits" at bounding box center [1329, 209] width 456 height 24
paste input "Lake Effec"
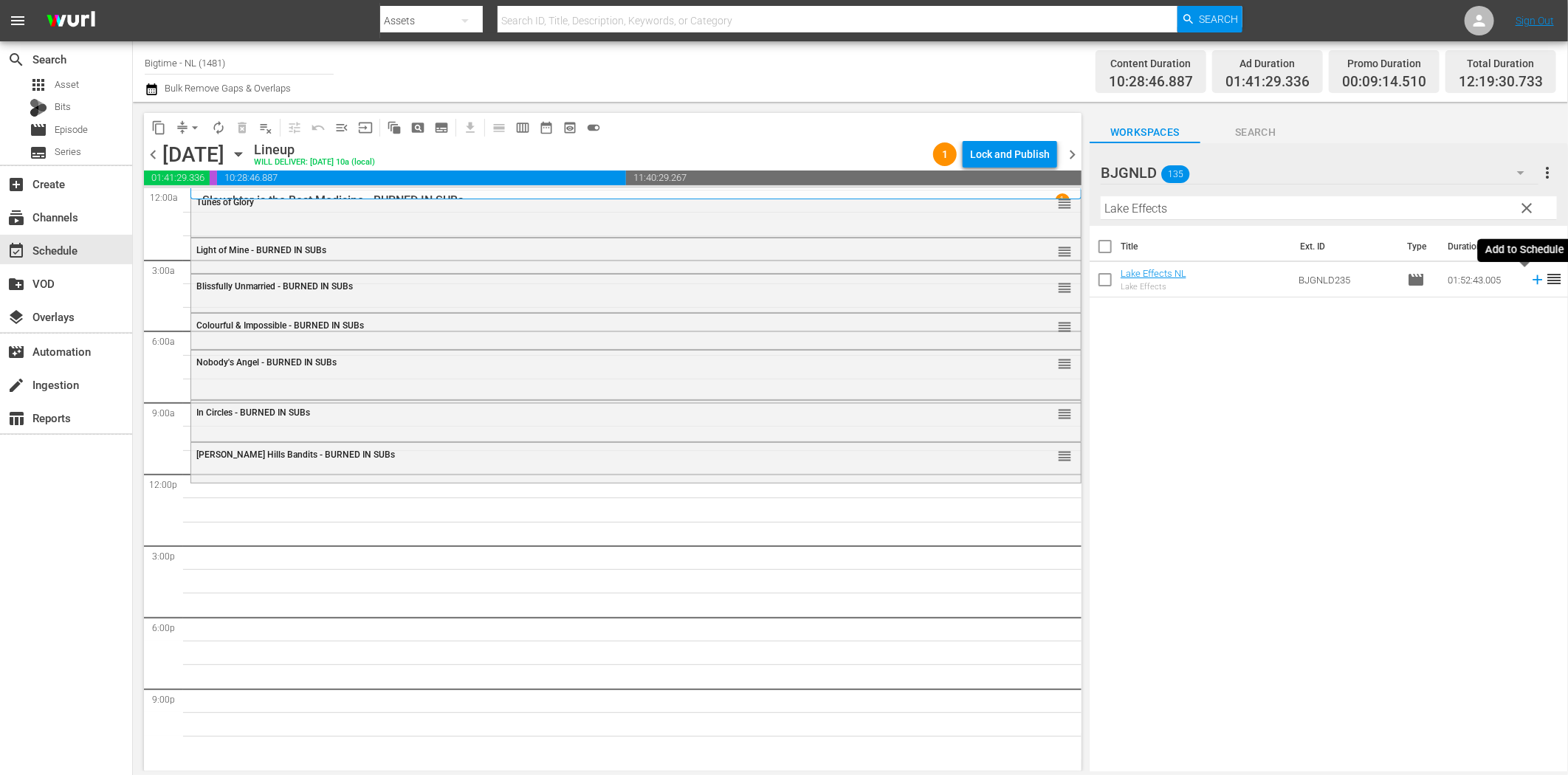
click at [1532, 279] on icon at bounding box center [1537, 279] width 9 height 9
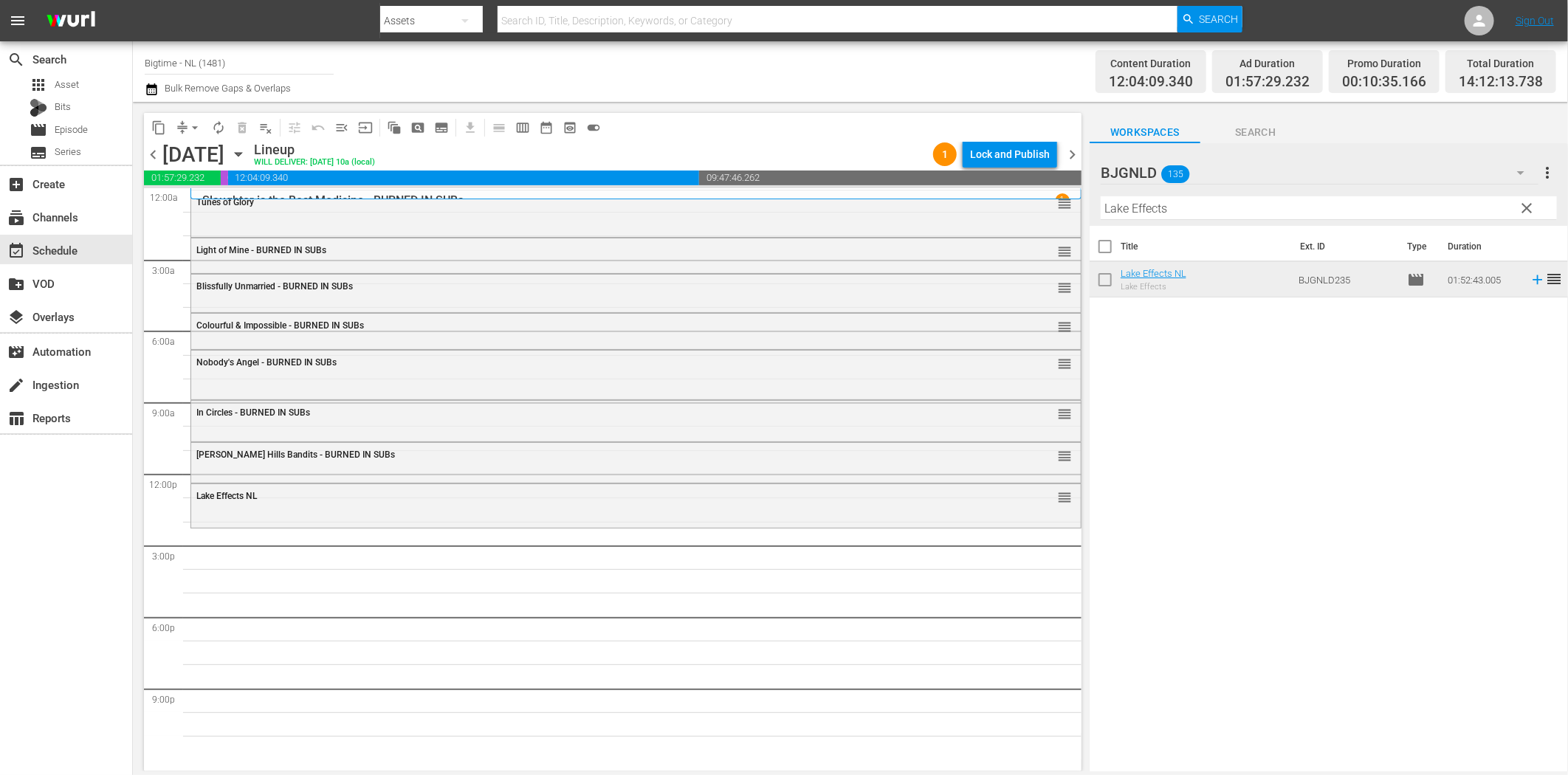
click at [1152, 212] on input "Lake Effects" at bounding box center [1329, 209] width 456 height 24
paste input "No Letting Go"
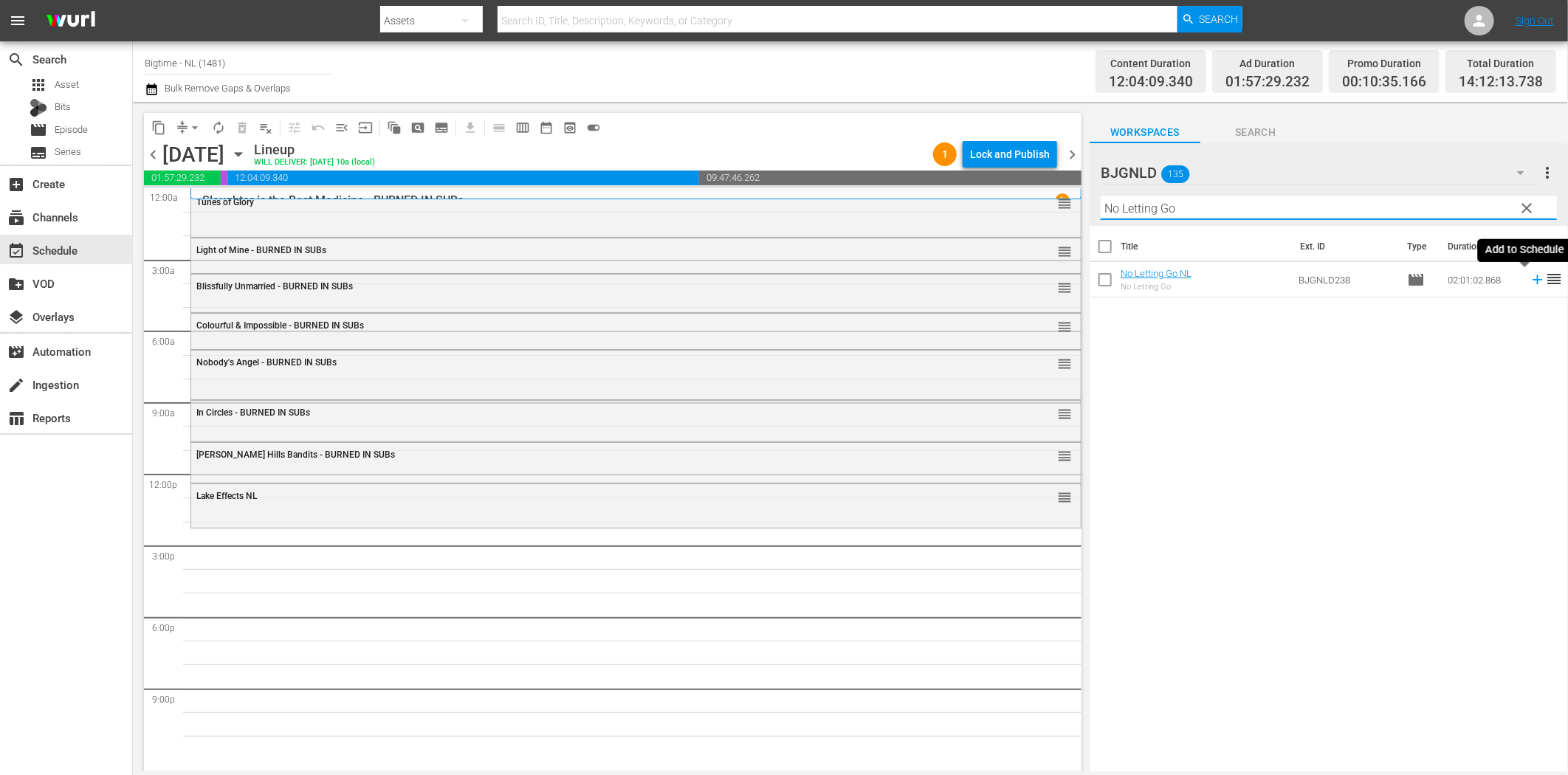
click at [1529, 279] on icon at bounding box center [1538, 279] width 17 height 17
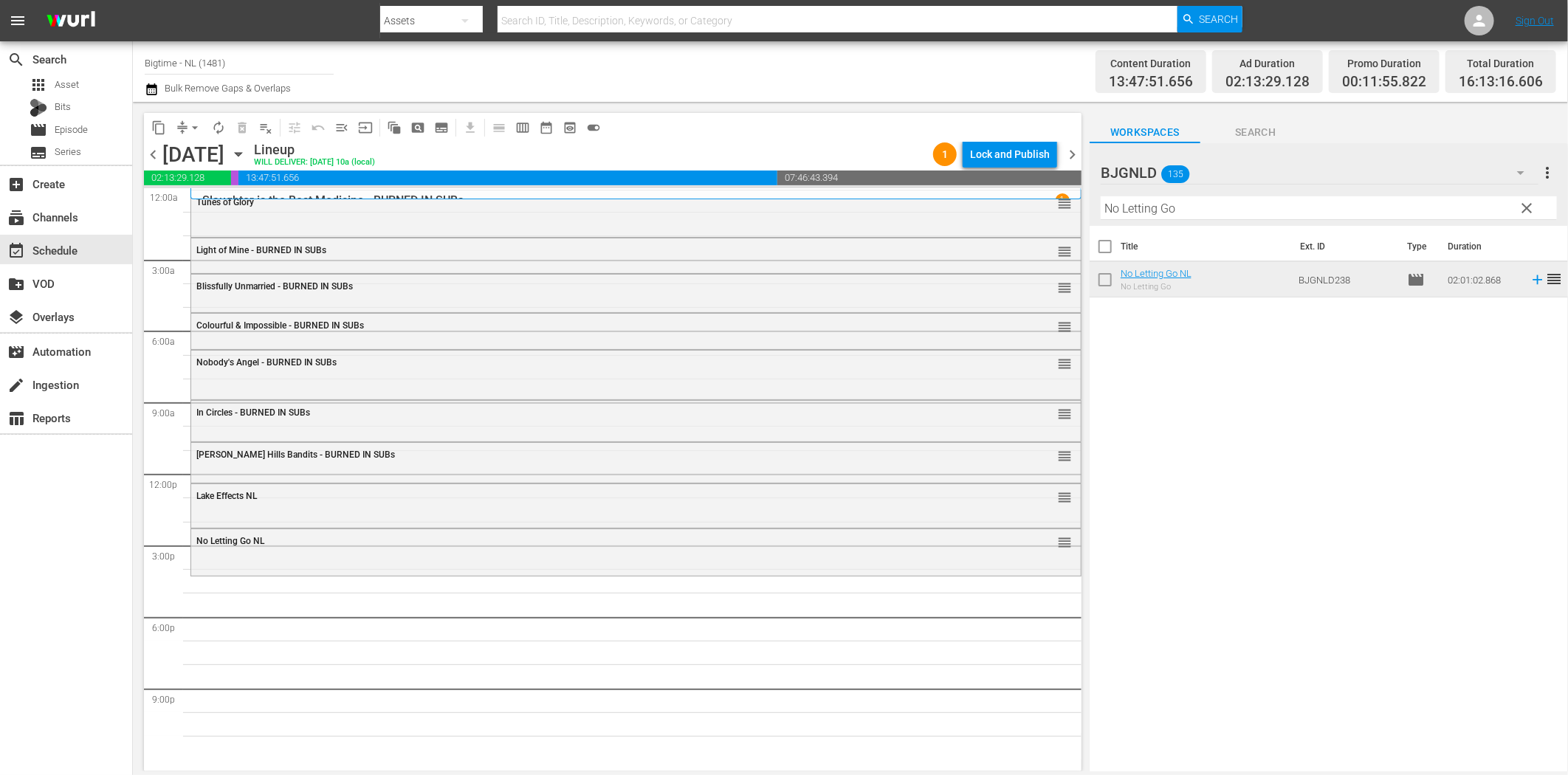
click at [1174, 210] on input "No Letting Go" at bounding box center [1329, 209] width 456 height 24
paste input "About An Age"
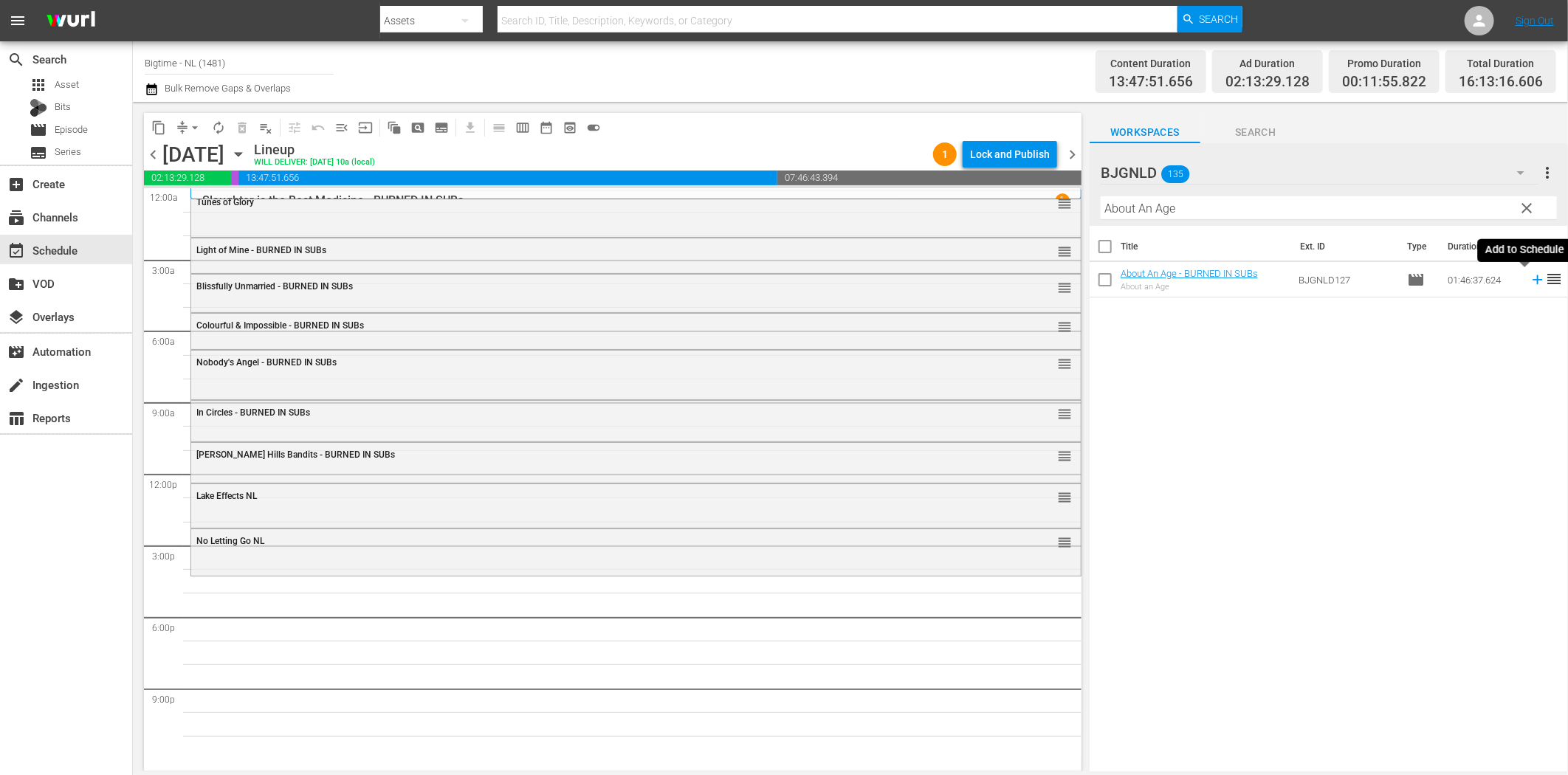
click at [1532, 279] on icon at bounding box center [1537, 279] width 9 height 9
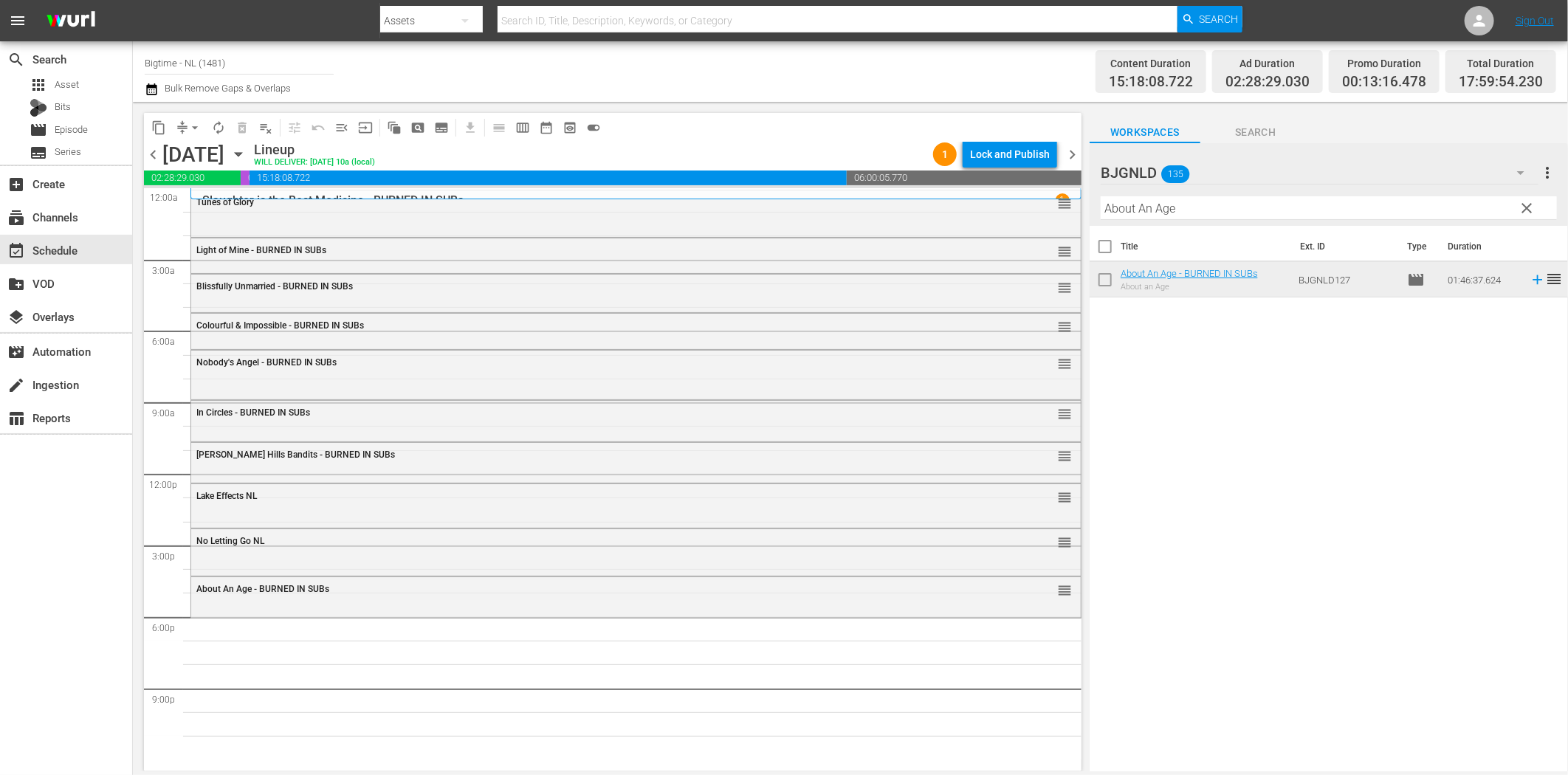
click at [1133, 215] on input "About An Age" at bounding box center [1329, 209] width 456 height 24
paste input "Earthstorm"
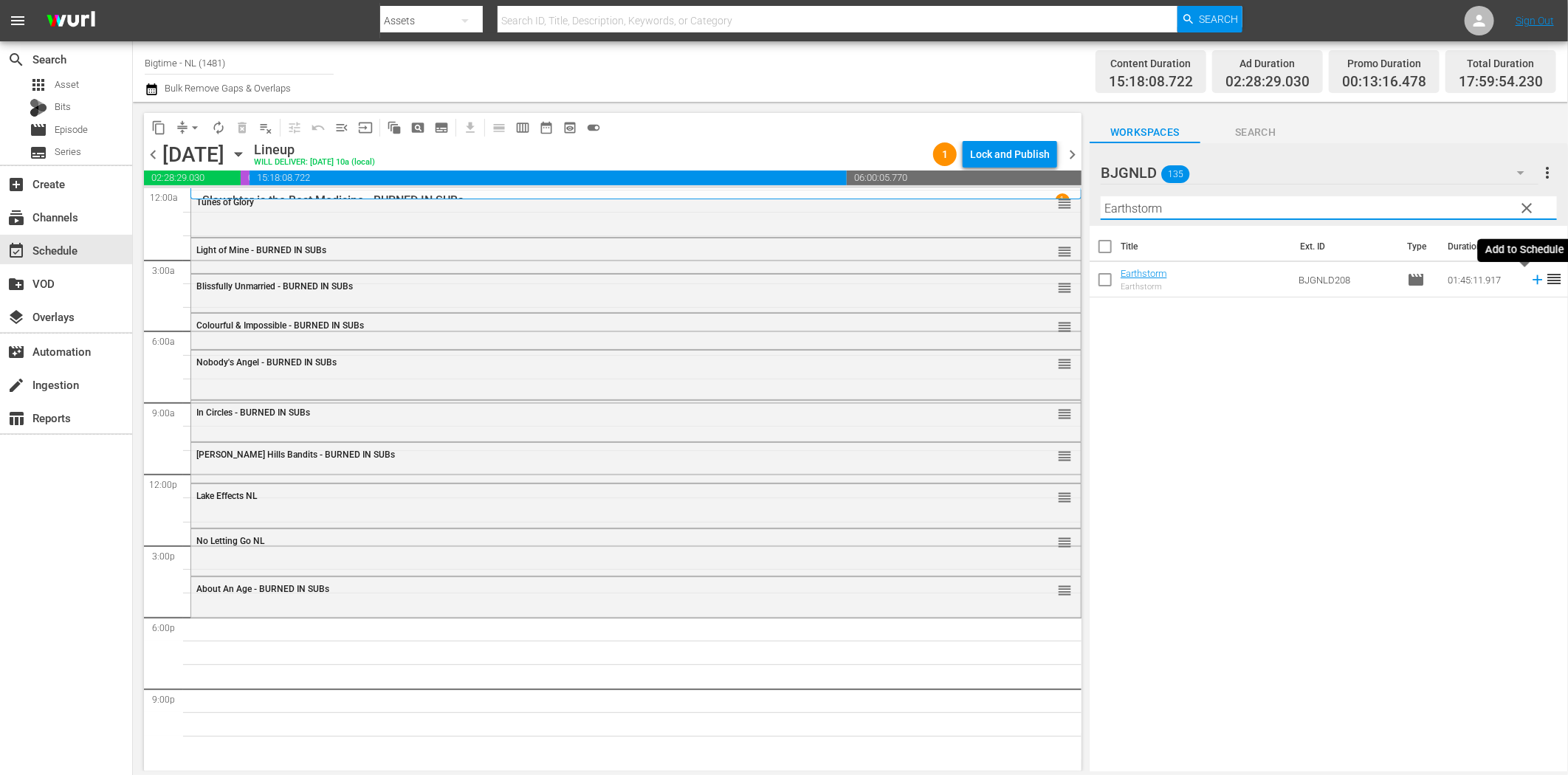
click at [1529, 282] on icon at bounding box center [1538, 279] width 17 height 17
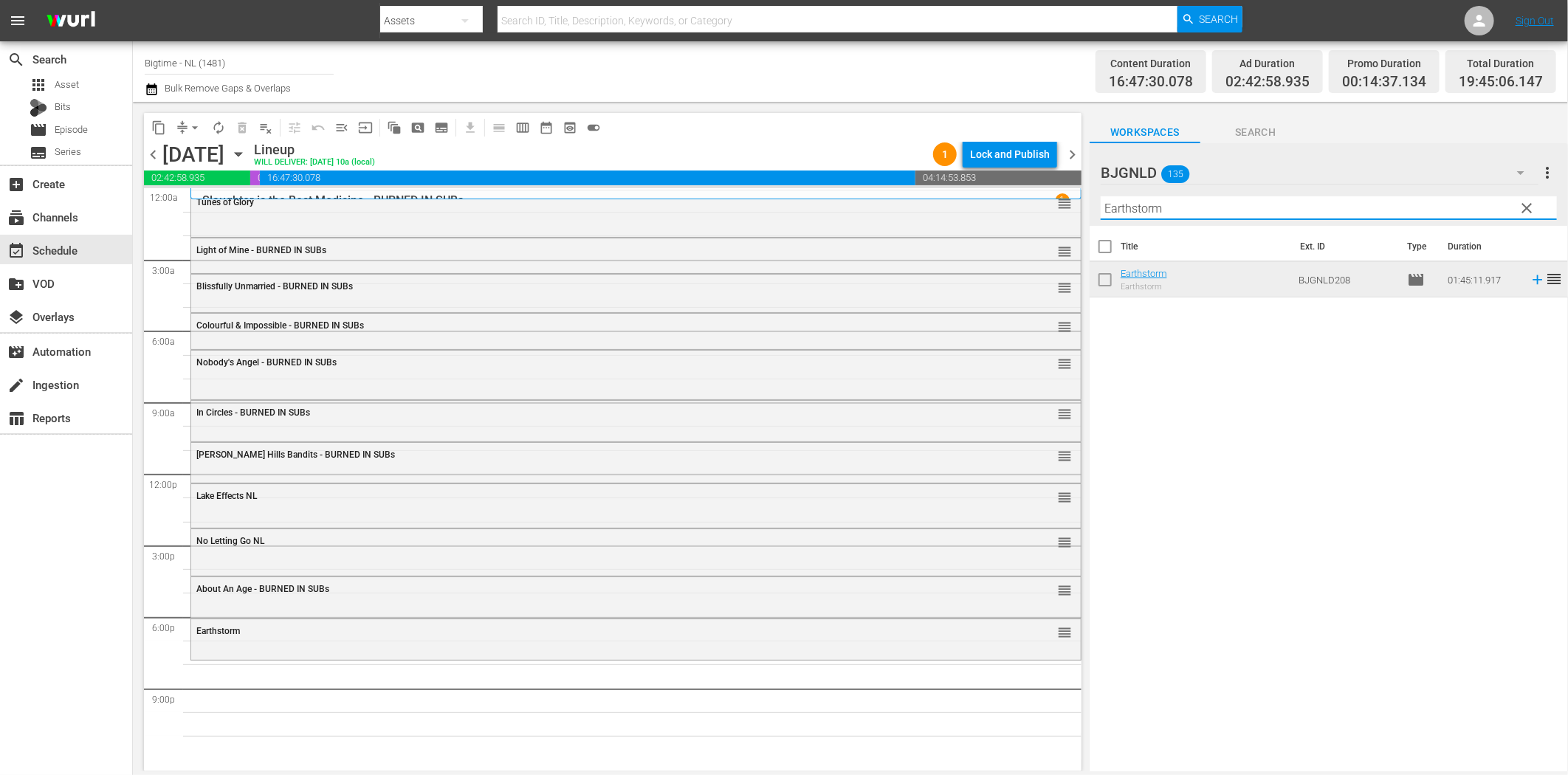
click at [1147, 211] on input "Earthstorm" at bounding box center [1329, 209] width 456 height 24
paste input "Apocalypse War"
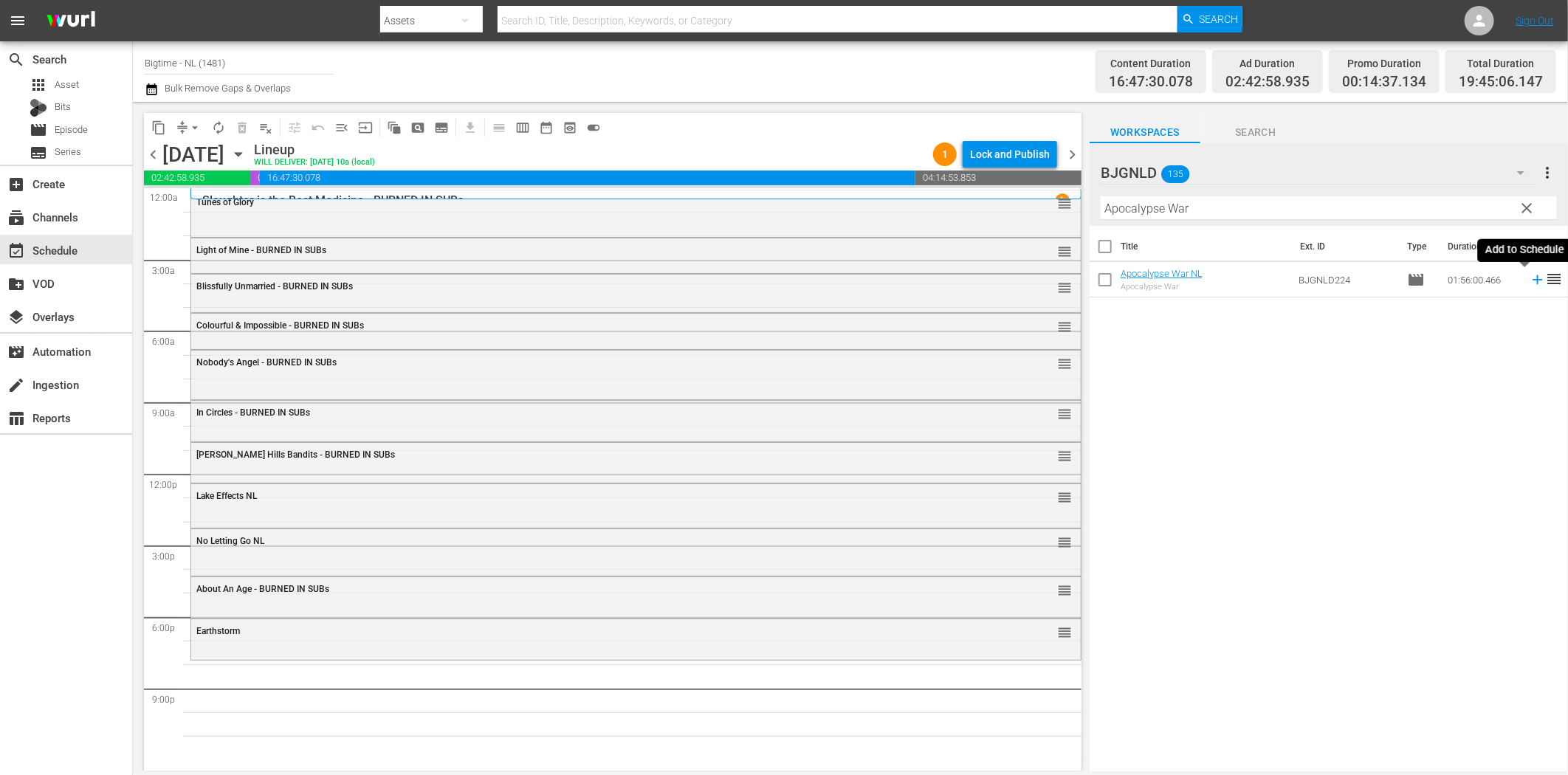
click at [1532, 278] on icon at bounding box center [1537, 279] width 9 height 9
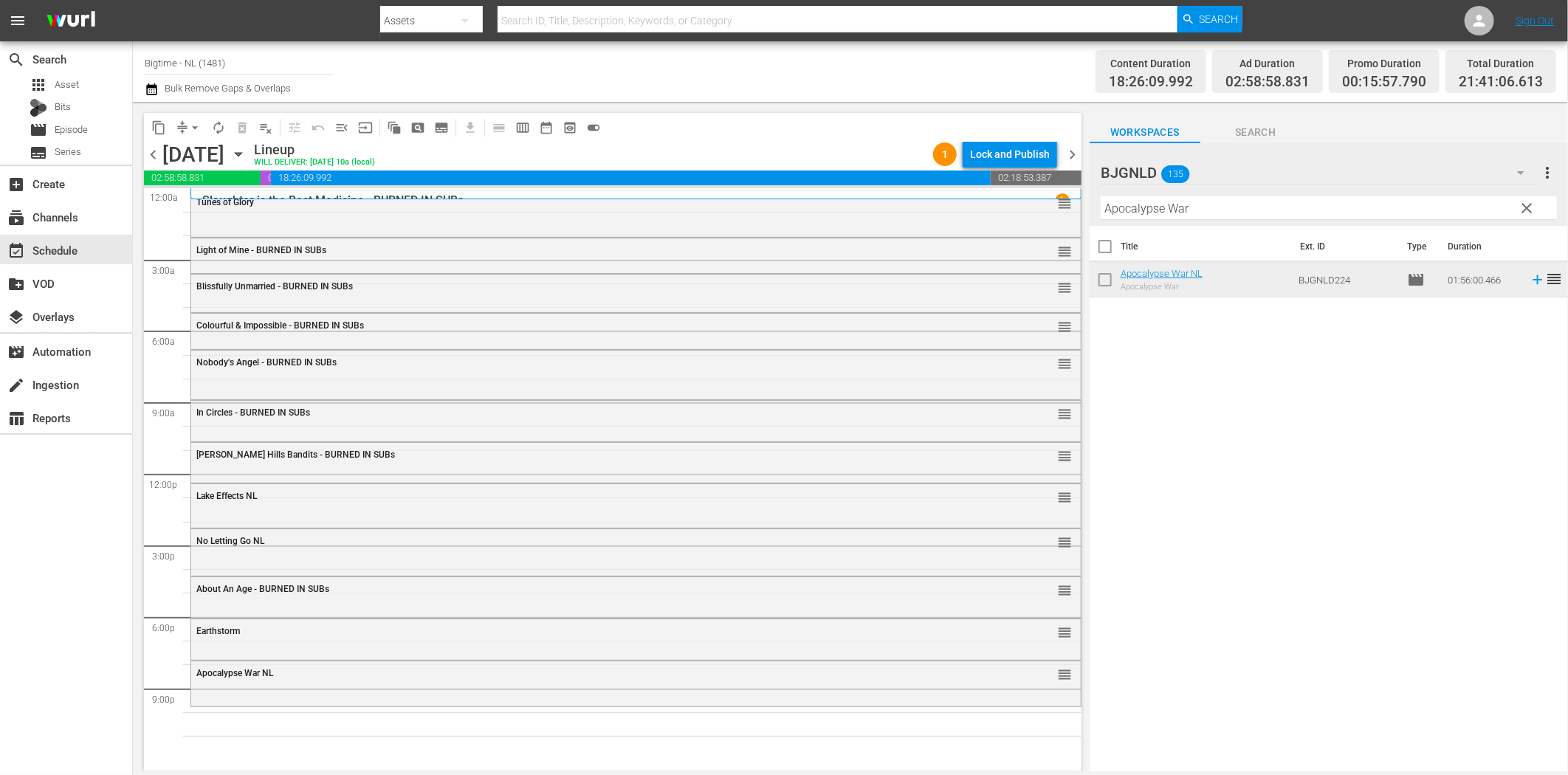
click at [1152, 208] on input "Apocalypse War" at bounding box center [1329, 209] width 456 height 24
paste input "In Critical Condition"
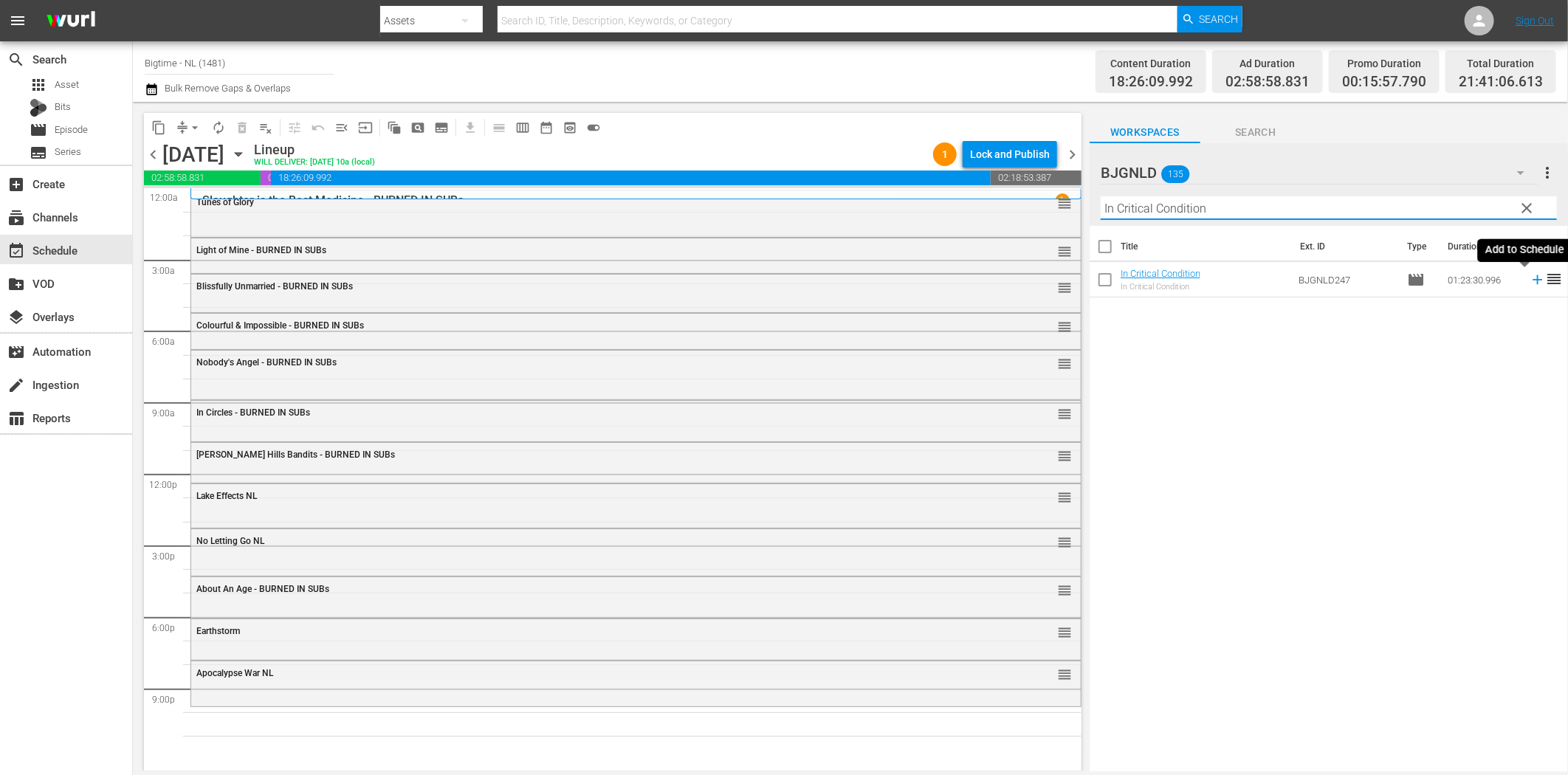
click at [1529, 282] on icon at bounding box center [1538, 279] width 17 height 17
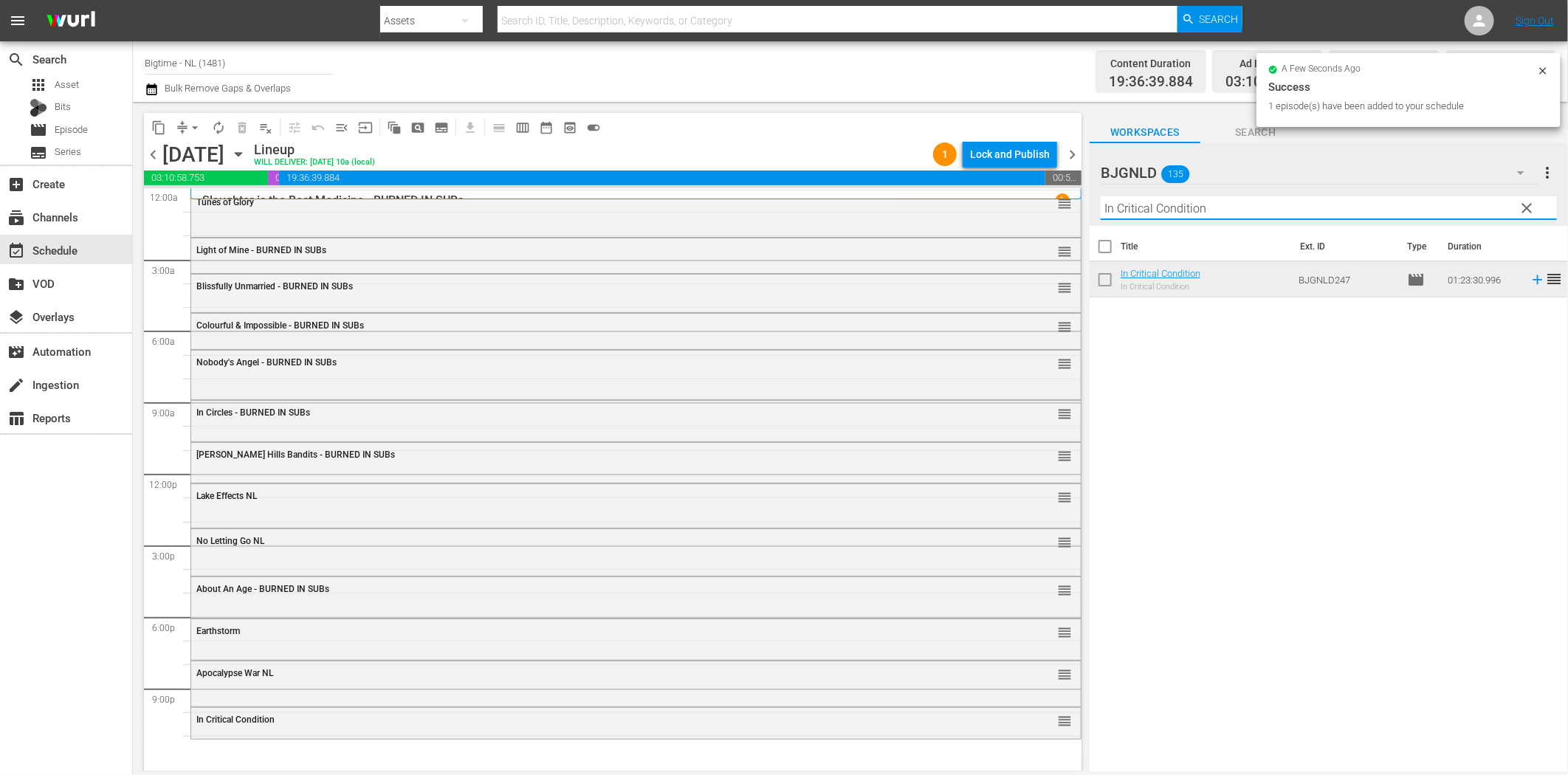
click at [1139, 204] on input "In Critical Condition" at bounding box center [1329, 209] width 456 height 24
paste input "[PERSON_NAME] - Terror by Night Colorized"
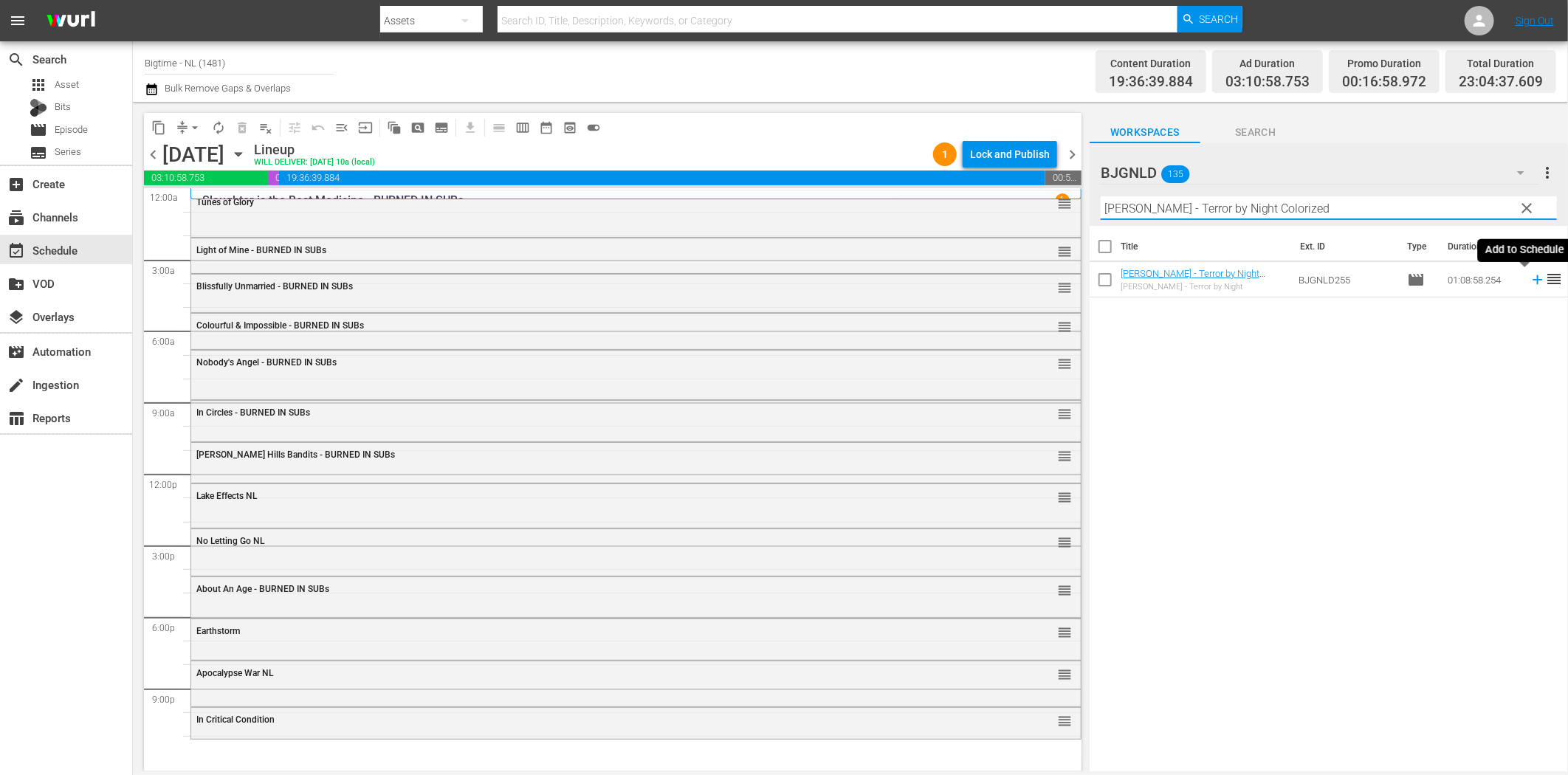
click at [1529, 281] on icon at bounding box center [1538, 279] width 17 height 17
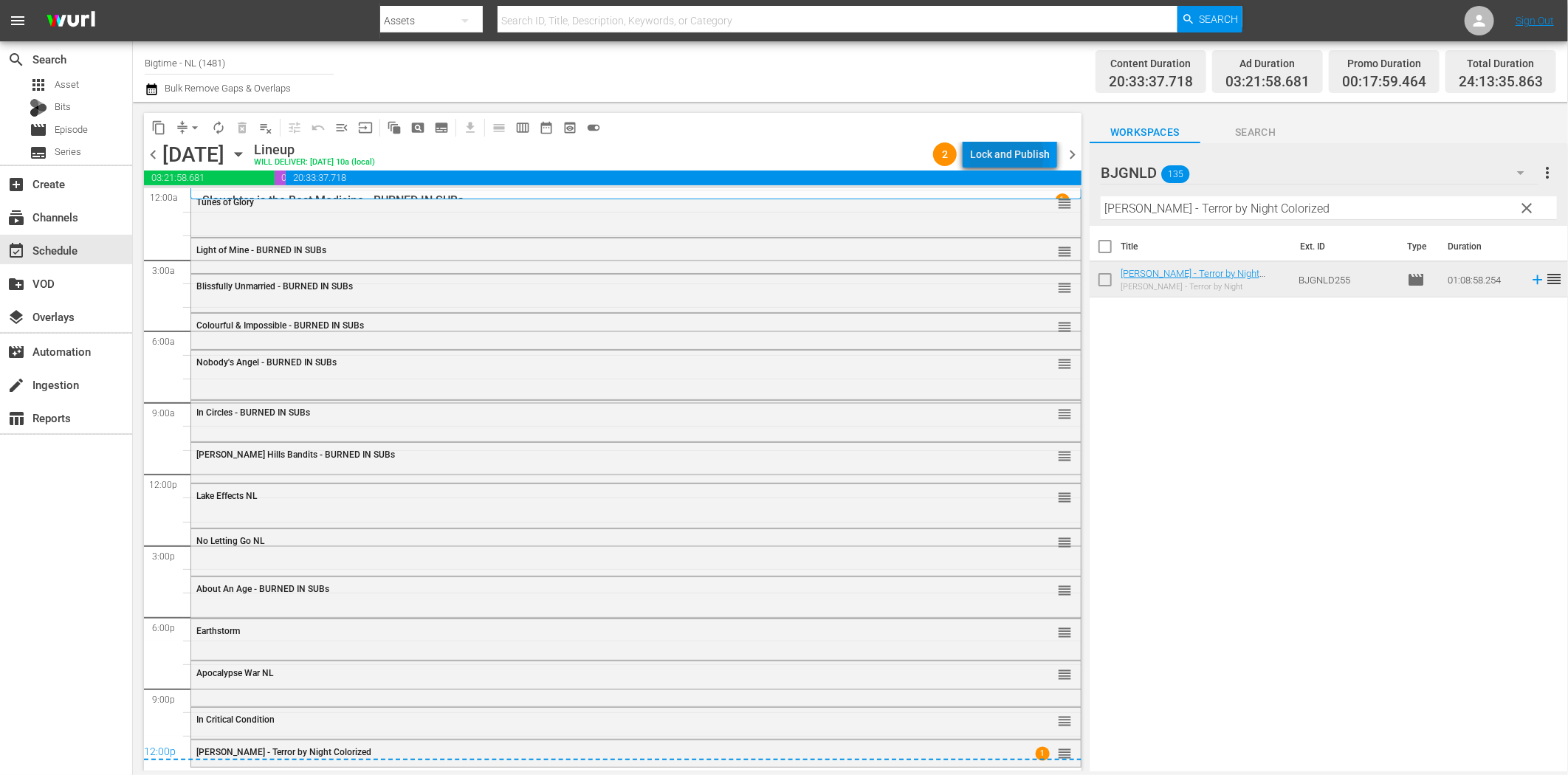
click at [1005, 155] on div "Lock and Publish" at bounding box center [1010, 154] width 80 height 27
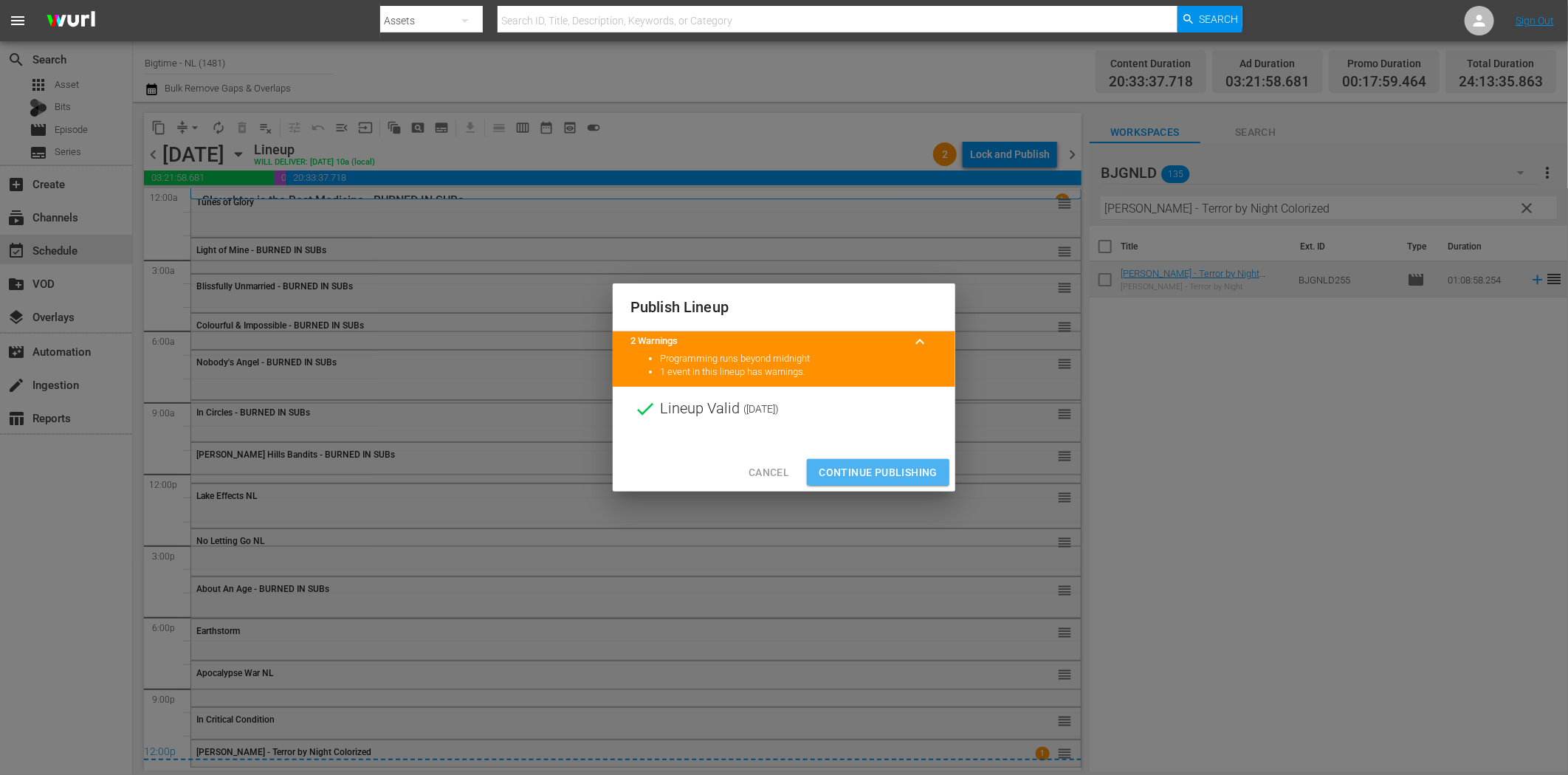
click at [906, 470] on span "Continue Publishing" at bounding box center [877, 473] width 119 height 18
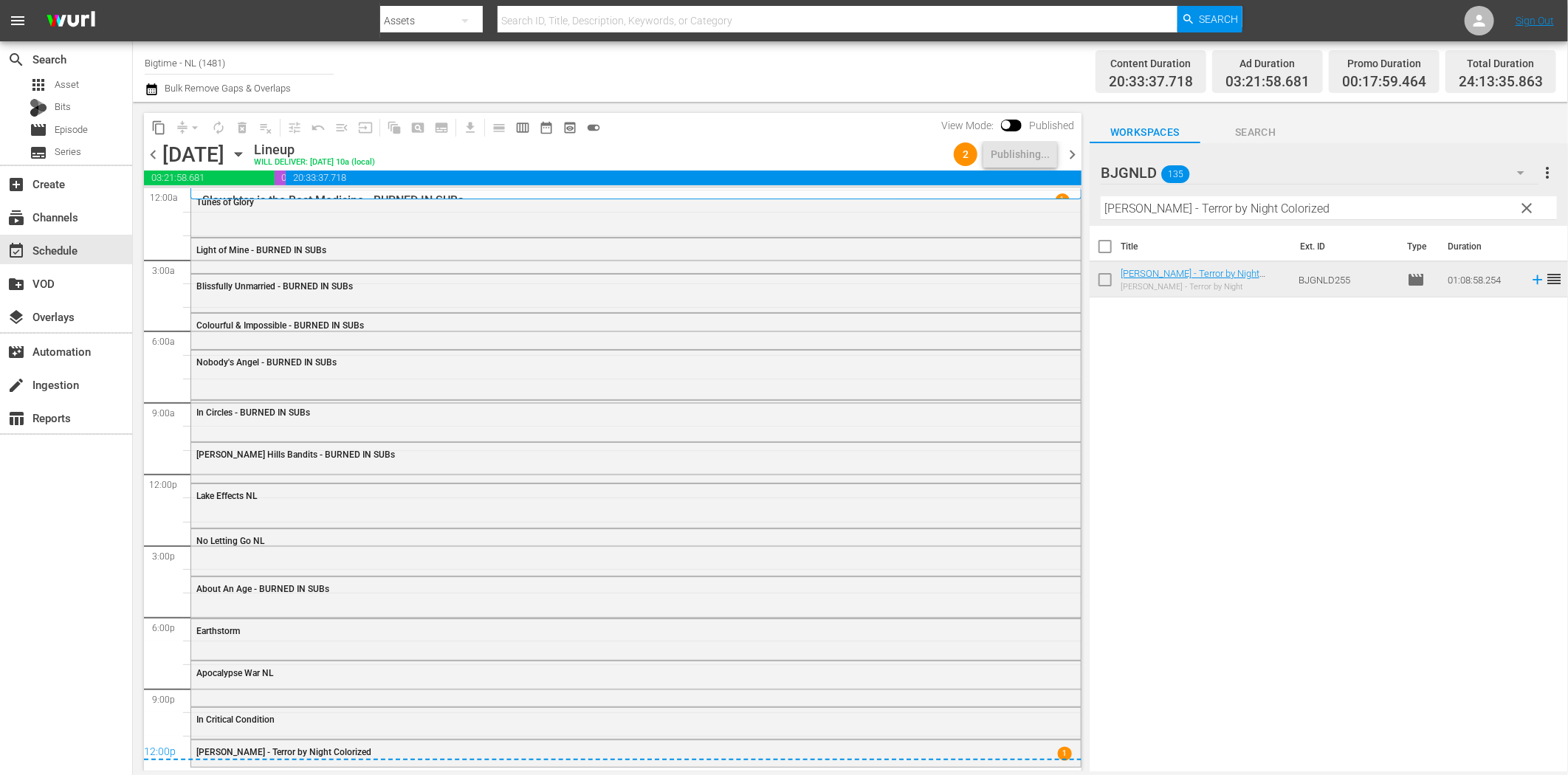
click at [1072, 154] on span "chevron_right" at bounding box center [1072, 154] width 18 height 18
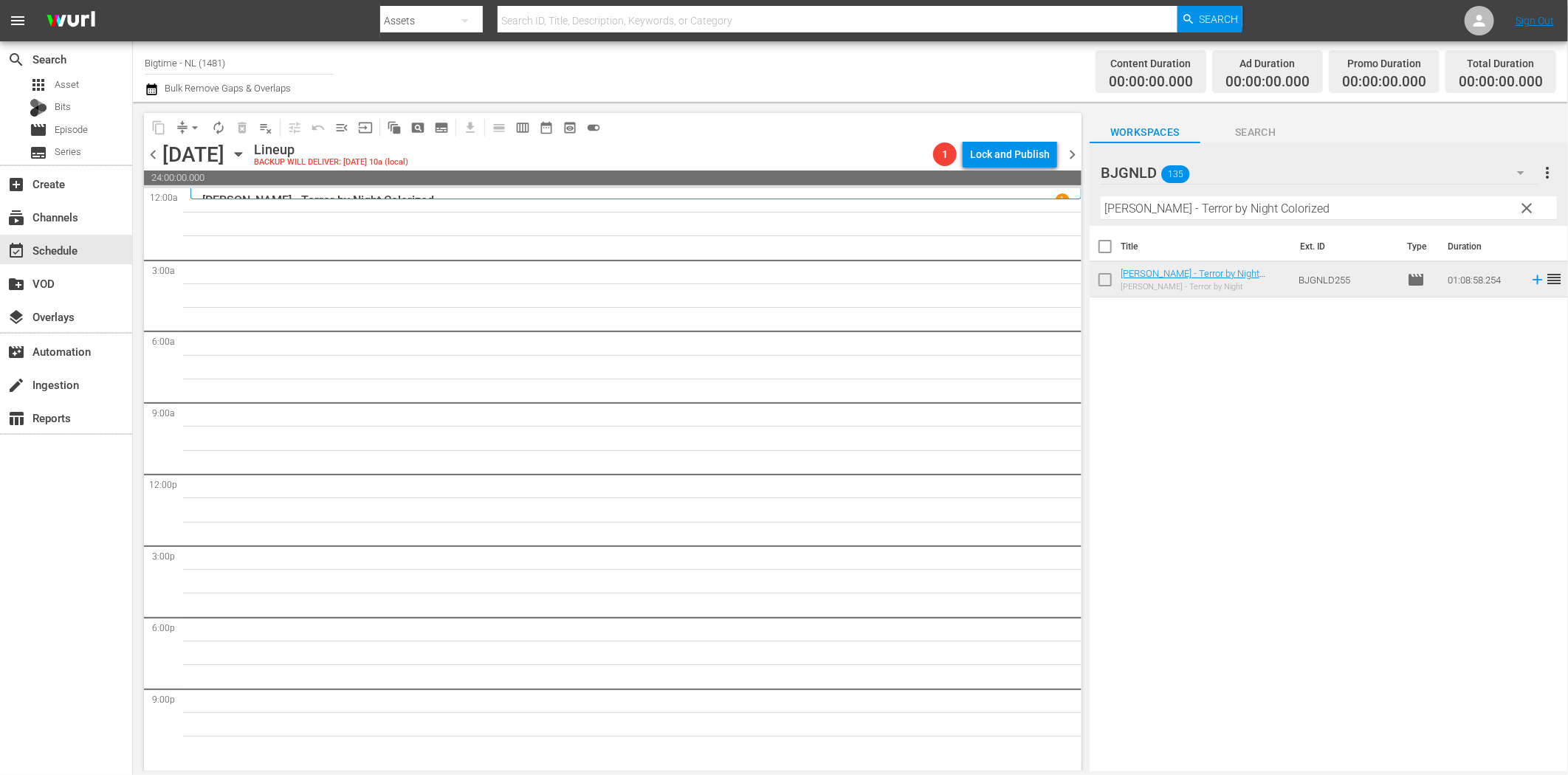
click at [1194, 211] on input "[PERSON_NAME] - Terror by Night Colorized" at bounding box center [1329, 209] width 456 height 24
paste input "ubject 36"
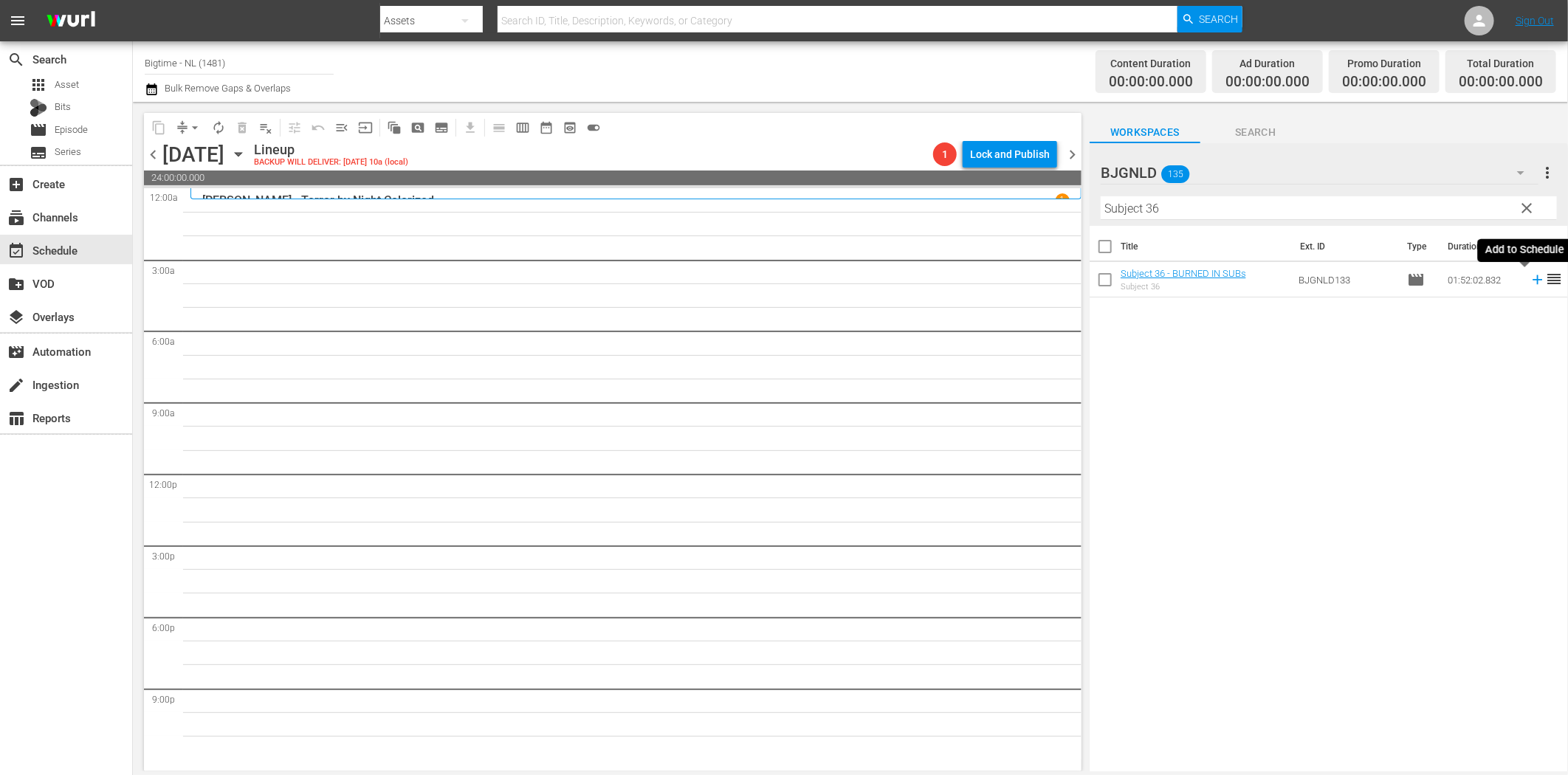
click at [1532, 280] on icon at bounding box center [1537, 279] width 9 height 9
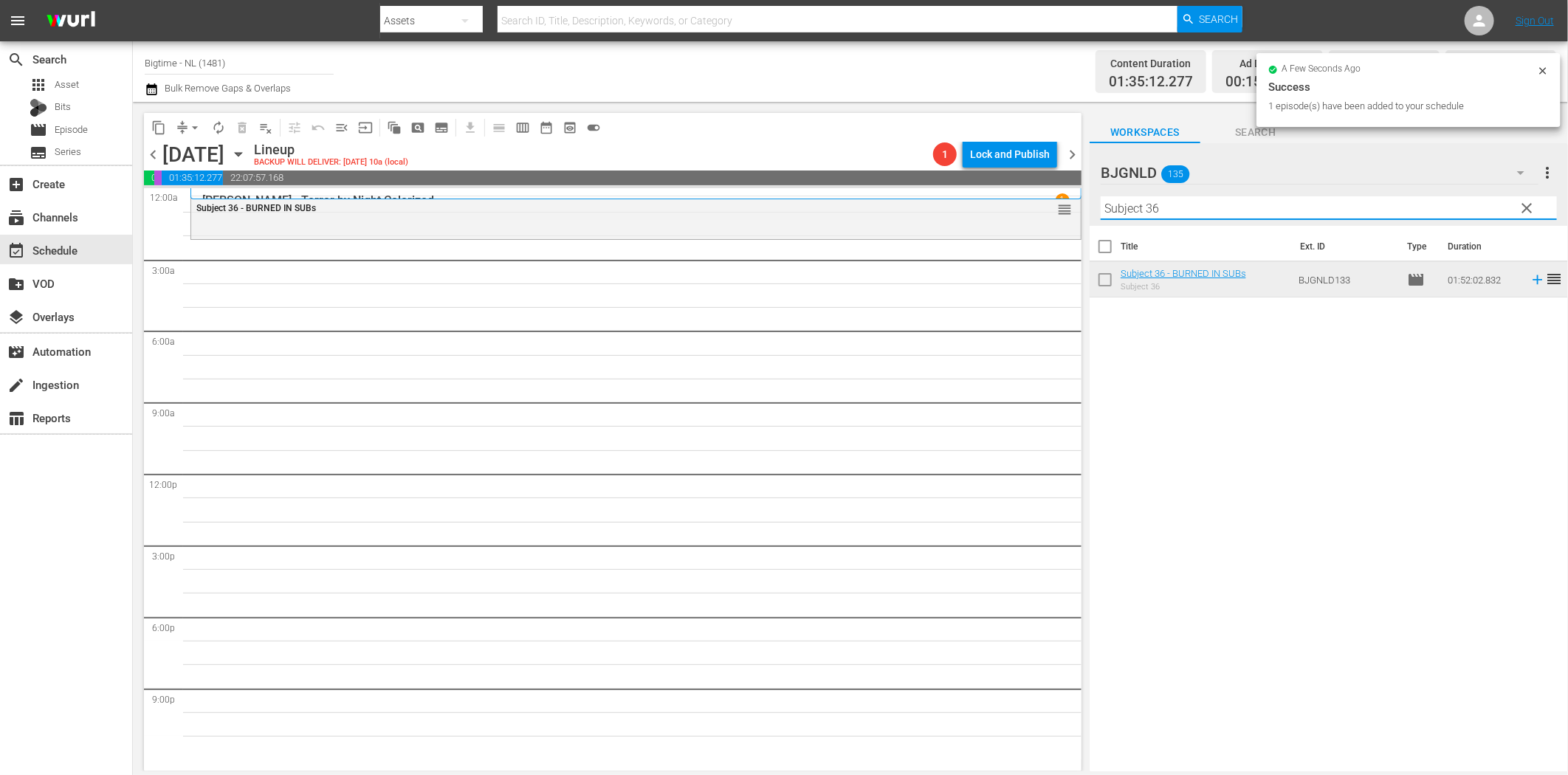
click at [1123, 204] on input "Subject 36" at bounding box center [1329, 209] width 456 height 24
paste input "Cottage to let Colorized"
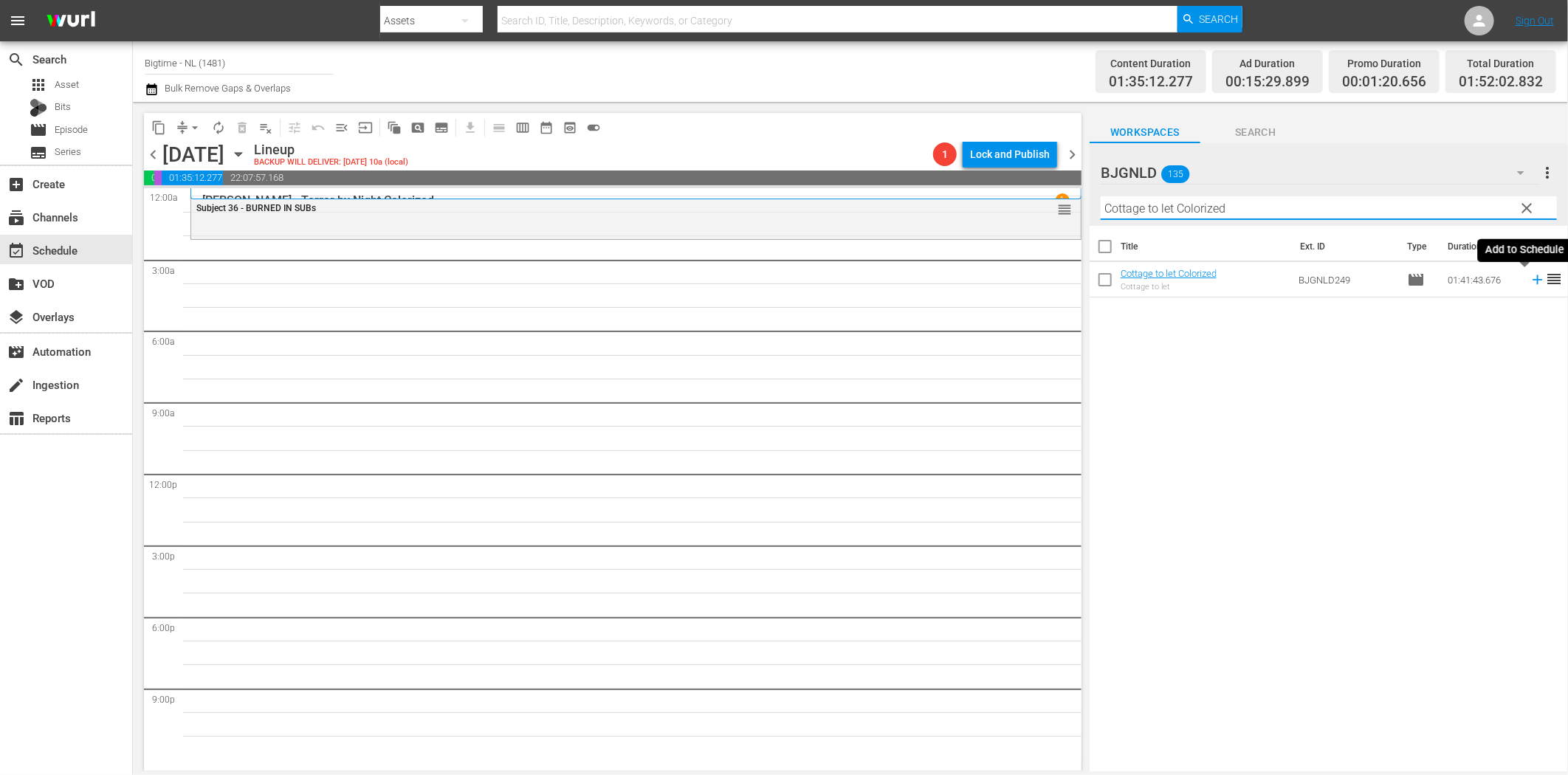
click at [1529, 276] on icon at bounding box center [1538, 279] width 17 height 17
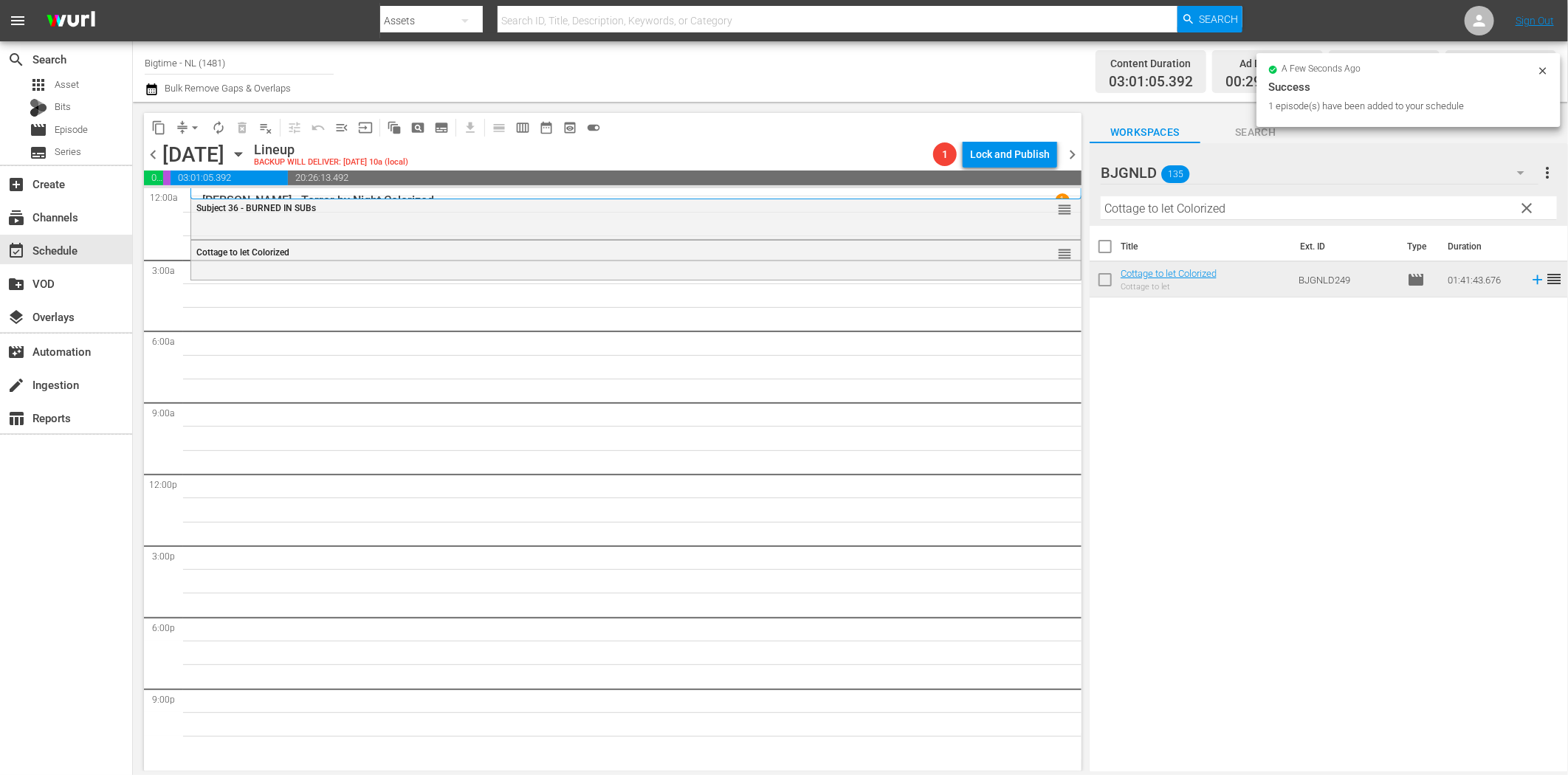
click at [1183, 204] on input "Cottage to let Colorized" at bounding box center [1329, 209] width 456 height 24
paste input "Appleton"
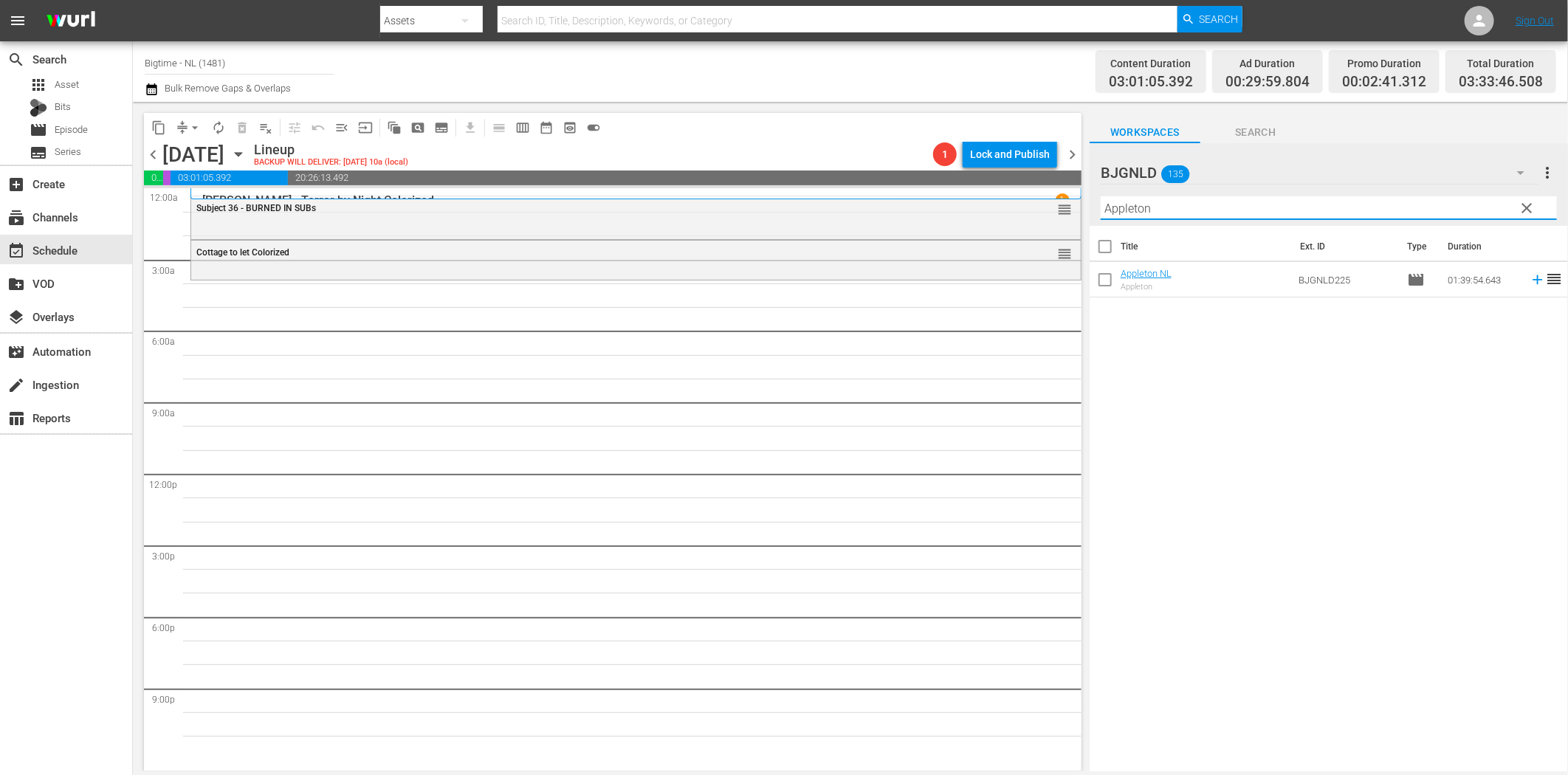
click at [1532, 280] on icon at bounding box center [1537, 279] width 9 height 9
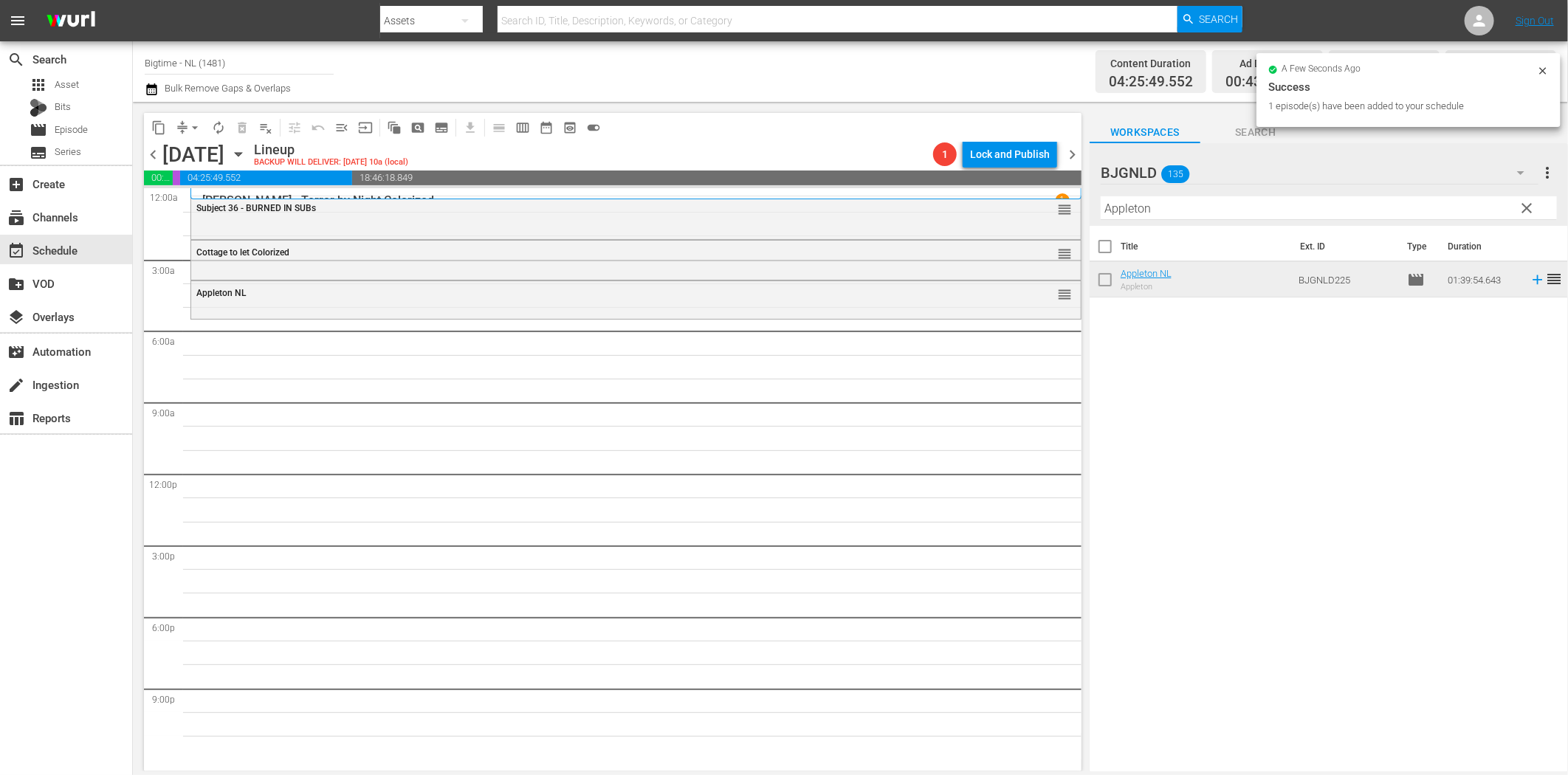
click at [1166, 211] on input "Appleton" at bounding box center [1329, 209] width 456 height 24
paste input "Perfect Break"
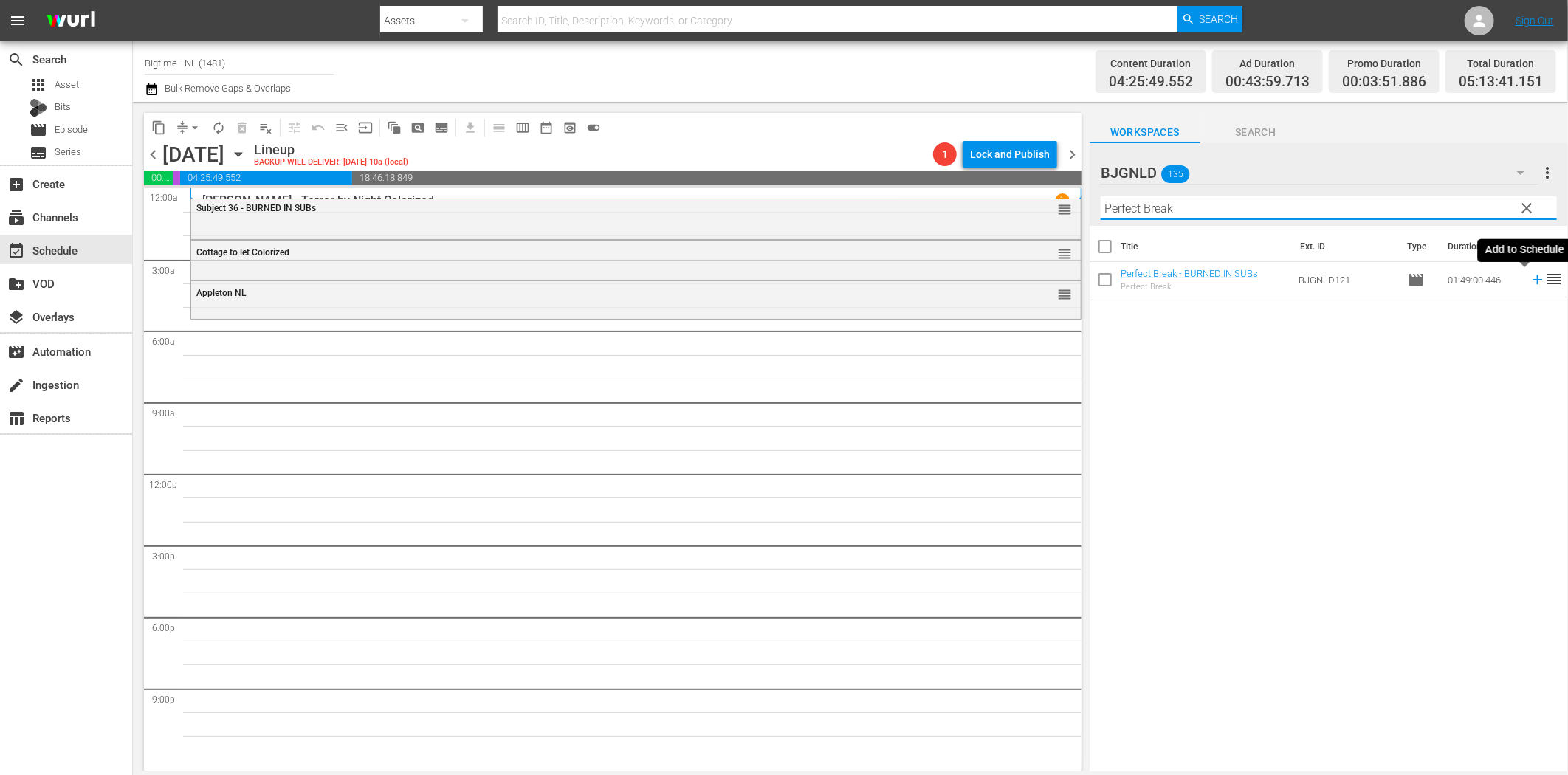
click at [1529, 277] on icon at bounding box center [1538, 279] width 17 height 17
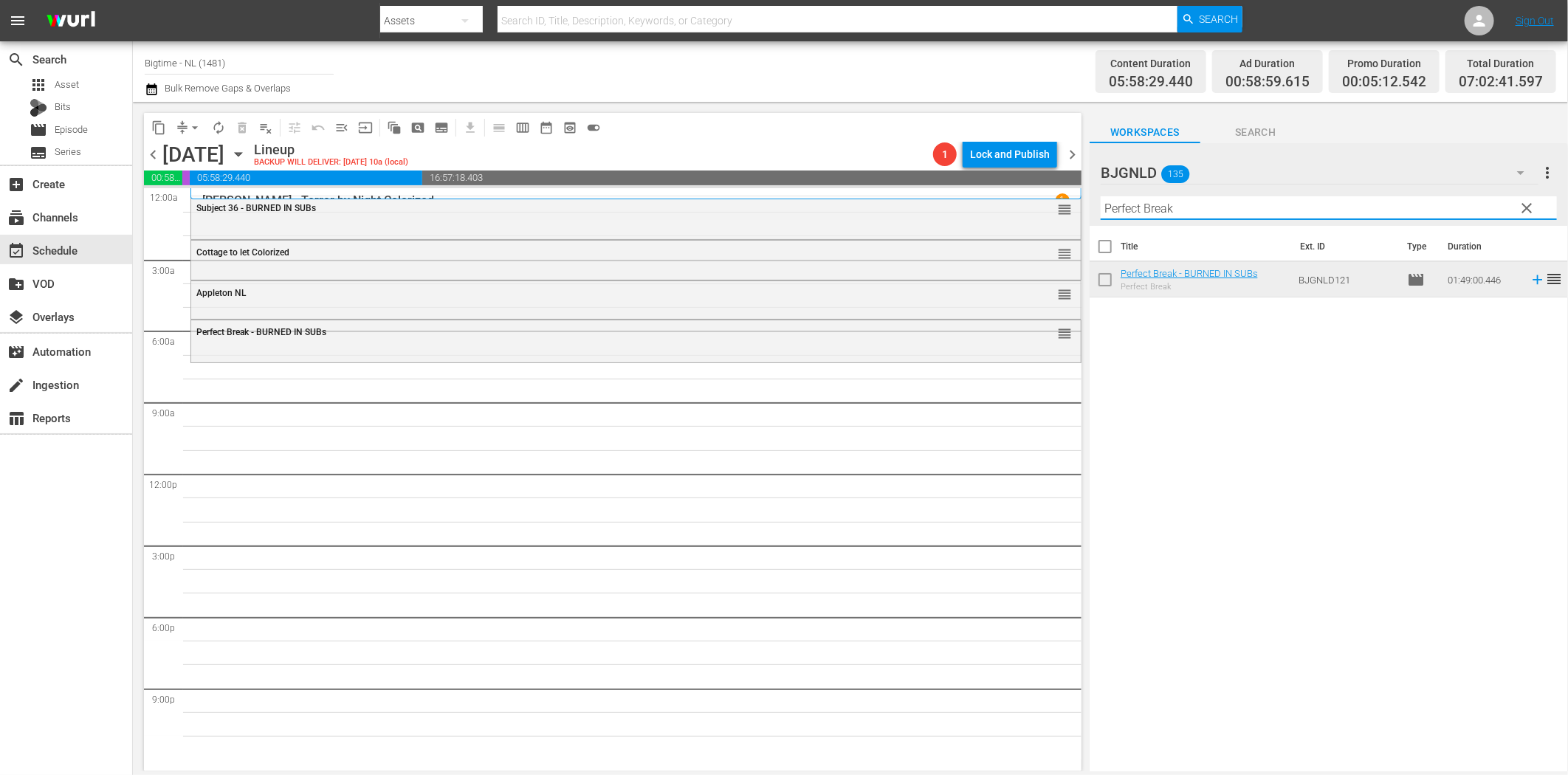
click at [1172, 204] on input "Perfect Break" at bounding box center [1329, 209] width 456 height 24
paste input "Octopus Pot"
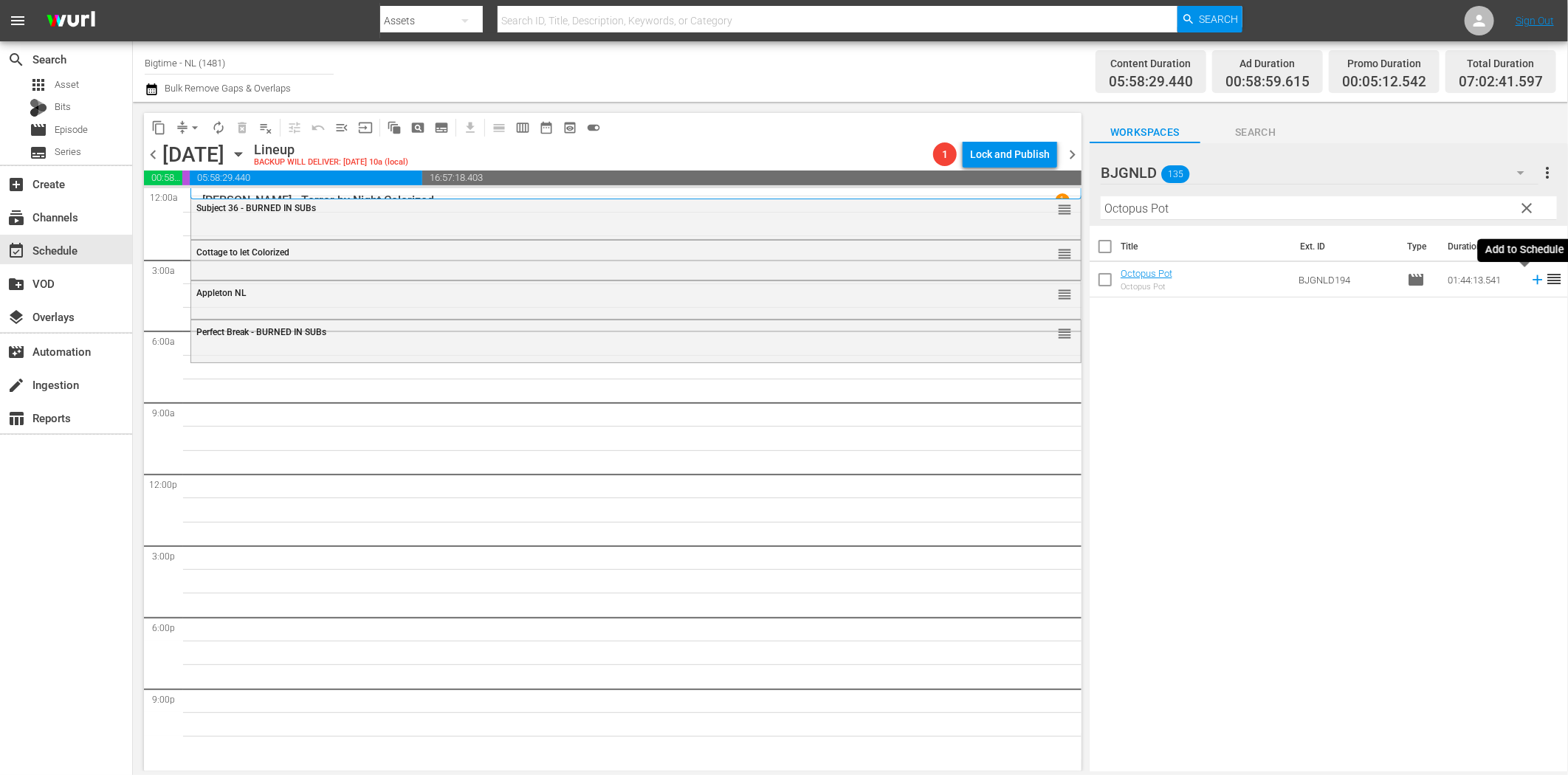
click at [1532, 279] on icon at bounding box center [1537, 279] width 9 height 9
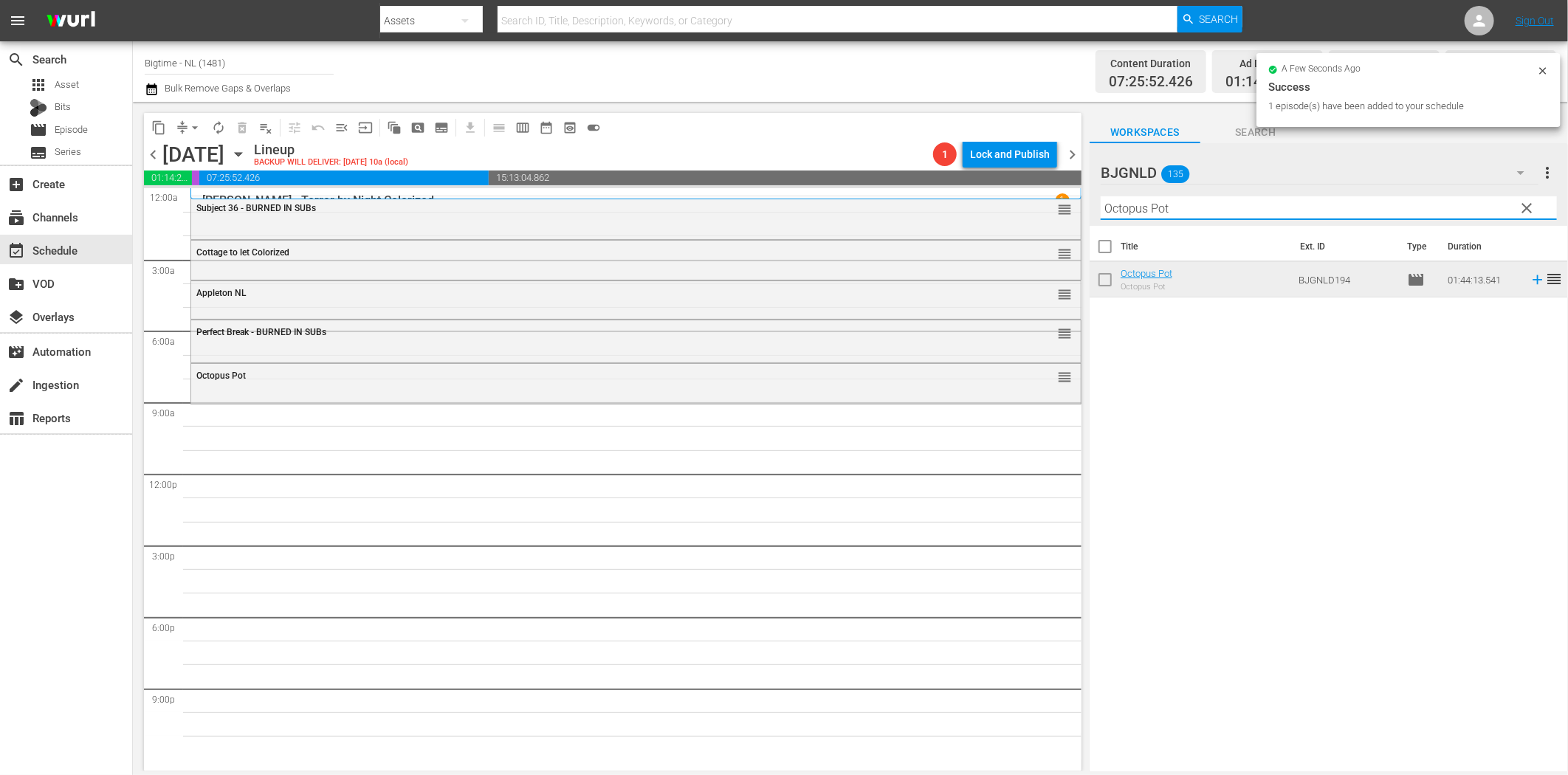
click at [1168, 199] on input "Octopus Pot" at bounding box center [1329, 209] width 456 height 24
paste input "A Chump at [GEOGRAPHIC_DATA] Colorized"
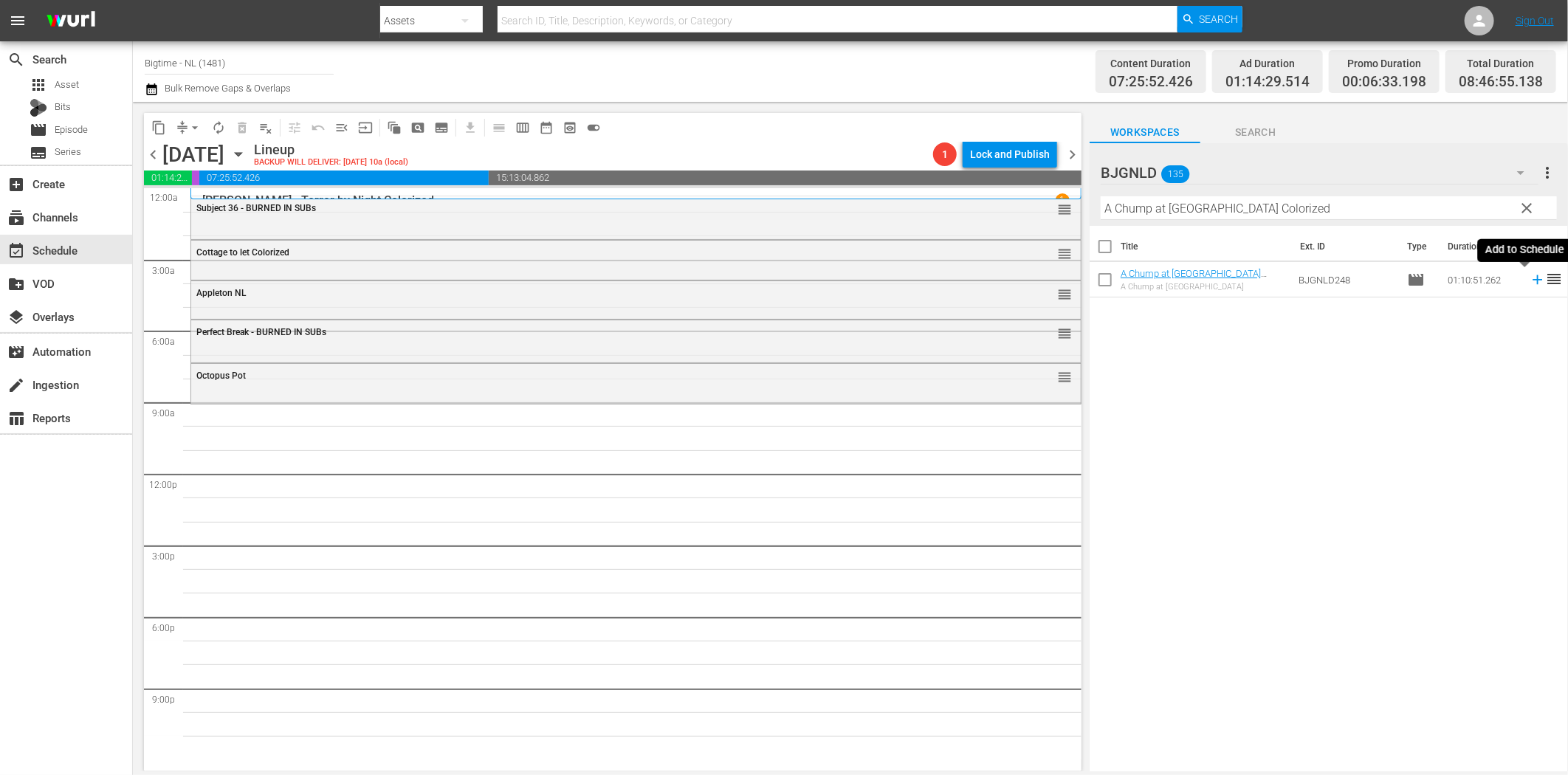
click at [1529, 283] on icon at bounding box center [1538, 279] width 17 height 17
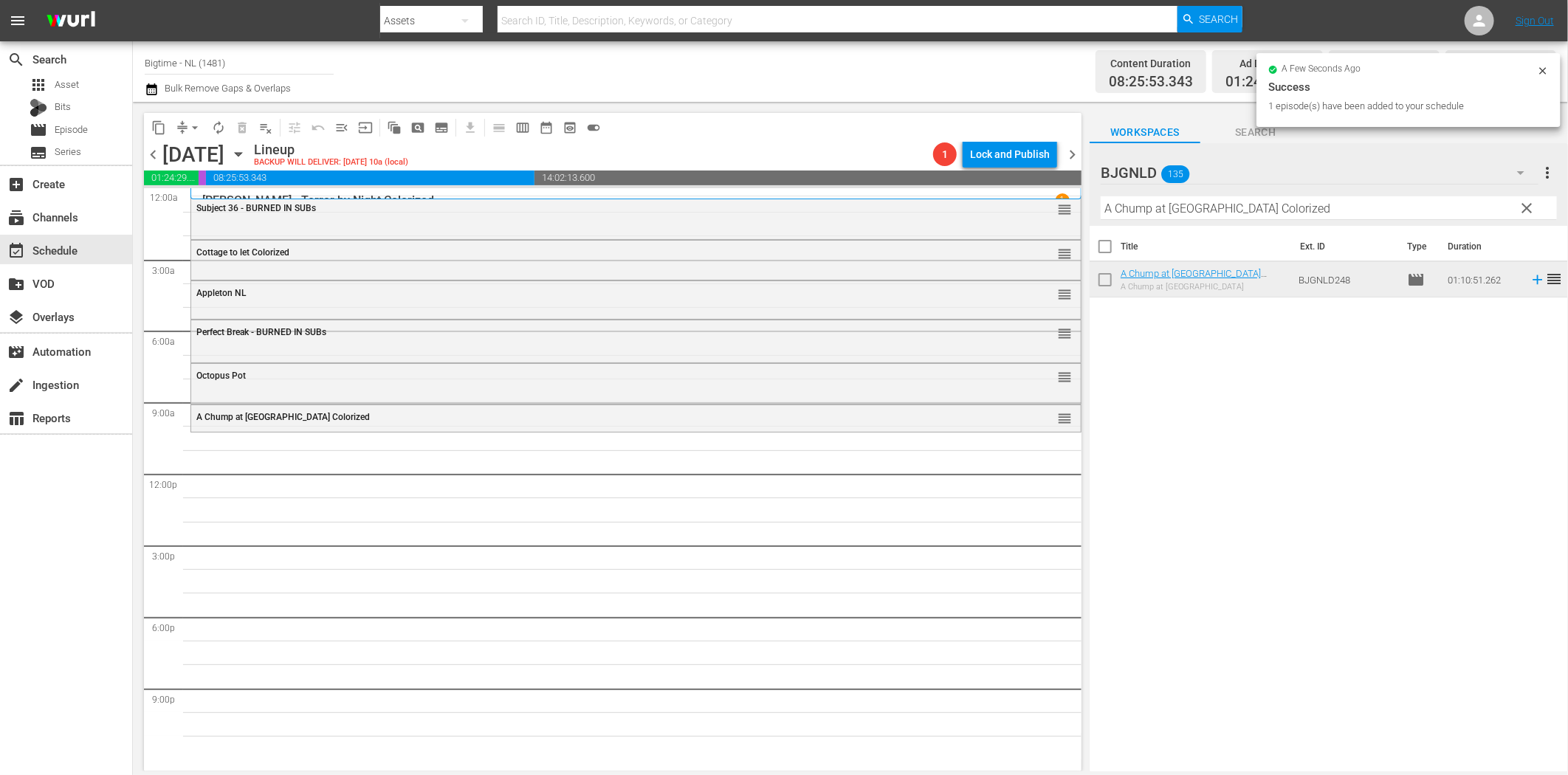
click at [1215, 198] on input "A Chump at [GEOGRAPHIC_DATA] Colorized" at bounding box center [1329, 209] width 456 height 24
paste input "The Dog Walker"
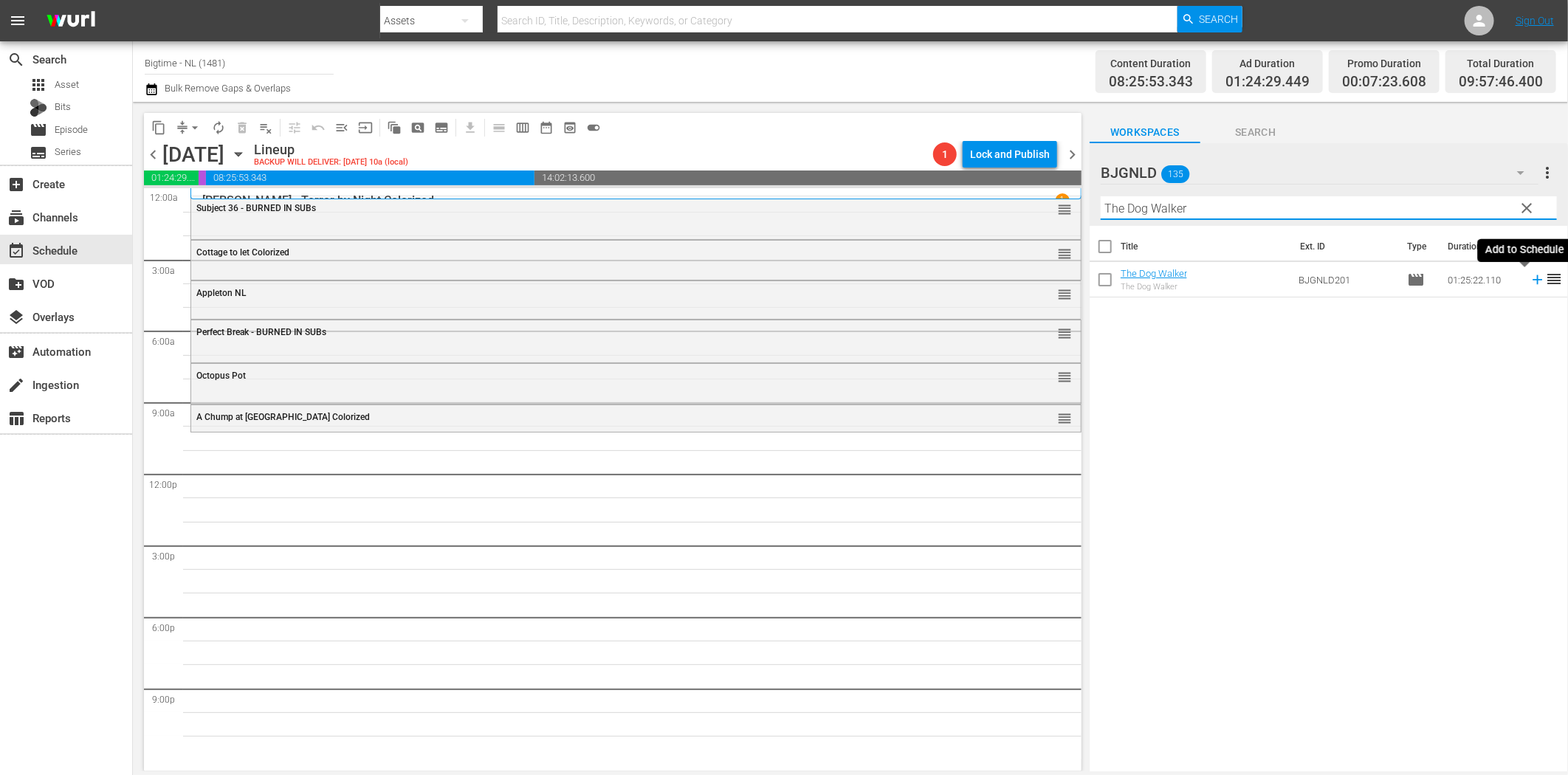
click at [1529, 282] on icon at bounding box center [1538, 279] width 17 height 17
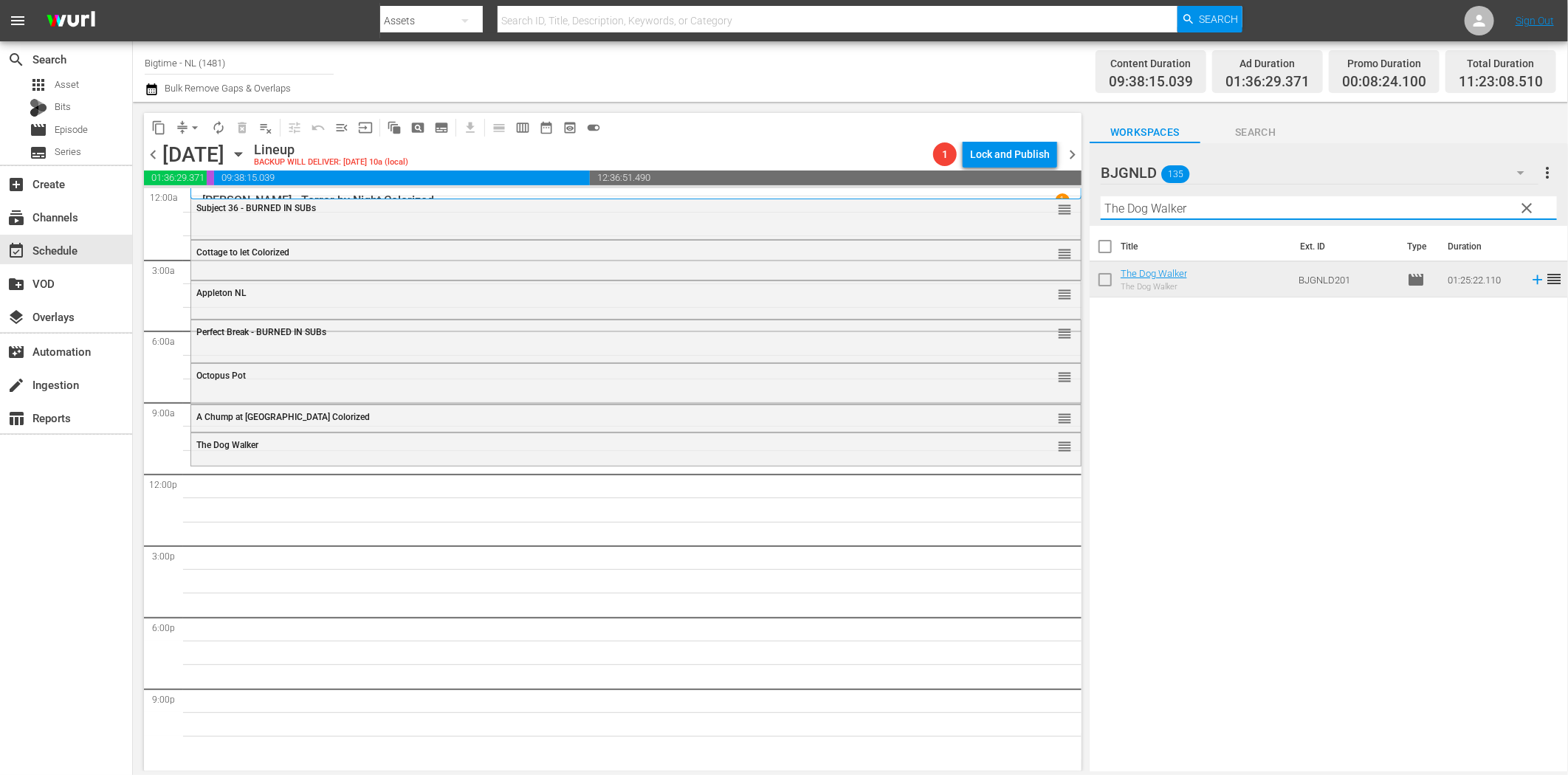
click at [1124, 214] on input "The Dog Walker" at bounding box center [1329, 209] width 456 height 24
paste input "ick"
click at [1529, 281] on icon at bounding box center [1538, 279] width 17 height 17
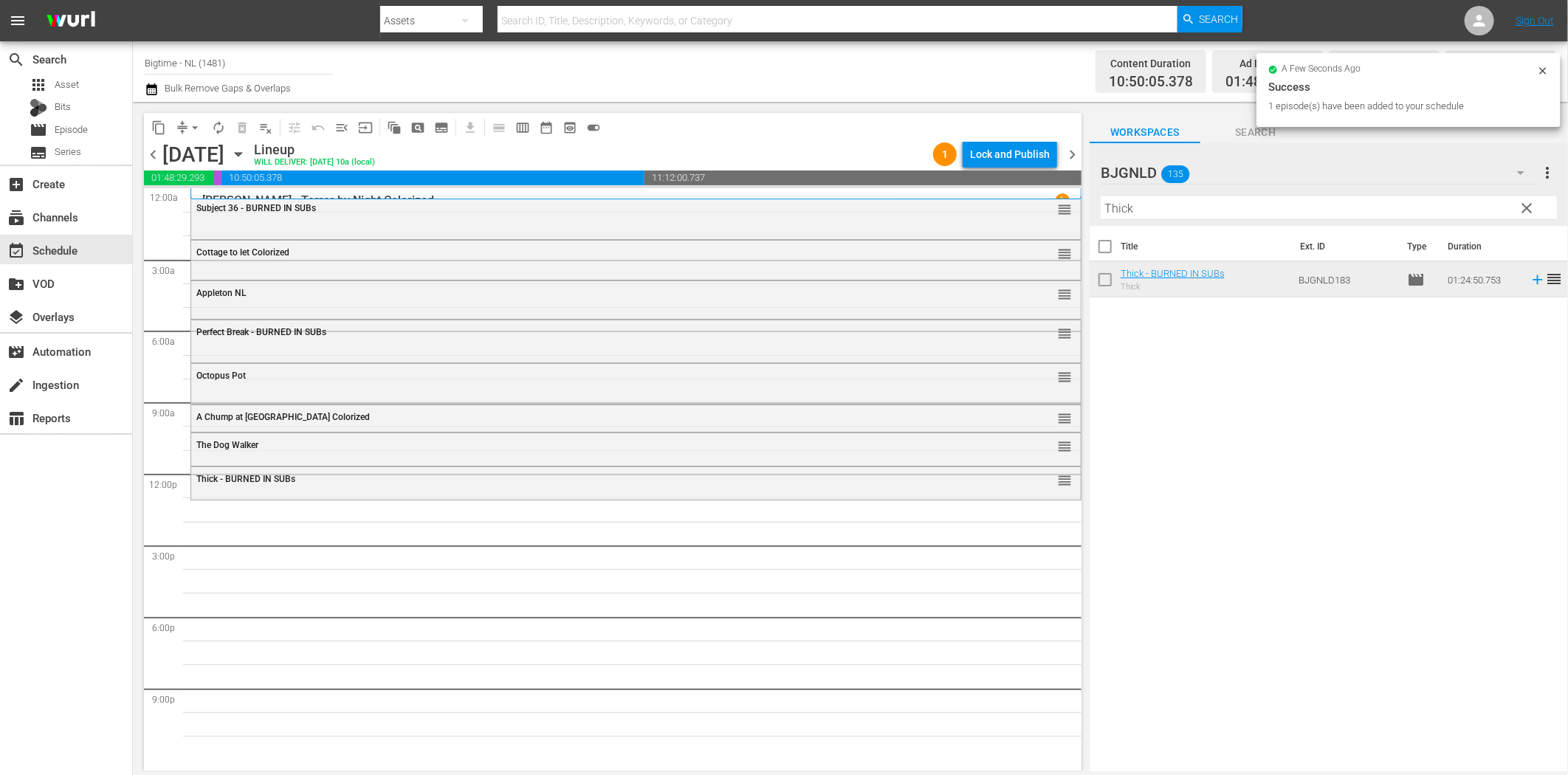
click at [1139, 208] on input "Thick" at bounding box center [1329, 209] width 456 height 24
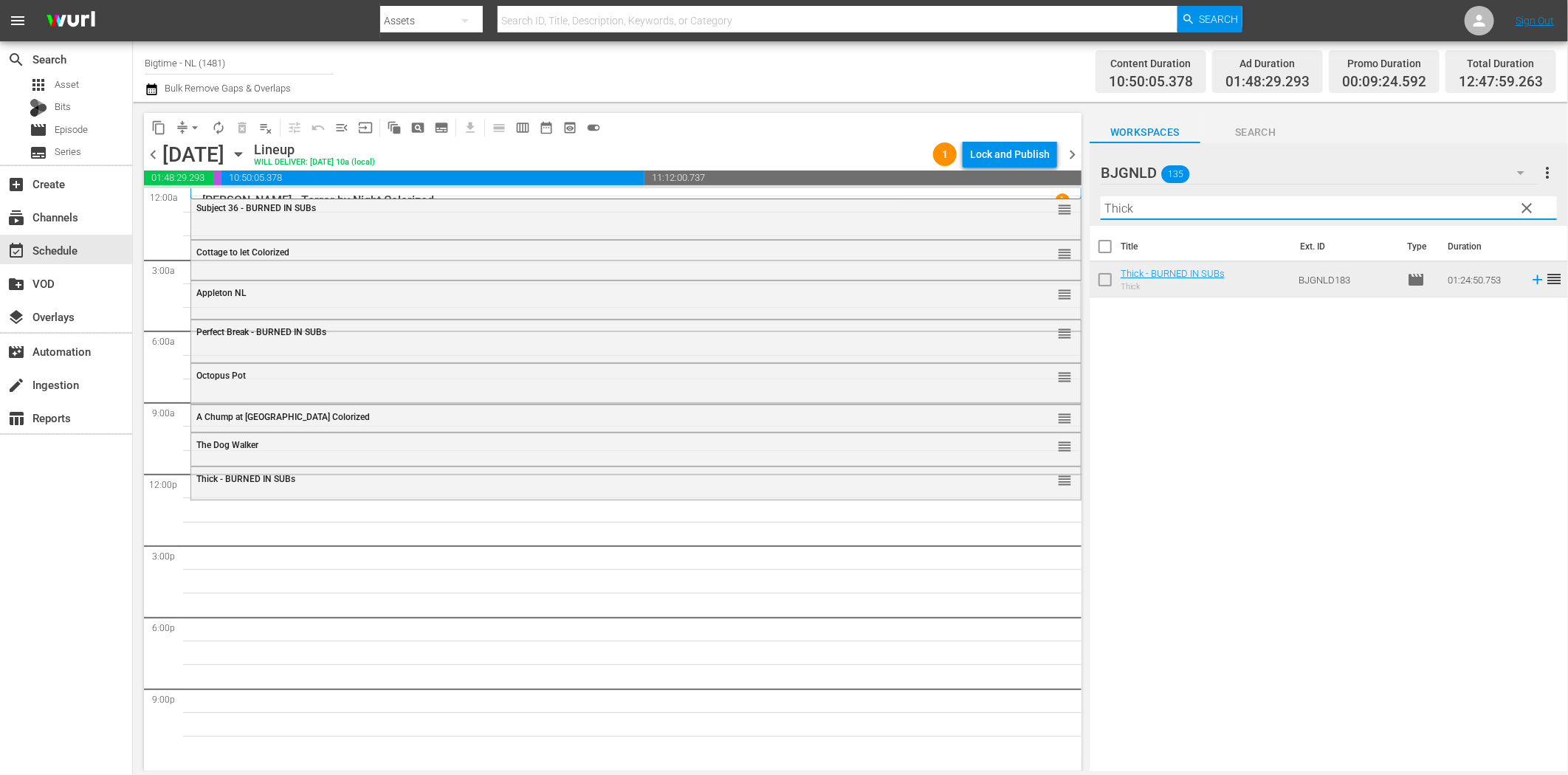
paste input "Harbinger"
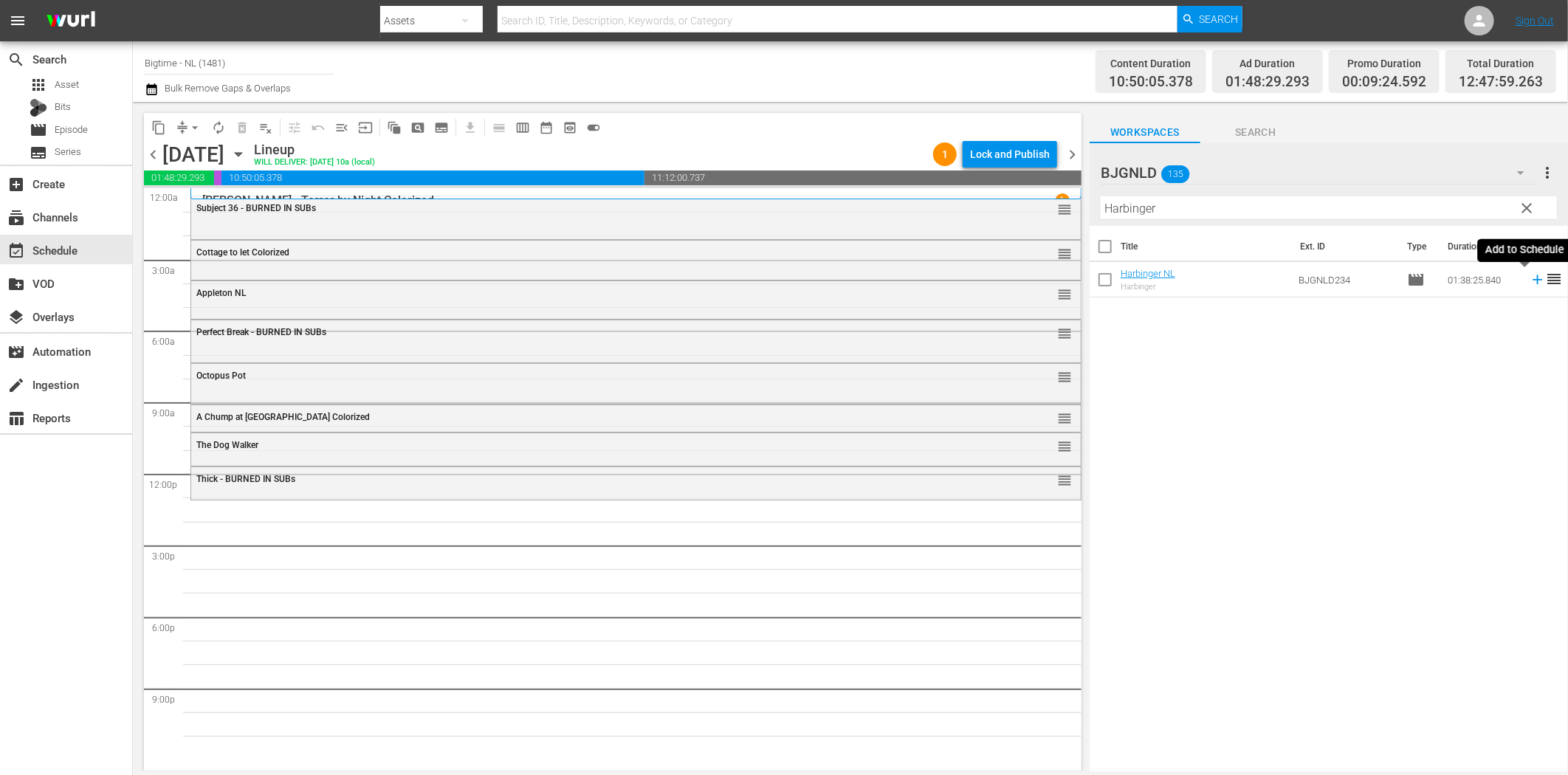
click at [1532, 280] on icon at bounding box center [1537, 279] width 9 height 9
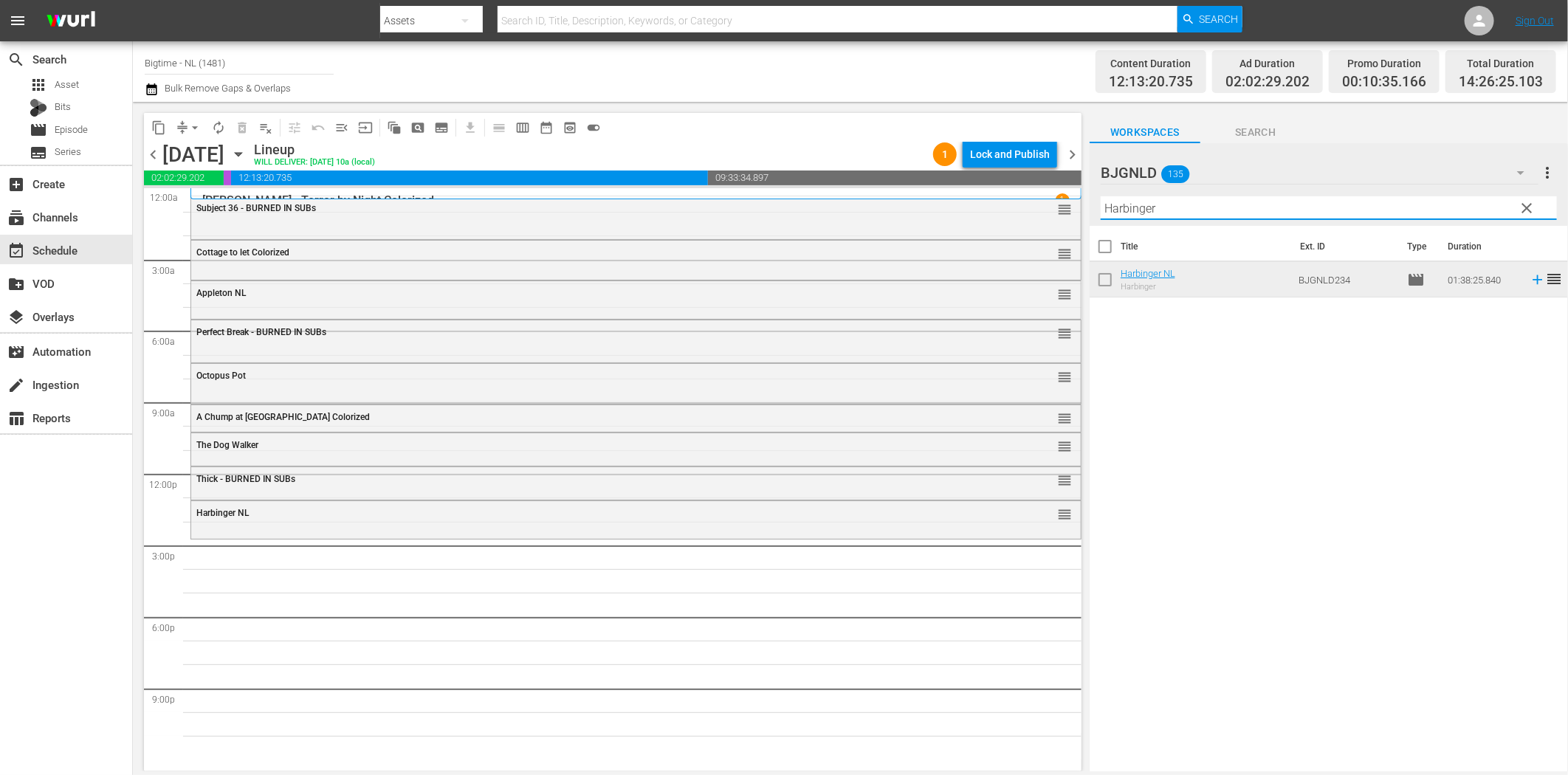
click at [1128, 207] on input "Harbinger" at bounding box center [1329, 209] width 456 height 24
paste input "Best of Seven"
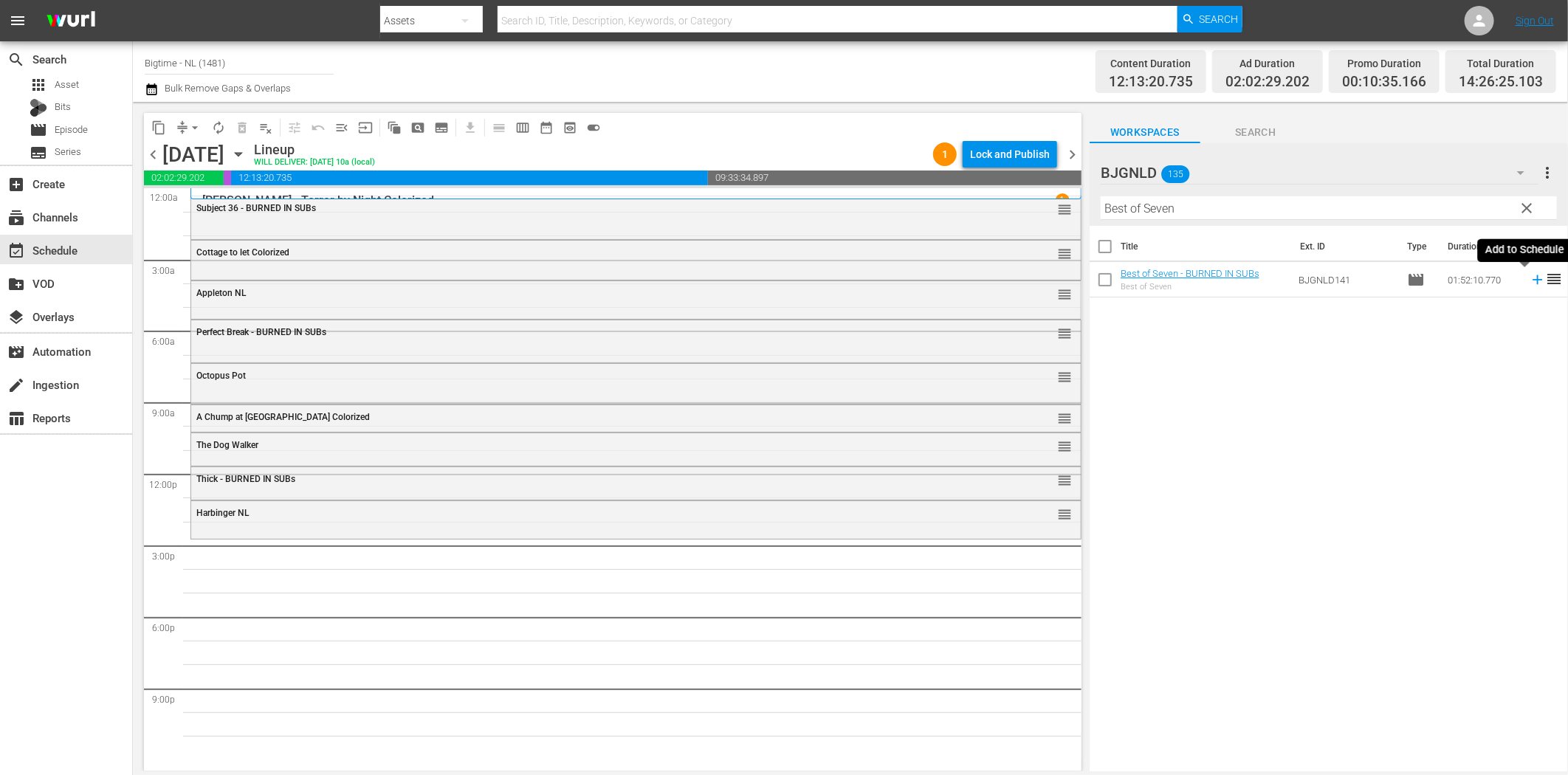
click at [1532, 280] on icon at bounding box center [1537, 279] width 9 height 9
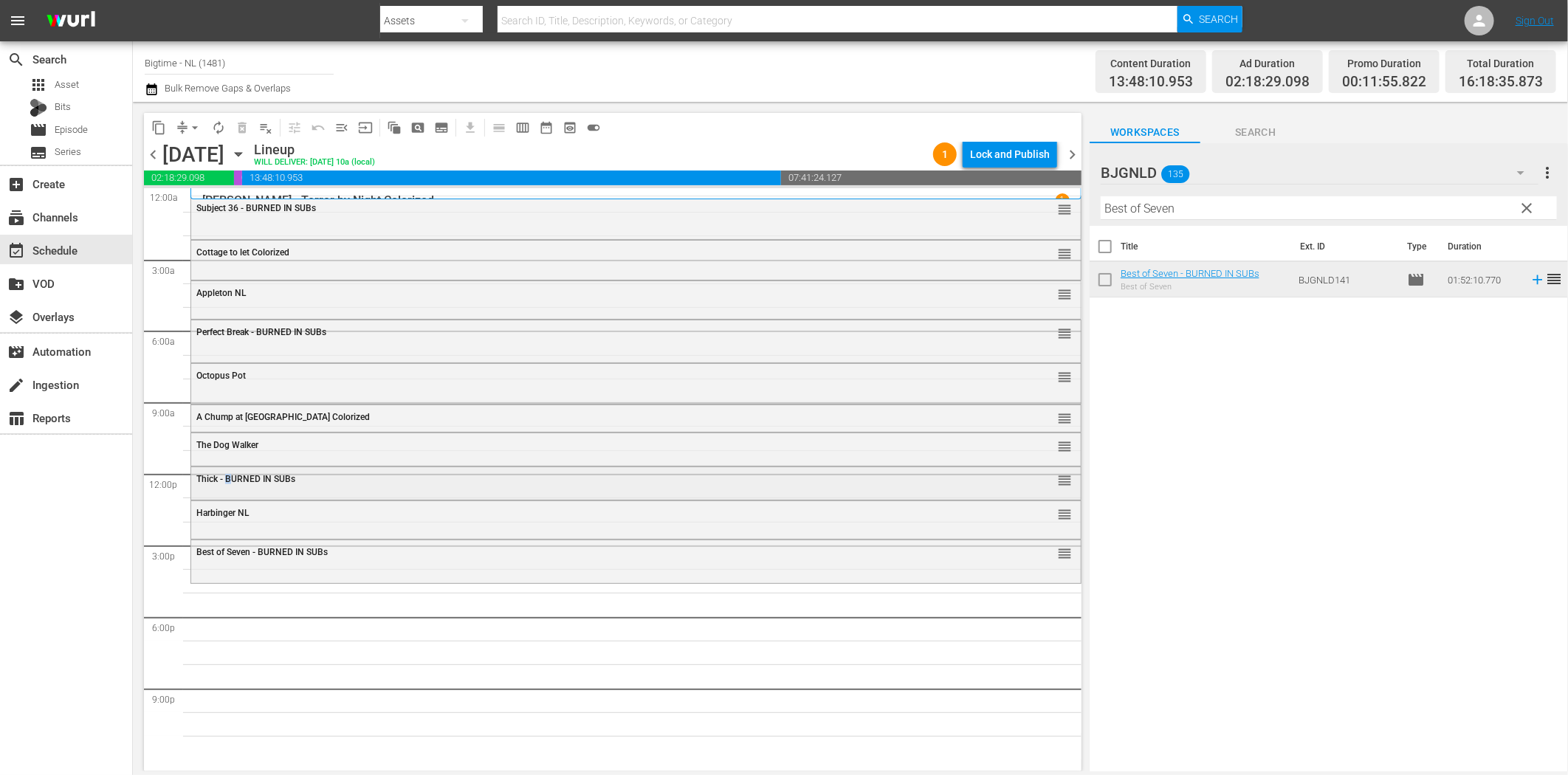
click at [230, 474] on span "Thick - BURNED IN SUBs" at bounding box center [246, 478] width 99 height 10
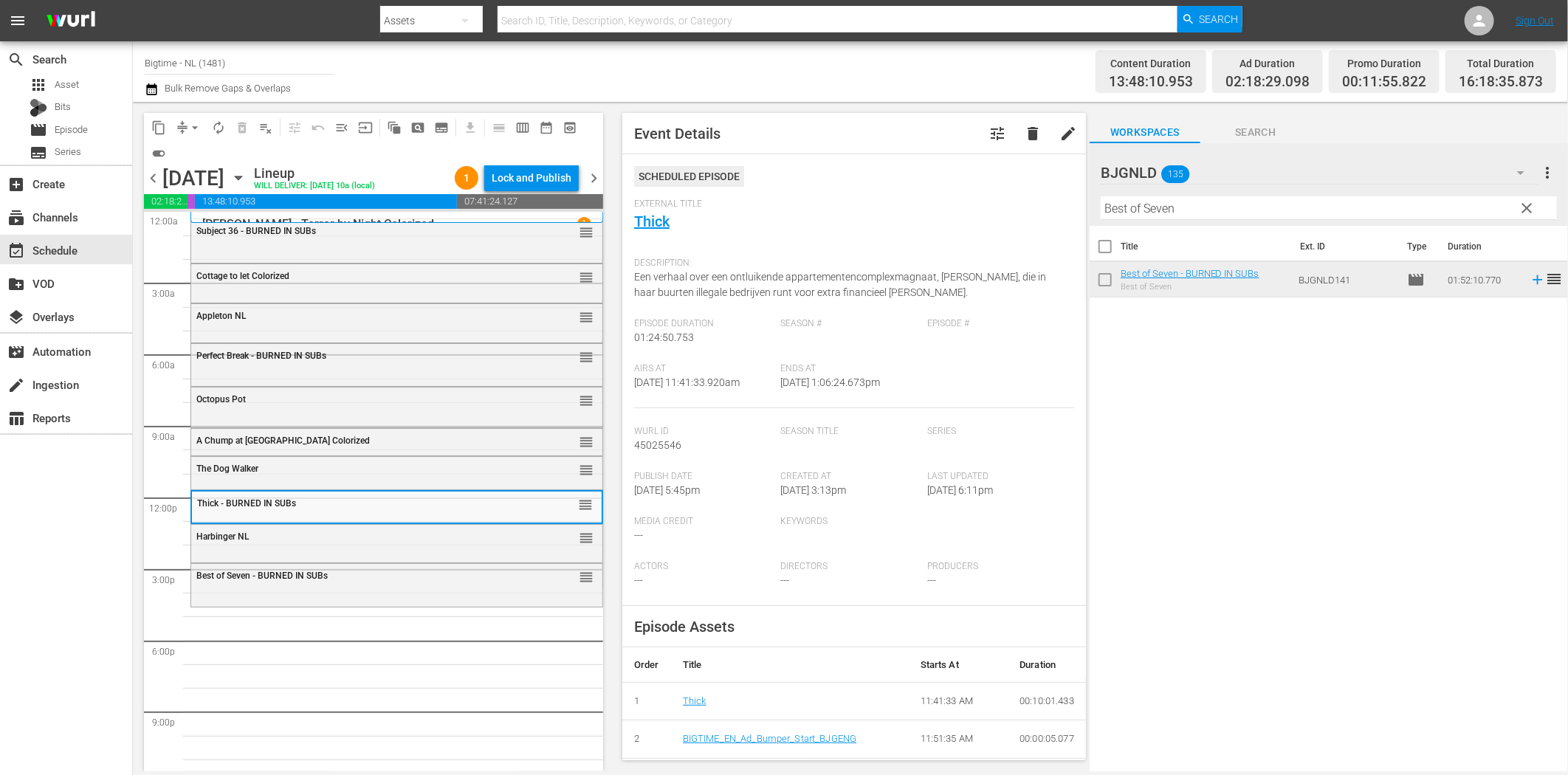
click at [222, 630] on div "Best of Seven - BURNED IN SUBs reorder Subject 36 - BURNED IN SUBs reorder Perf…" at bounding box center [396, 497] width 413 height 572
click at [1242, 211] on input "Best of Seven" at bounding box center [1329, 209] width 456 height 24
paste input "Ready, Willing and Able"
click at [1529, 279] on icon at bounding box center [1538, 279] width 17 height 17
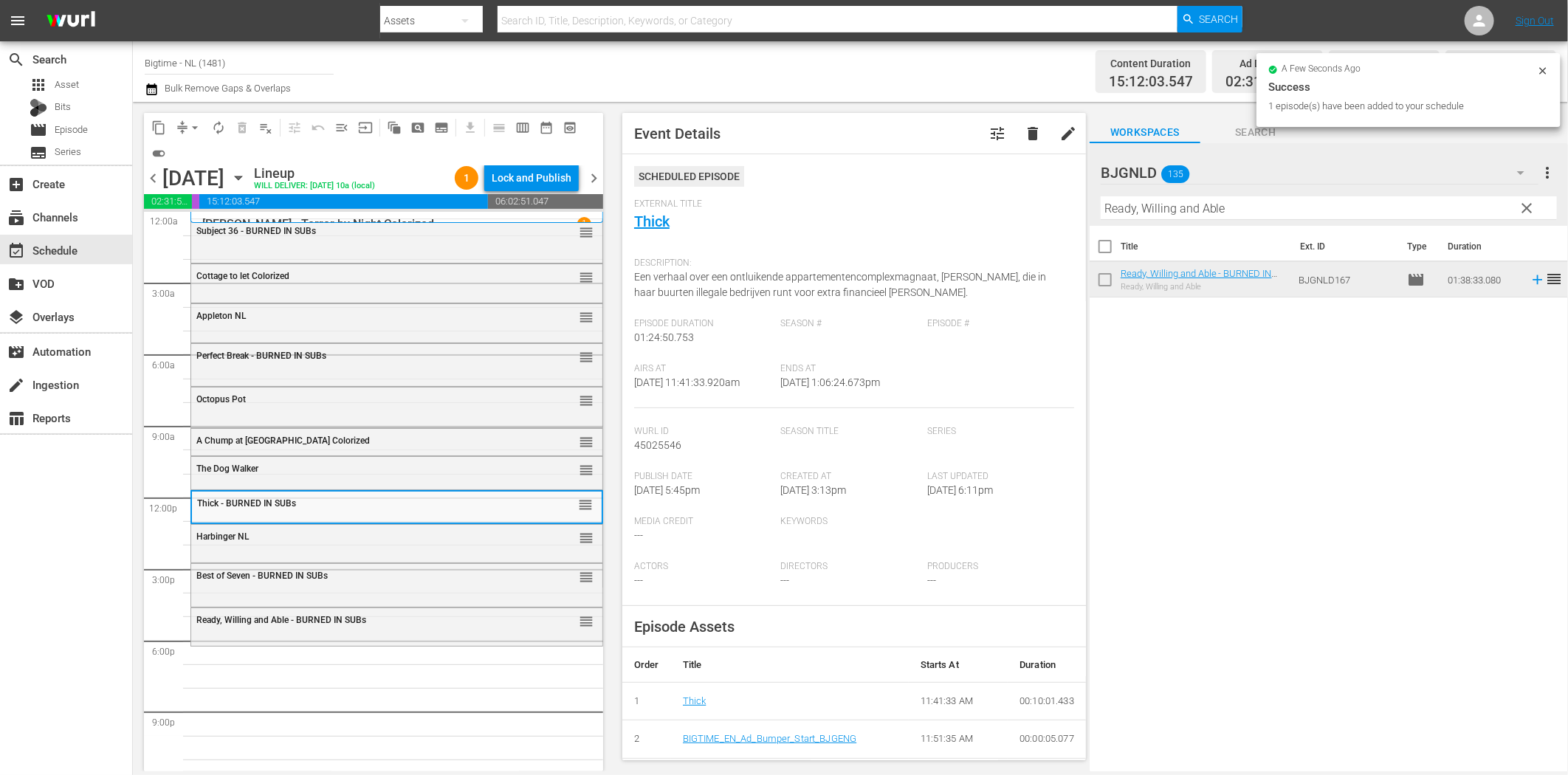
click at [1198, 211] on input "Ready, Willing and Able" at bounding box center [1329, 209] width 456 height 24
paste input "Icetastroph"
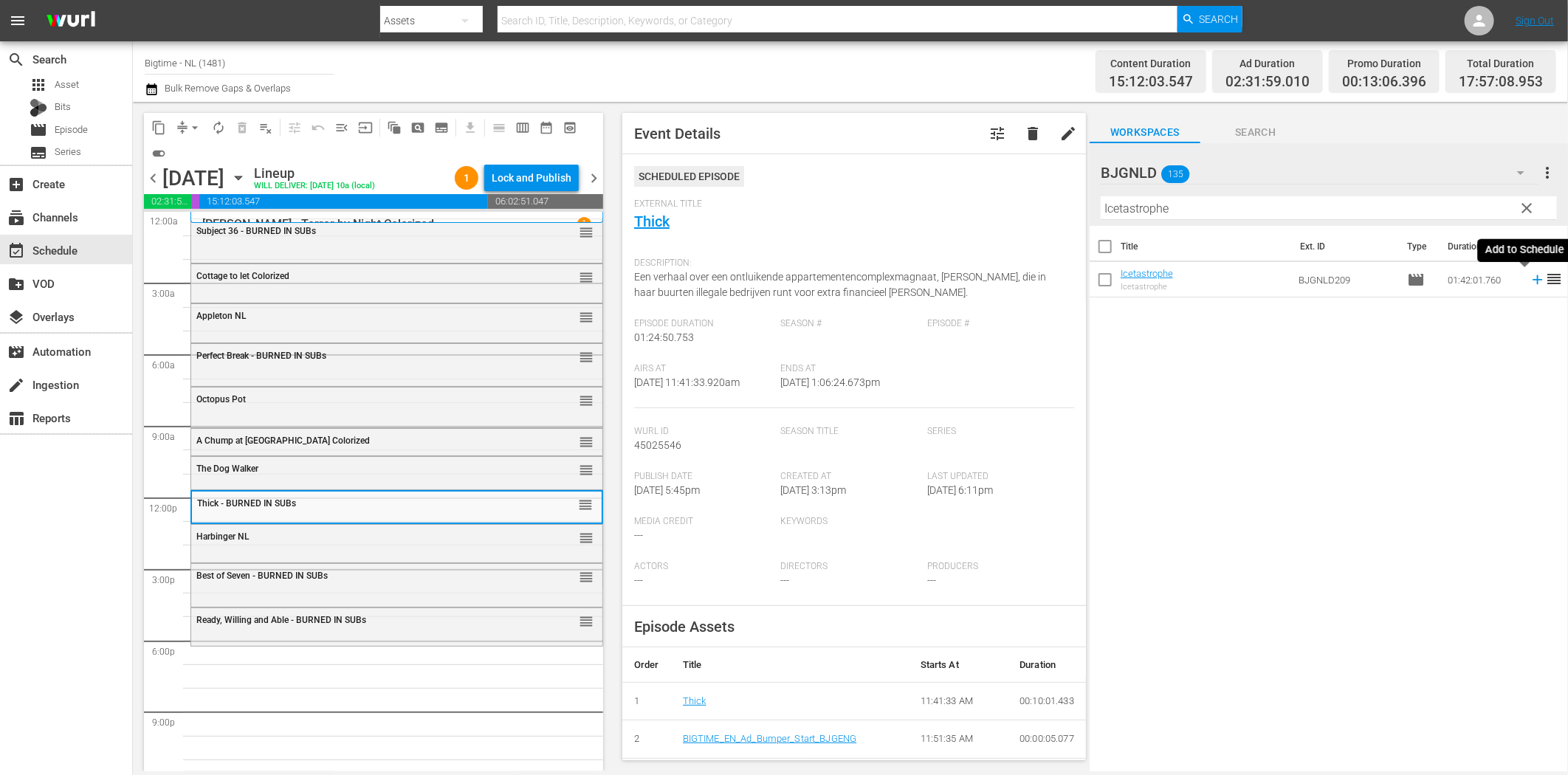
click at [1532, 278] on icon at bounding box center [1537, 279] width 9 height 9
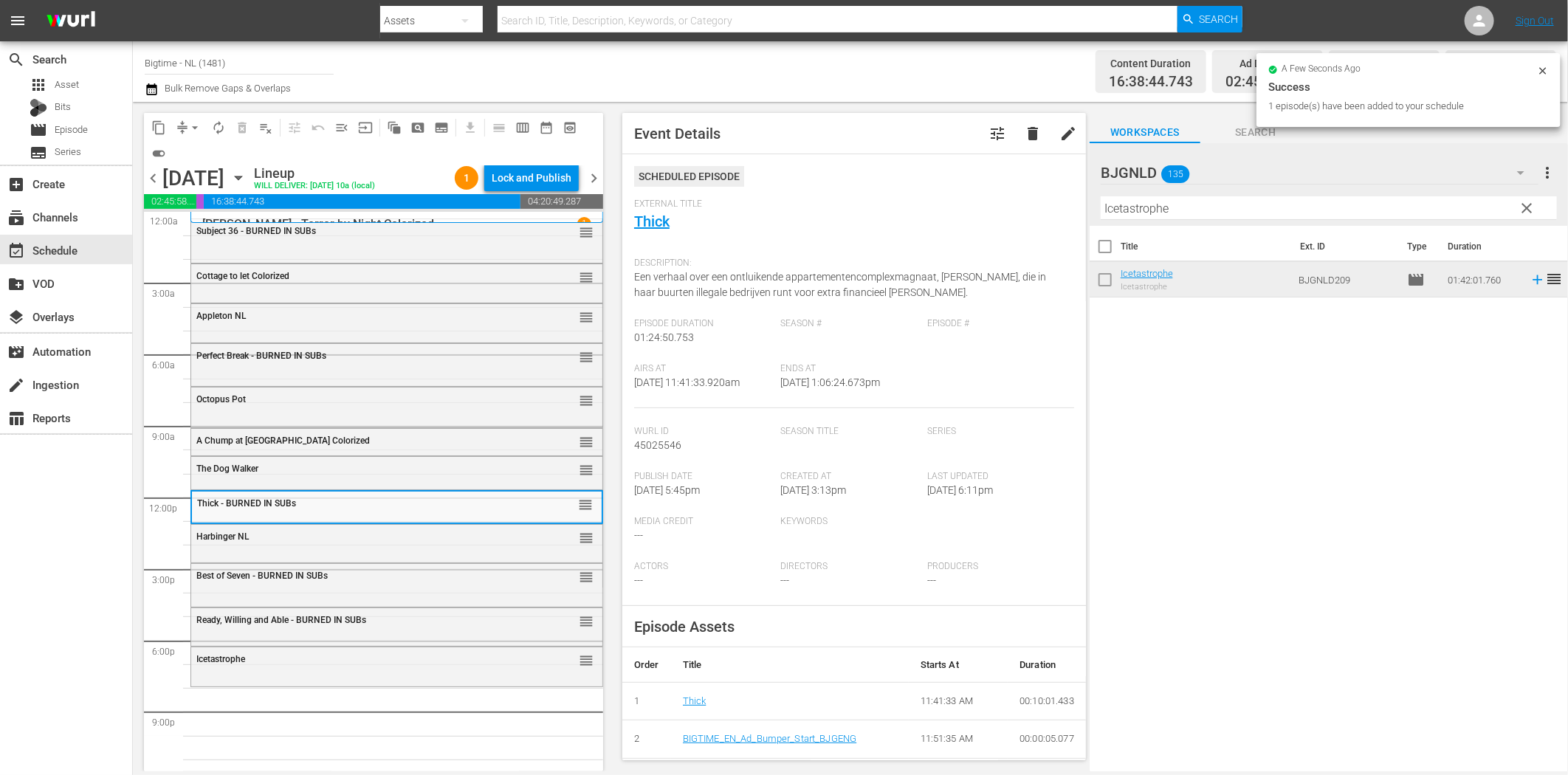
click at [1182, 211] on input "Icetastrophe" at bounding box center [1329, 209] width 456 height 24
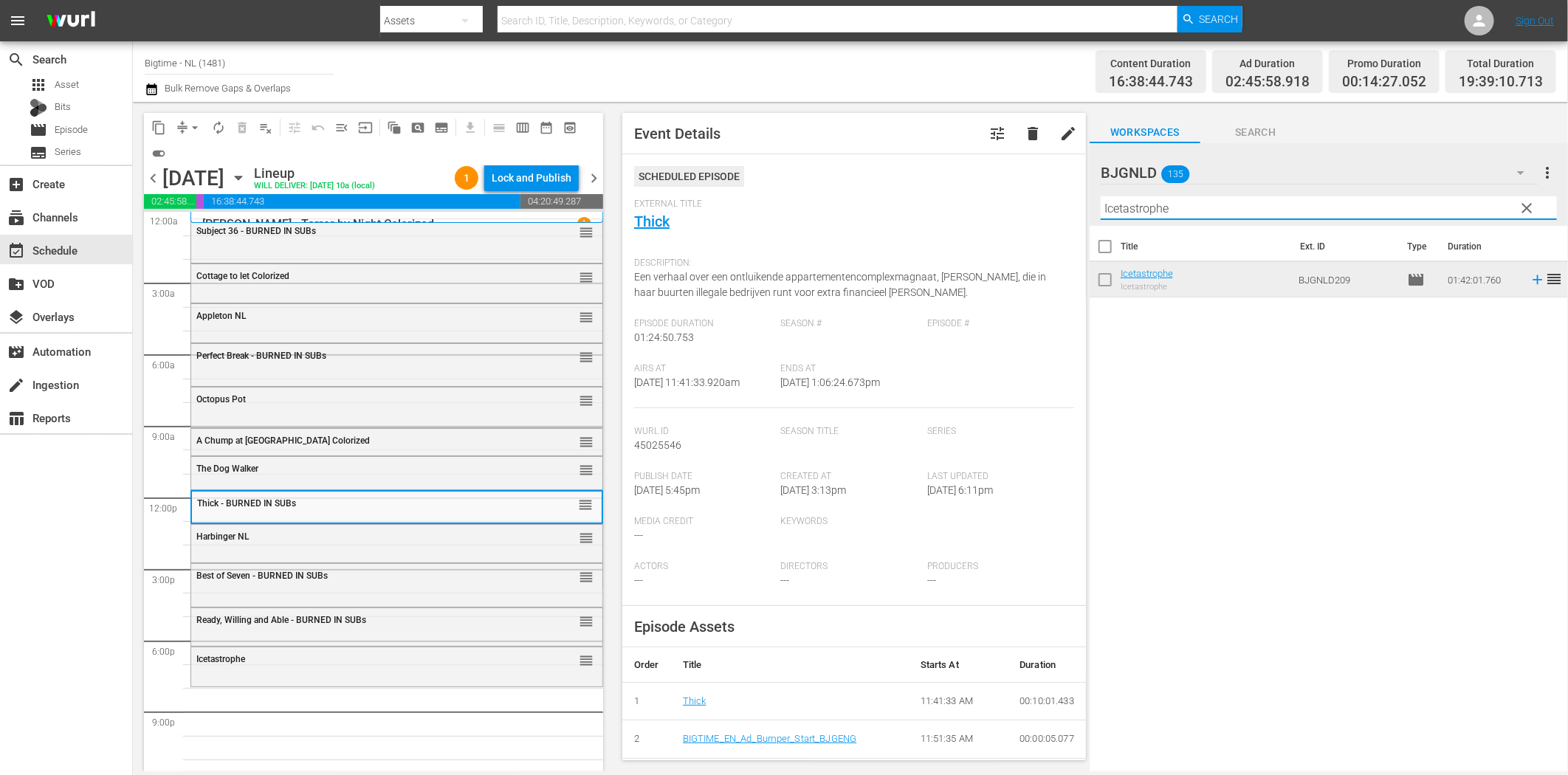
paste input "Stormageddon"
click at [1532, 279] on icon at bounding box center [1537, 279] width 9 height 9
click at [1185, 205] on input "Stormageddon" at bounding box center [1329, 209] width 456 height 24
paste input "um of Existence"
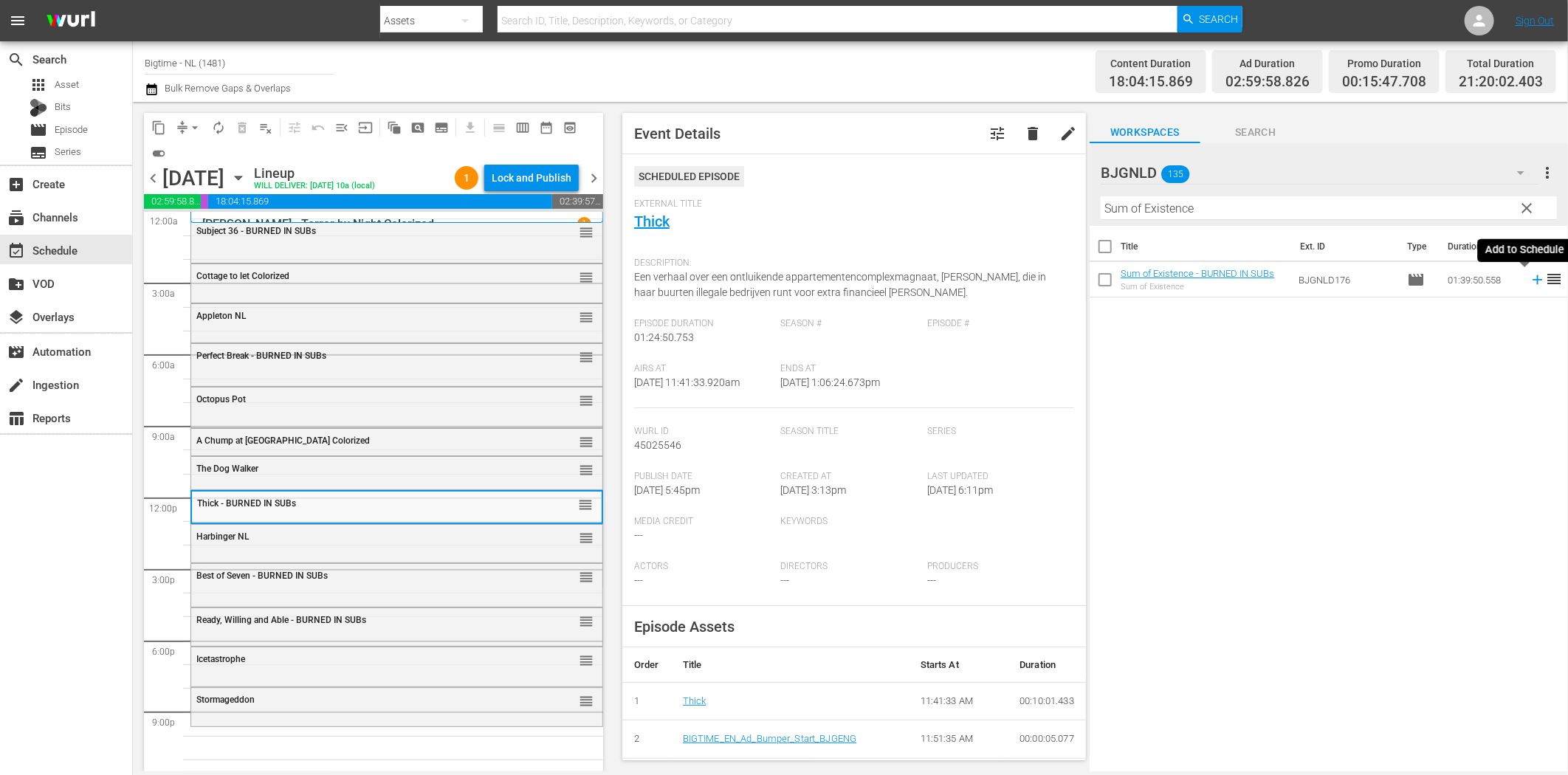
click at [1529, 279] on icon at bounding box center [1538, 279] width 17 height 17
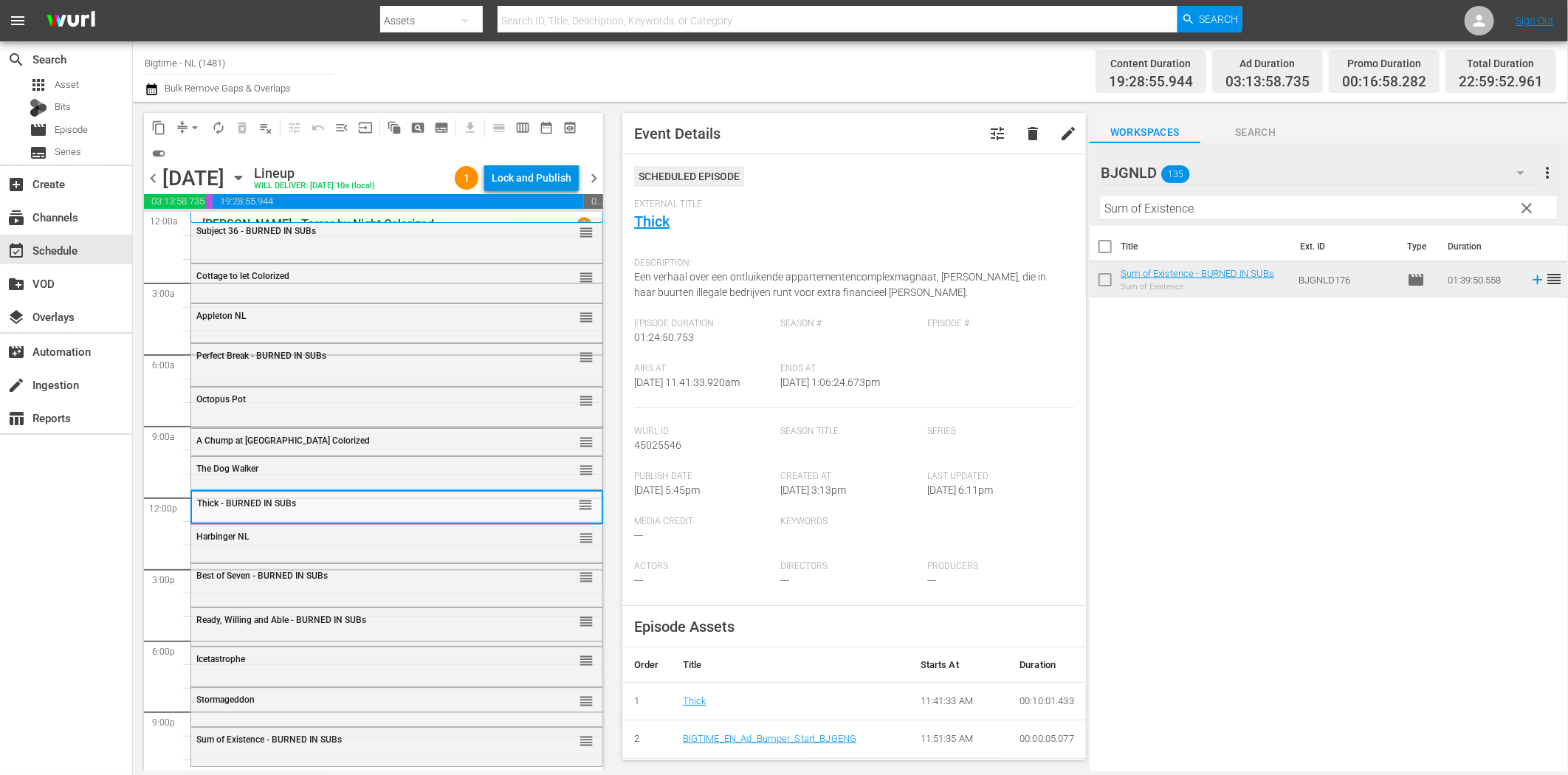
click at [1160, 204] on input "Sum of Existence" at bounding box center [1329, 209] width 456 height 24
paste input "Drastic Measures"
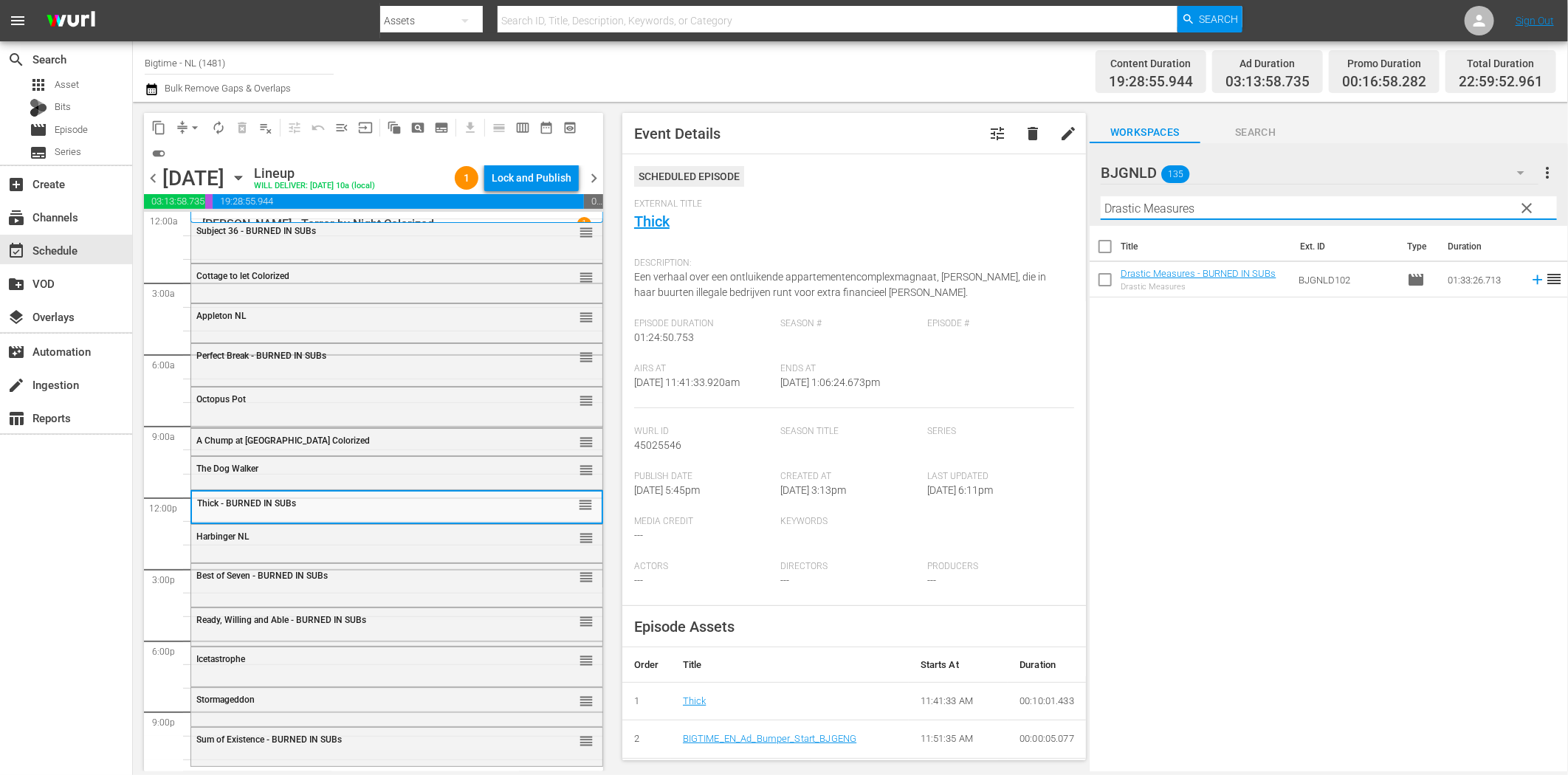
click at [1529, 279] on icon at bounding box center [1538, 279] width 17 height 17
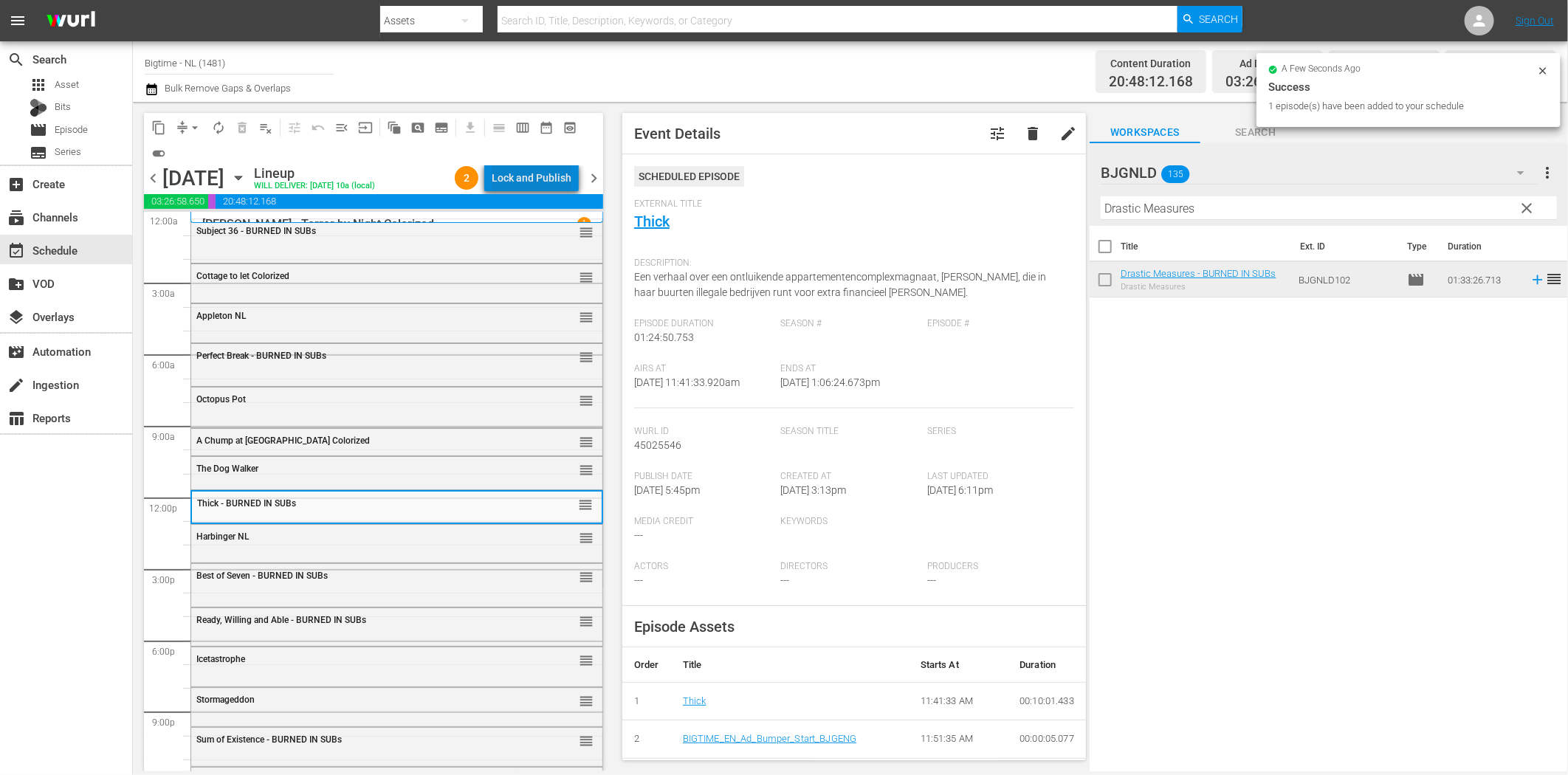
click at [540, 180] on div "Lock and Publish" at bounding box center [532, 177] width 80 height 27
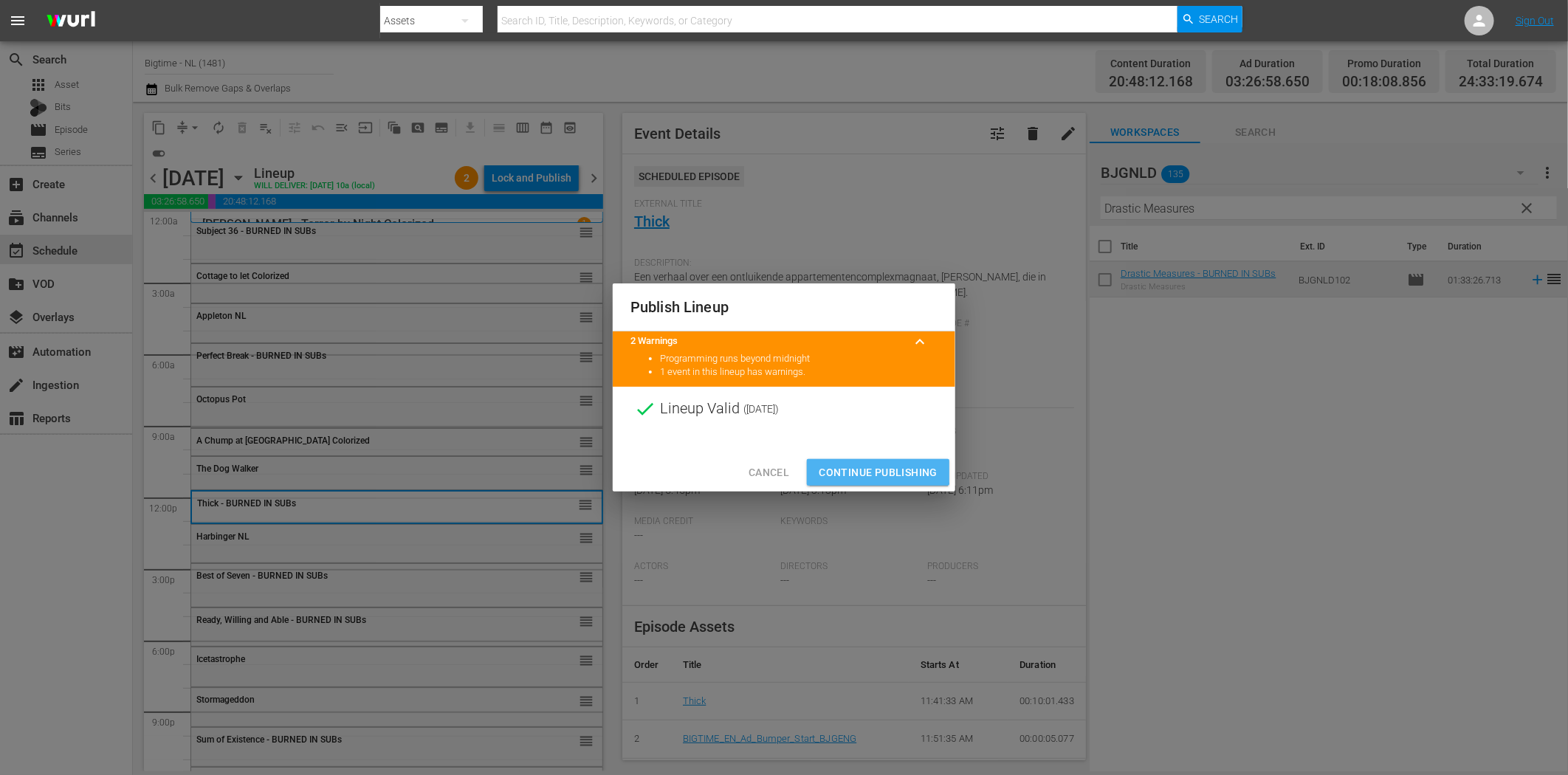
click at [855, 466] on span "Continue Publishing" at bounding box center [877, 473] width 119 height 18
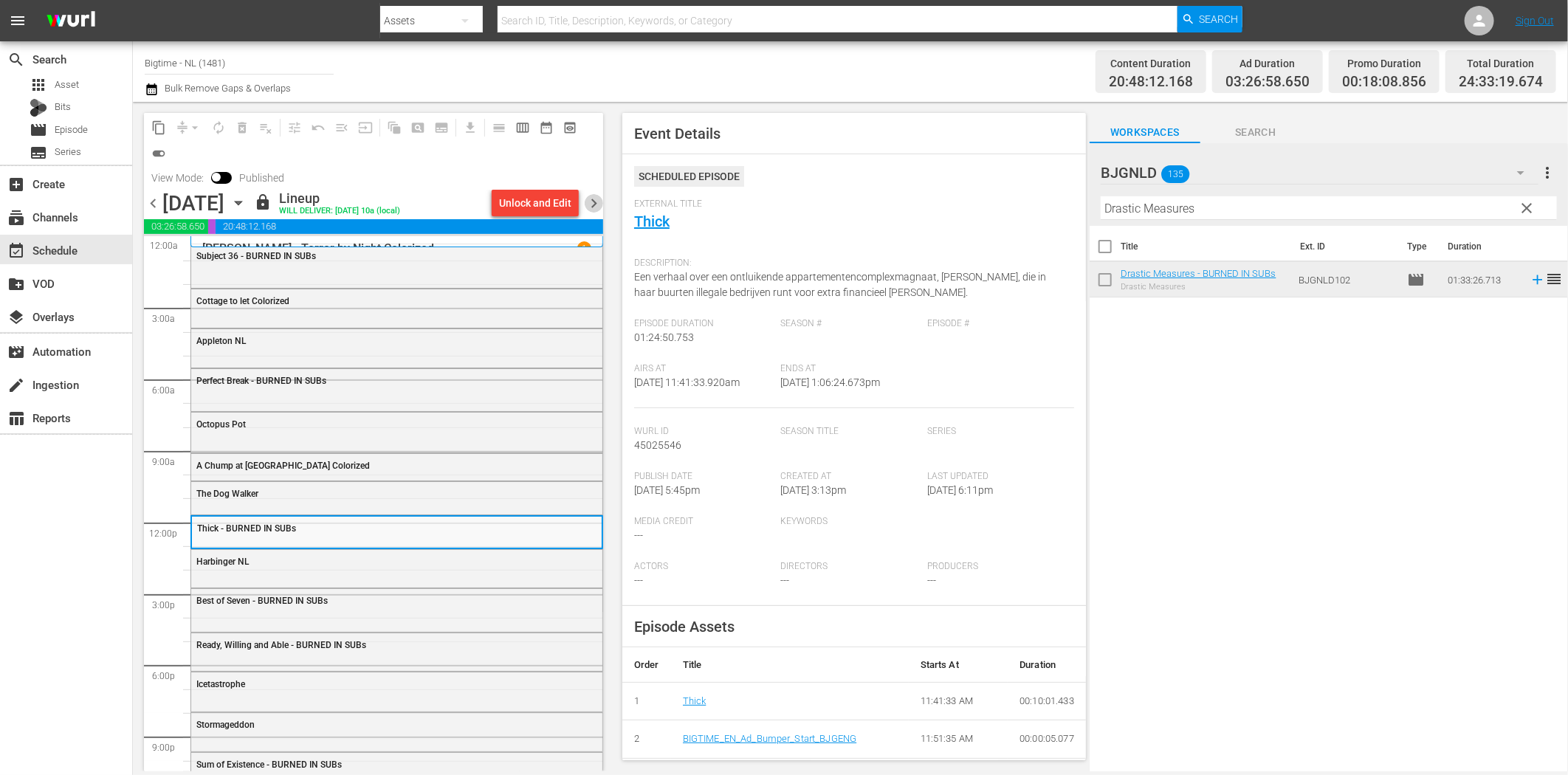
click at [598, 200] on span "chevron_right" at bounding box center [594, 203] width 18 height 18
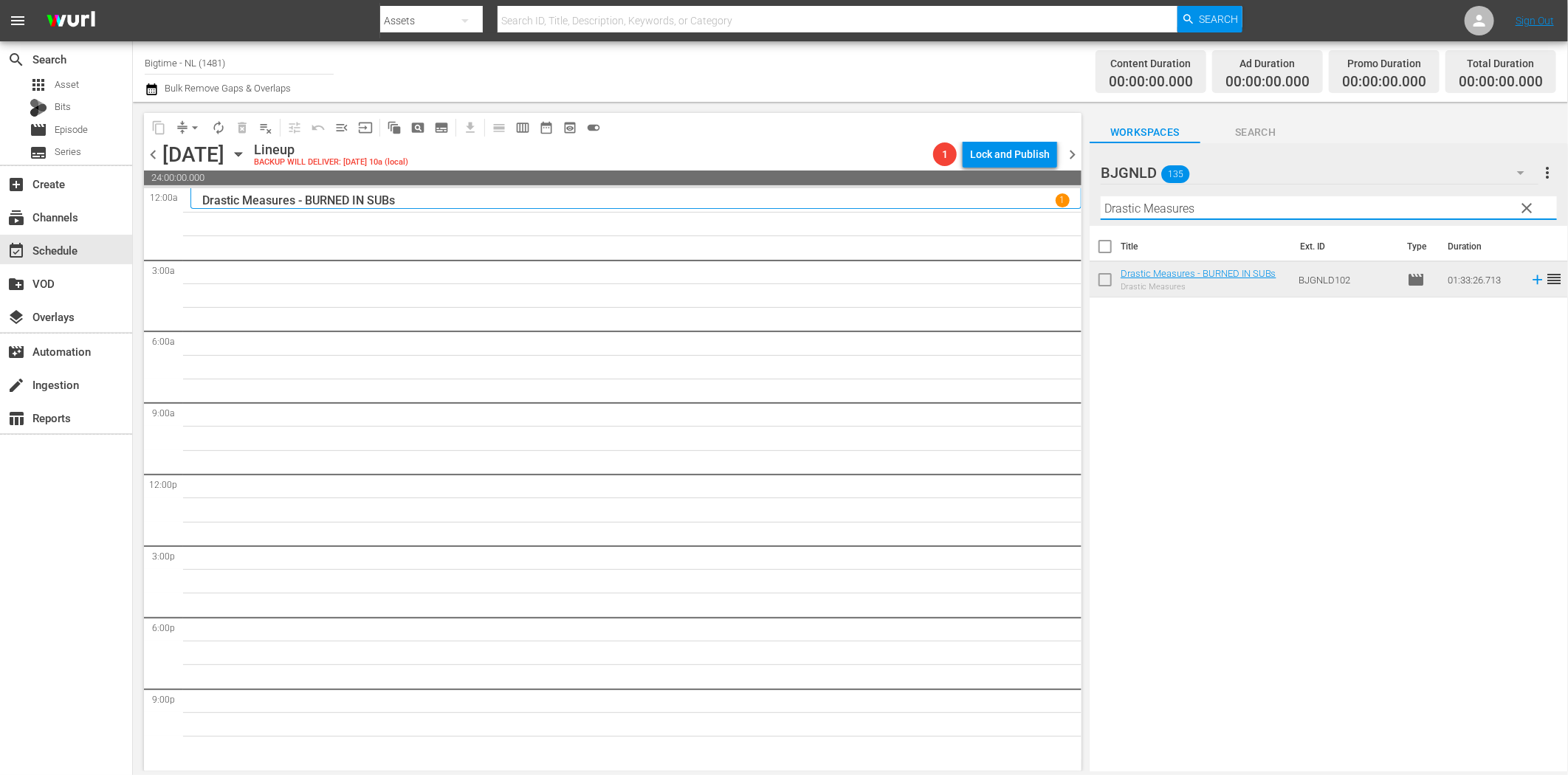
click at [1145, 212] on input "Drastic Measures" at bounding box center [1329, 209] width 456 height 24
paste input "The Black Swan"
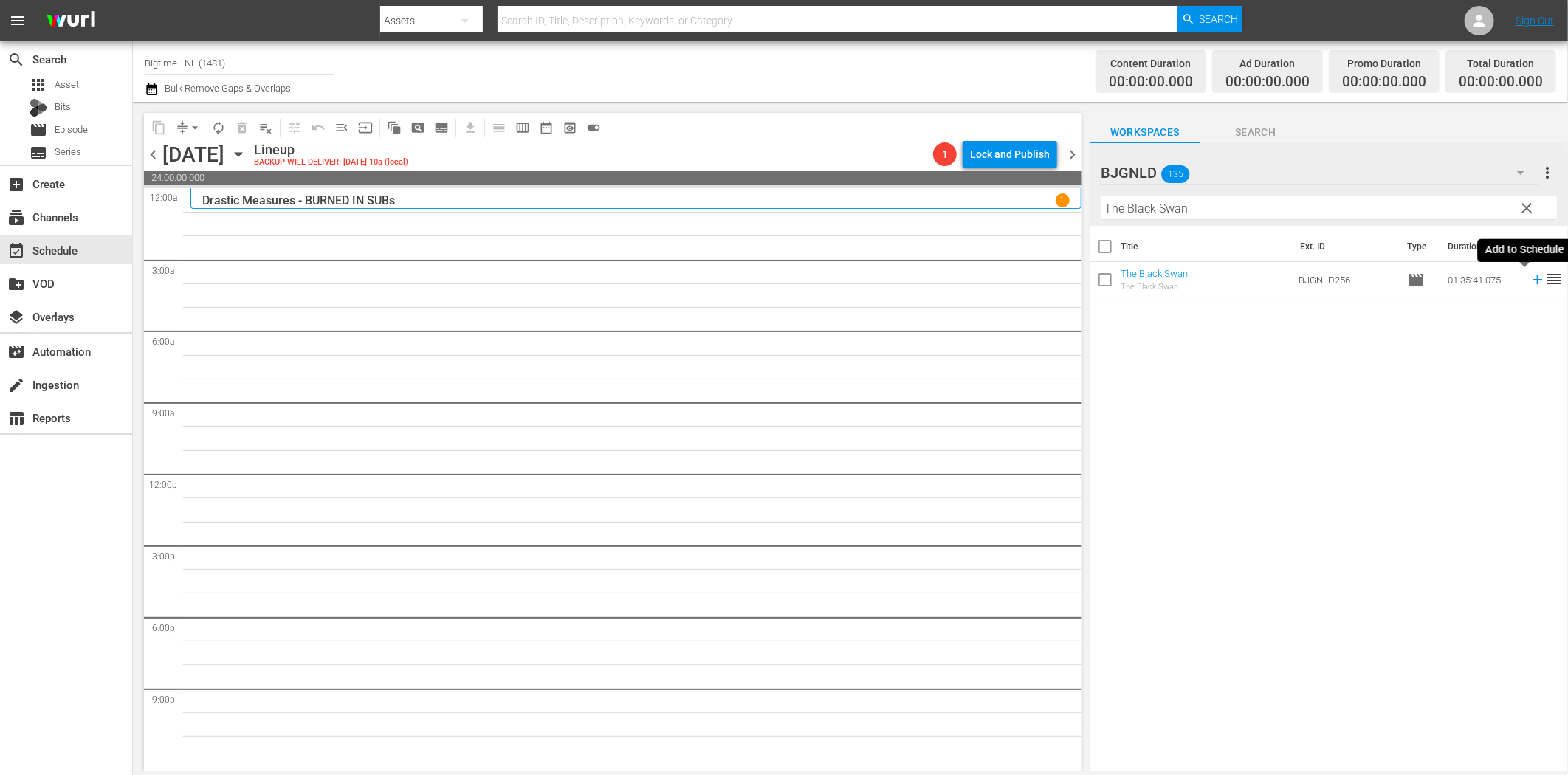
click at [1529, 276] on icon at bounding box center [1538, 279] width 17 height 17
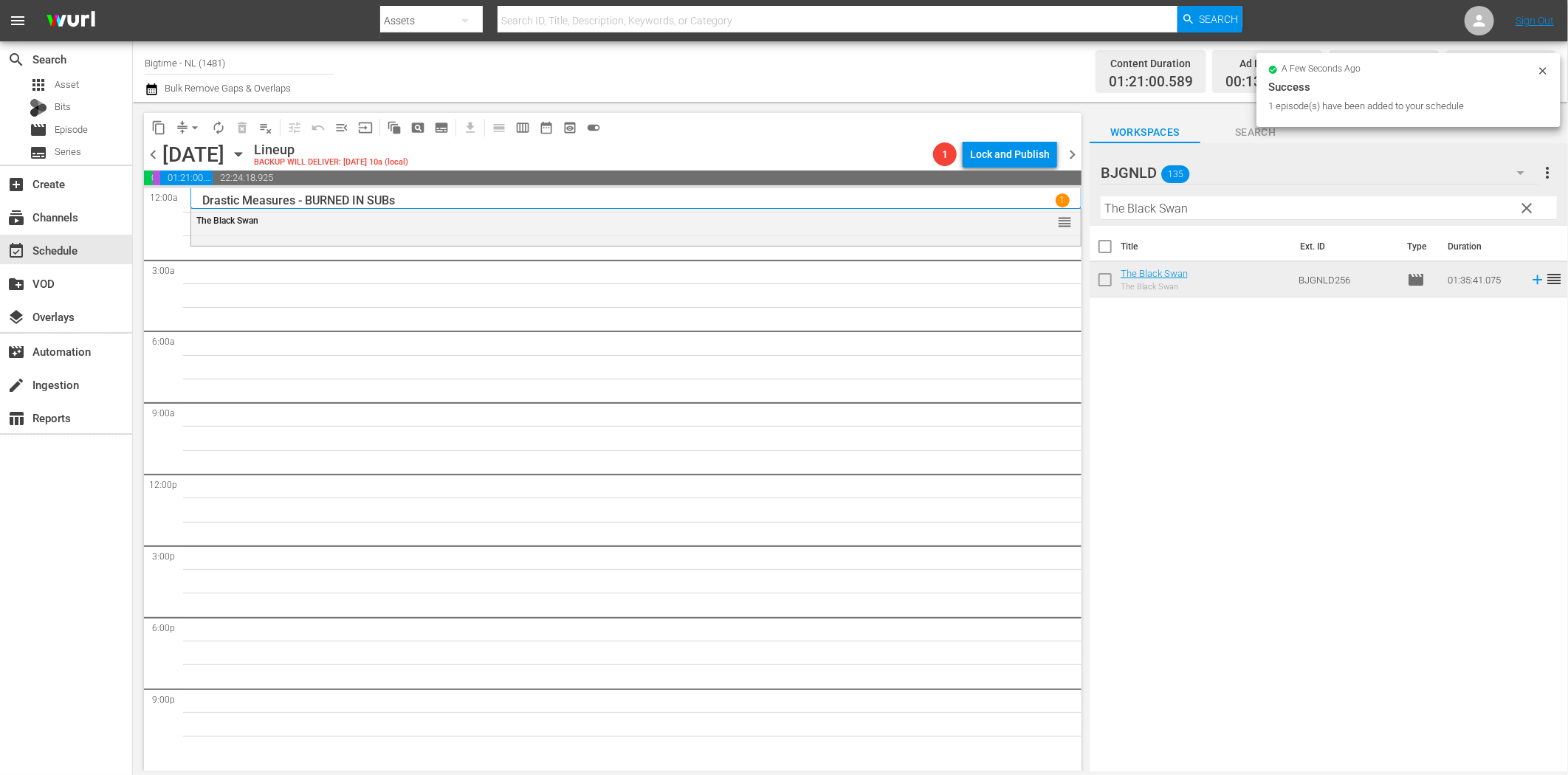
click at [1185, 211] on input "The Black Swan" at bounding box center [1329, 209] width 456 height 24
paste input "Premeditated (Profiled)"
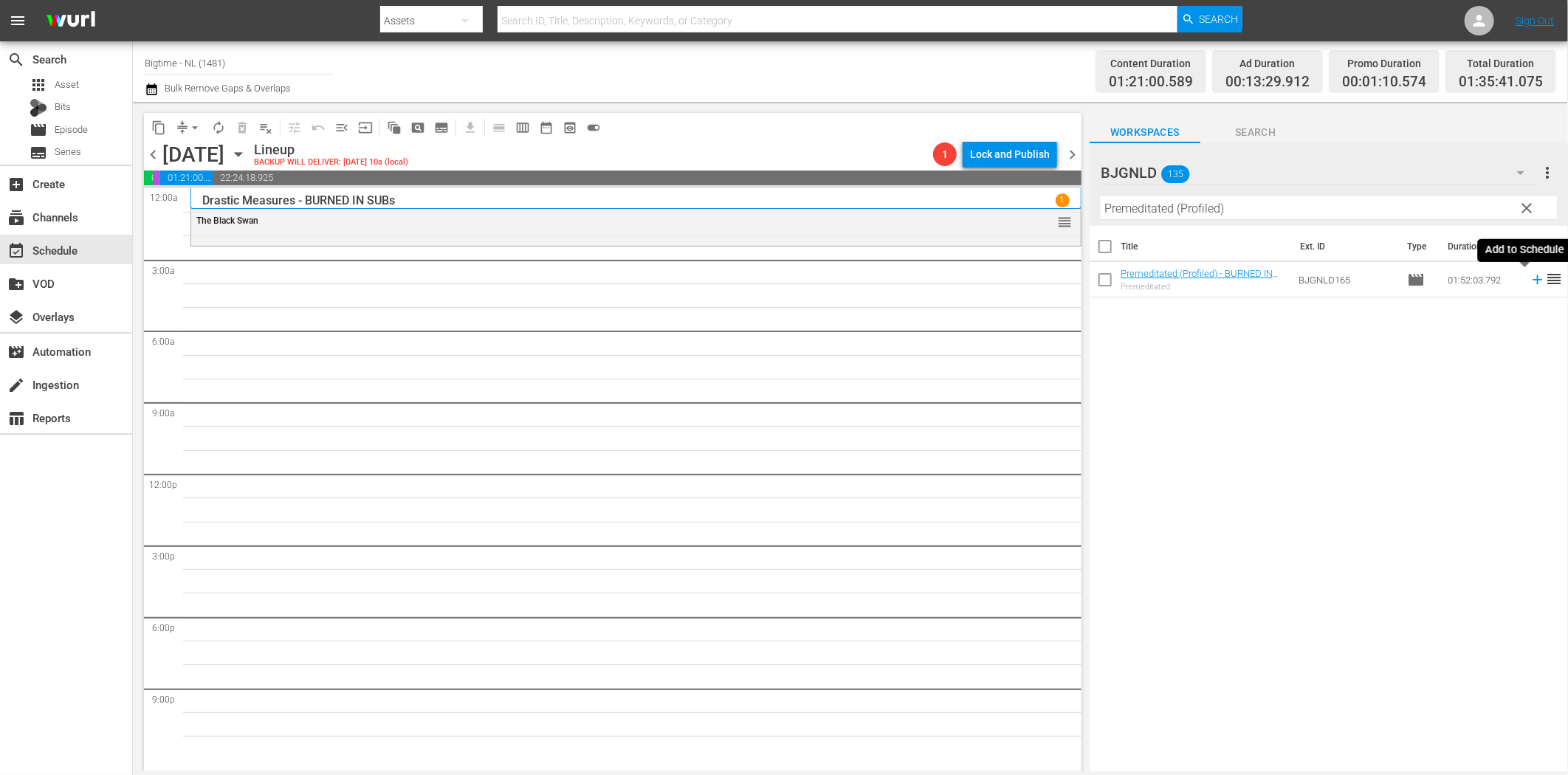
click at [1532, 279] on icon at bounding box center [1537, 279] width 9 height 9
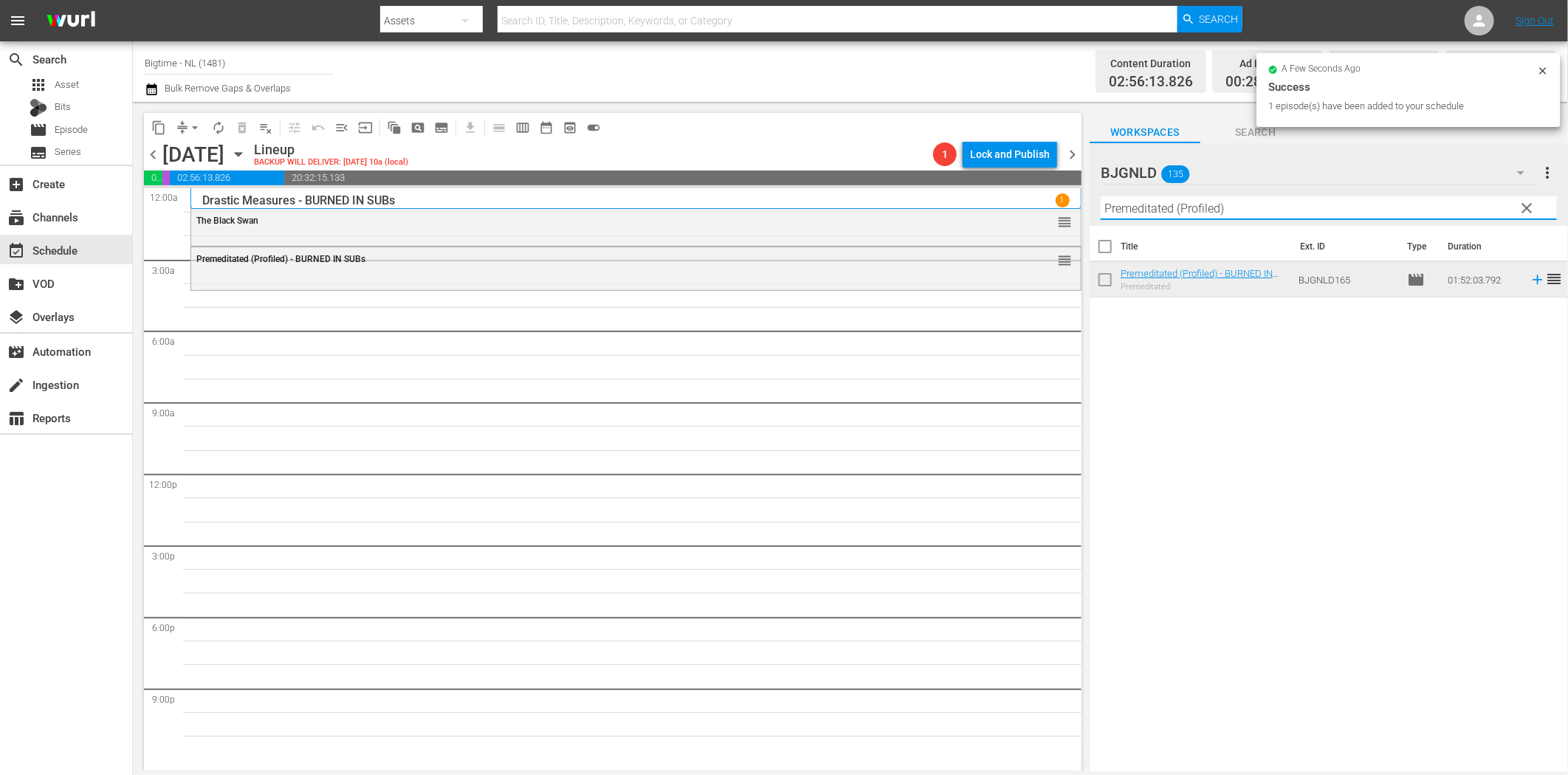
click at [1164, 208] on input "Premeditated (Profiled)" at bounding box center [1329, 209] width 456 height 24
paste input "omises"
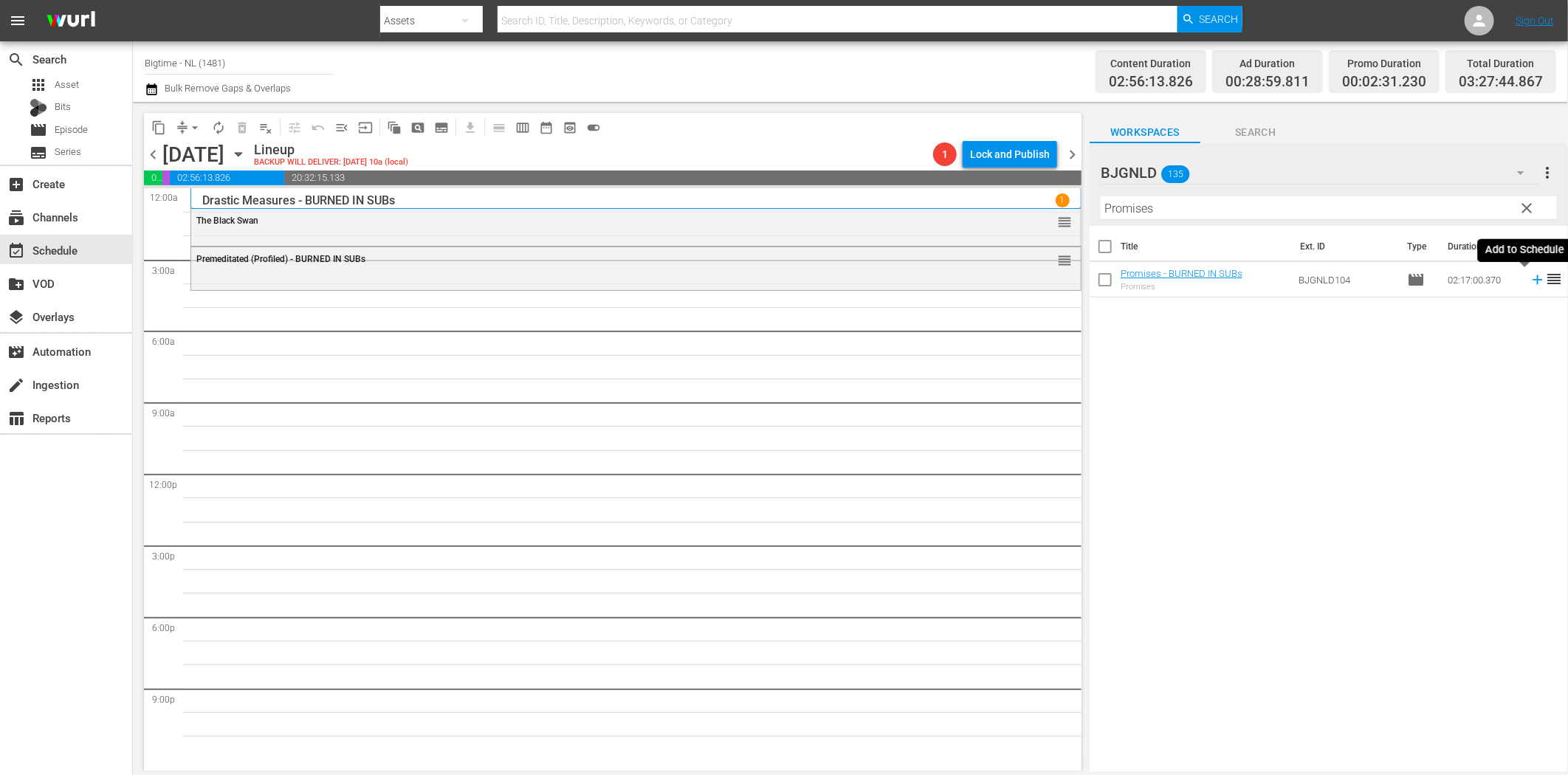
click at [1529, 278] on icon at bounding box center [1538, 279] width 17 height 17
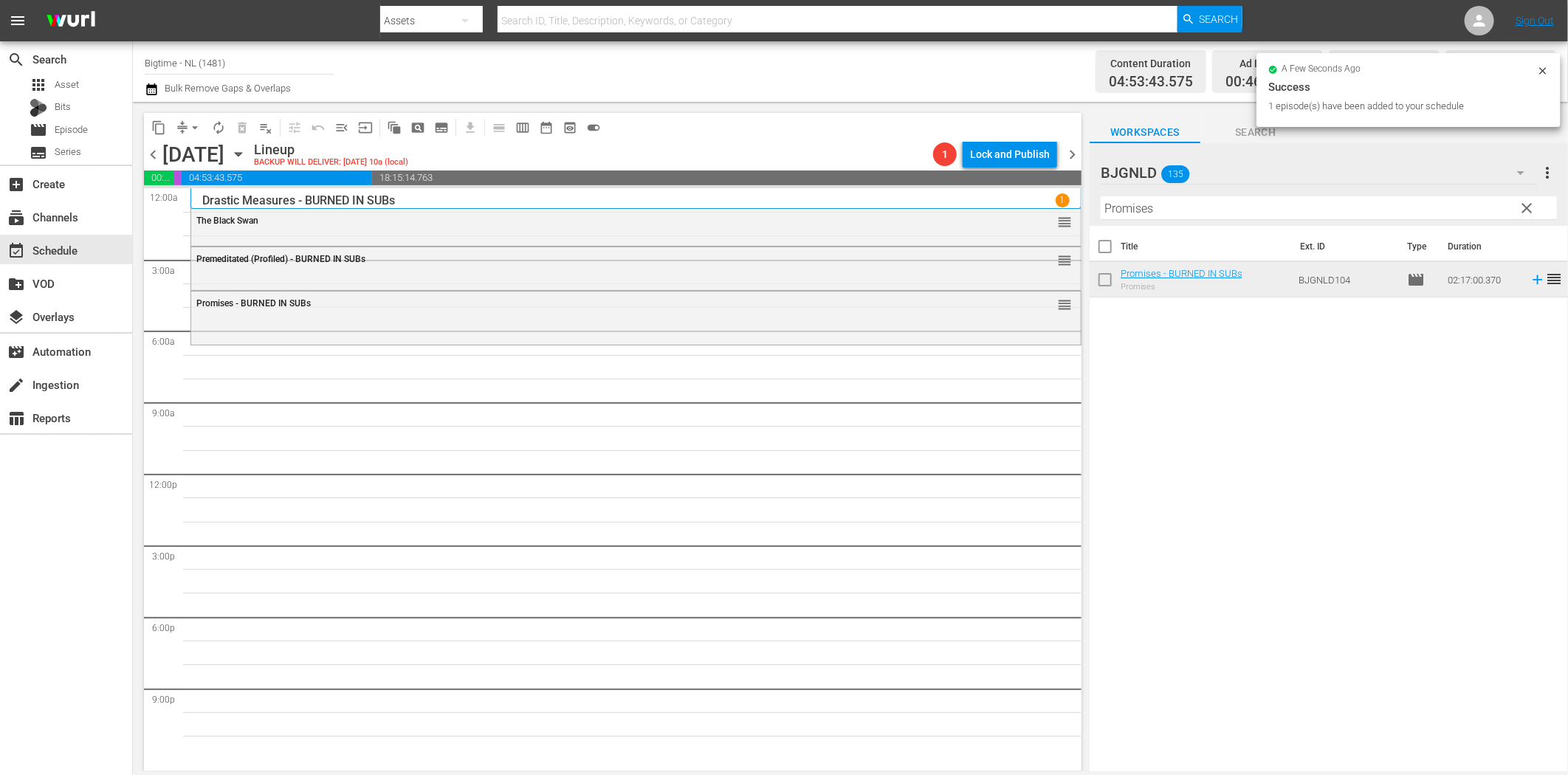
click at [1158, 204] on input "Promises" at bounding box center [1329, 209] width 456 height 24
paste input "Milla: The Movie"
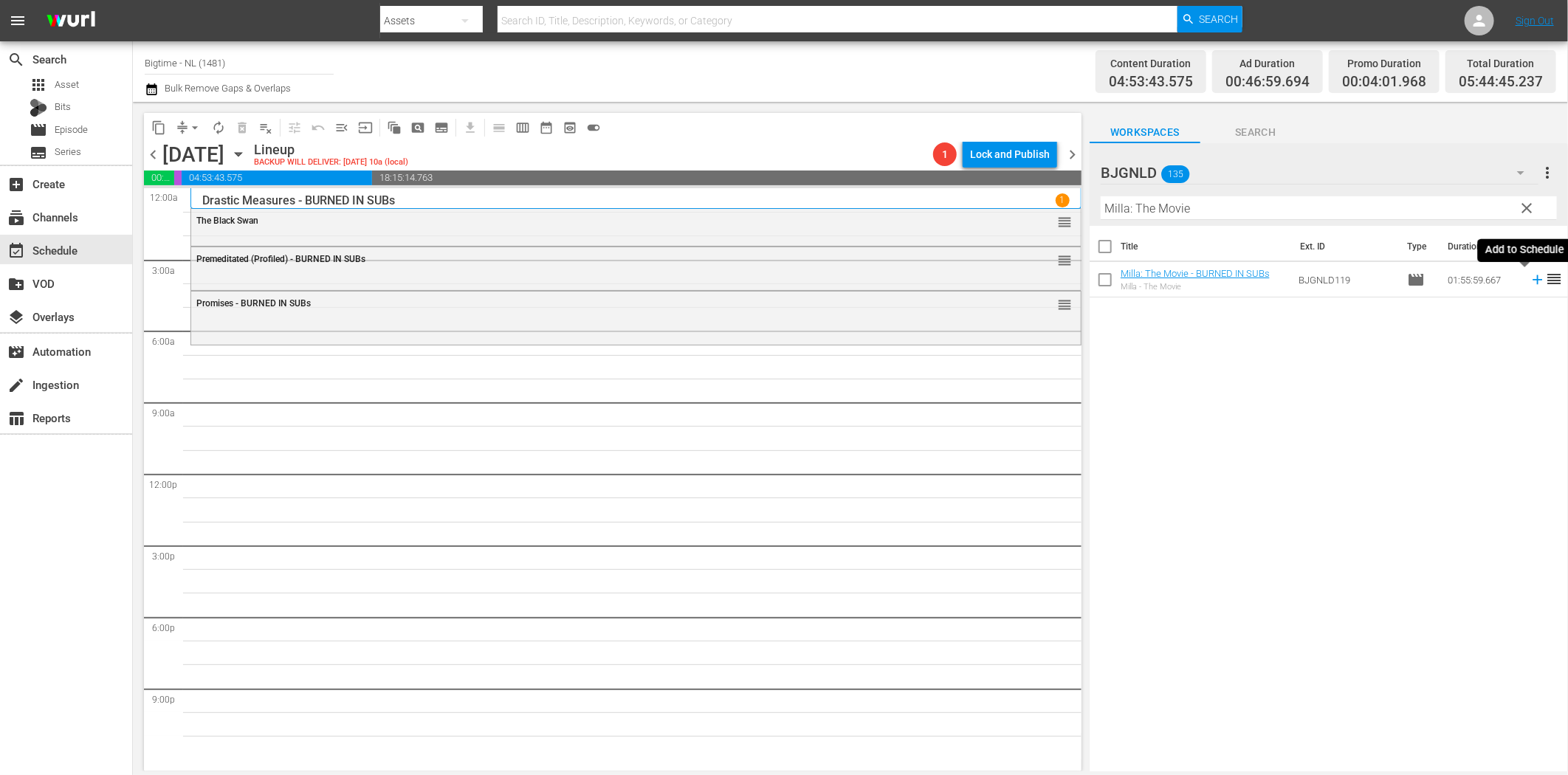
click at [1532, 279] on icon at bounding box center [1537, 279] width 9 height 9
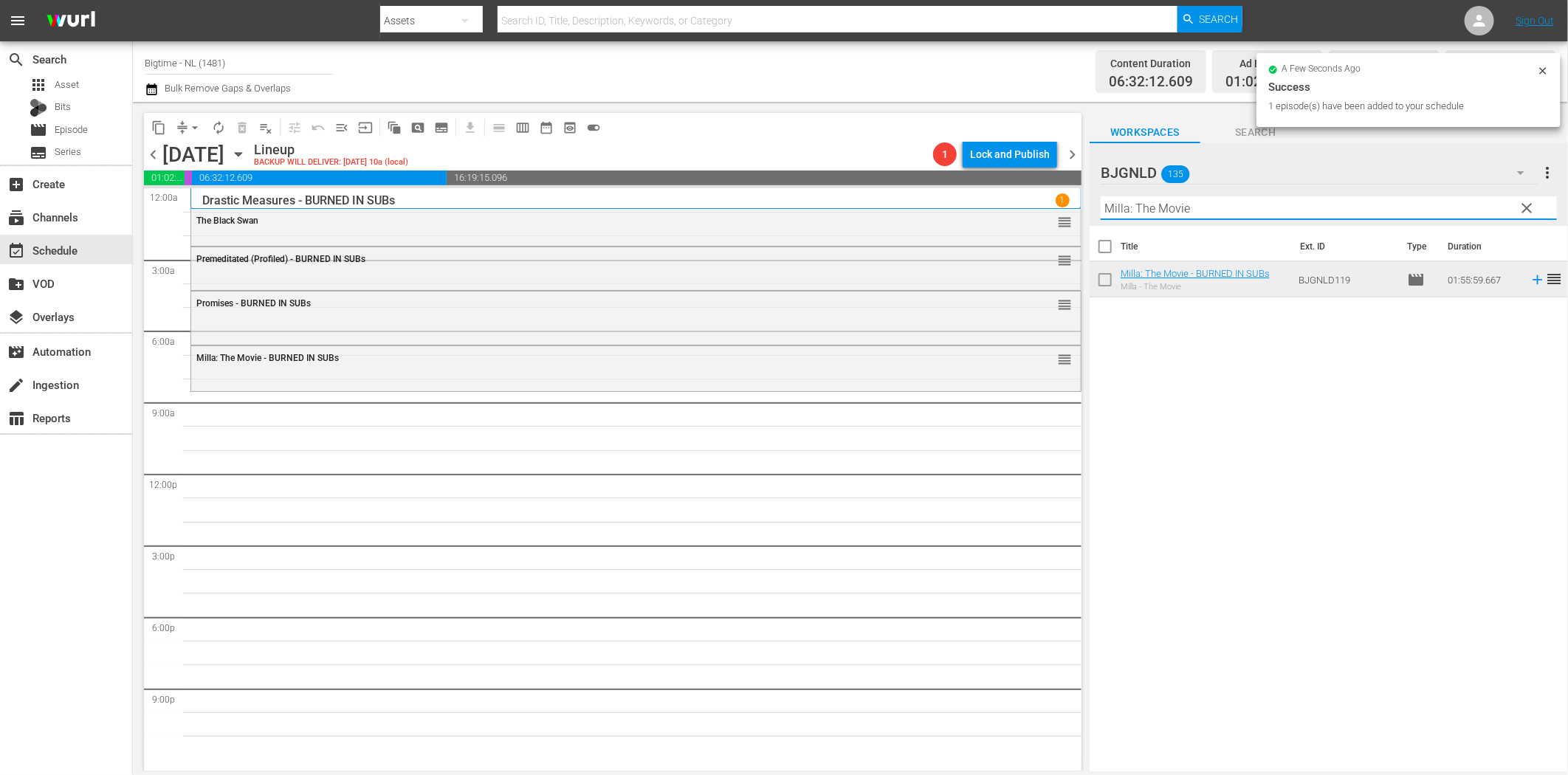
click at [1197, 207] on input "Milla: The Movie" at bounding box center [1329, 209] width 456 height 24
paste input "Hop"
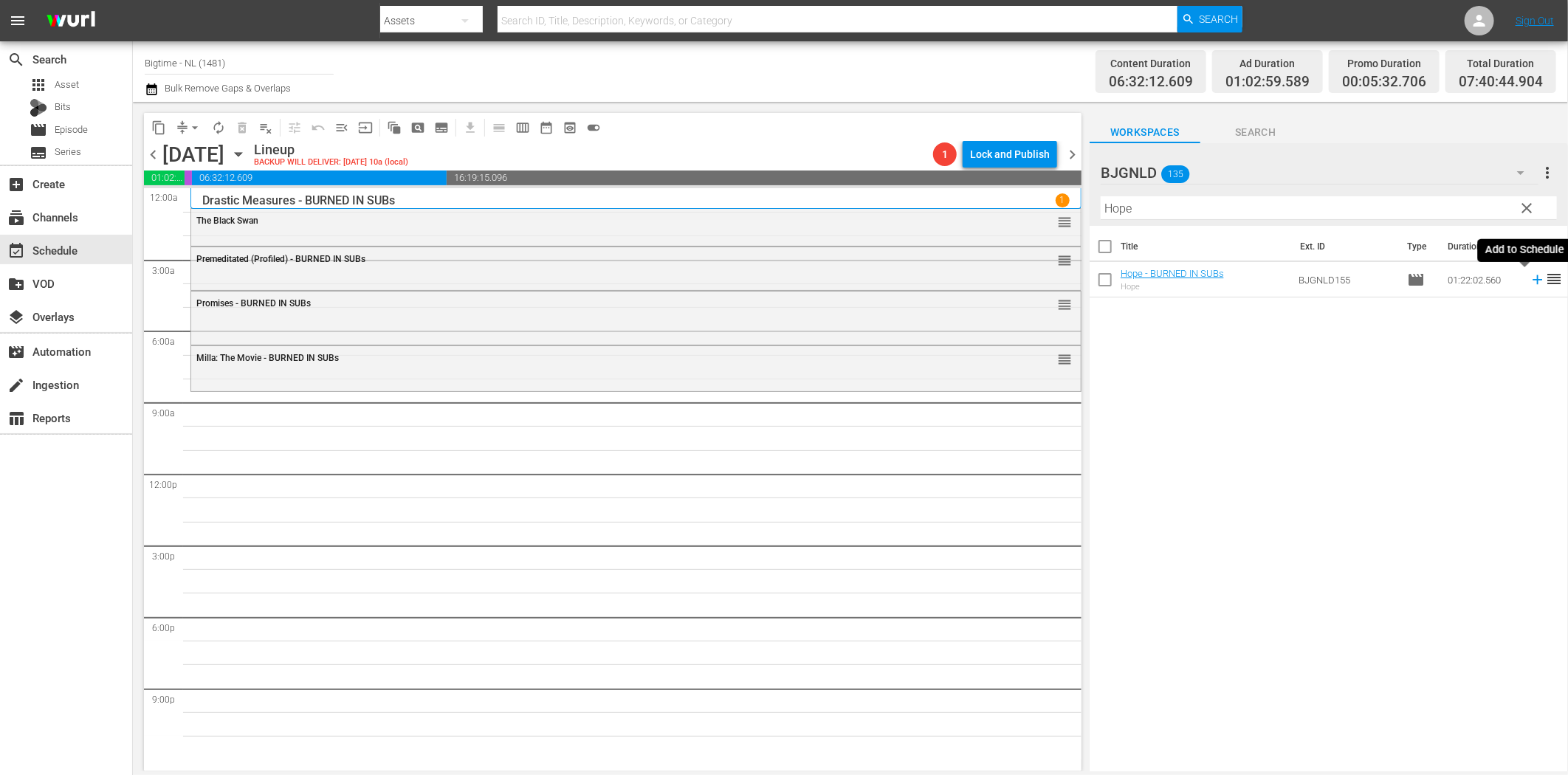
click at [1529, 284] on icon at bounding box center [1538, 279] width 17 height 17
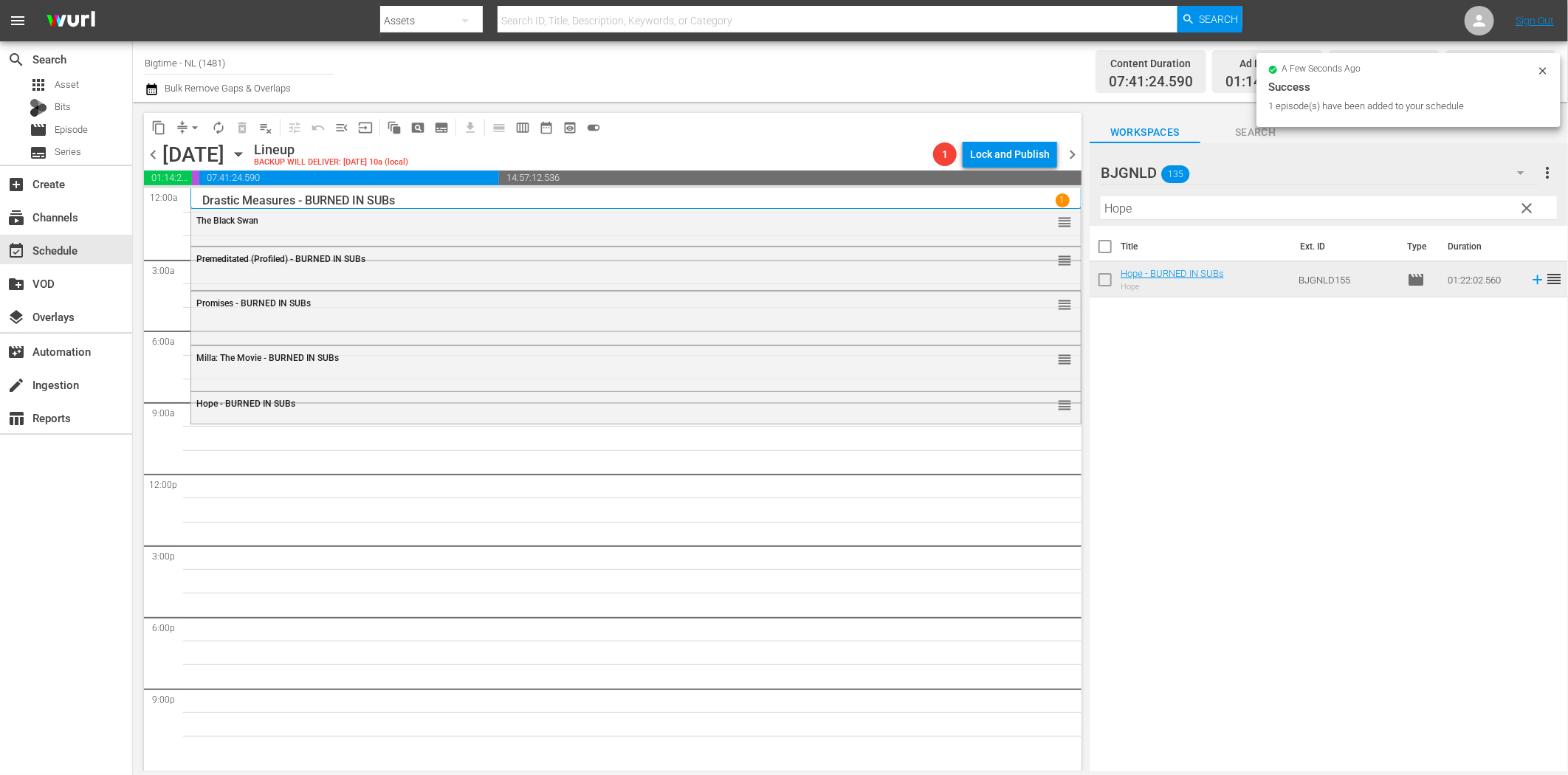
click at [1160, 211] on input "Hope" at bounding box center [1329, 209] width 456 height 24
paste input "All in [PERSON_NAME]"
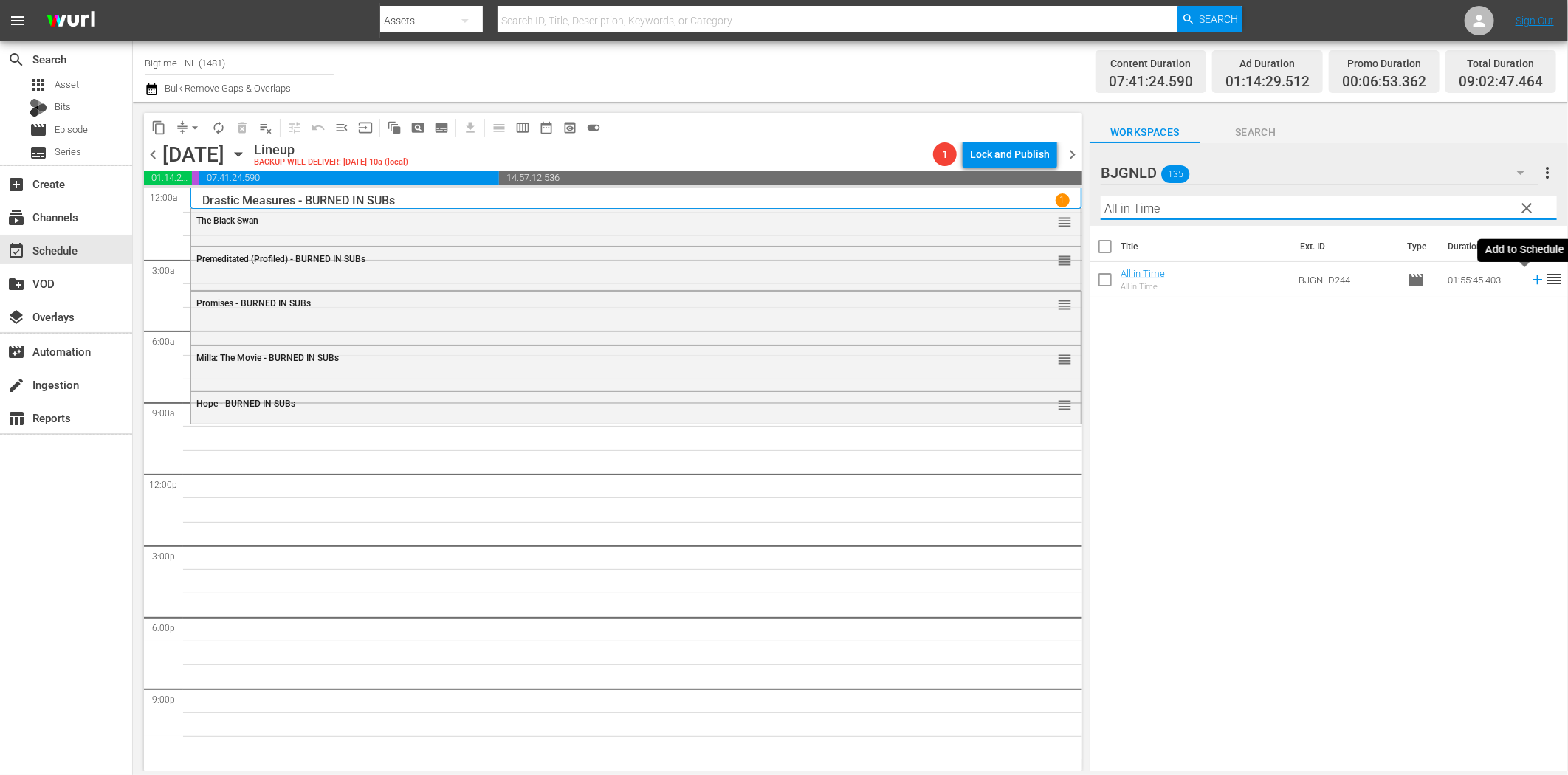
click at [1529, 281] on icon at bounding box center [1538, 279] width 17 height 17
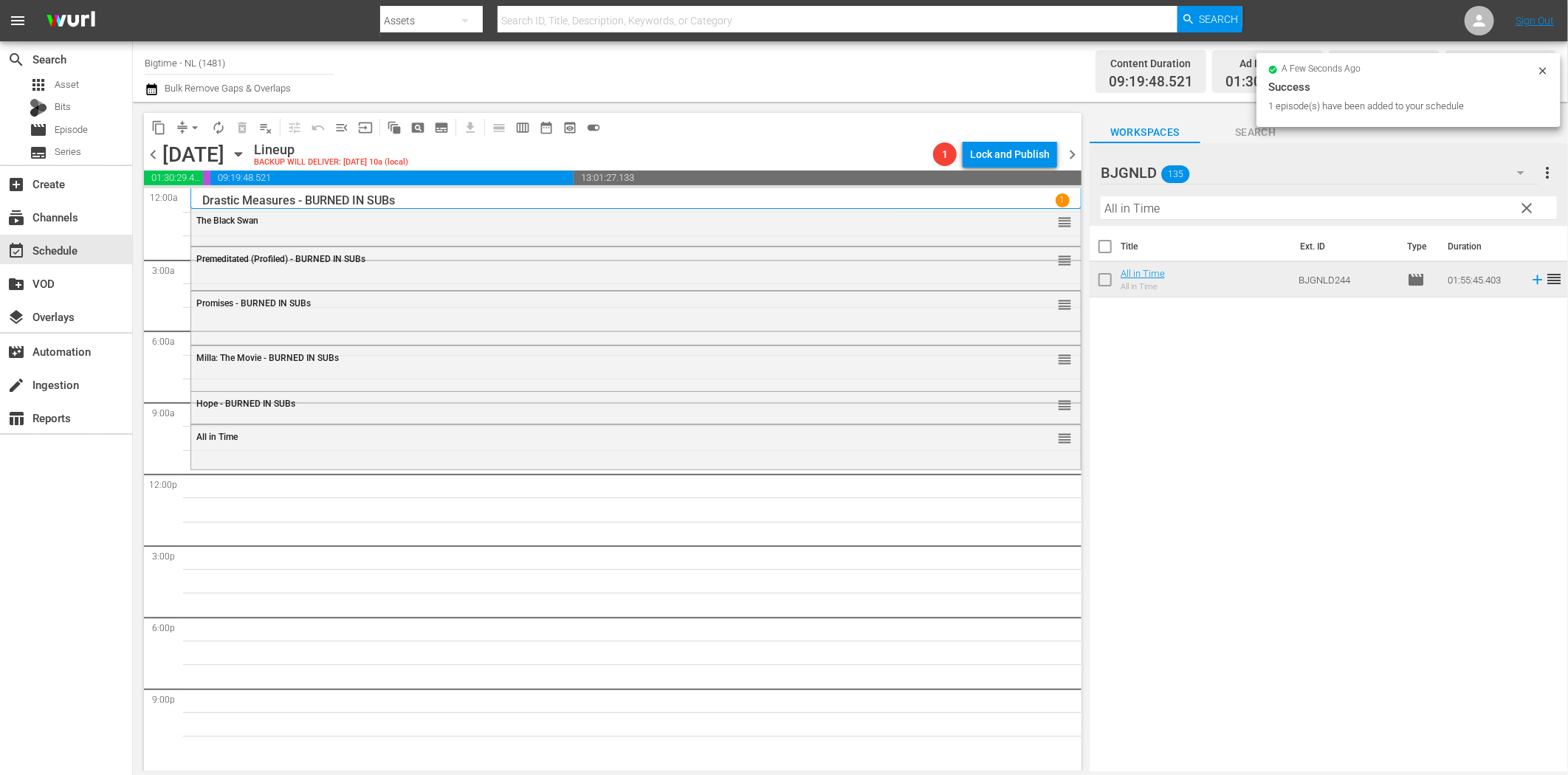
click at [1177, 208] on input "All in Time" at bounding box center [1329, 209] width 456 height 24
paste input "Pack Up Your Troubles Colorized"
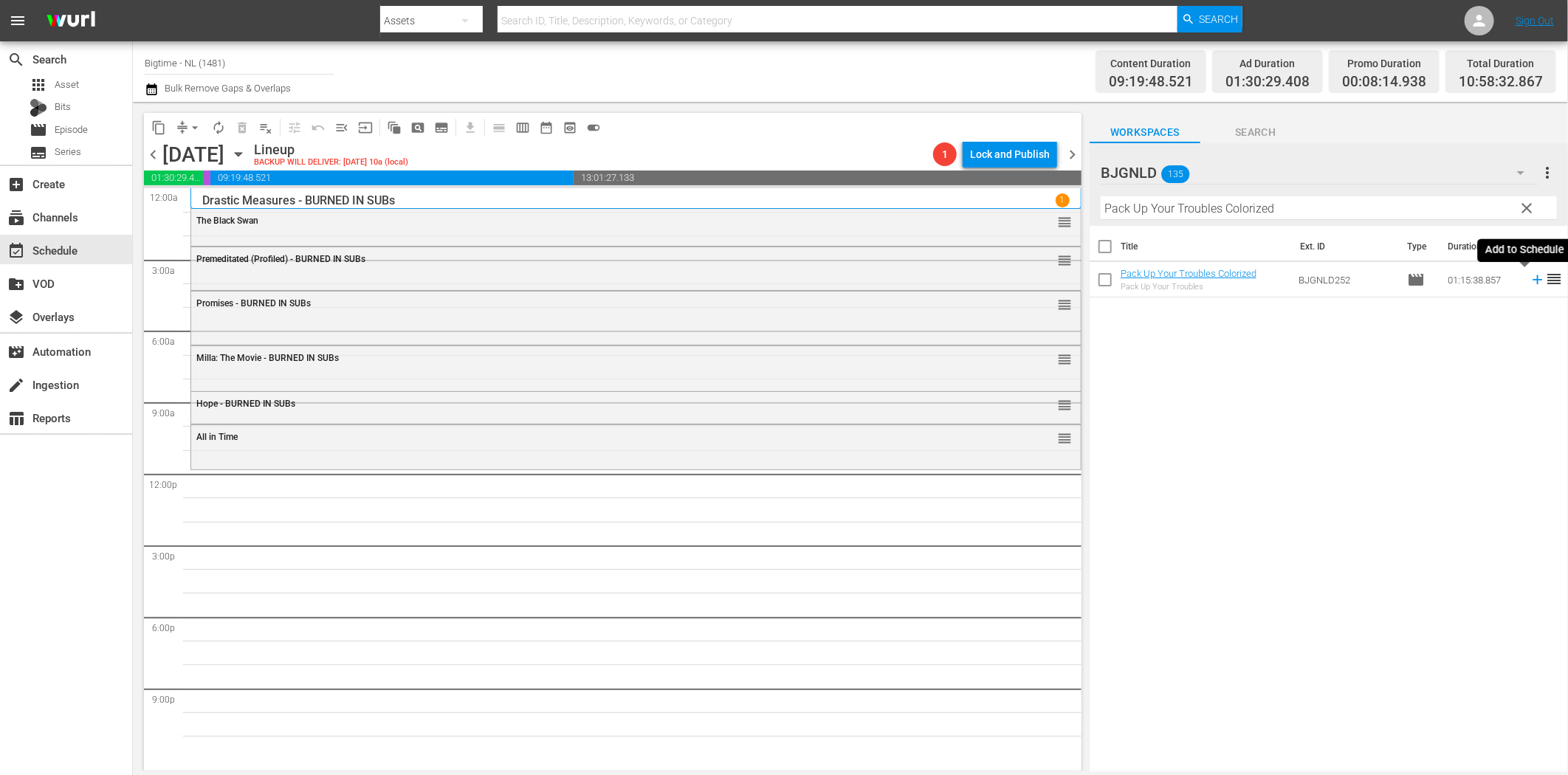
click at [1529, 282] on icon at bounding box center [1538, 279] width 17 height 17
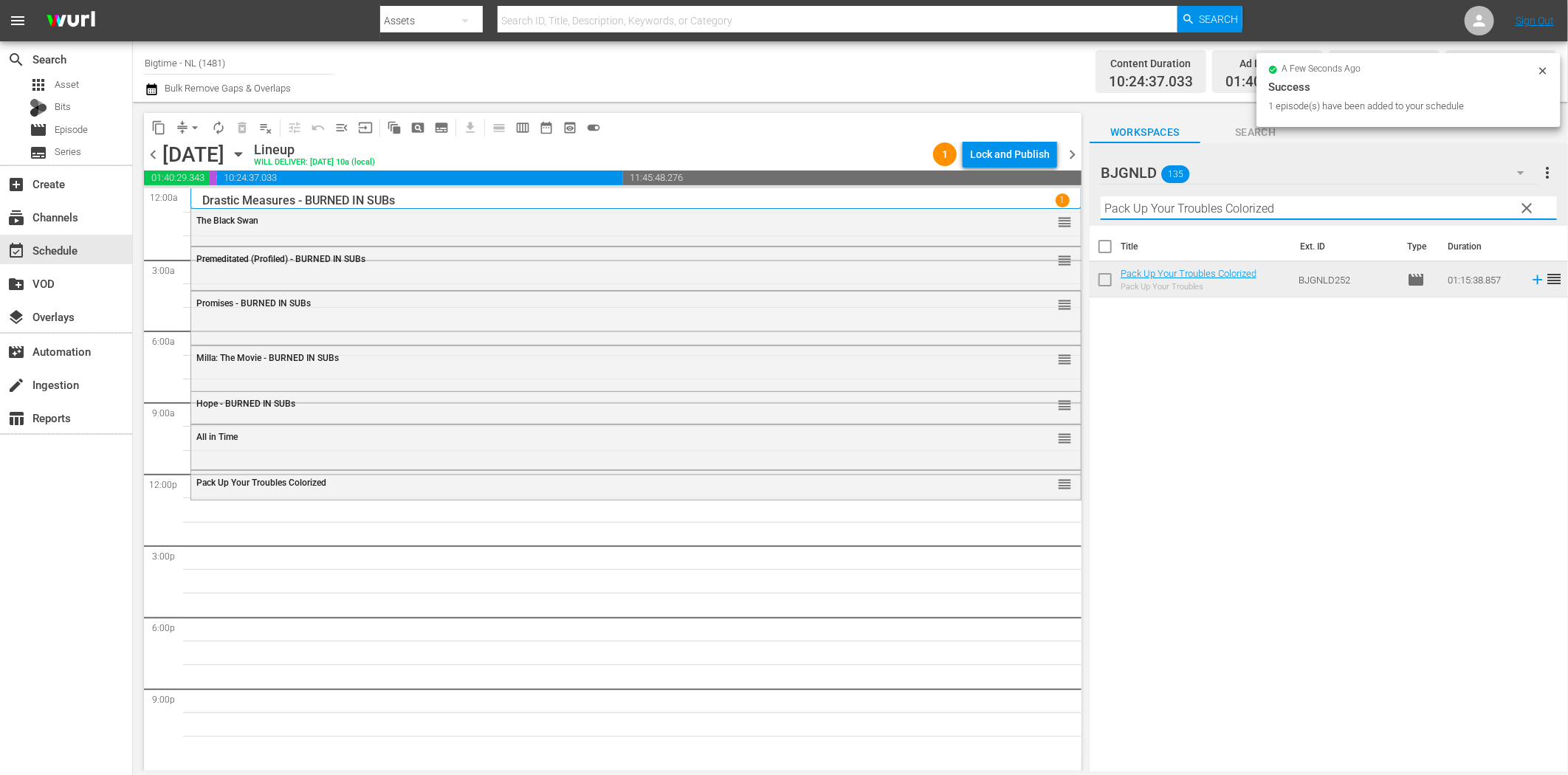
click at [1129, 211] on input "Pack Up Your Troubles Colorized" at bounding box center [1329, 209] width 456 height 24
paste input "The Flying Deuc"
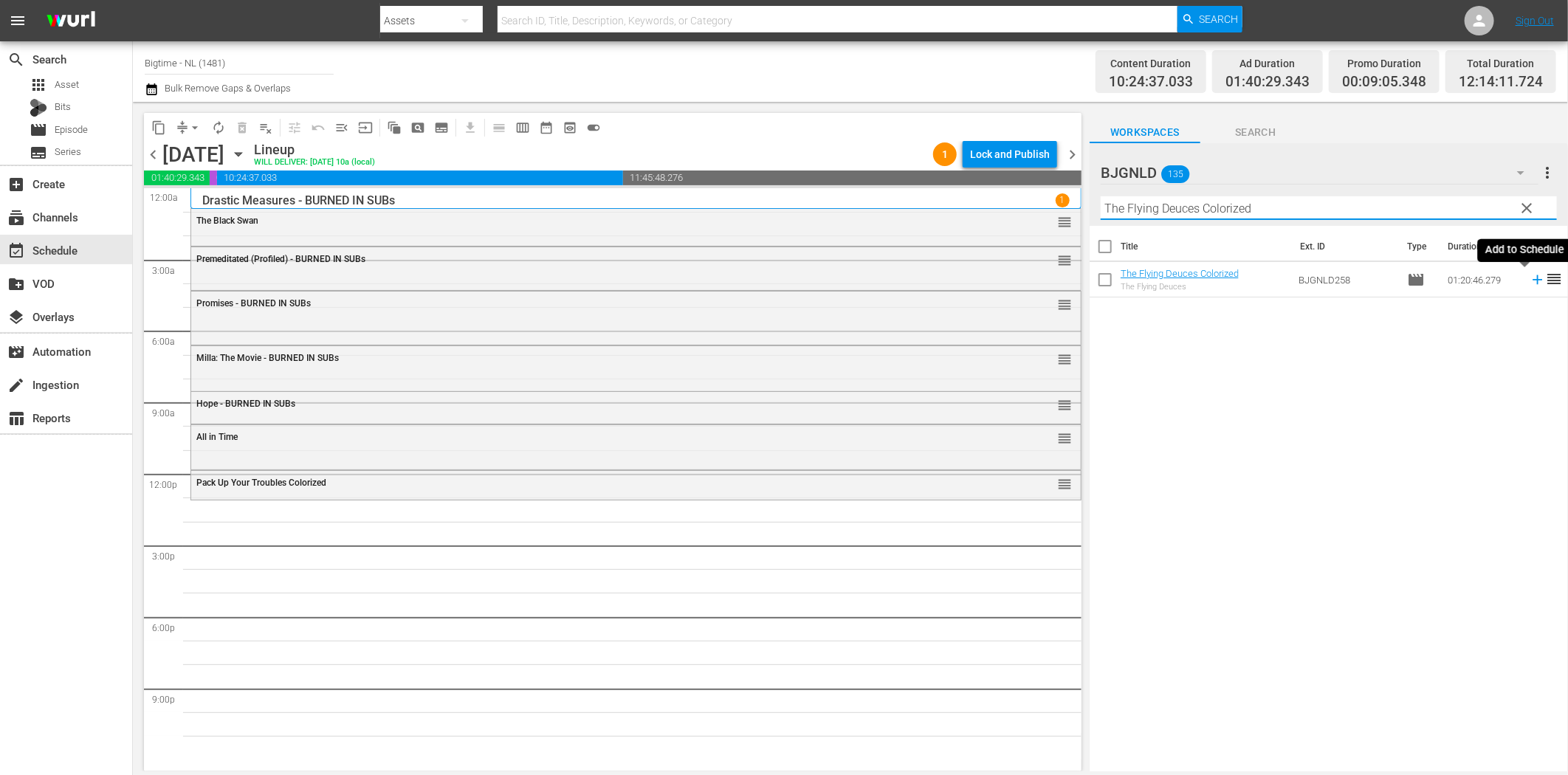
click at [1529, 282] on icon at bounding box center [1538, 279] width 17 height 17
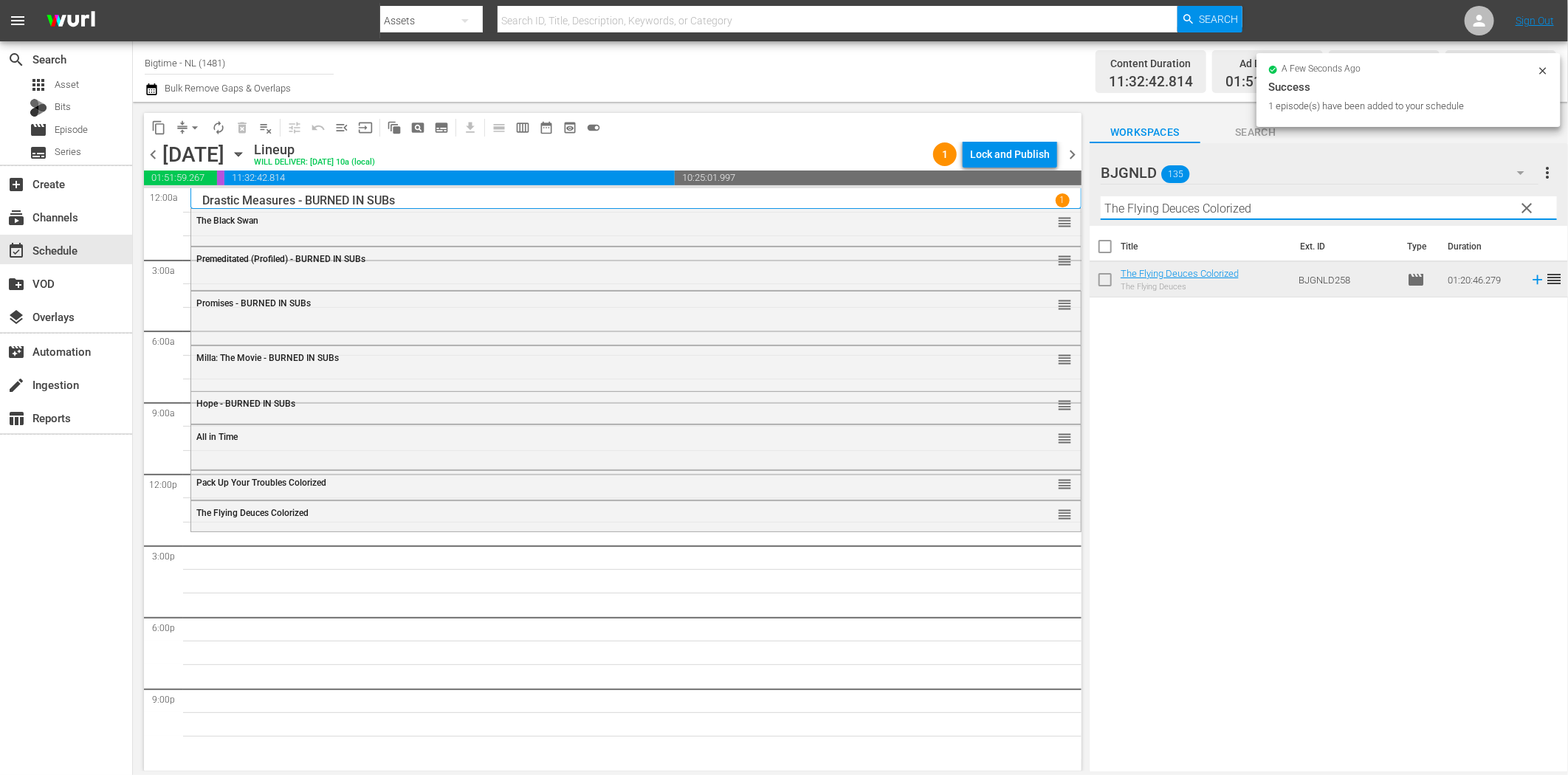
click at [1230, 217] on input "The Flying Deuces Colorized" at bounding box center [1329, 209] width 456 height 24
paste input "Welcome to the Men's Group"
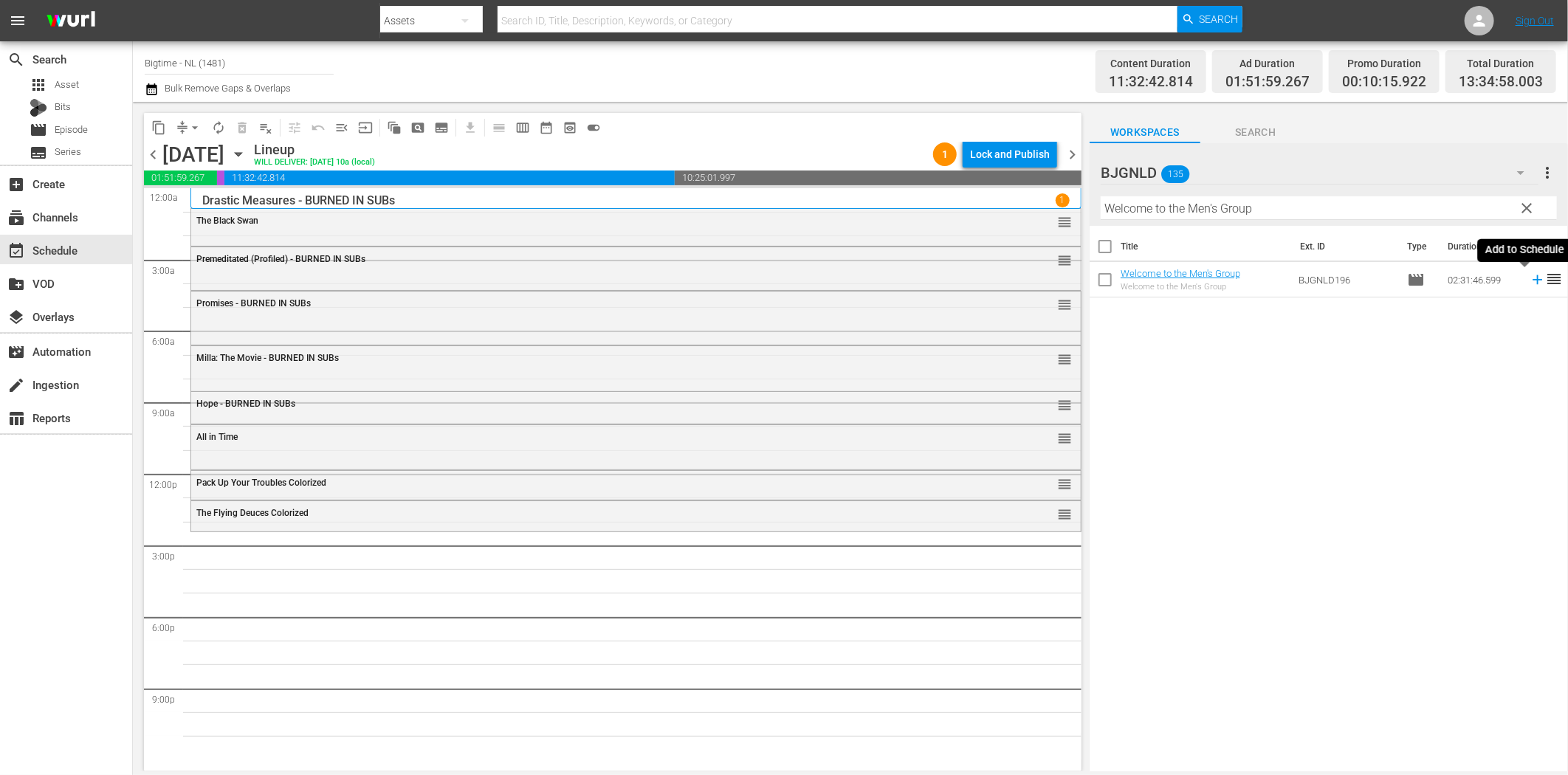
drag, startPoint x: 1527, startPoint y: 281, endPoint x: 1397, endPoint y: 307, distance: 132.6
click at [1529, 281] on icon at bounding box center [1538, 279] width 17 height 17
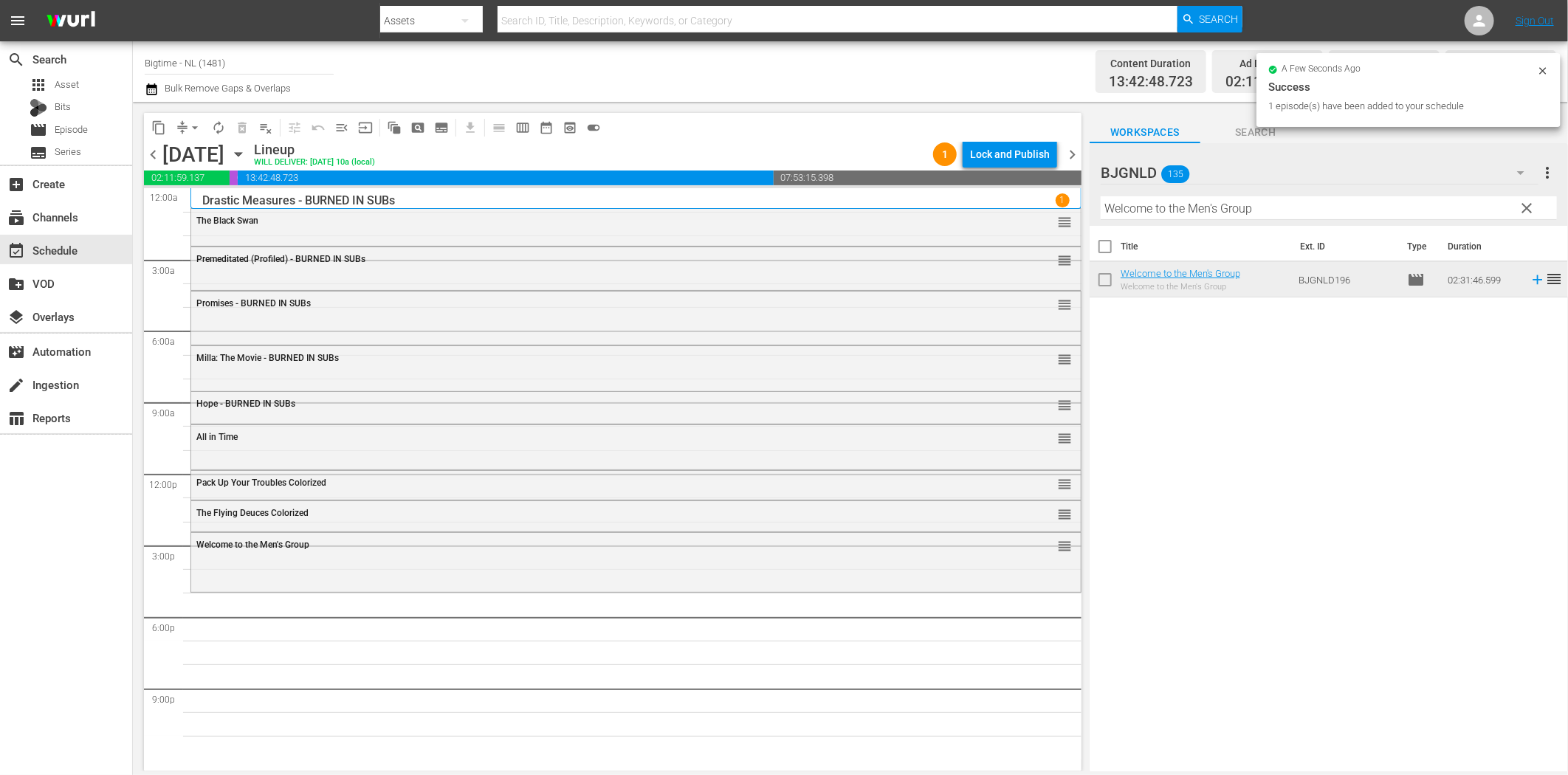
click at [1177, 209] on input "Welcome to the Men's Group" at bounding box center [1329, 209] width 456 height 24
paste input "dding Swingers"
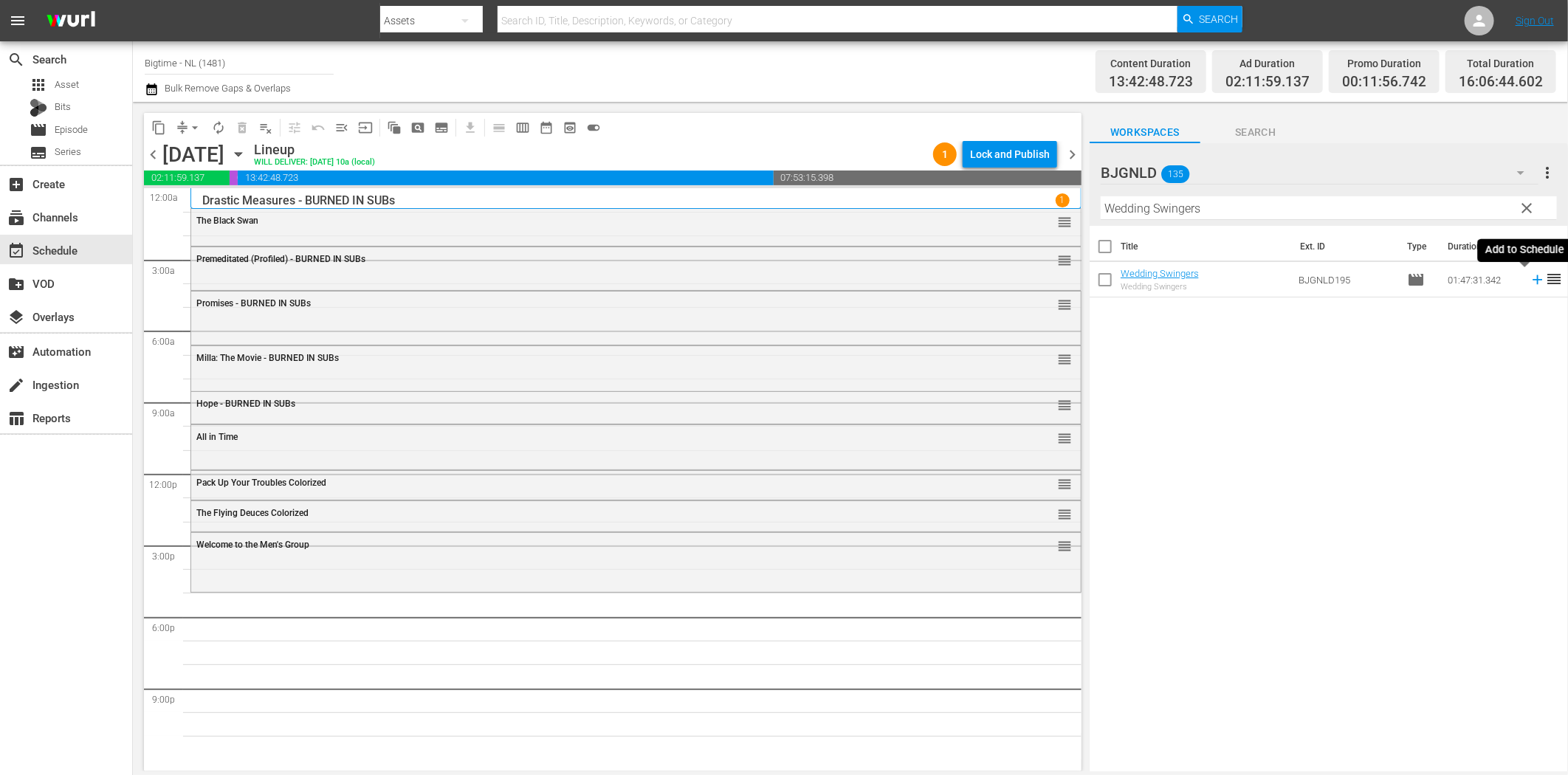
click at [1529, 278] on icon at bounding box center [1538, 279] width 17 height 17
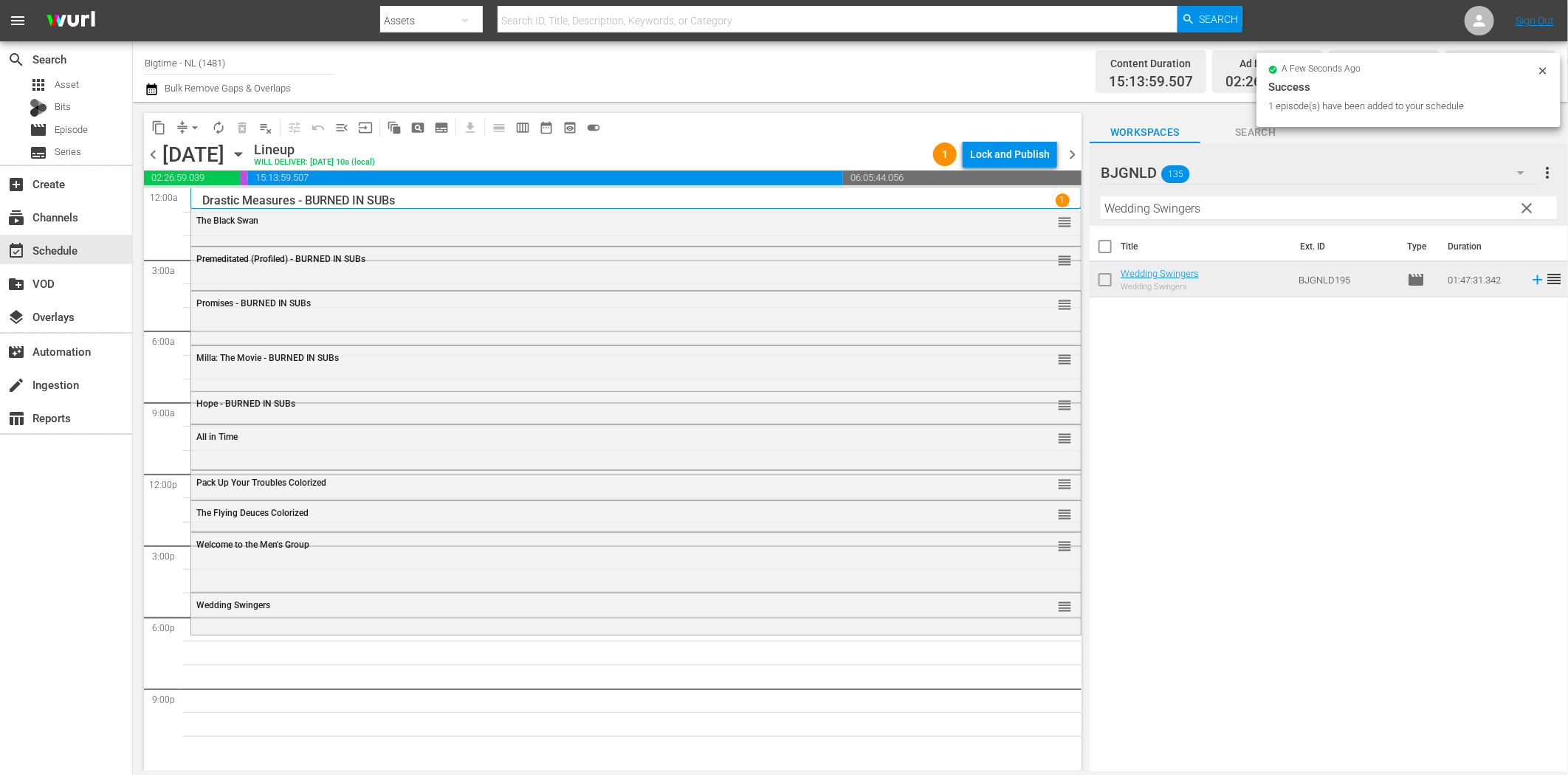
click at [1168, 204] on input "Wedding Swingers" at bounding box center [1329, 209] width 456 height 24
paste input "Sand Angel"
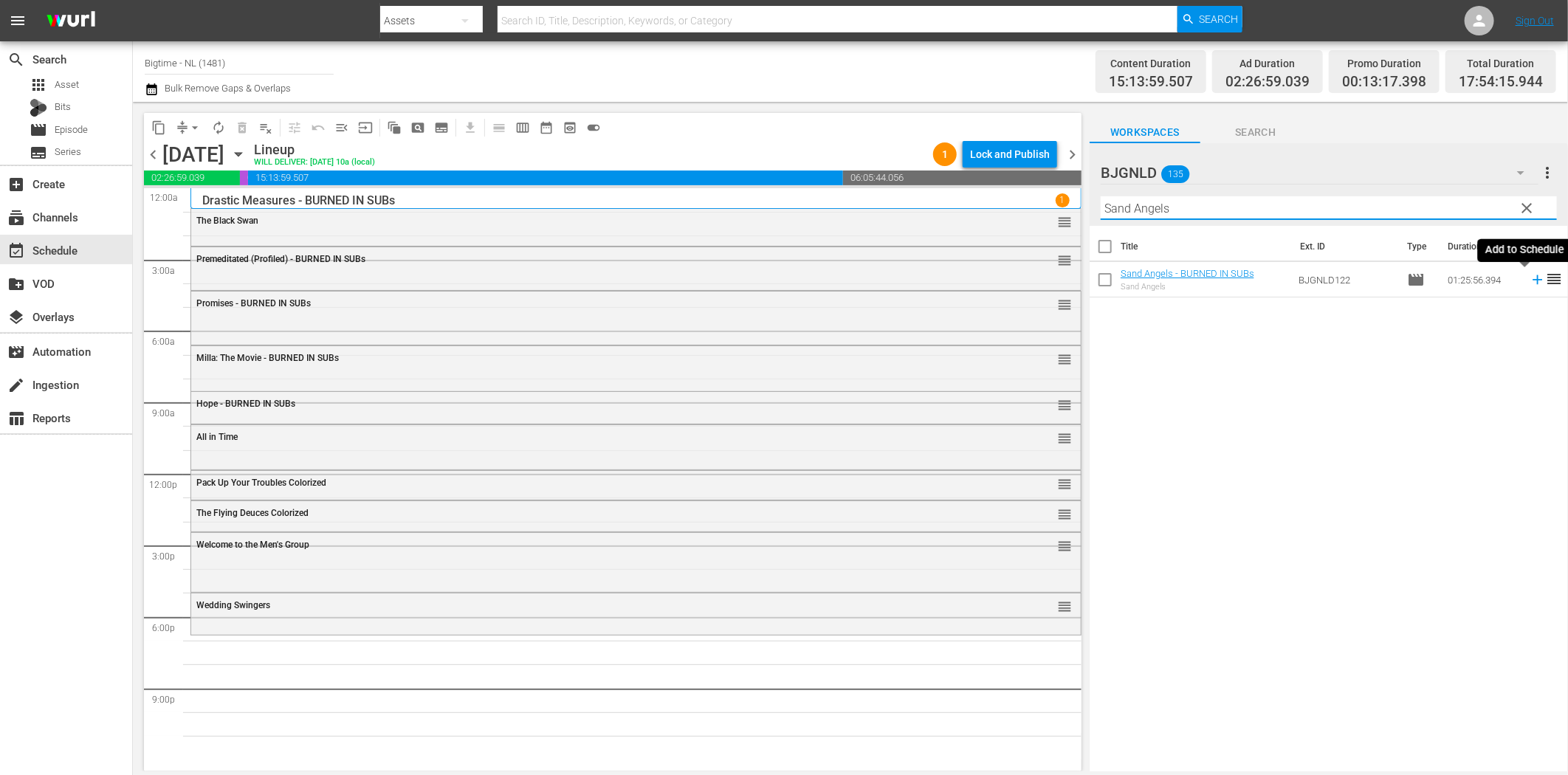
click at [1529, 278] on icon at bounding box center [1538, 279] width 17 height 17
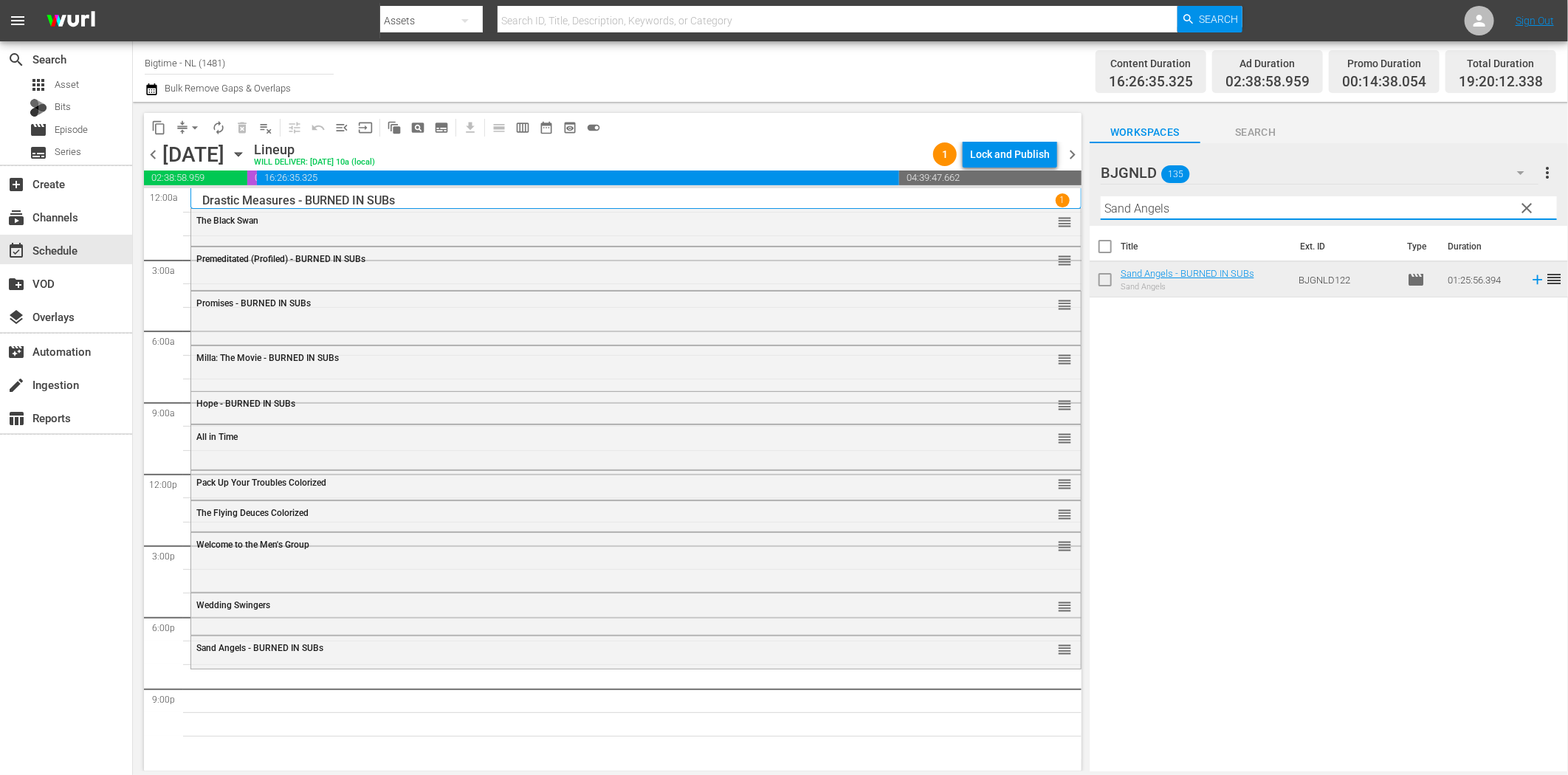
click at [1223, 210] on input "Sand Angels" at bounding box center [1329, 209] width 456 height 24
paste input "nowmageddon"
click at [1529, 278] on icon at bounding box center [1538, 279] width 17 height 17
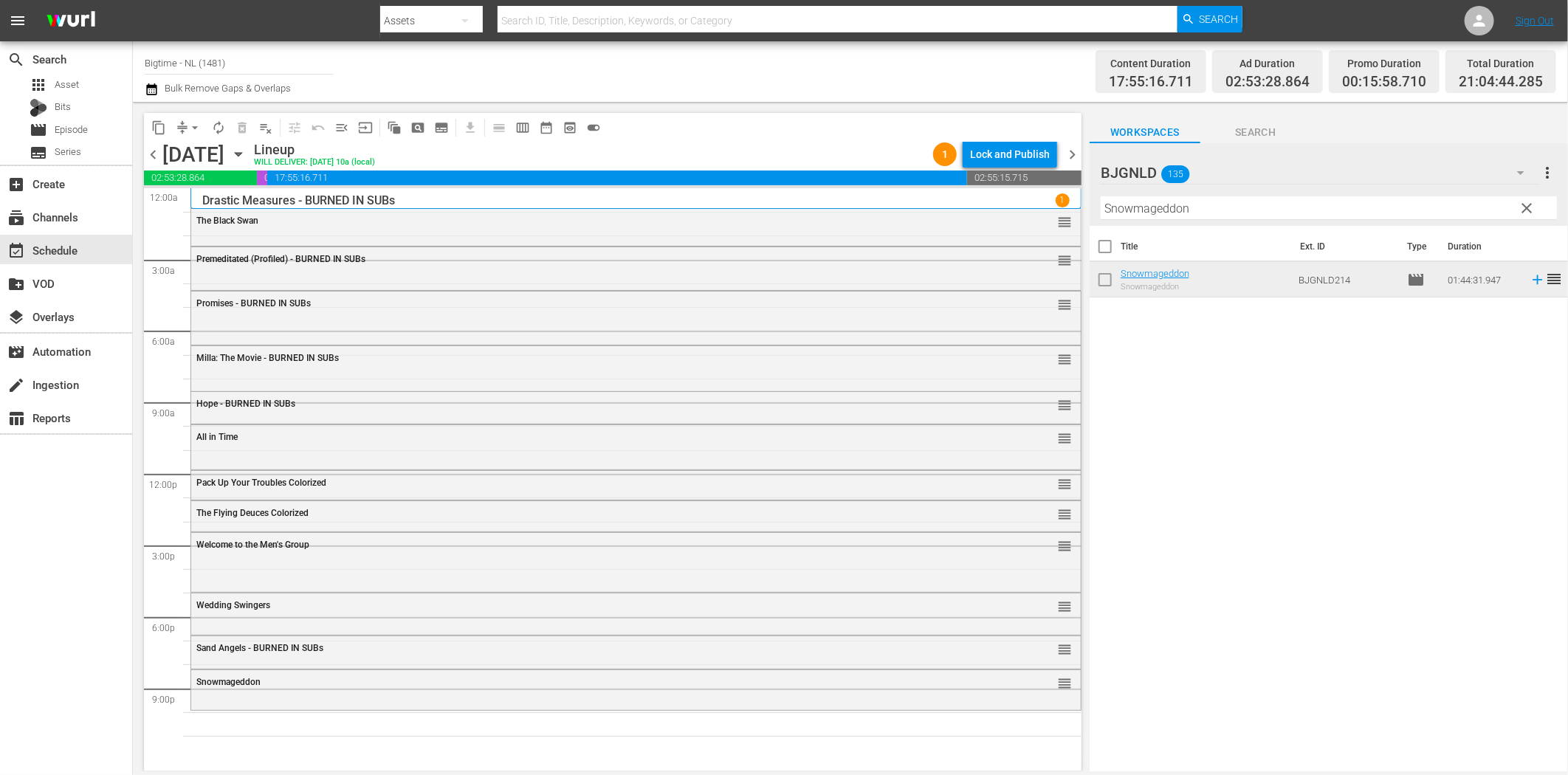
click at [1200, 207] on input "Snowmageddon" at bounding box center [1329, 209] width 456 height 24
paste input "The Surrogate"
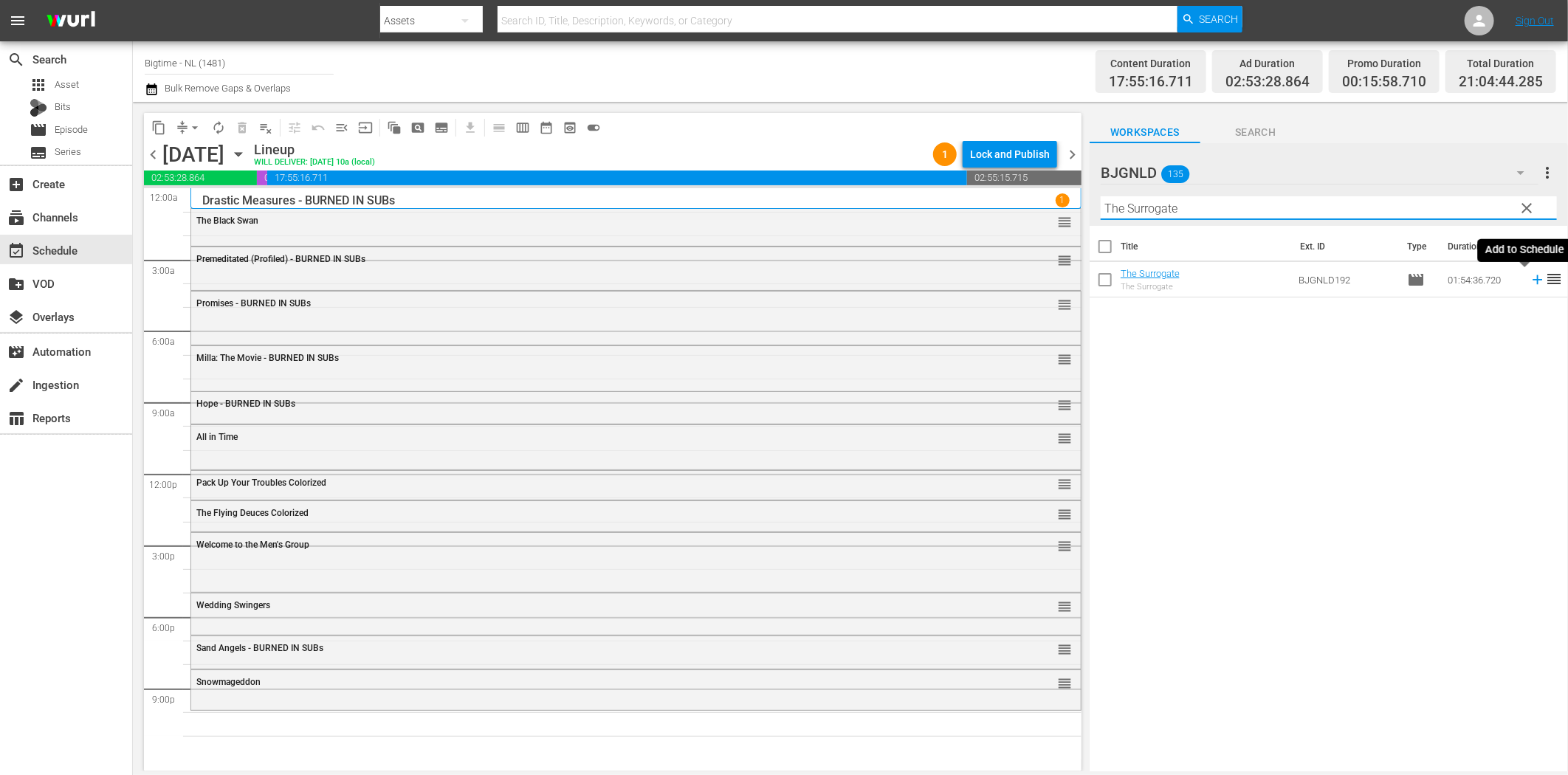
click at [1529, 285] on icon at bounding box center [1538, 279] width 17 height 17
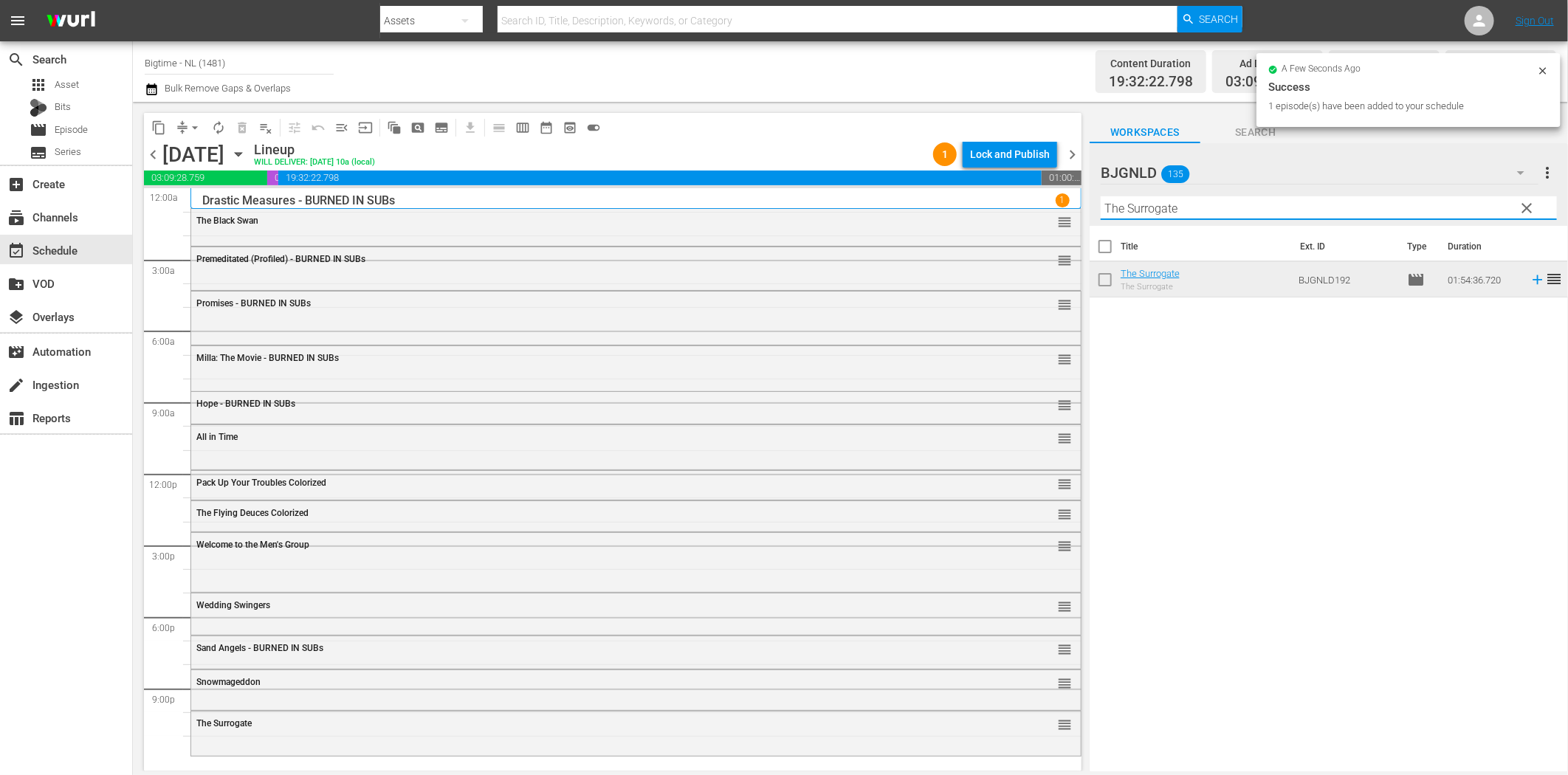
click at [1237, 207] on input "The Surrogate" at bounding box center [1329, 209] width 456 height 24
paste input "Not My Lif"
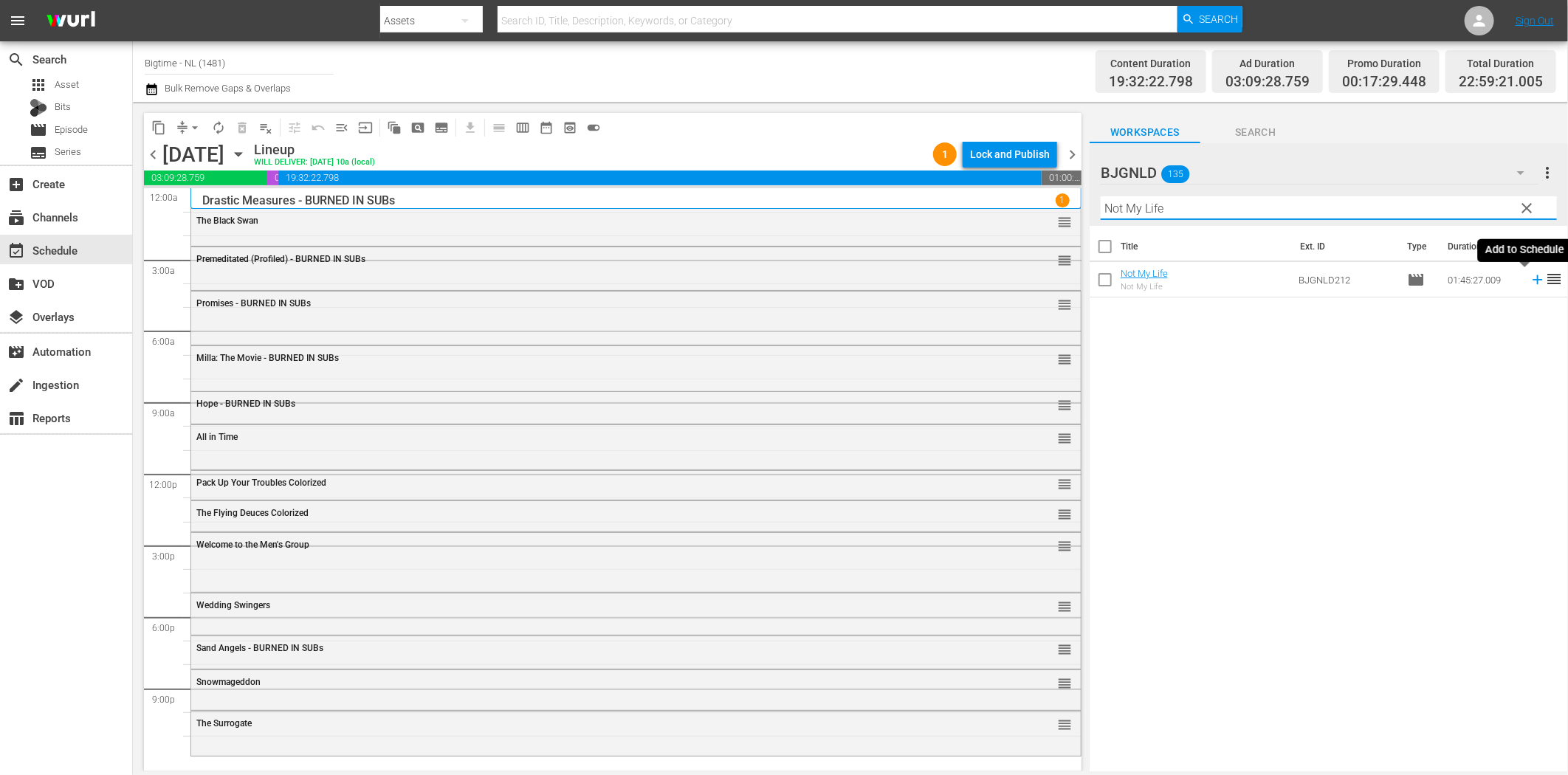
click at [1529, 282] on icon at bounding box center [1538, 279] width 17 height 17
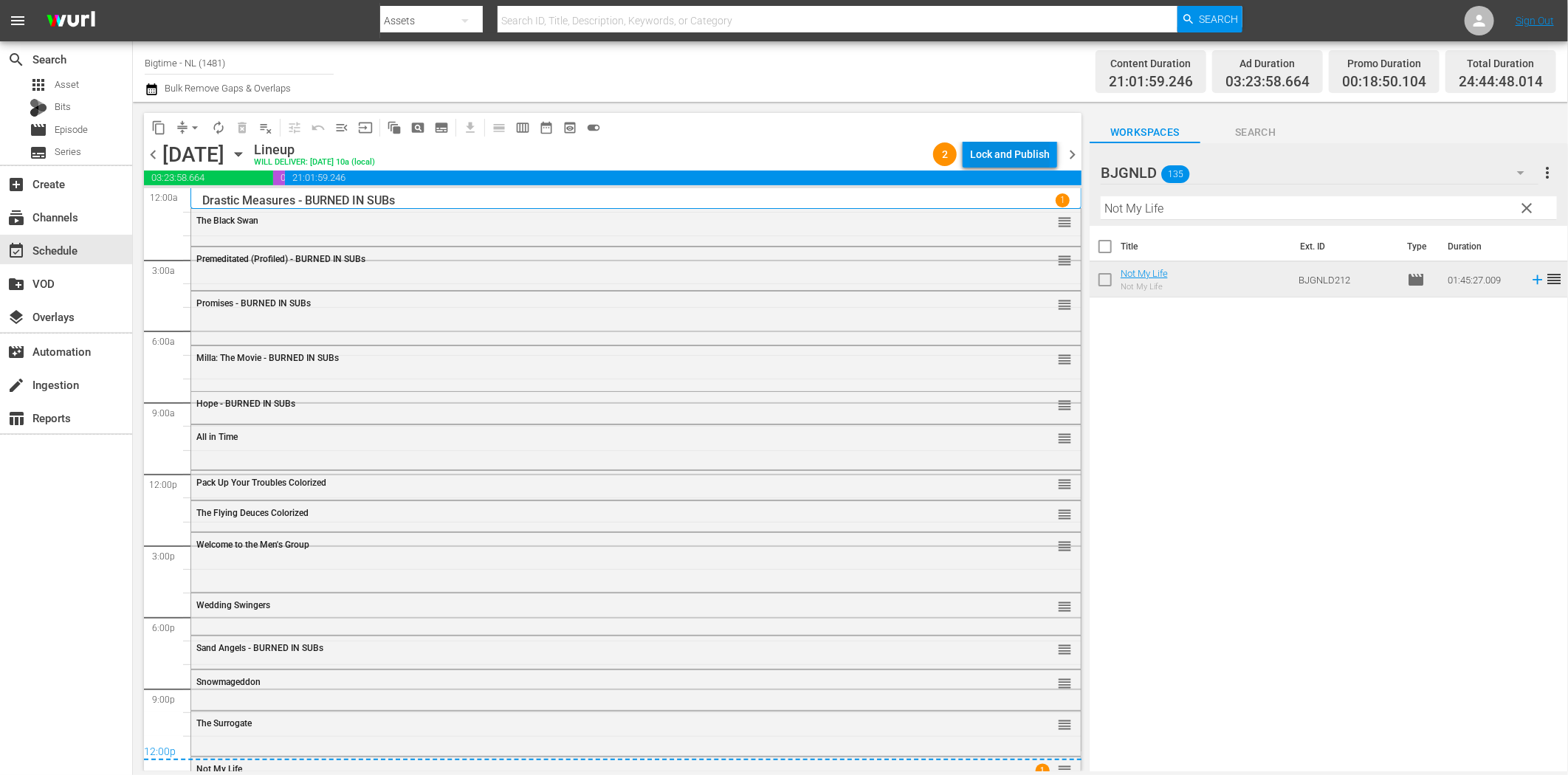
click at [1024, 150] on div "Lock and Publish" at bounding box center [1010, 154] width 80 height 27
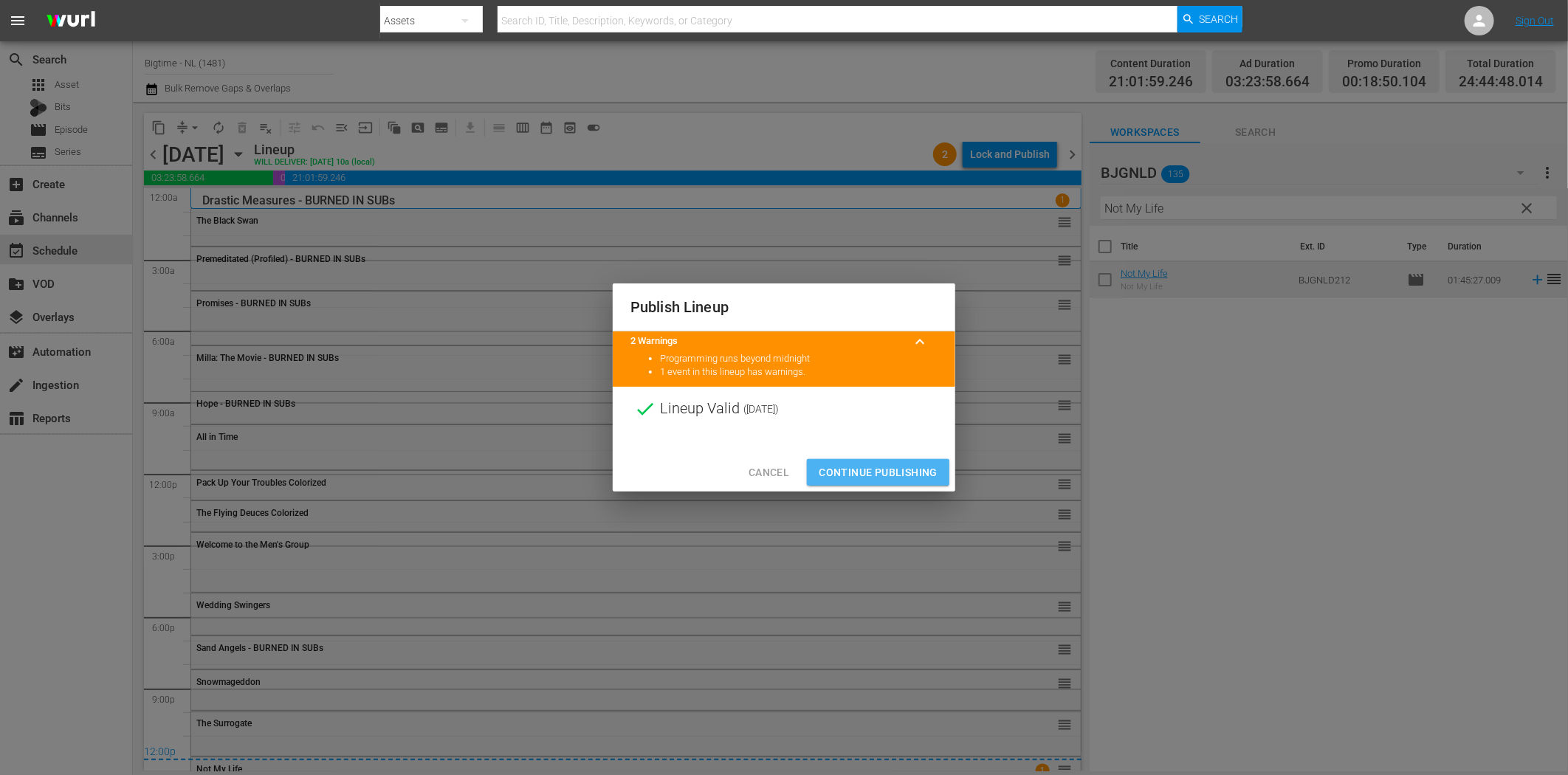
click at [876, 469] on span "Continue Publishing" at bounding box center [877, 473] width 119 height 18
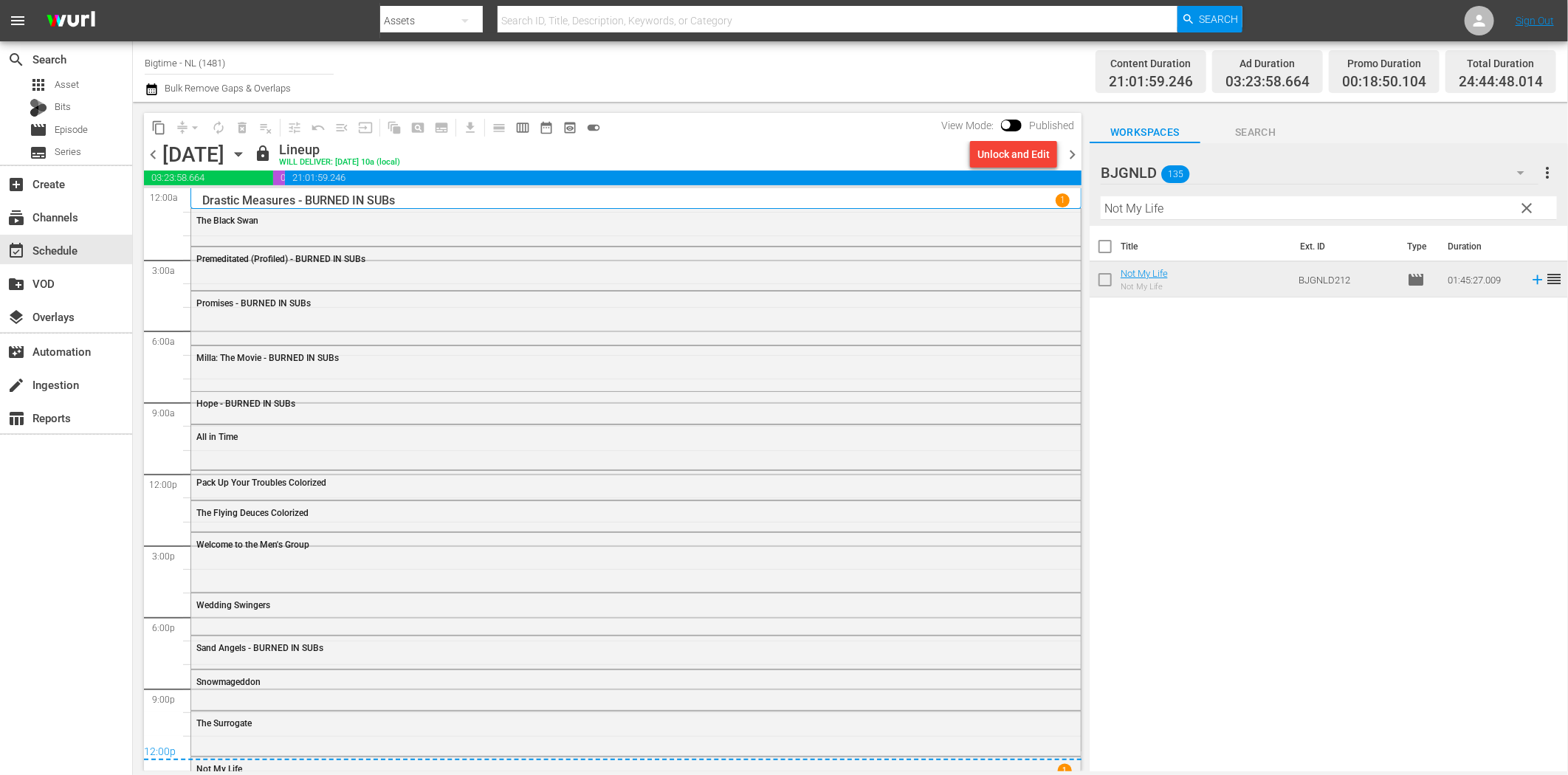
click at [1071, 152] on span "chevron_right" at bounding box center [1072, 154] width 18 height 18
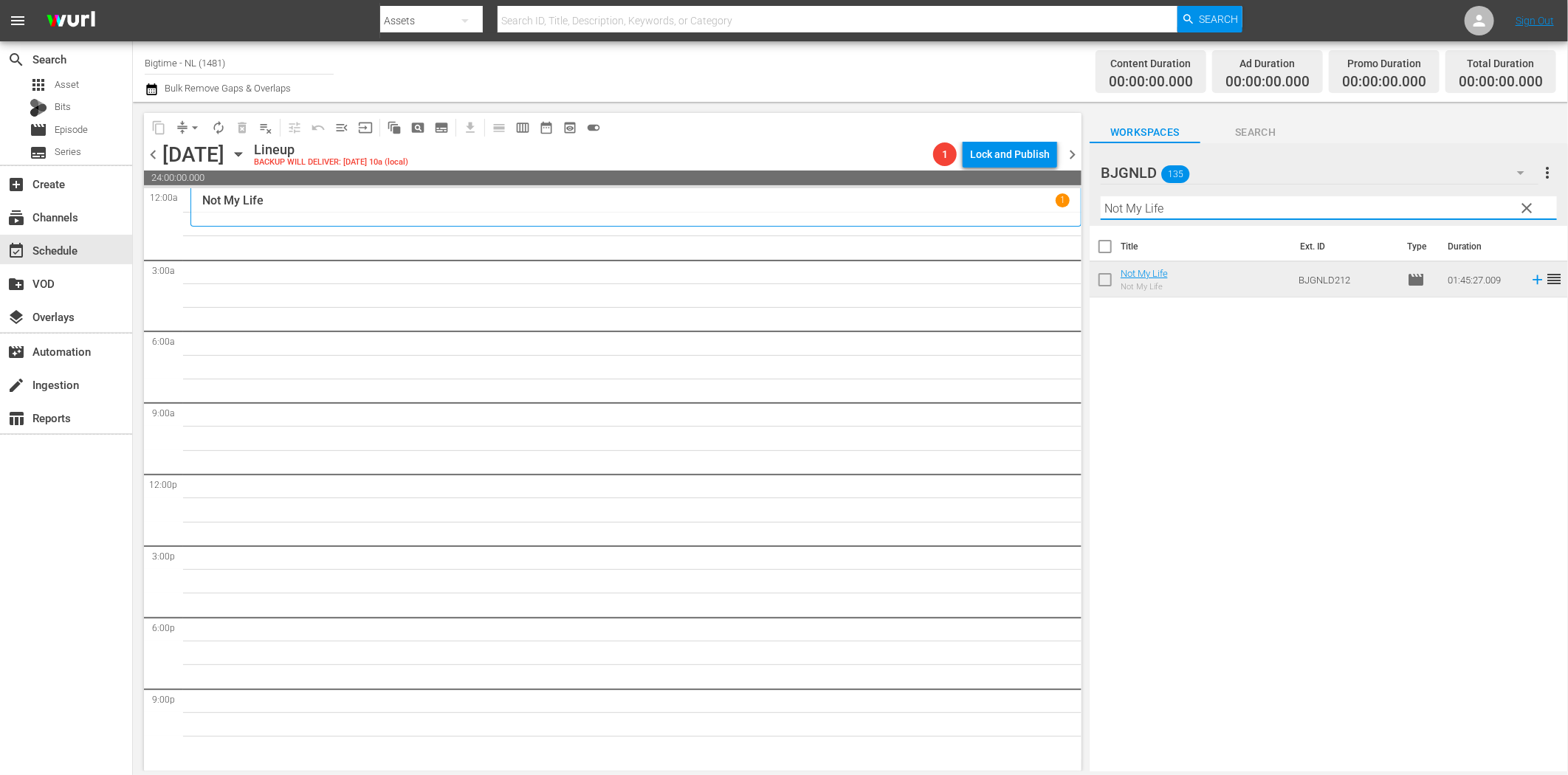
click at [1234, 204] on input "Not My Life" at bounding box center [1329, 209] width 456 height 24
paste input "Forsaken Son"
click at [1529, 277] on icon at bounding box center [1538, 279] width 17 height 17
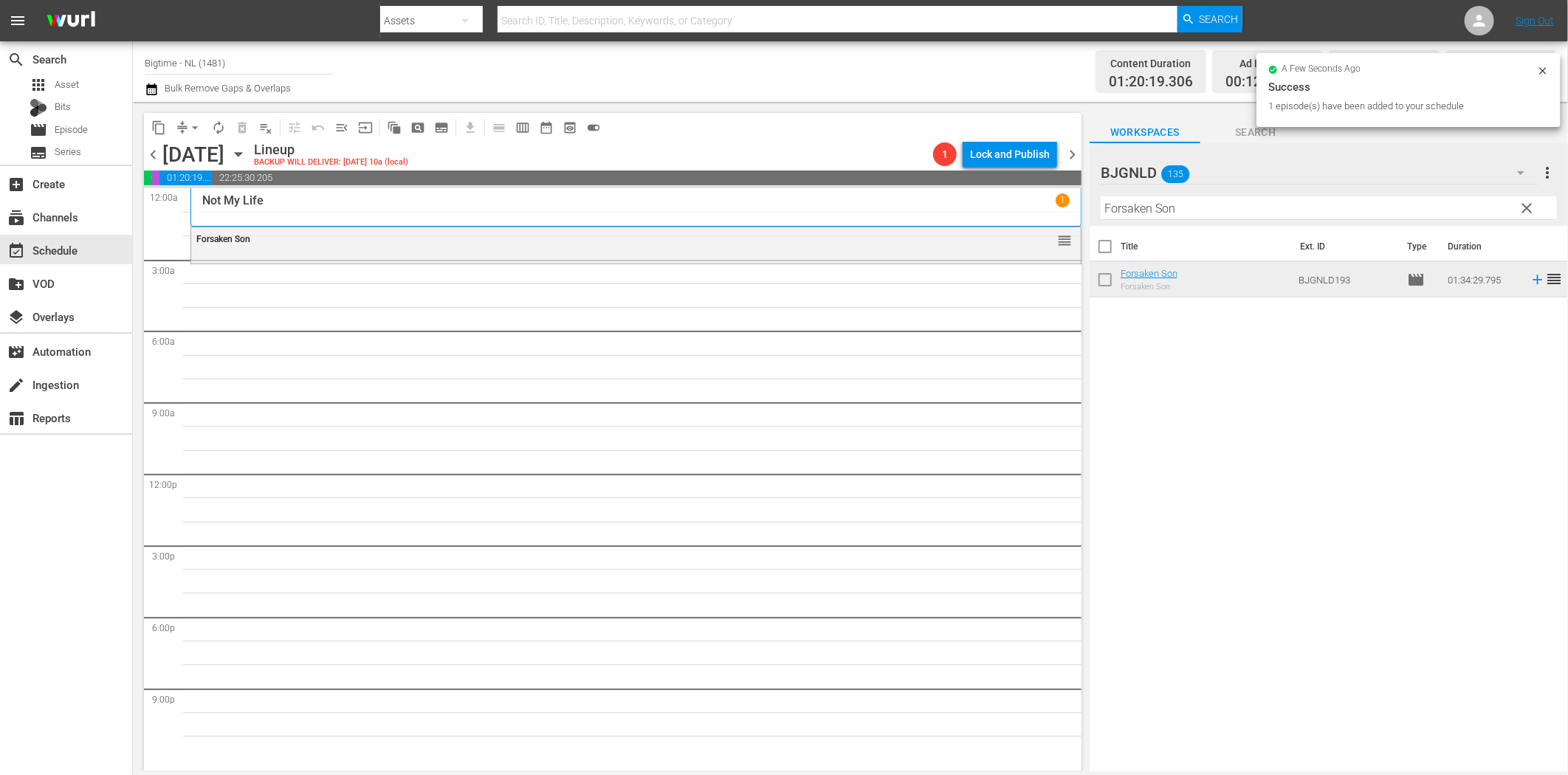
click at [1178, 210] on input "Forsaken Son" at bounding box center [1329, 209] width 456 height 24
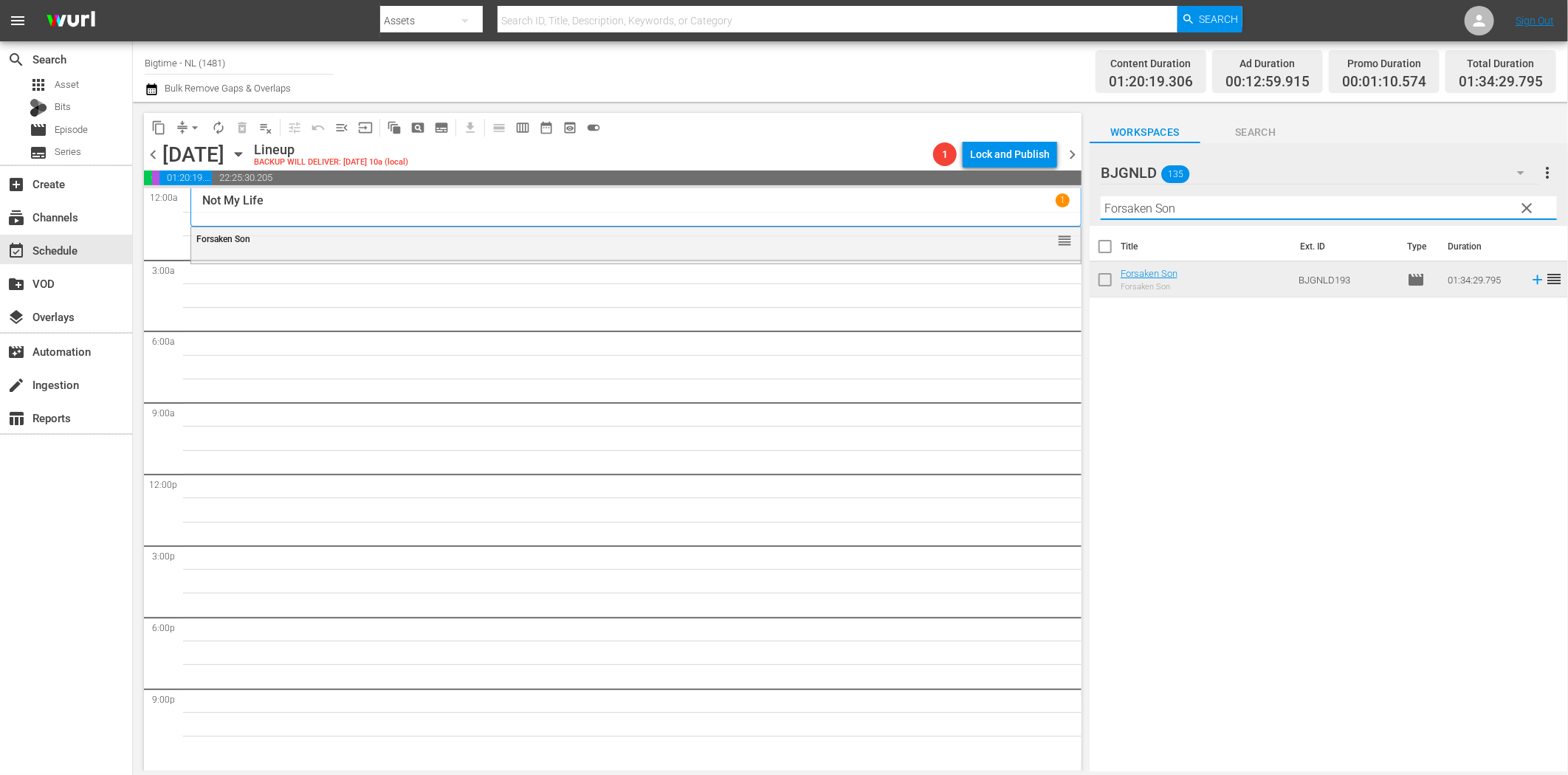
paste input "American Rescue Squad"
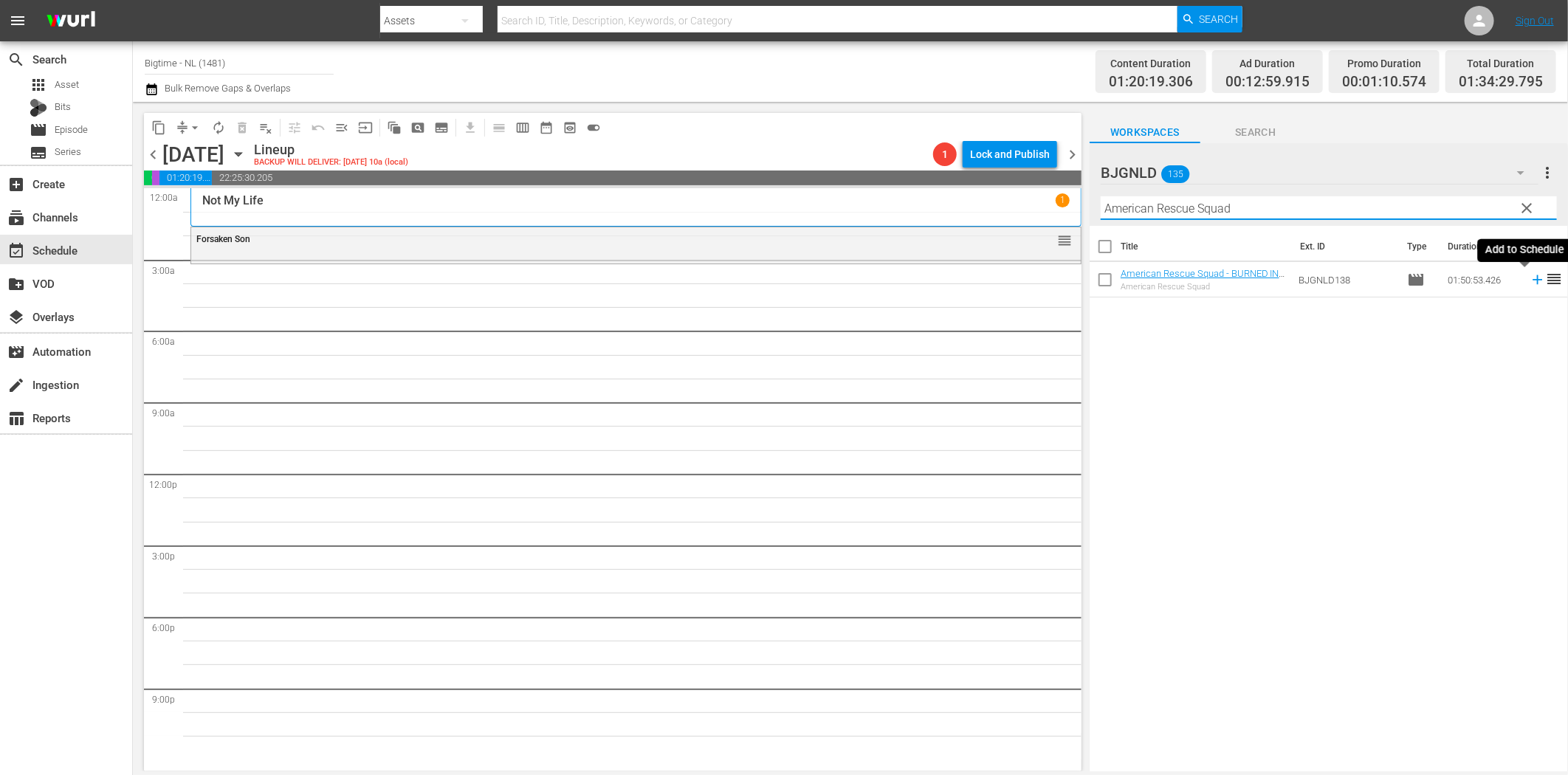
click at [1529, 281] on icon at bounding box center [1538, 279] width 17 height 17
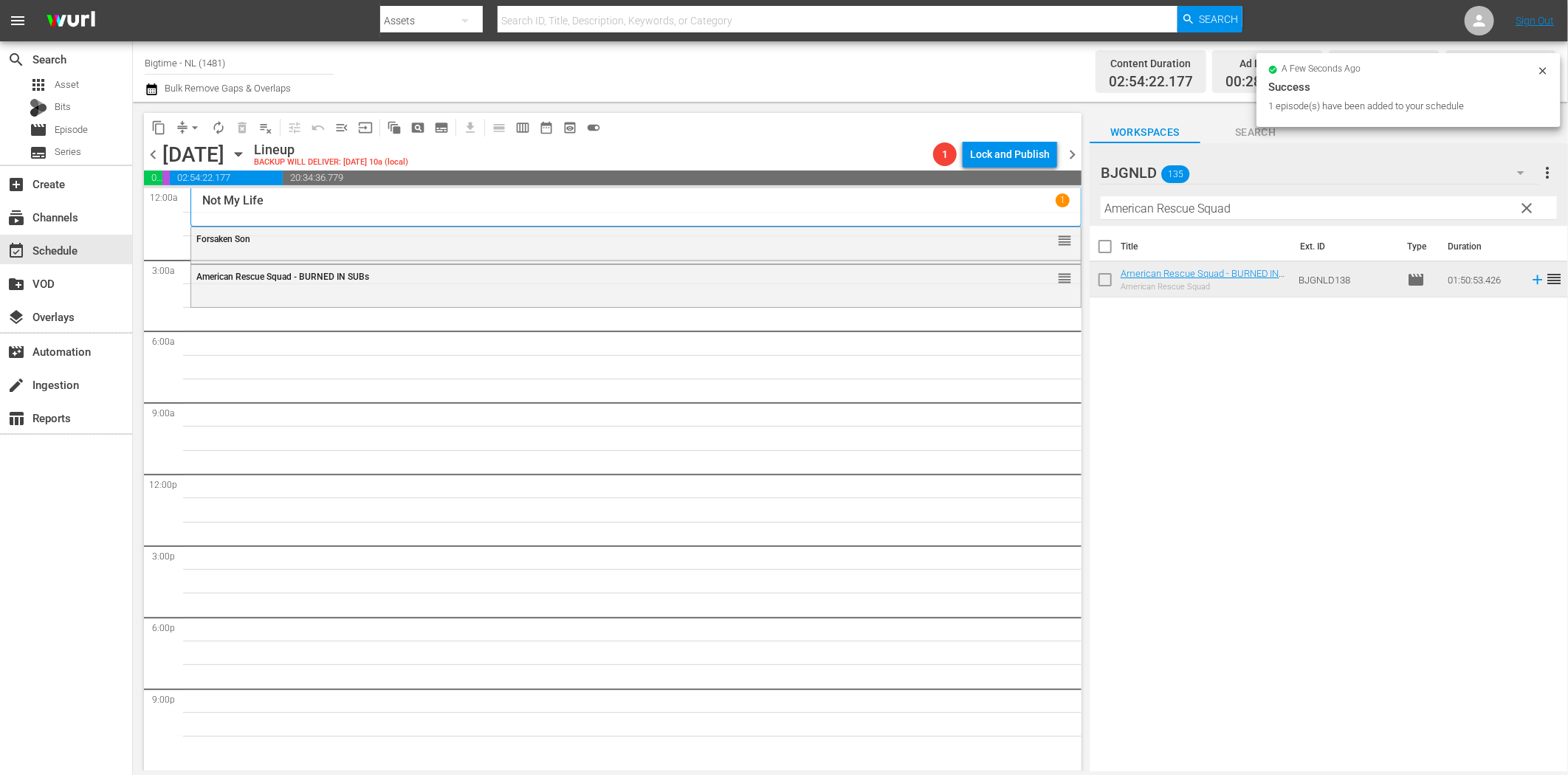
click at [1150, 211] on input "American Rescue Squad" at bounding box center [1329, 209] width 456 height 24
paste input "Living with the Dead: A Love Story"
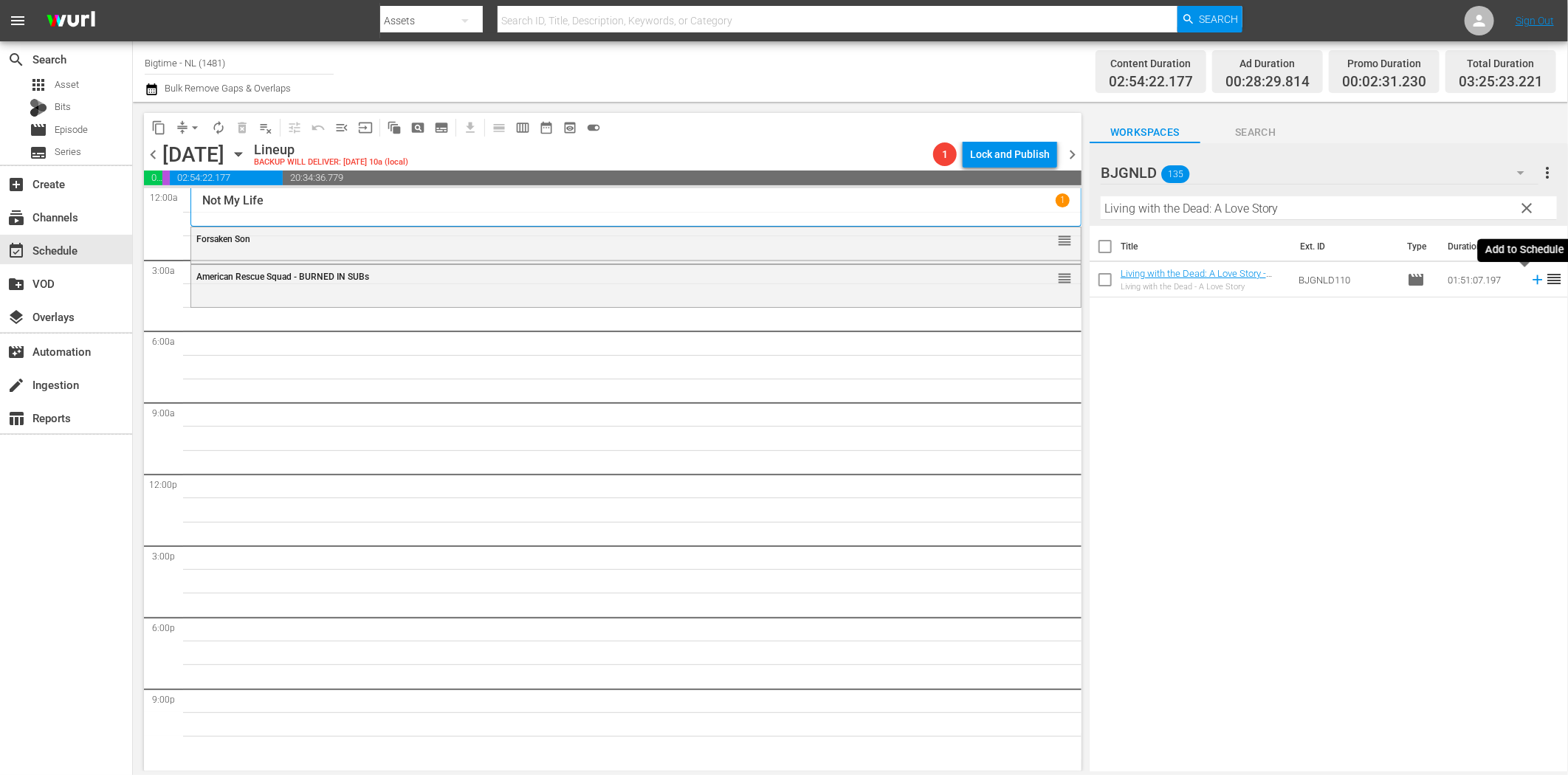
click at [1529, 281] on icon at bounding box center [1538, 279] width 17 height 17
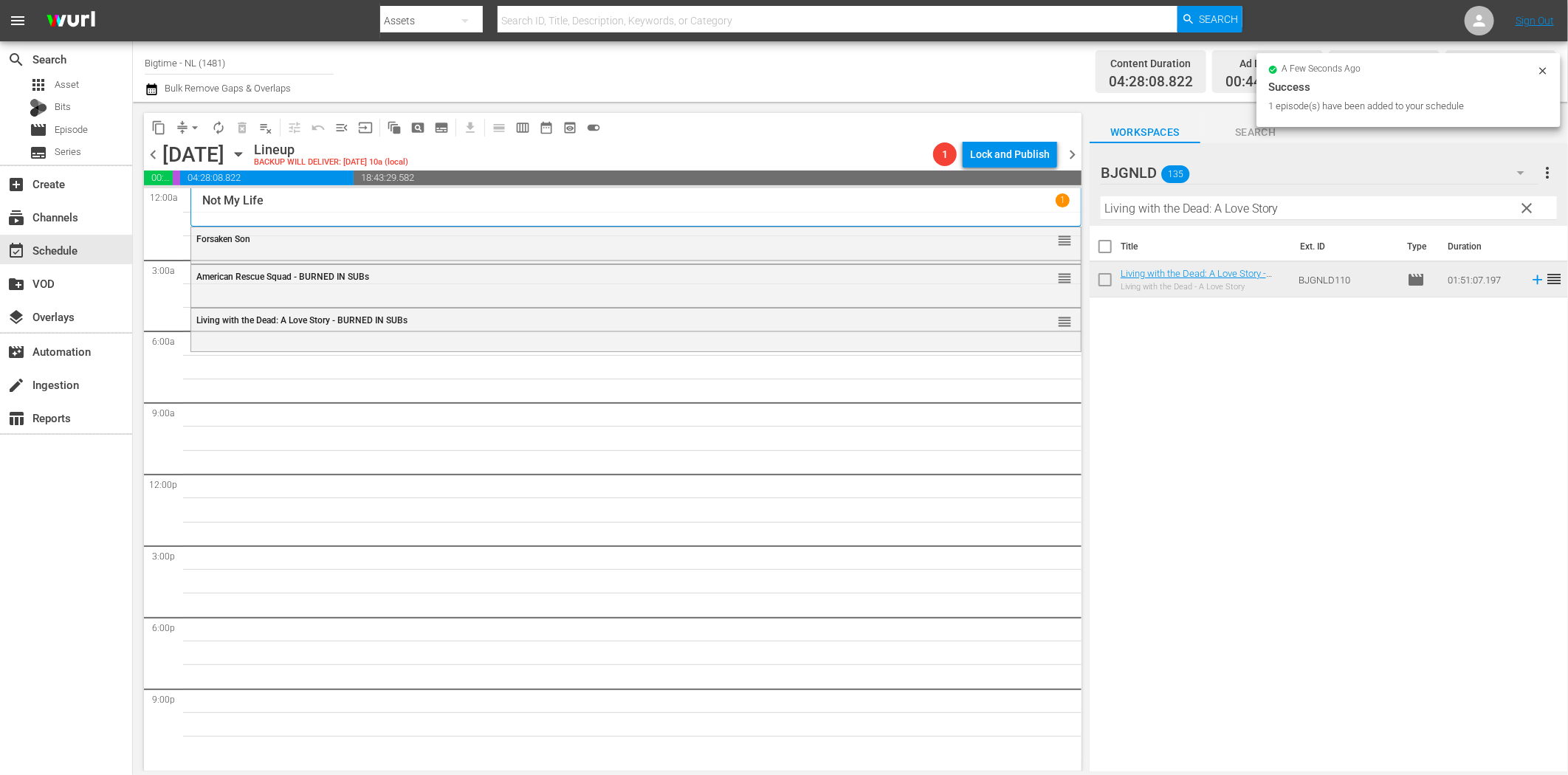
click at [1219, 205] on input "Living with the Dead: A Love Story" at bounding box center [1329, 209] width 456 height 24
paste input "[PERSON_NAME] [PERSON_NAME]: The Theory of Love"
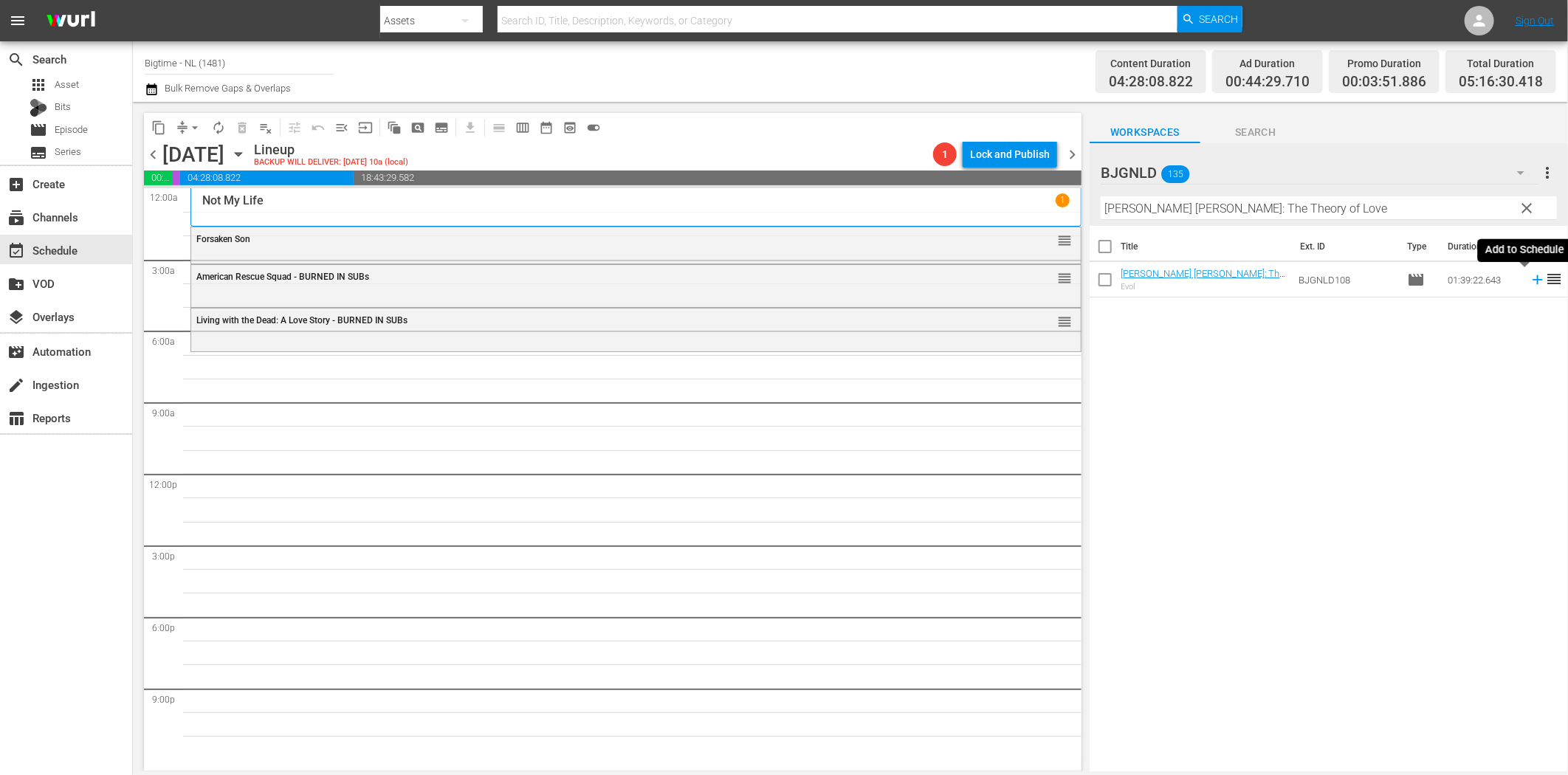
click at [1529, 282] on icon at bounding box center [1538, 279] width 17 height 17
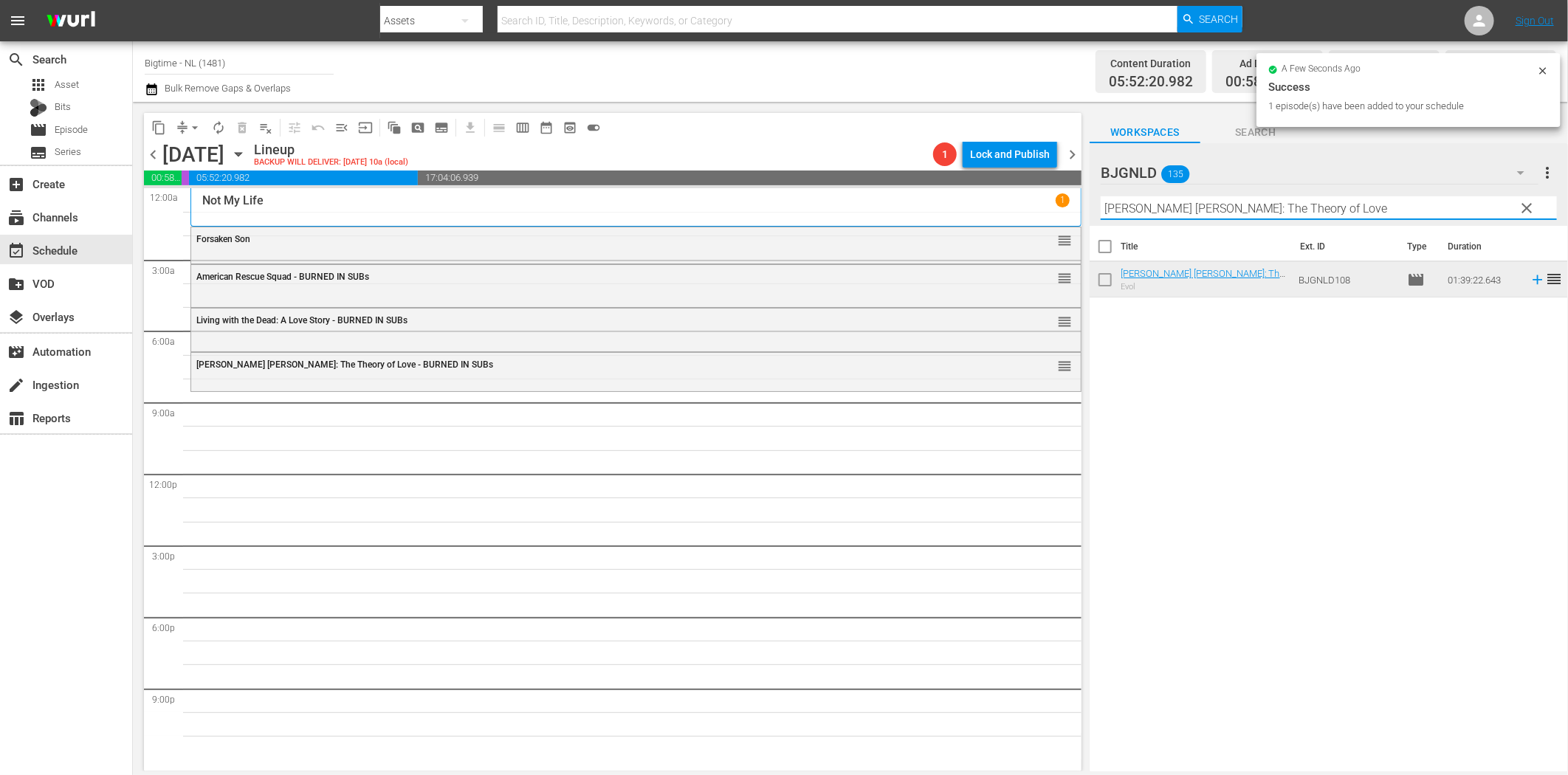
click at [1227, 208] on input "[PERSON_NAME] [PERSON_NAME]: The Theory of Love" at bounding box center [1329, 209] width 456 height 24
paste input "To Love is Enemy of the Great Dull Void"
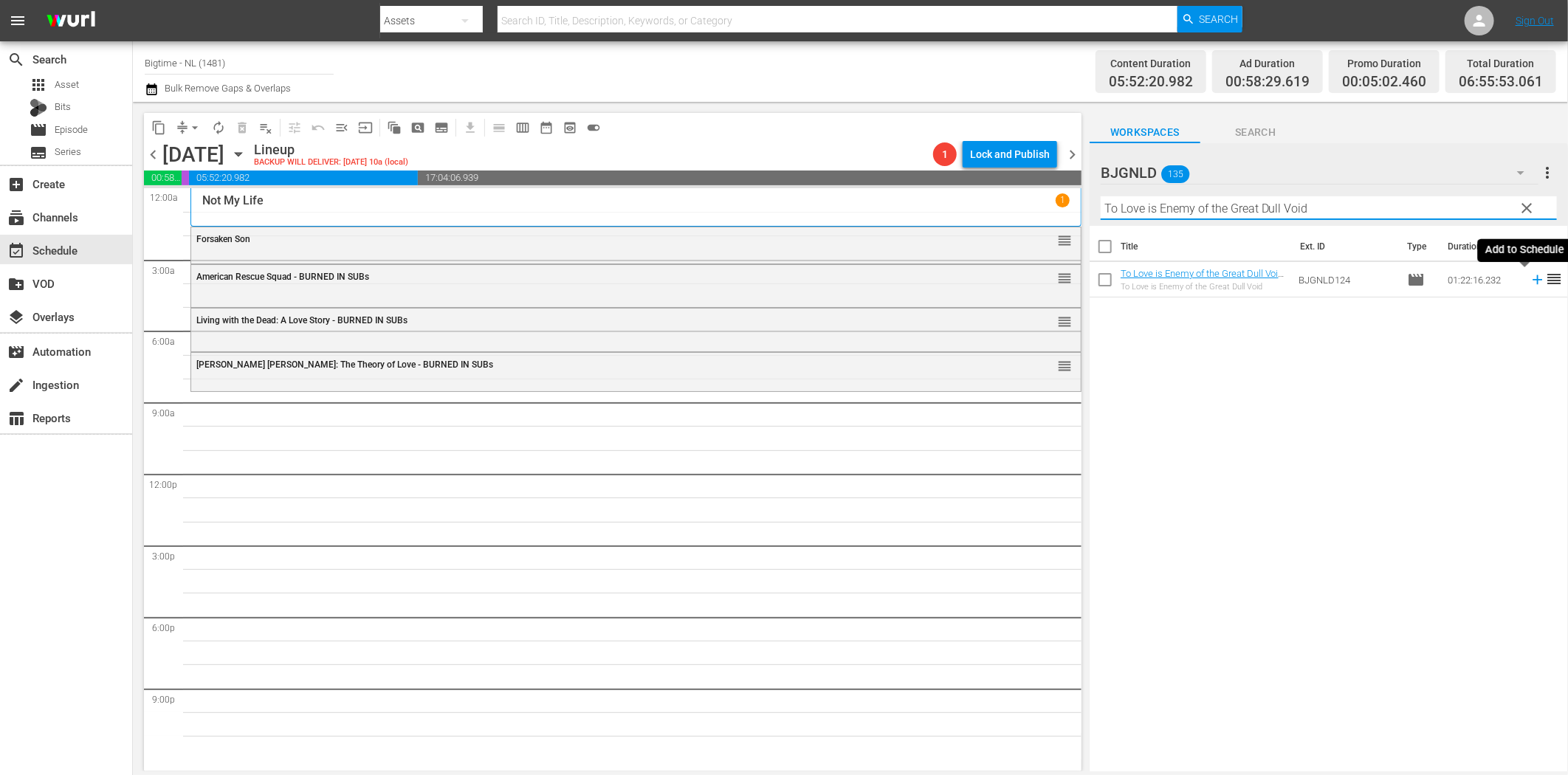
click at [1532, 281] on icon at bounding box center [1537, 279] width 9 height 9
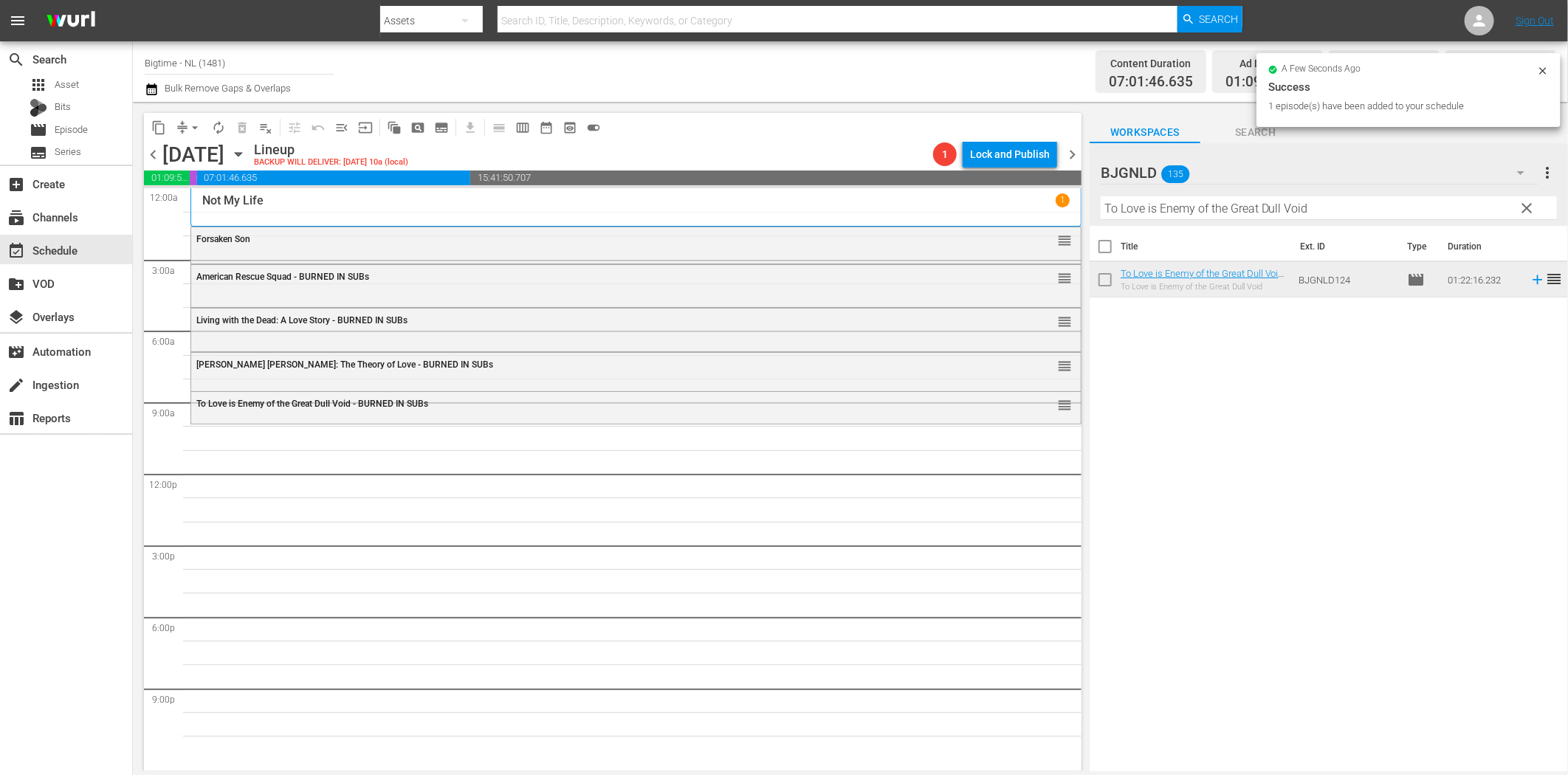
click at [1170, 207] on input "To Love is Enemy of the Great Dull Void" at bounding box center [1329, 209] width 456 height 24
paste input "Someone I Used to Know"
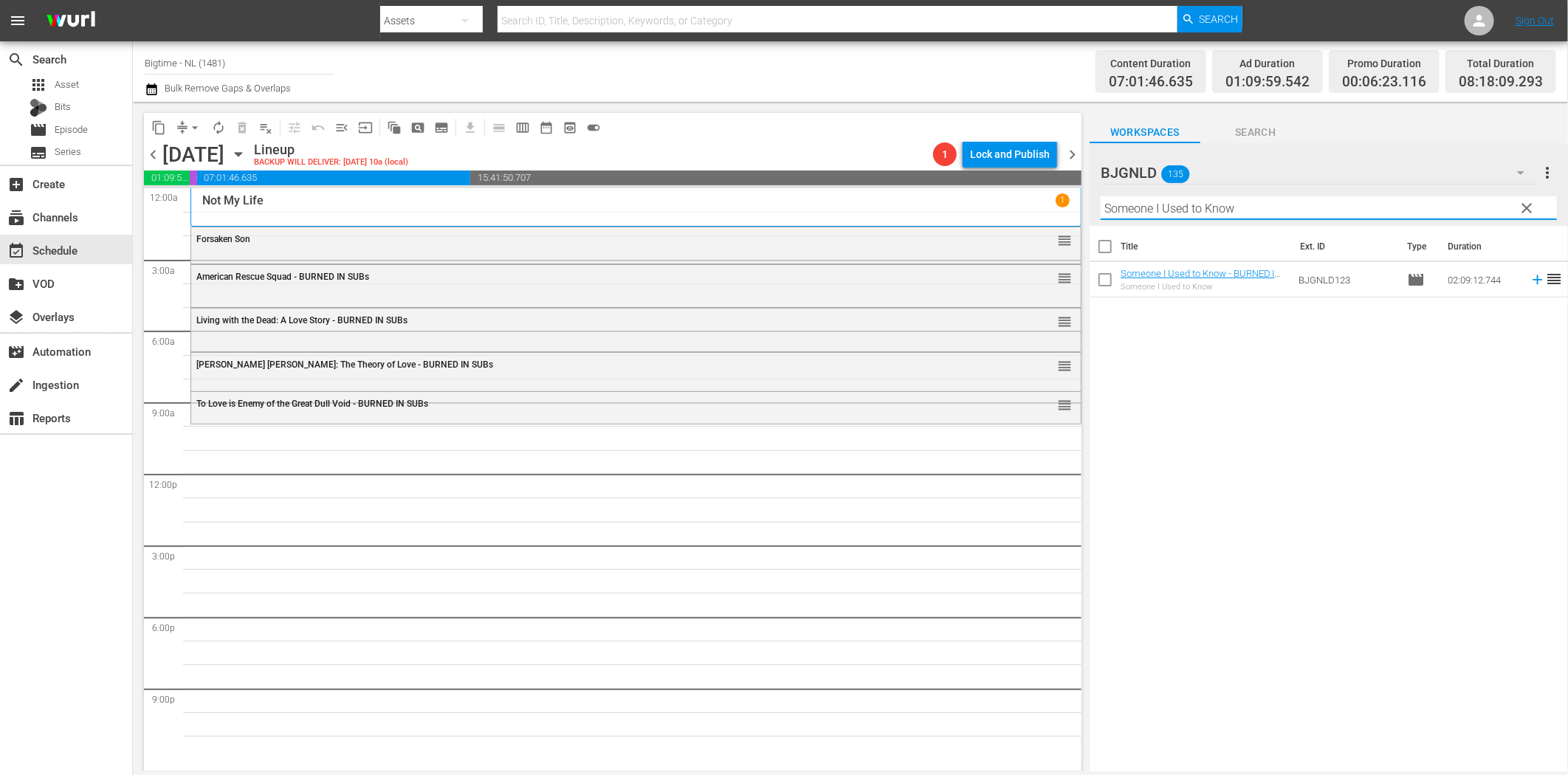
click at [1529, 278] on icon at bounding box center [1538, 279] width 17 height 17
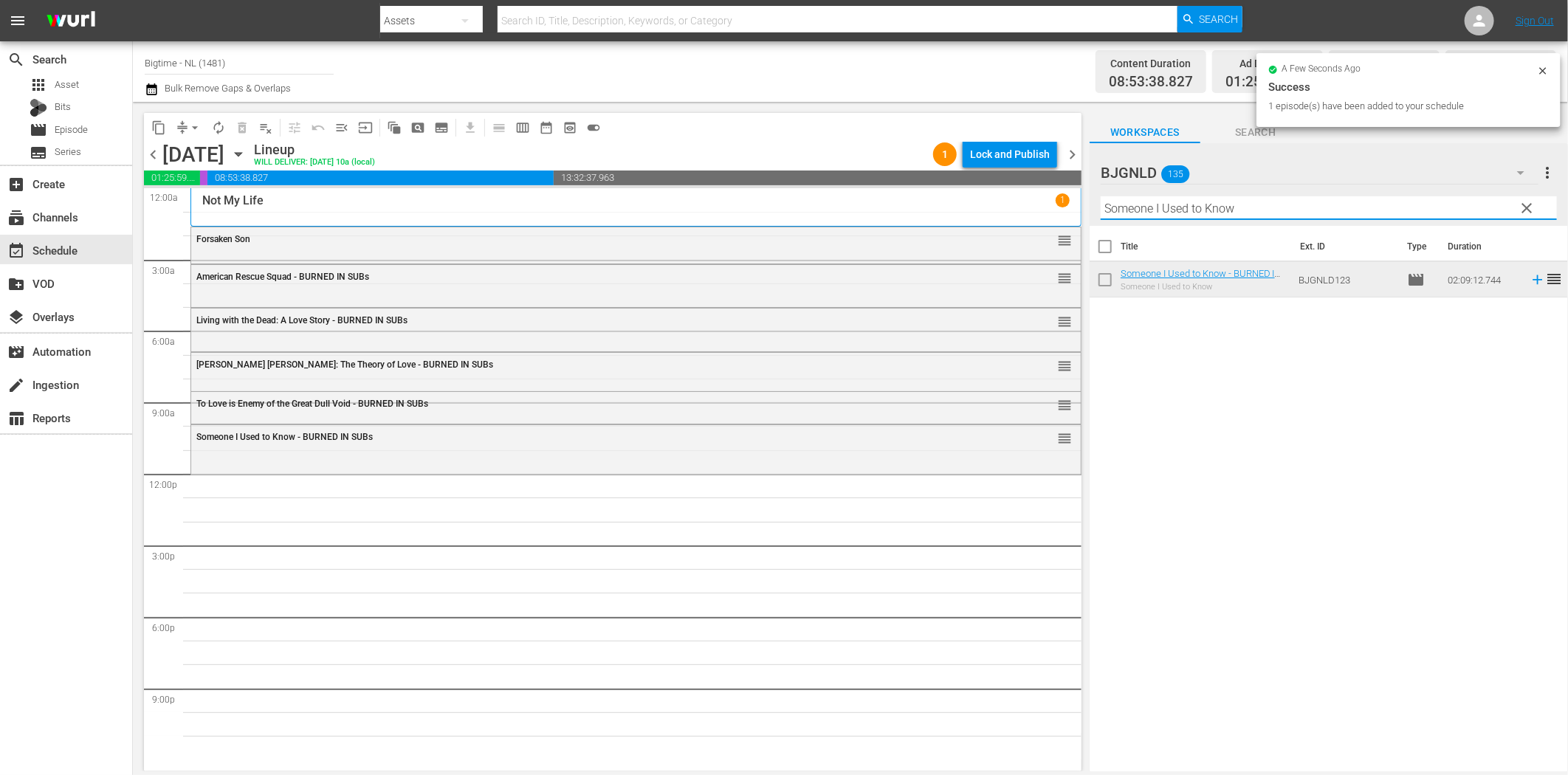
click at [1153, 210] on input "Someone I Used to Know" at bounding box center [1329, 209] width 456 height 24
paste input "2 Lava 2 Lantula!"
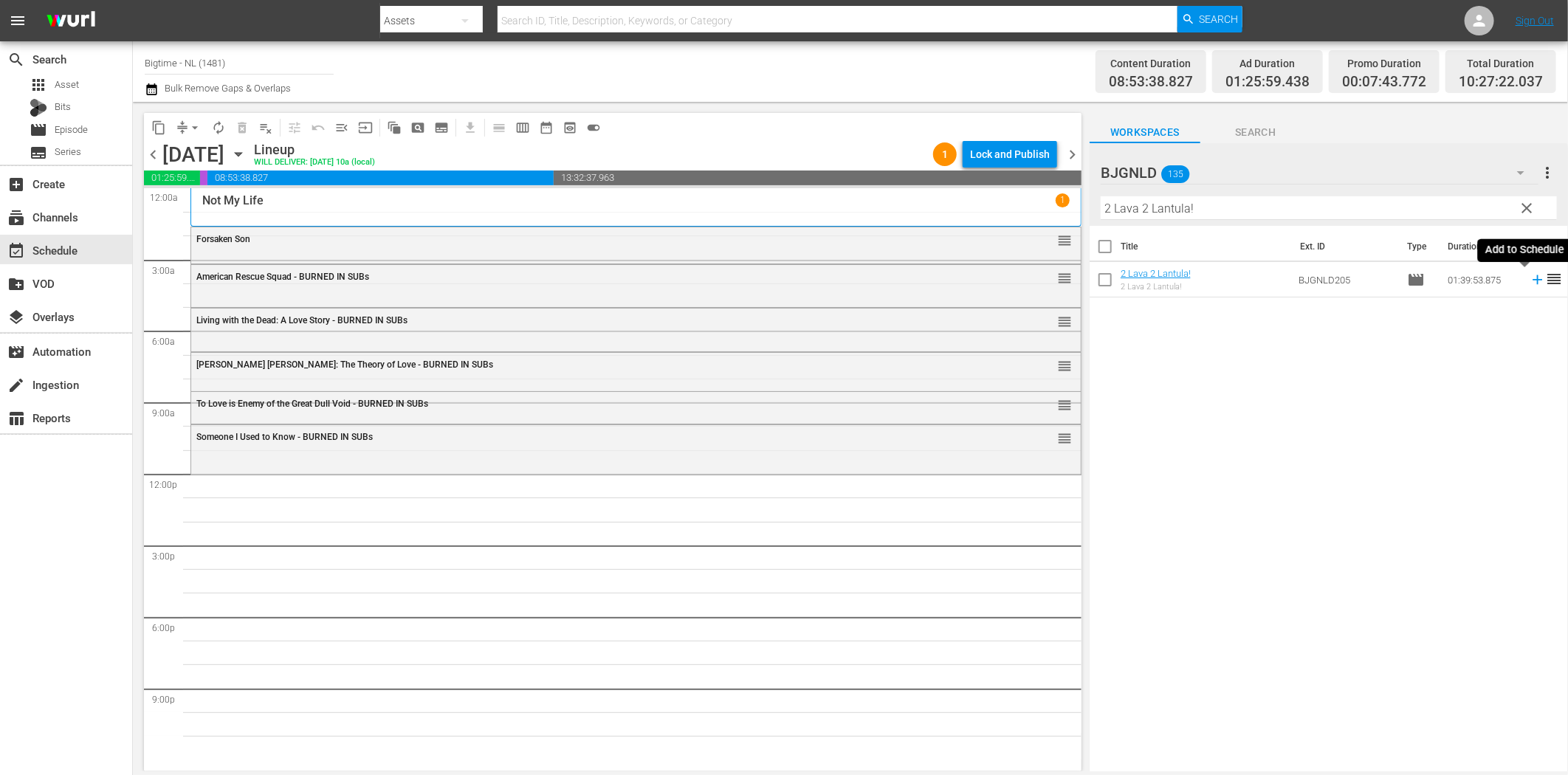
click at [1529, 281] on icon at bounding box center [1538, 279] width 17 height 17
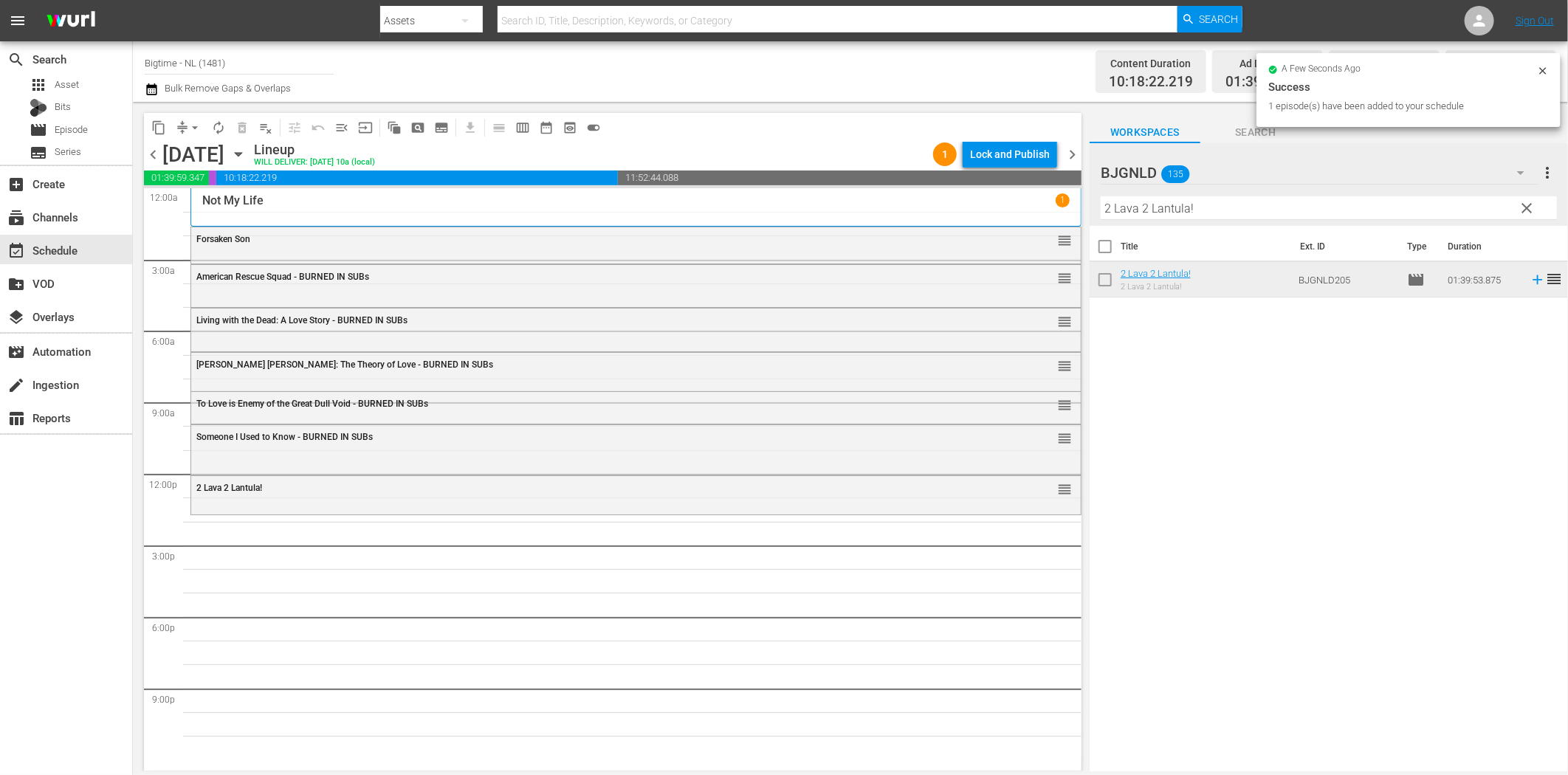
click at [1165, 209] on input "2 Lava 2 Lantula!" at bounding box center [1329, 209] width 456 height 24
paste input "Comfort"
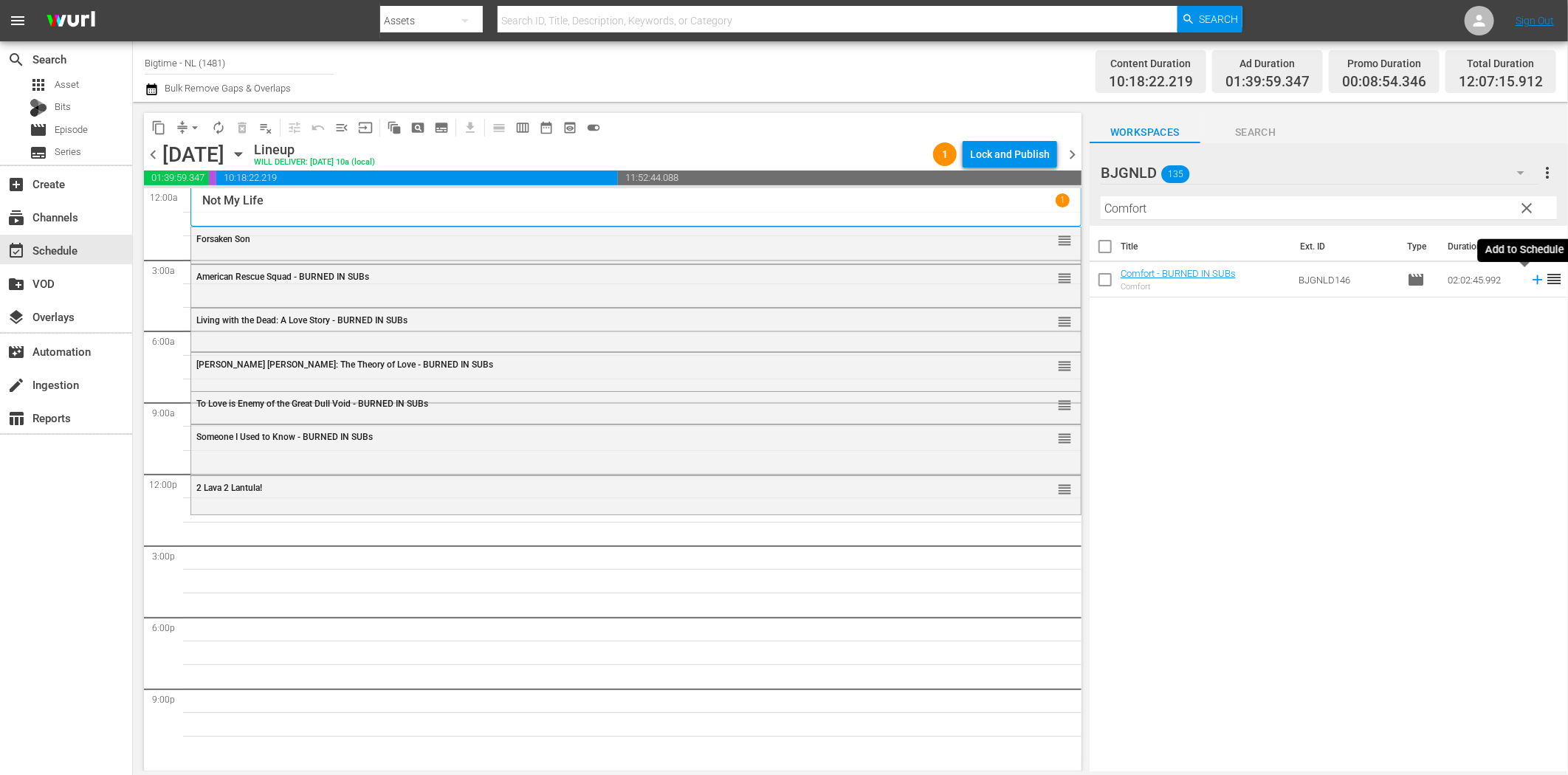
click at [1529, 281] on icon at bounding box center [1538, 279] width 17 height 17
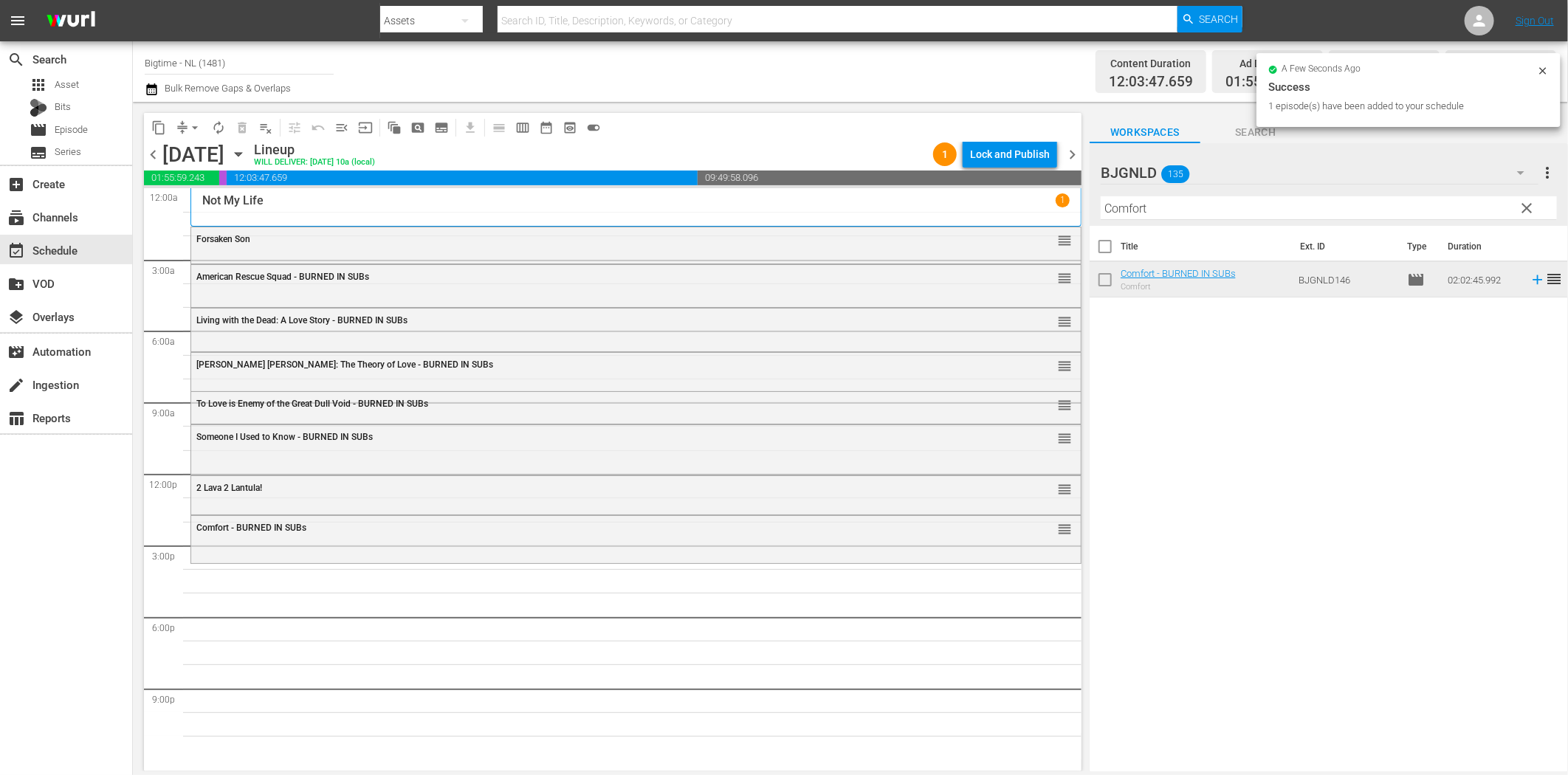
click at [1115, 204] on input "Comfort" at bounding box center [1329, 209] width 456 height 24
paste input "Bathing Franky"
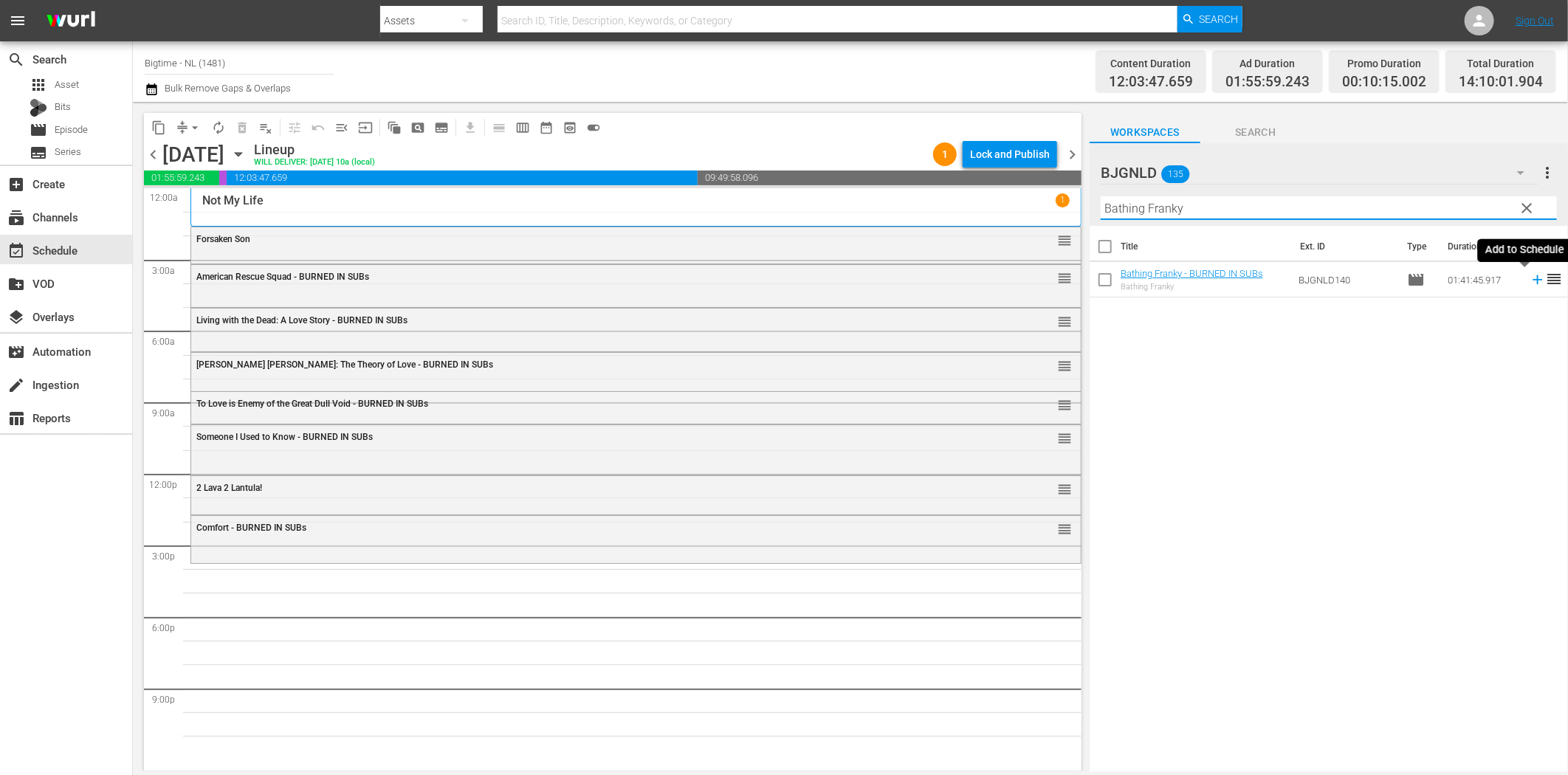
click at [1529, 281] on icon at bounding box center [1538, 279] width 17 height 17
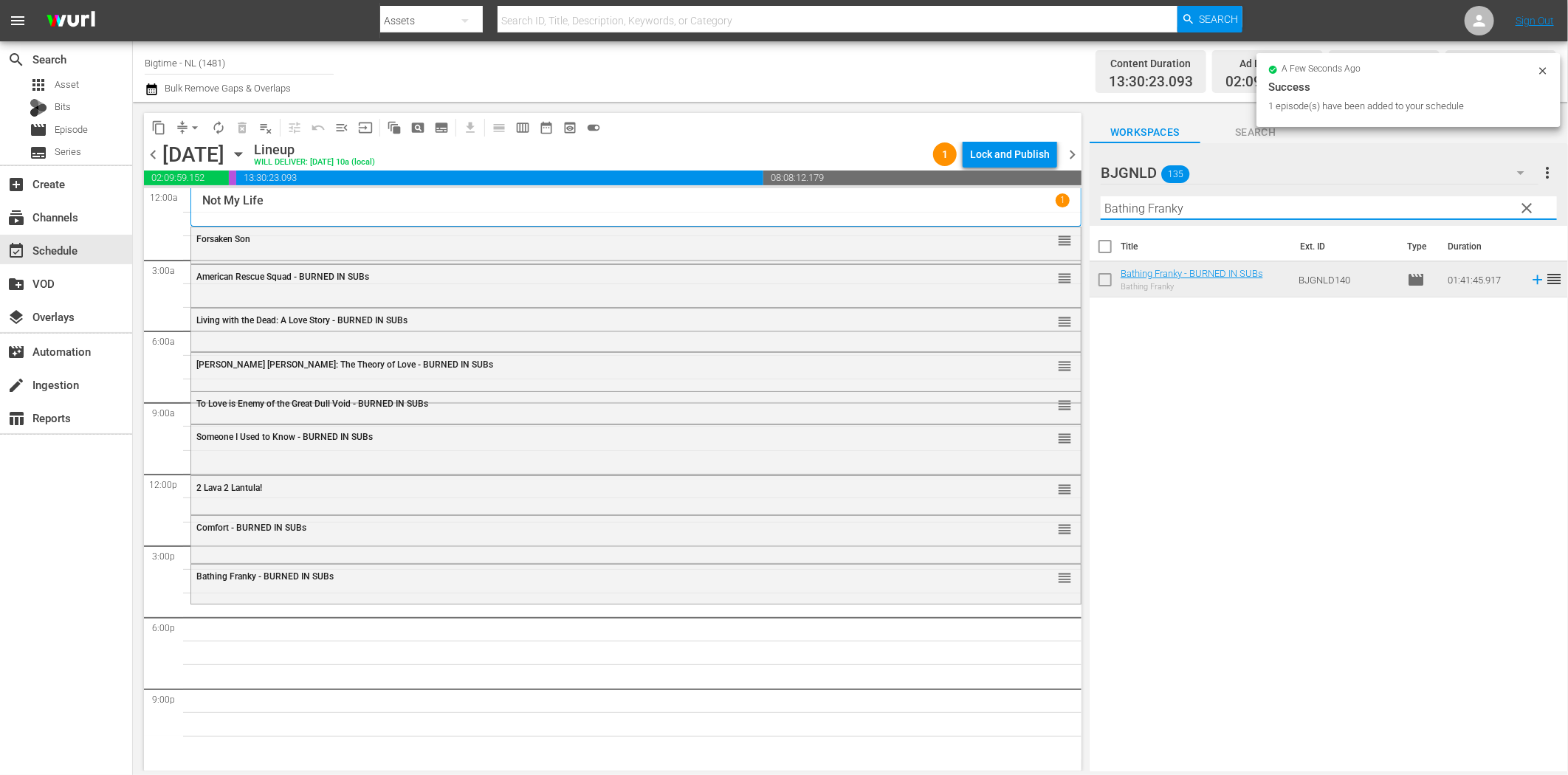
click at [1188, 207] on input "Bathing Franky" at bounding box center [1329, 209] width 456 height 24
paste input "Polar Storm"
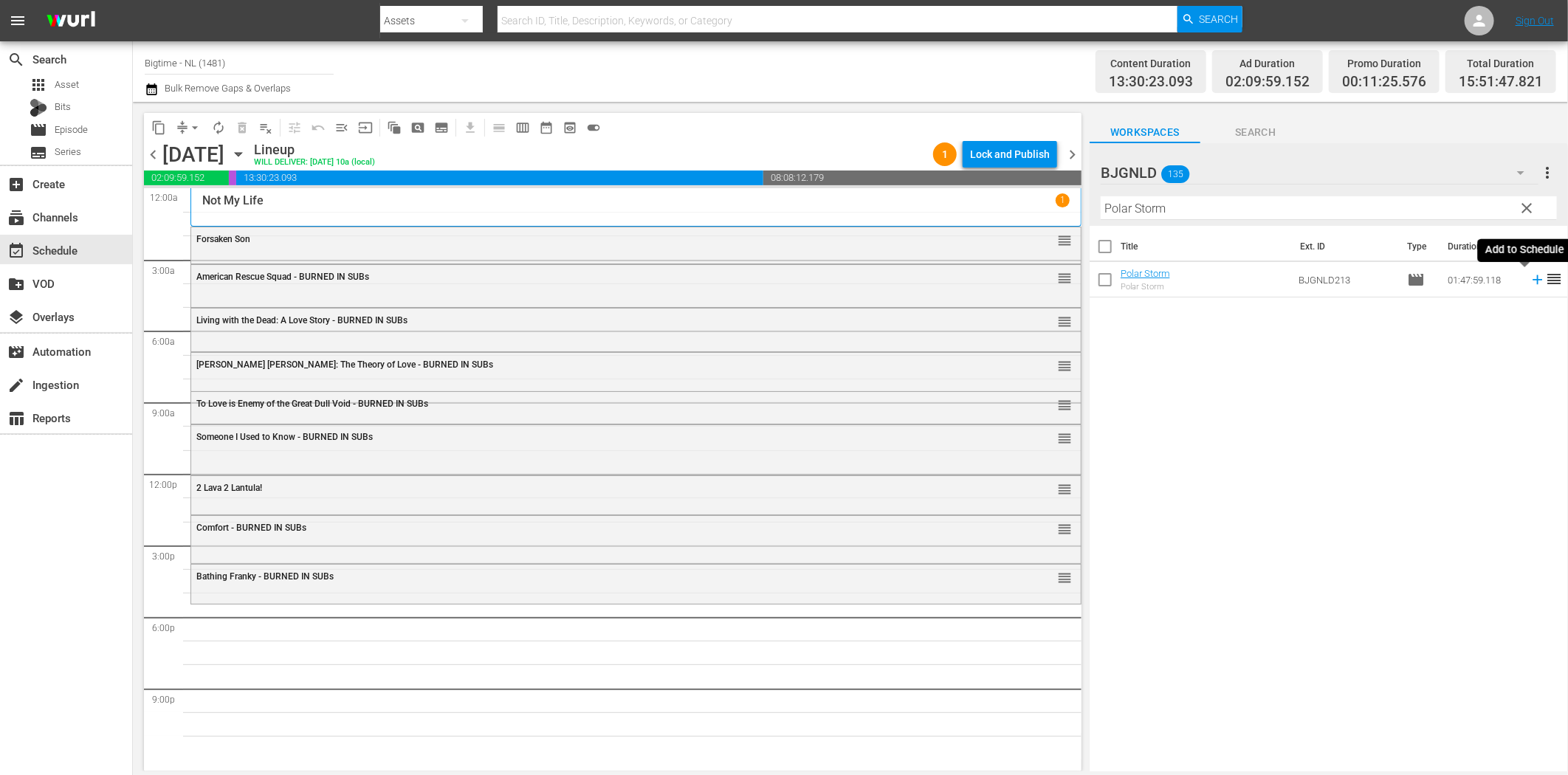
click at [1532, 280] on icon at bounding box center [1537, 279] width 9 height 9
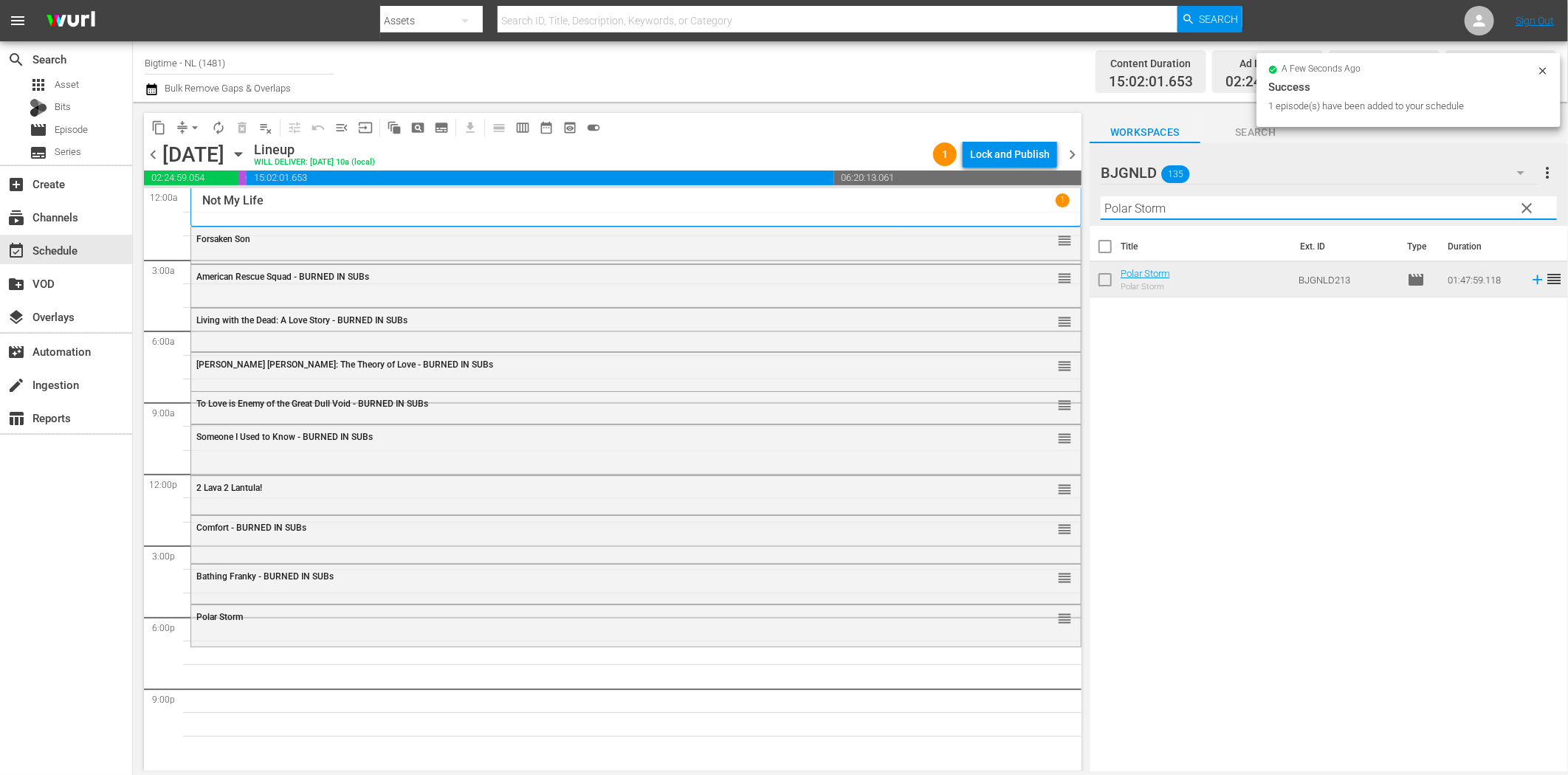
click at [1245, 210] on input "Polar Storm" at bounding box center [1329, 209] width 456 height 24
paste input "[GEOGRAPHIC_DATA]"
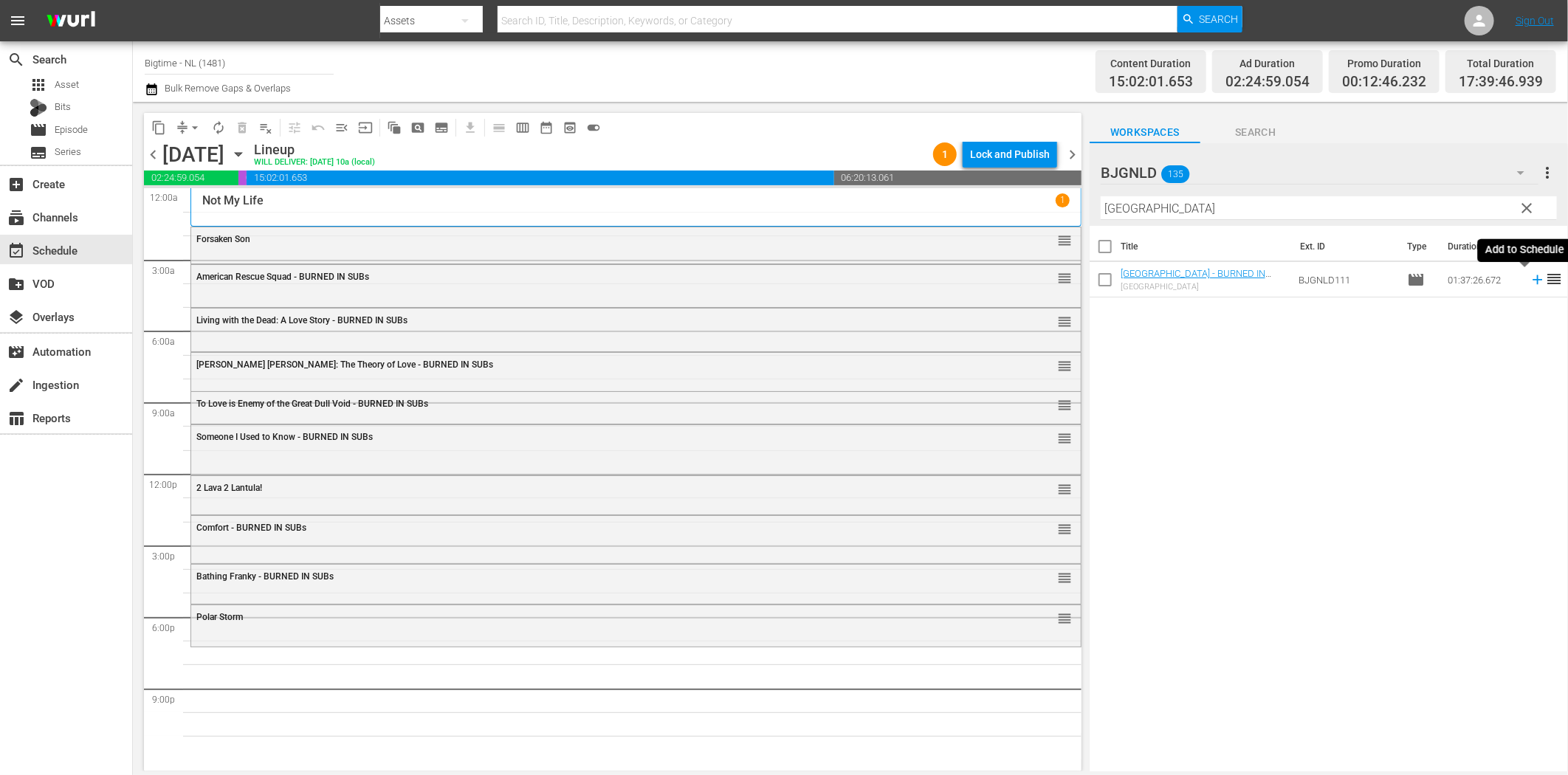
click at [1529, 284] on icon at bounding box center [1538, 279] width 17 height 17
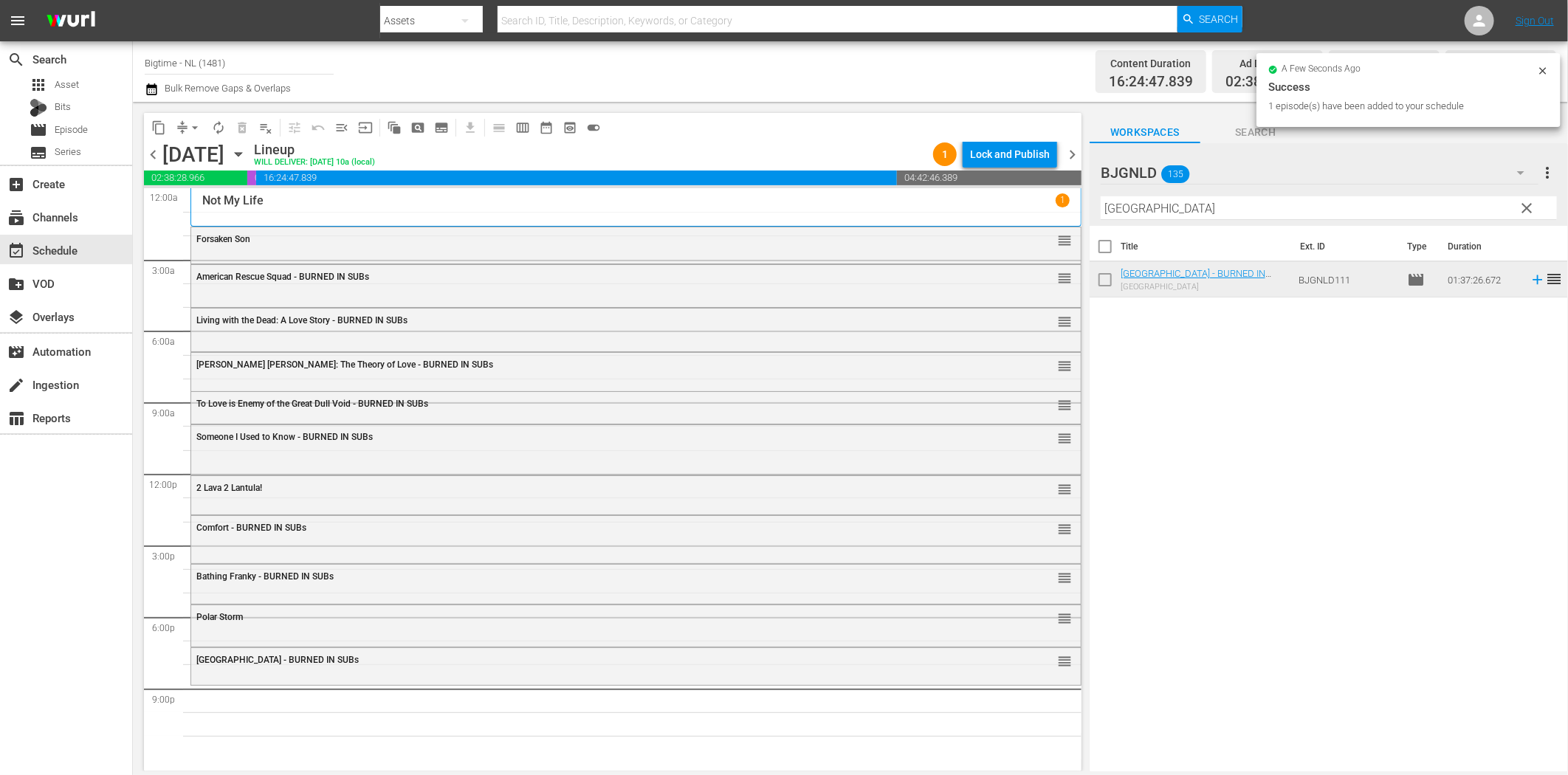
click at [1199, 204] on input "[GEOGRAPHIC_DATA]" at bounding box center [1329, 209] width 456 height 24
paste input "Dark Storm"
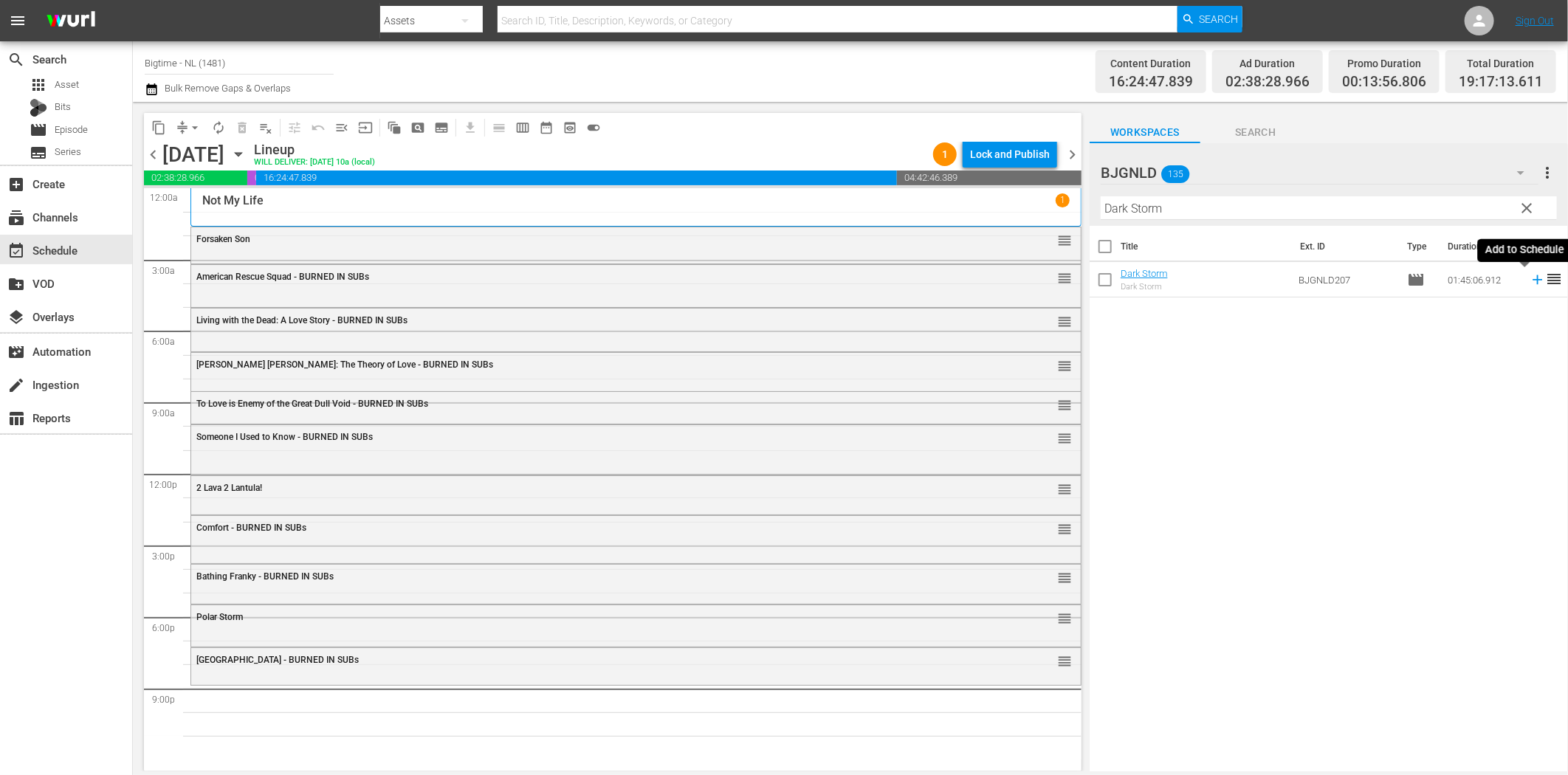
click at [1529, 283] on icon at bounding box center [1538, 279] width 17 height 17
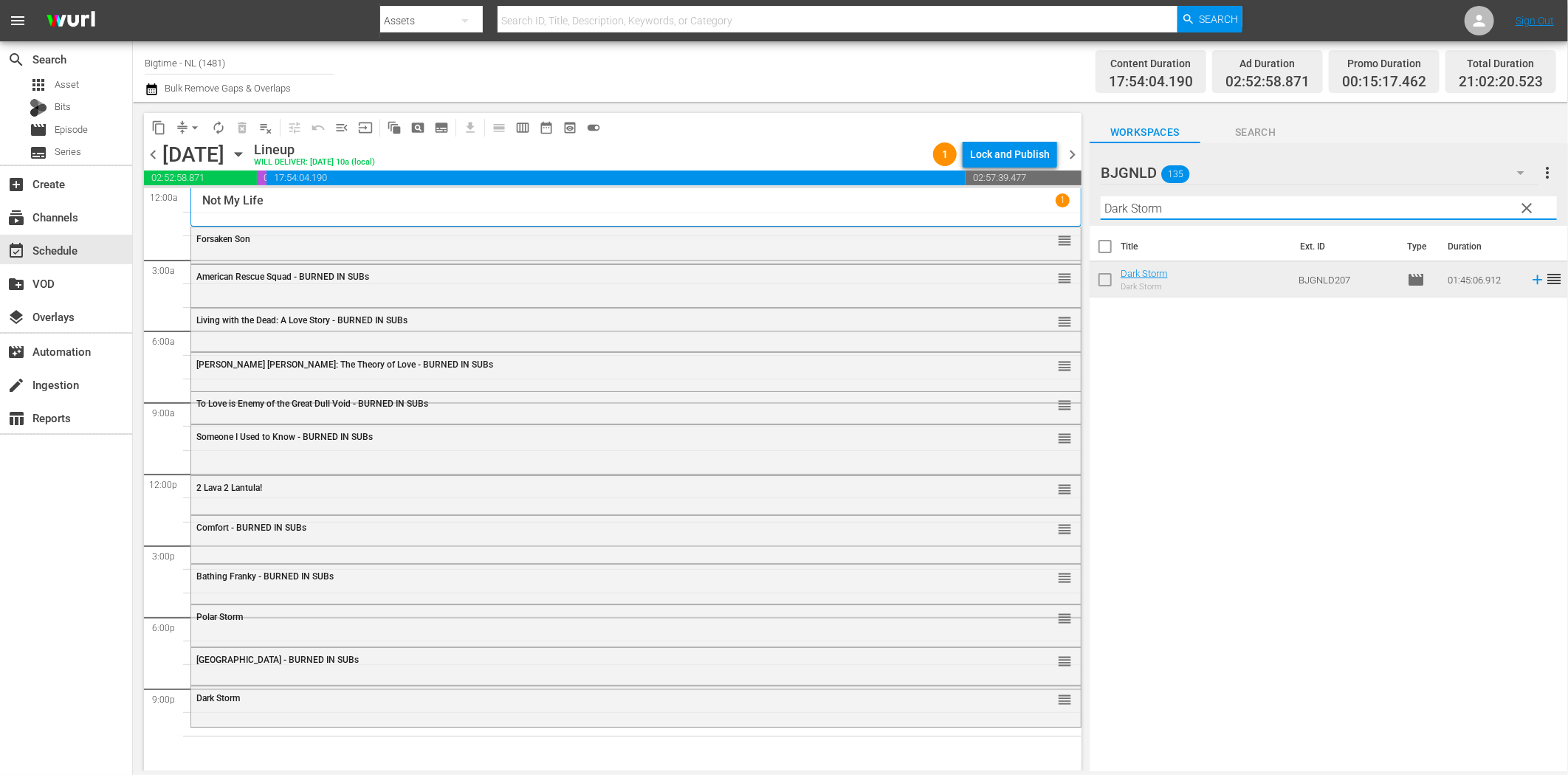
click at [1293, 211] on input "Dark Storm" at bounding box center [1329, 209] width 456 height 24
paste input "The Menkoff Method"
type input "The Menkoff Method"
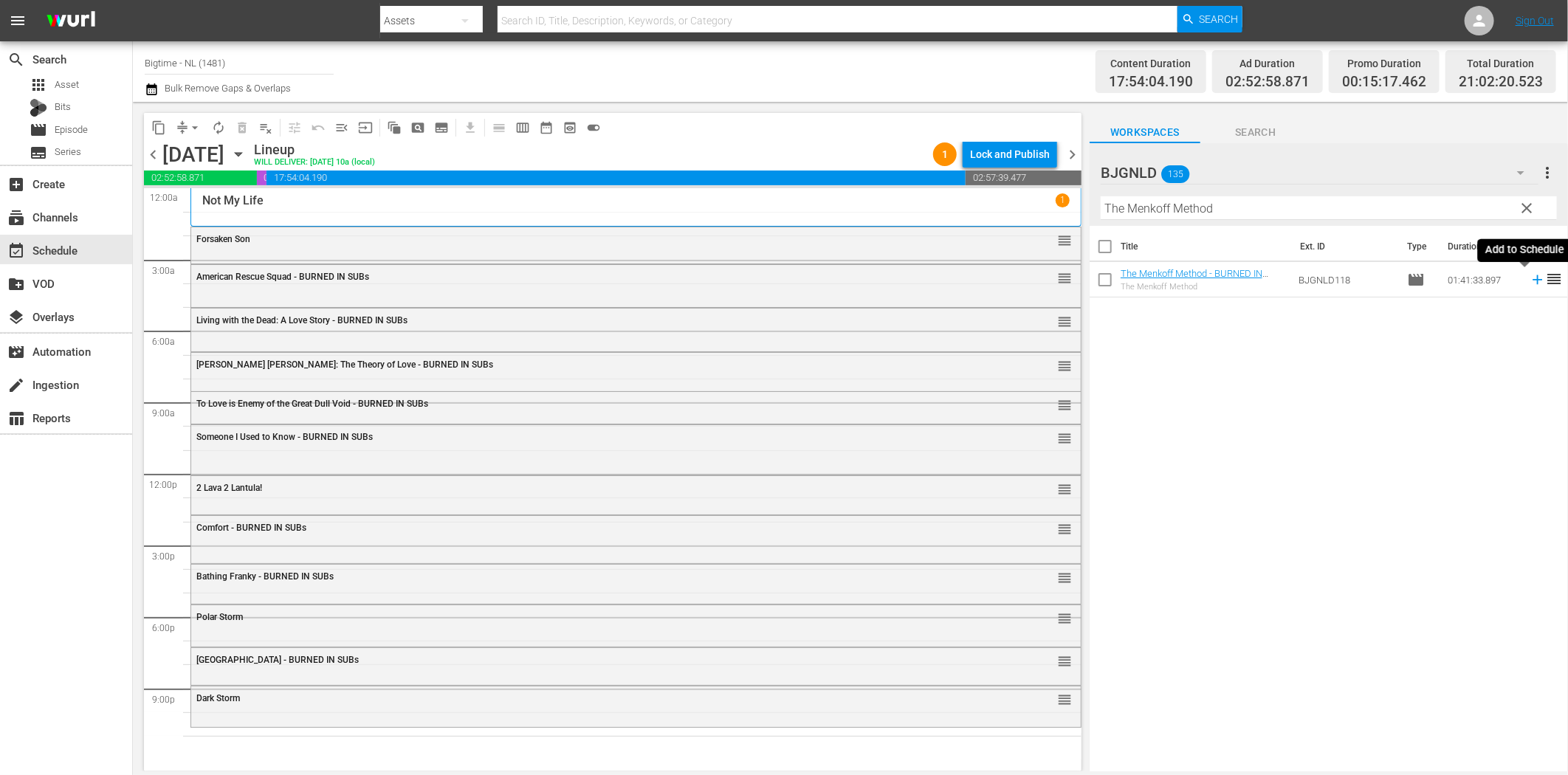
click at [1529, 276] on icon at bounding box center [1538, 279] width 17 height 17
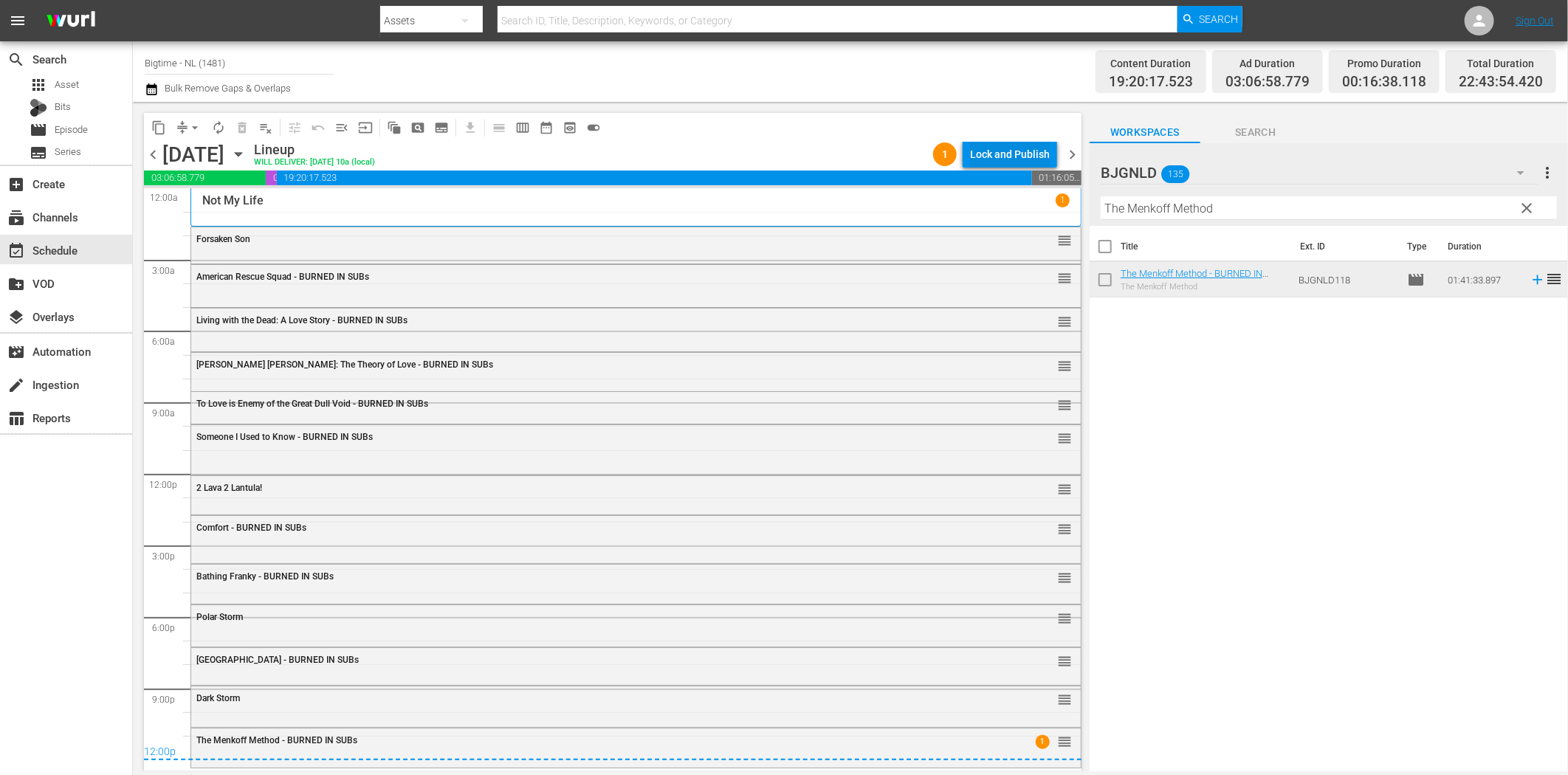
click at [995, 154] on div "Lock and Publish" at bounding box center [1010, 154] width 80 height 27
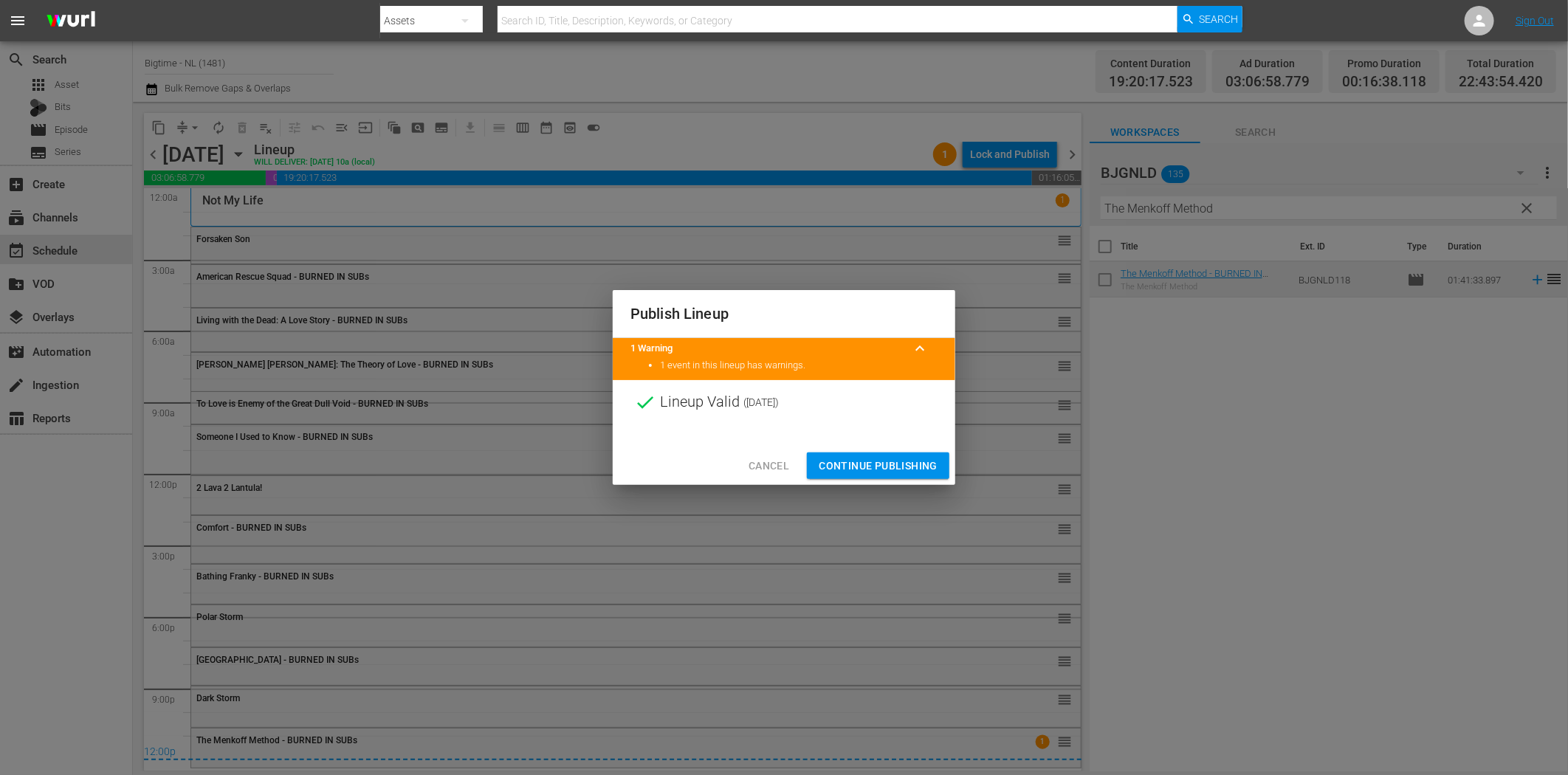
click at [904, 457] on span "Continue Publishing" at bounding box center [877, 466] width 119 height 18
